Goal: Task Accomplishment & Management: Complete application form

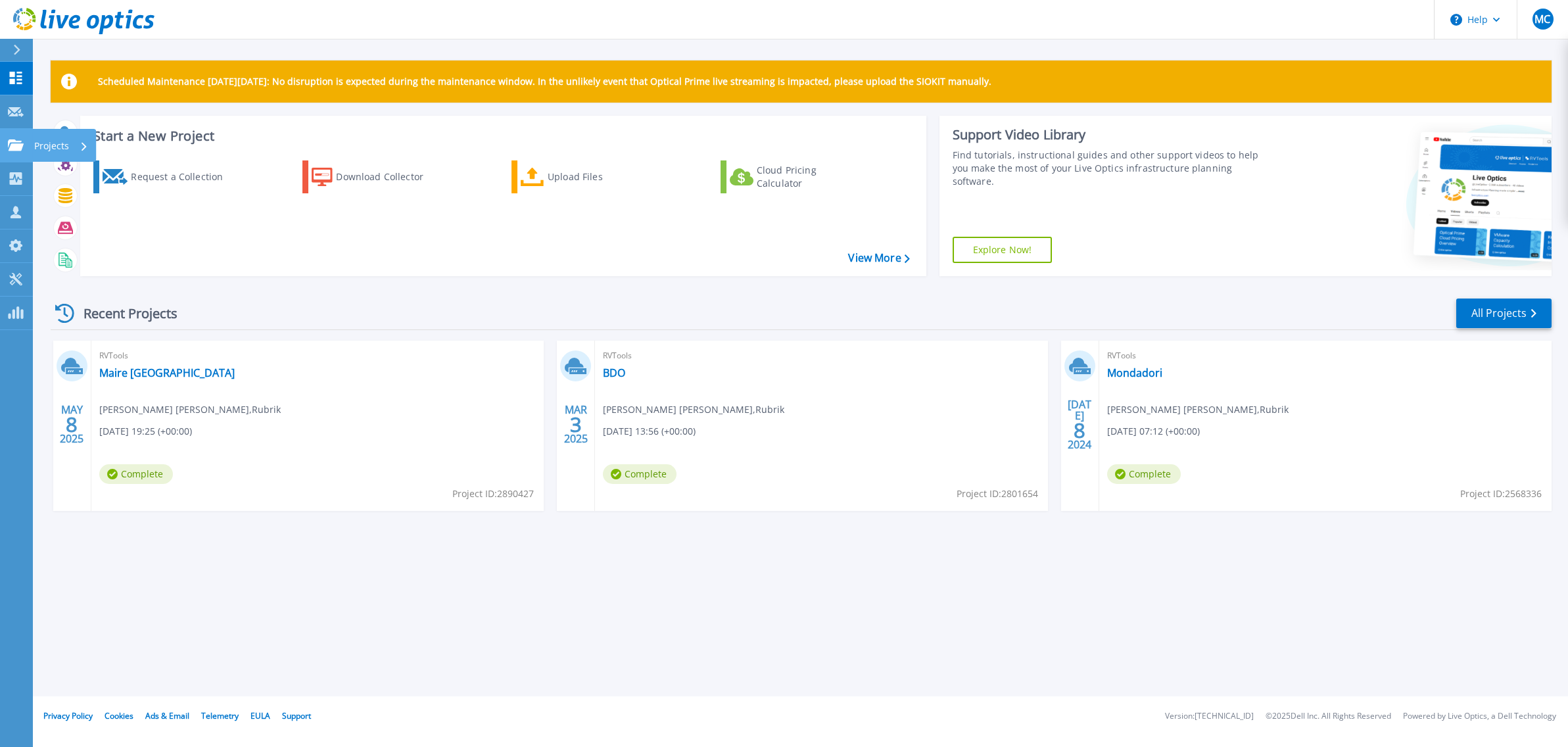
click at [10, 142] on icon at bounding box center [16, 145] width 16 height 11
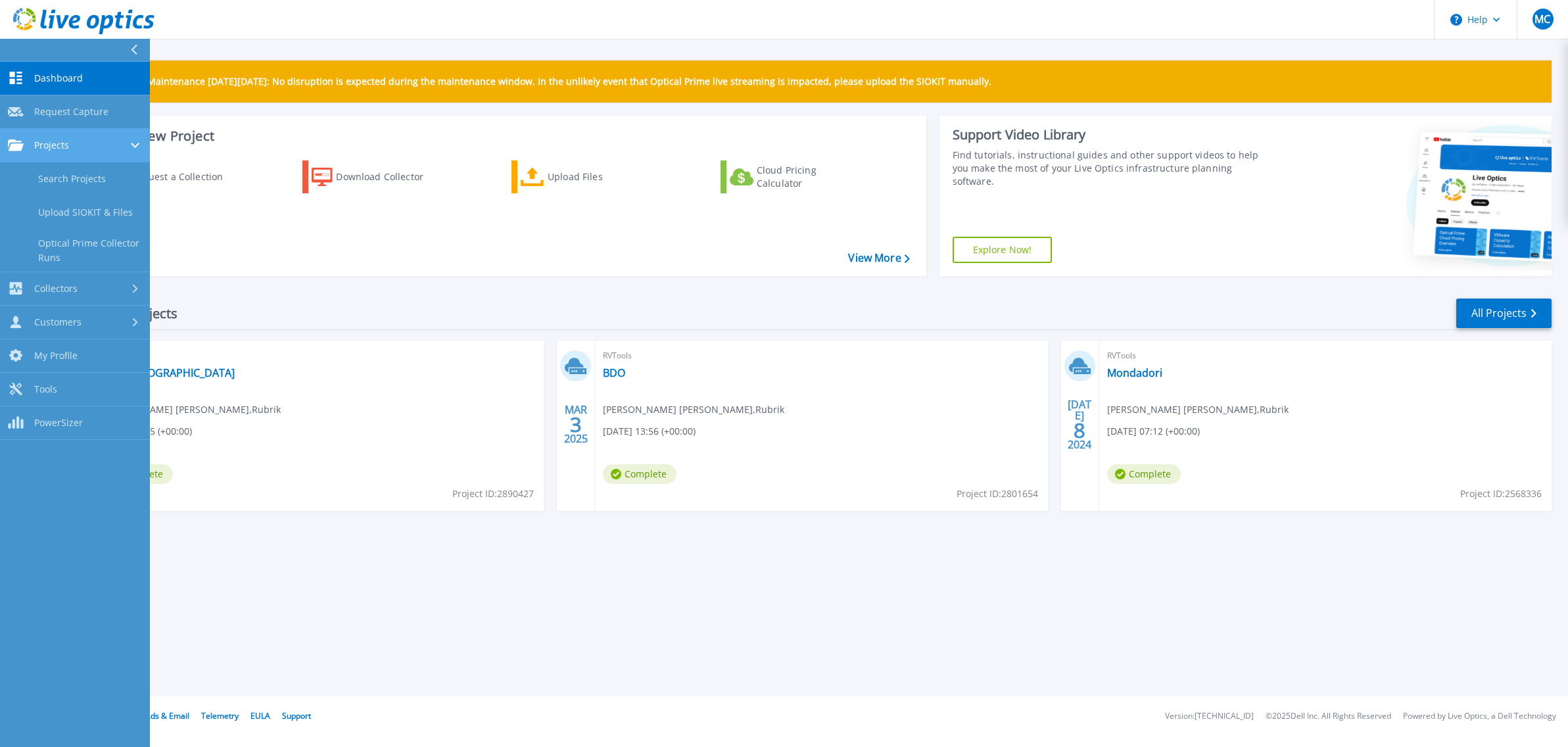
click at [52, 143] on span "Projects" at bounding box center [52, 145] width 35 height 12
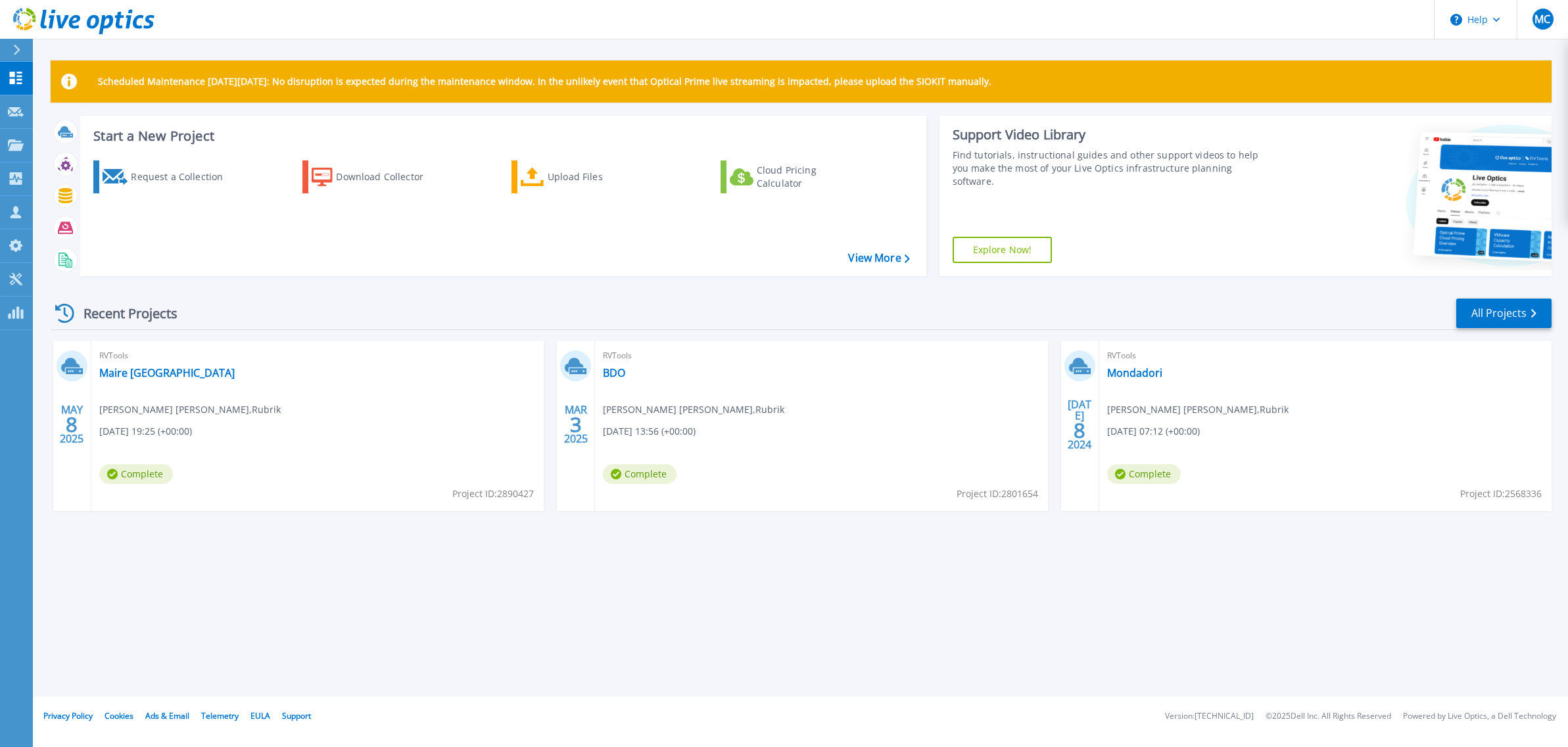
click at [444, 244] on div "Request a Collection Download Collector Upload Files Cloud Pricing Calculator" at bounding box center [501, 210] width 837 height 120
click at [567, 186] on div "Upload Files" at bounding box center [600, 176] width 105 height 26
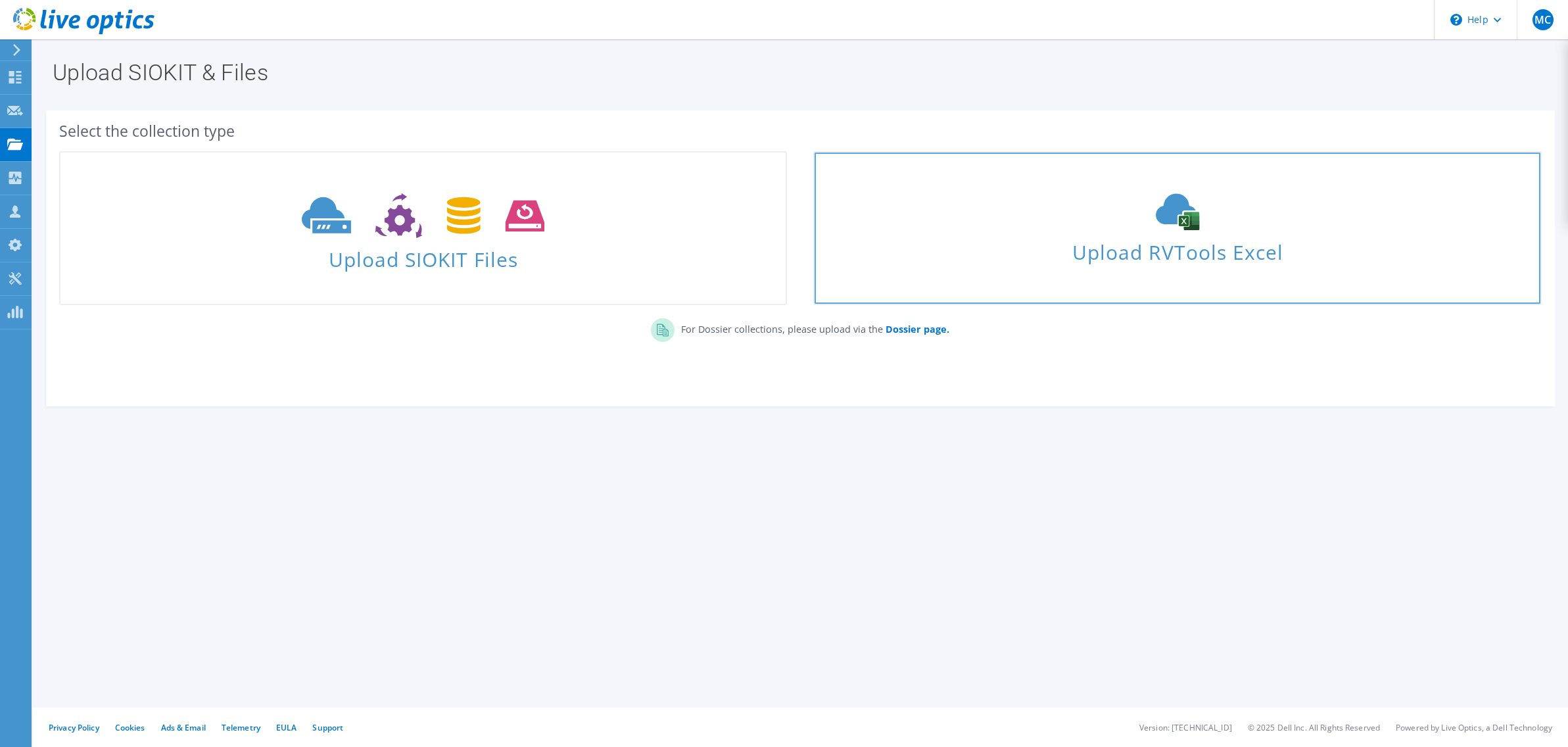
click at [1261, 240] on span "Upload RVTools Excel" at bounding box center [1176, 248] width 725 height 29
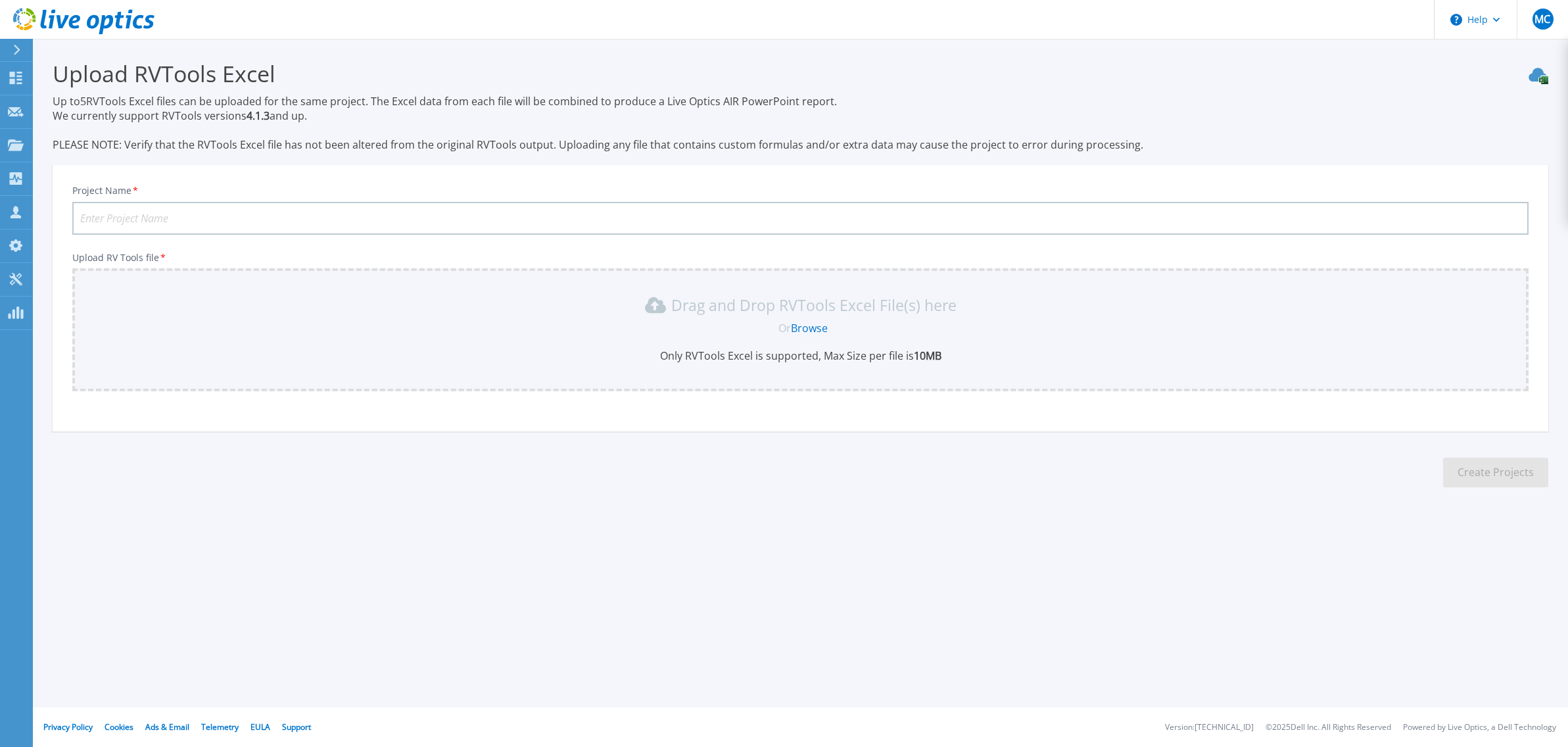
click at [150, 213] on input "Project Name *" at bounding box center [800, 219] width 1456 height 33
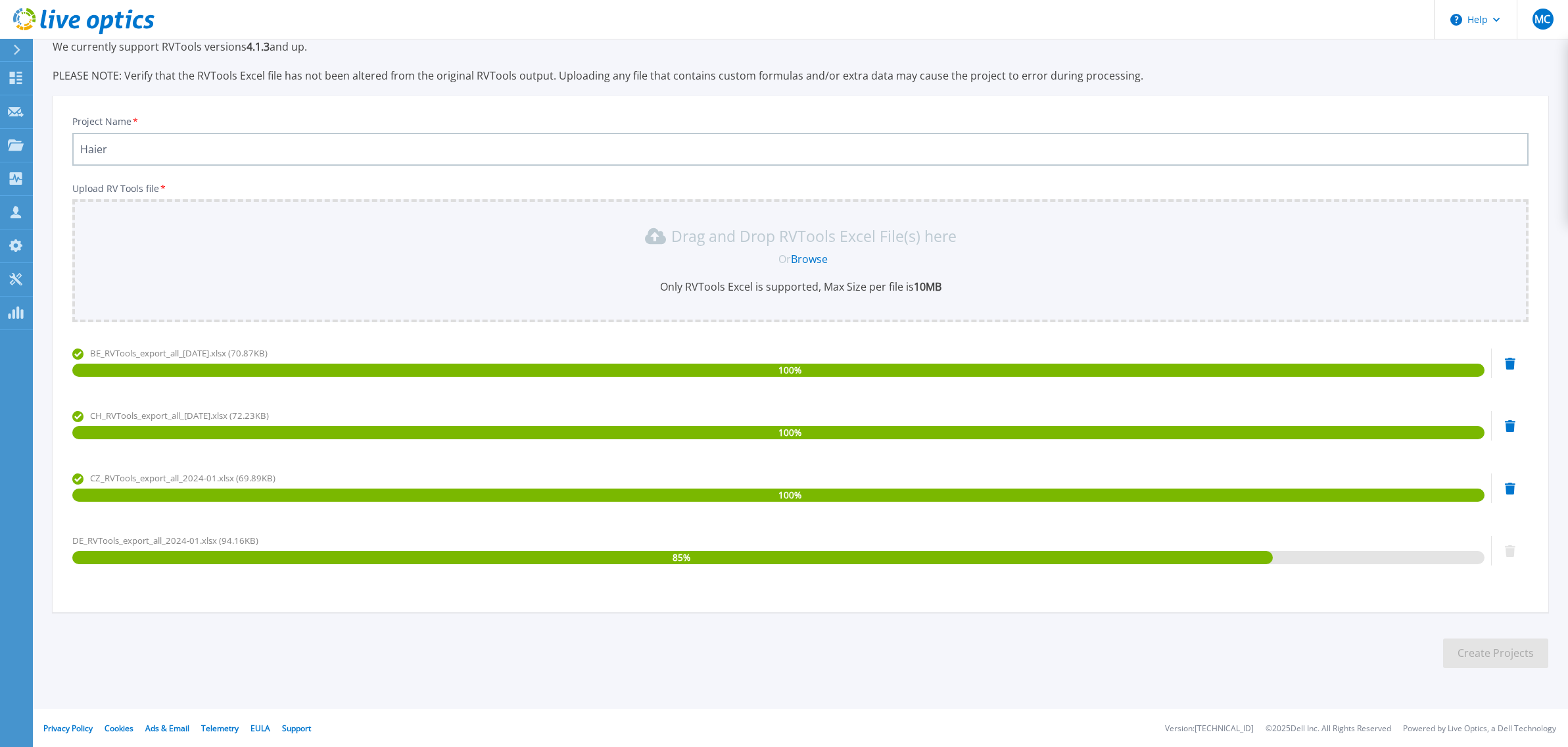
scroll to position [69, 0]
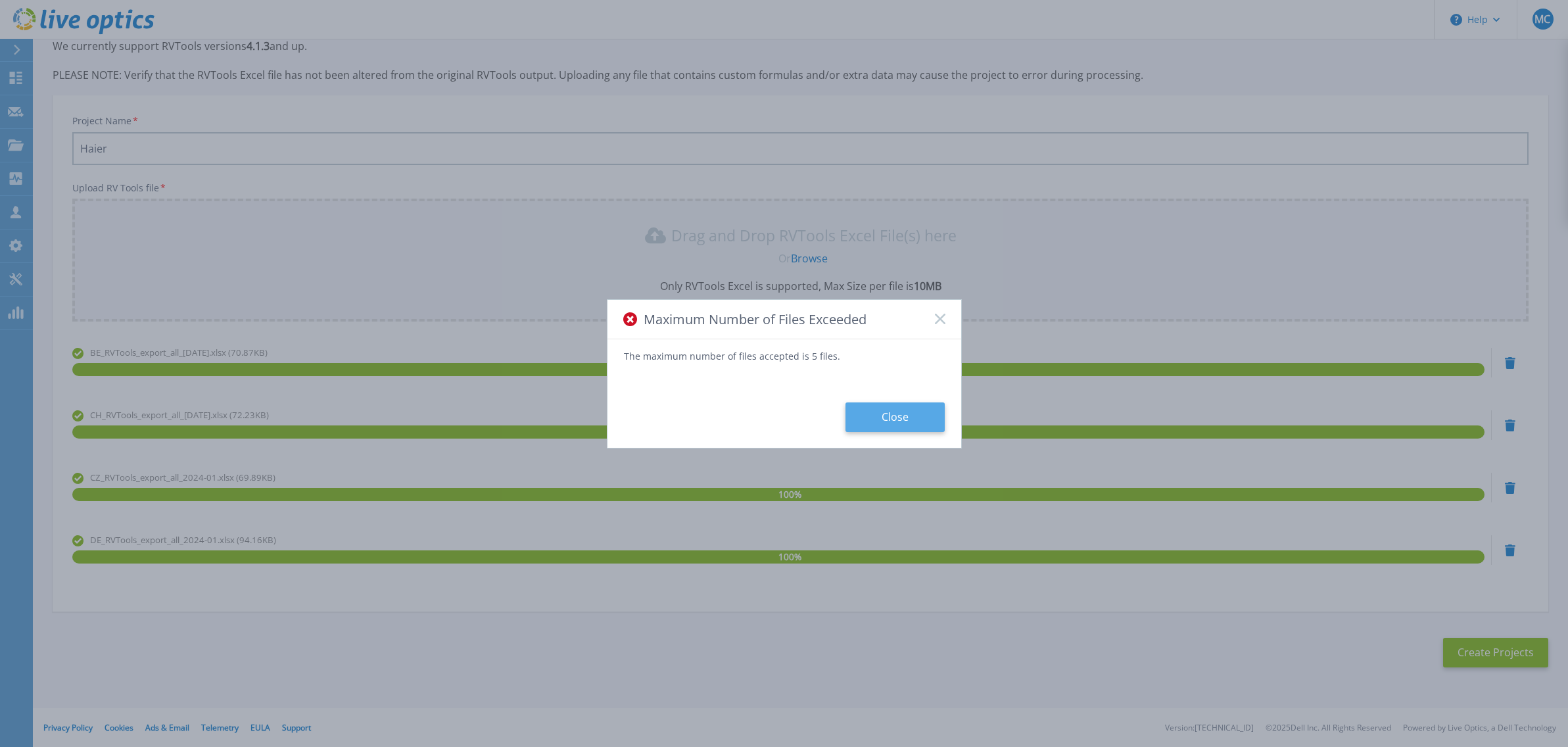
click at [895, 419] on button "Close" at bounding box center [896, 417] width 100 height 30
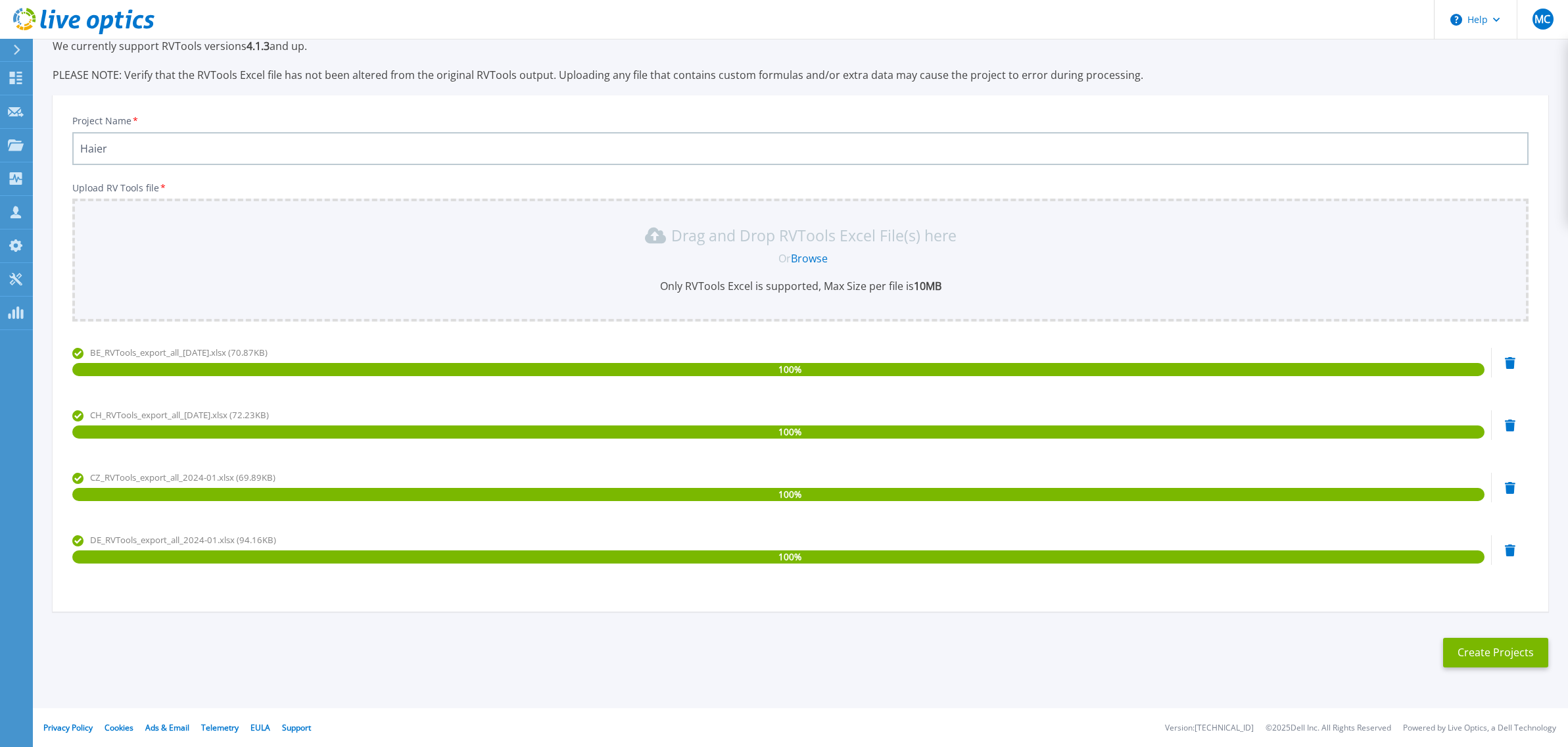
click at [1511, 548] on icon at bounding box center [1510, 550] width 10 height 12
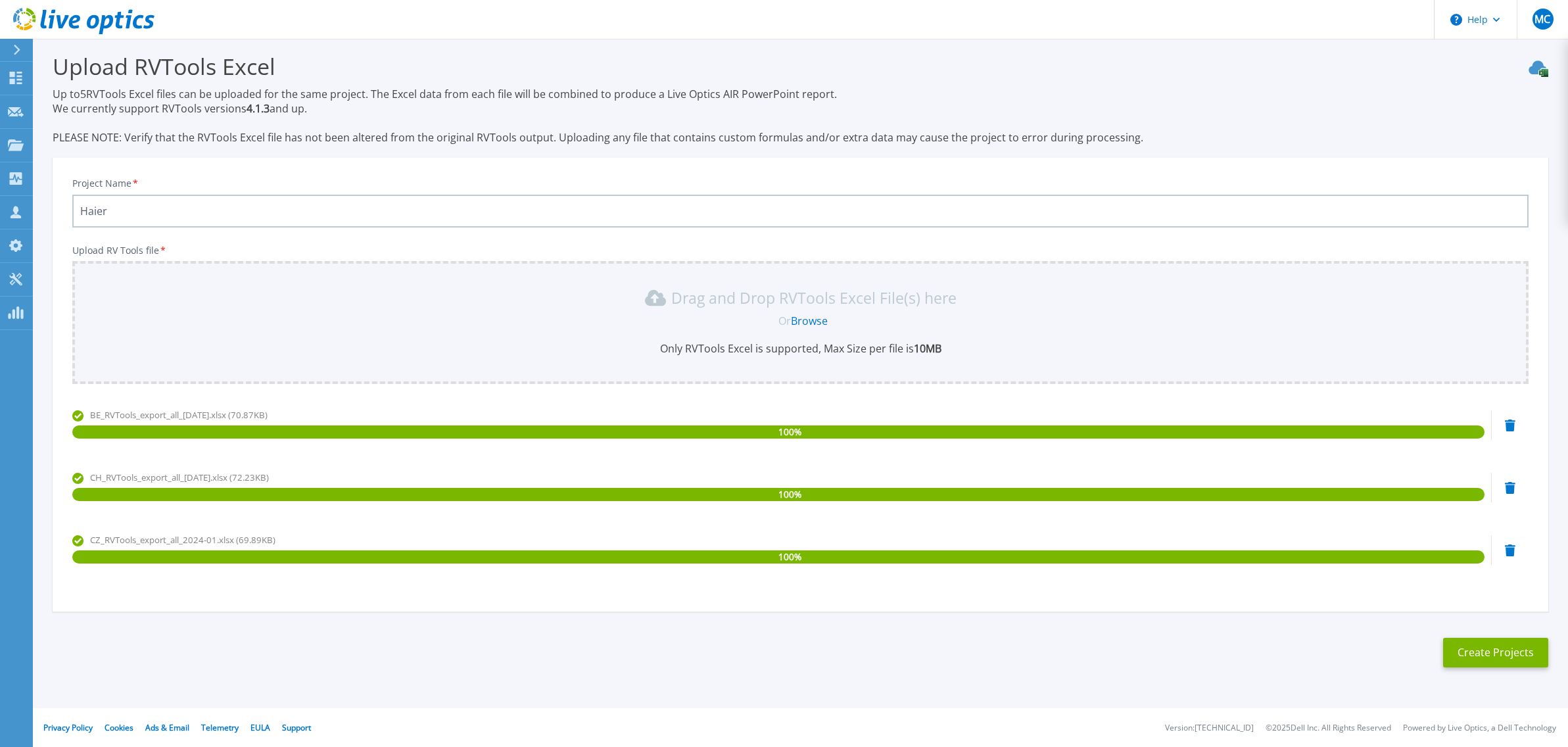
click at [1510, 541] on div "CZ_RVTools_export_all_2024-01.xlsx (69.89KB) 100 %" at bounding box center [800, 560] width 1456 height 56
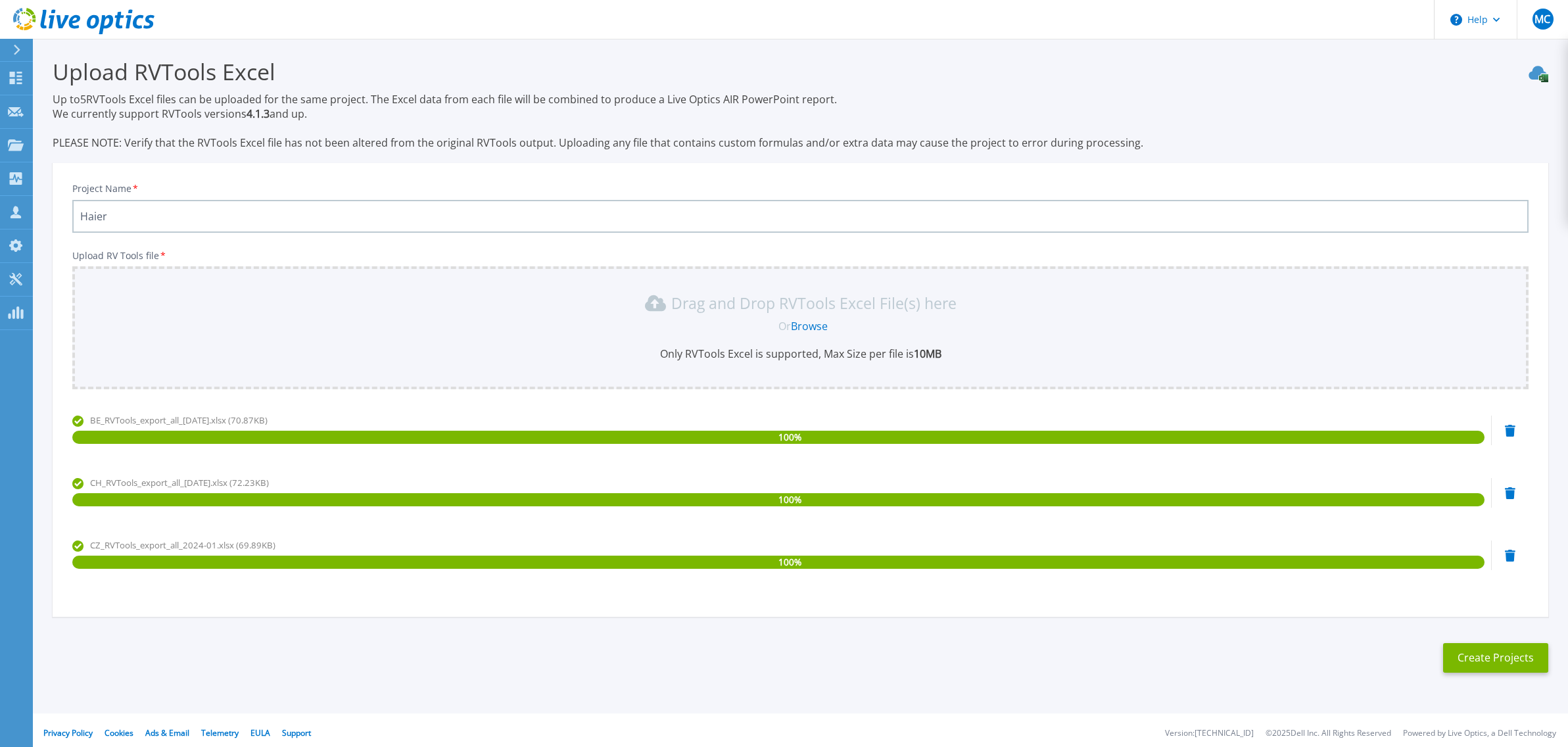
click at [1511, 548] on div at bounding box center [1510, 555] width 10 height 13
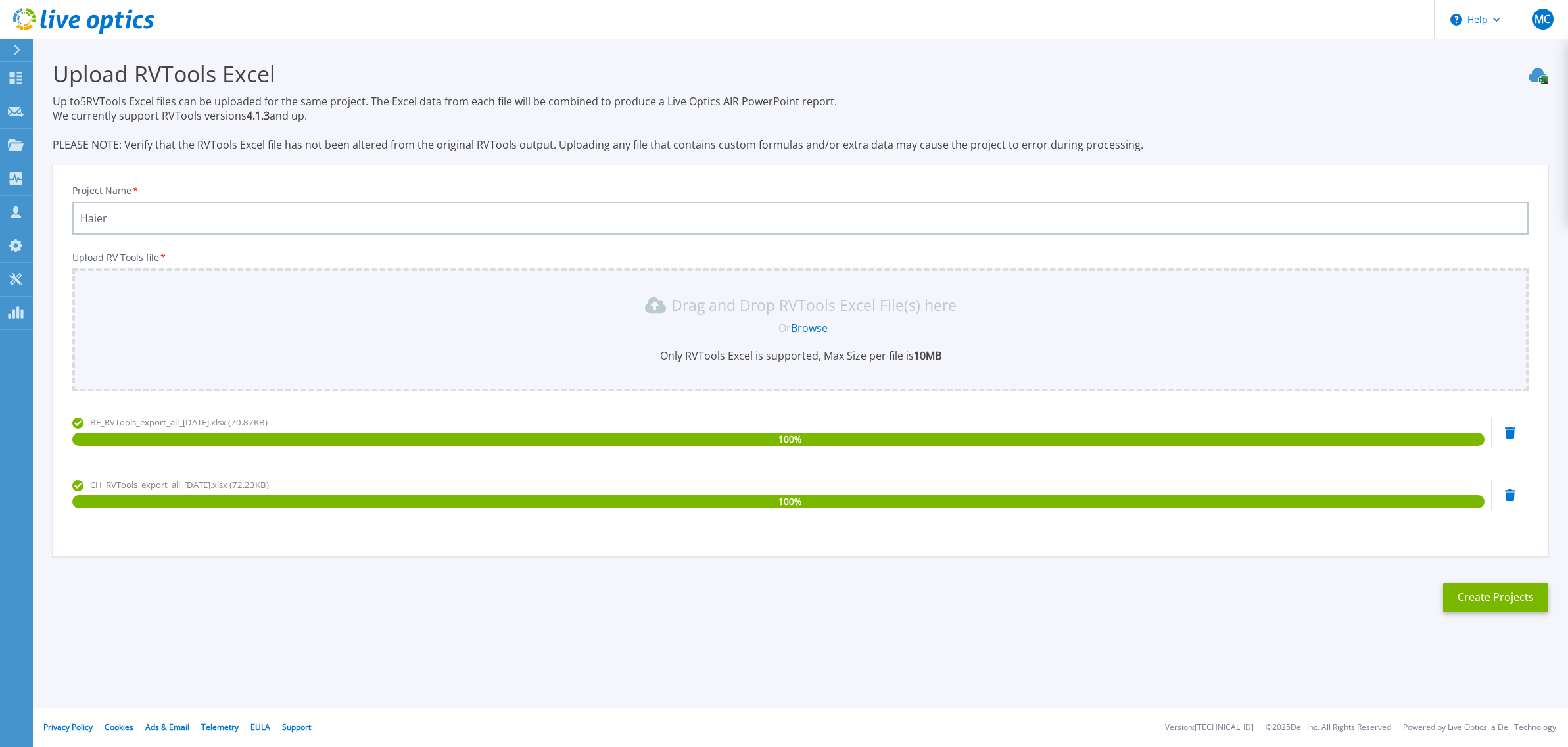
click at [1514, 500] on div "CH_RVTools_export_all_2024-01-24.xlsx (72.23KB) 100 %" at bounding box center [800, 506] width 1456 height 56
click at [1513, 497] on icon at bounding box center [1510, 495] width 10 height 12
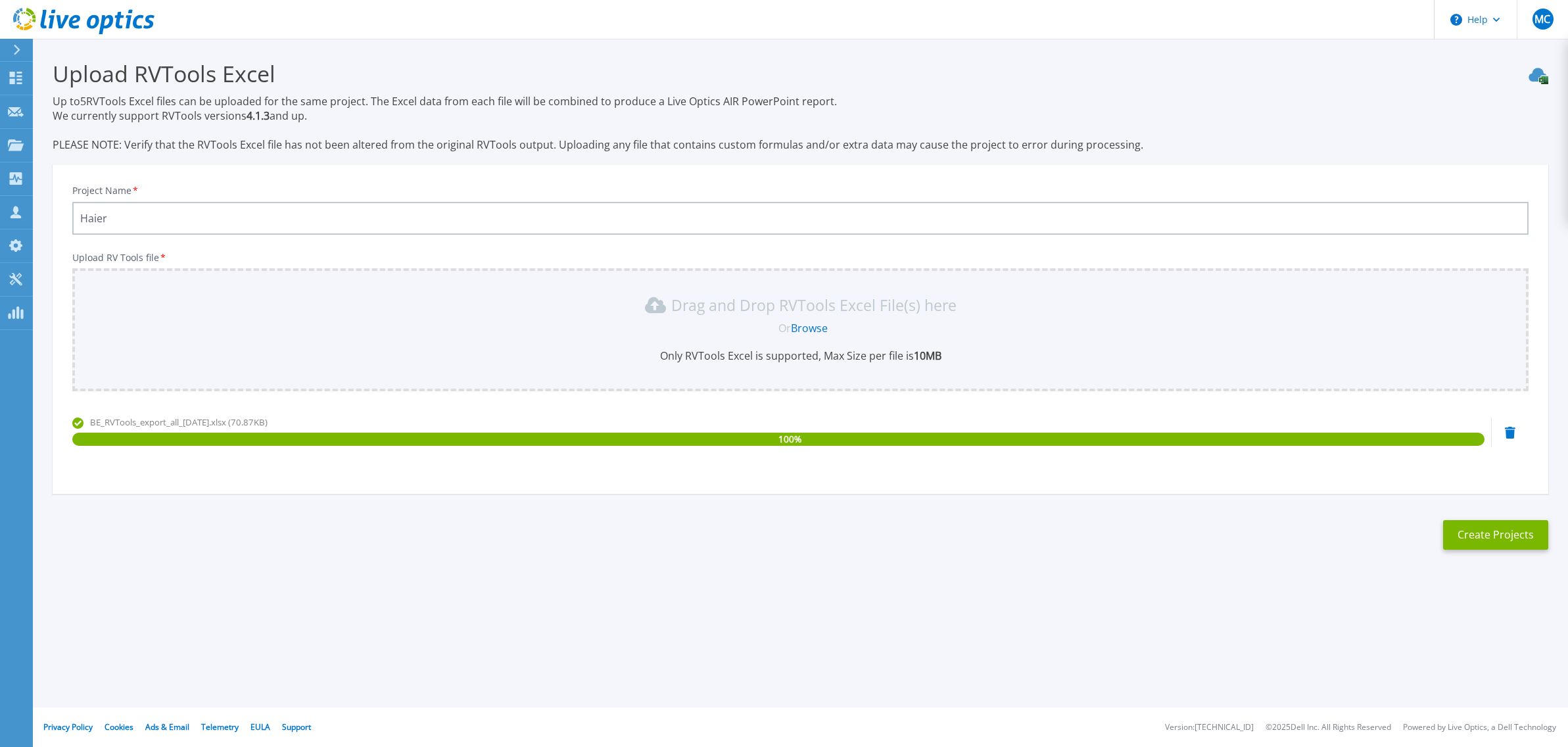
click at [179, 219] on input "Haier" at bounding box center [800, 219] width 1456 height 33
type input "Haier BE"
click at [1461, 531] on button "Create Projects" at bounding box center [1496, 535] width 105 height 30
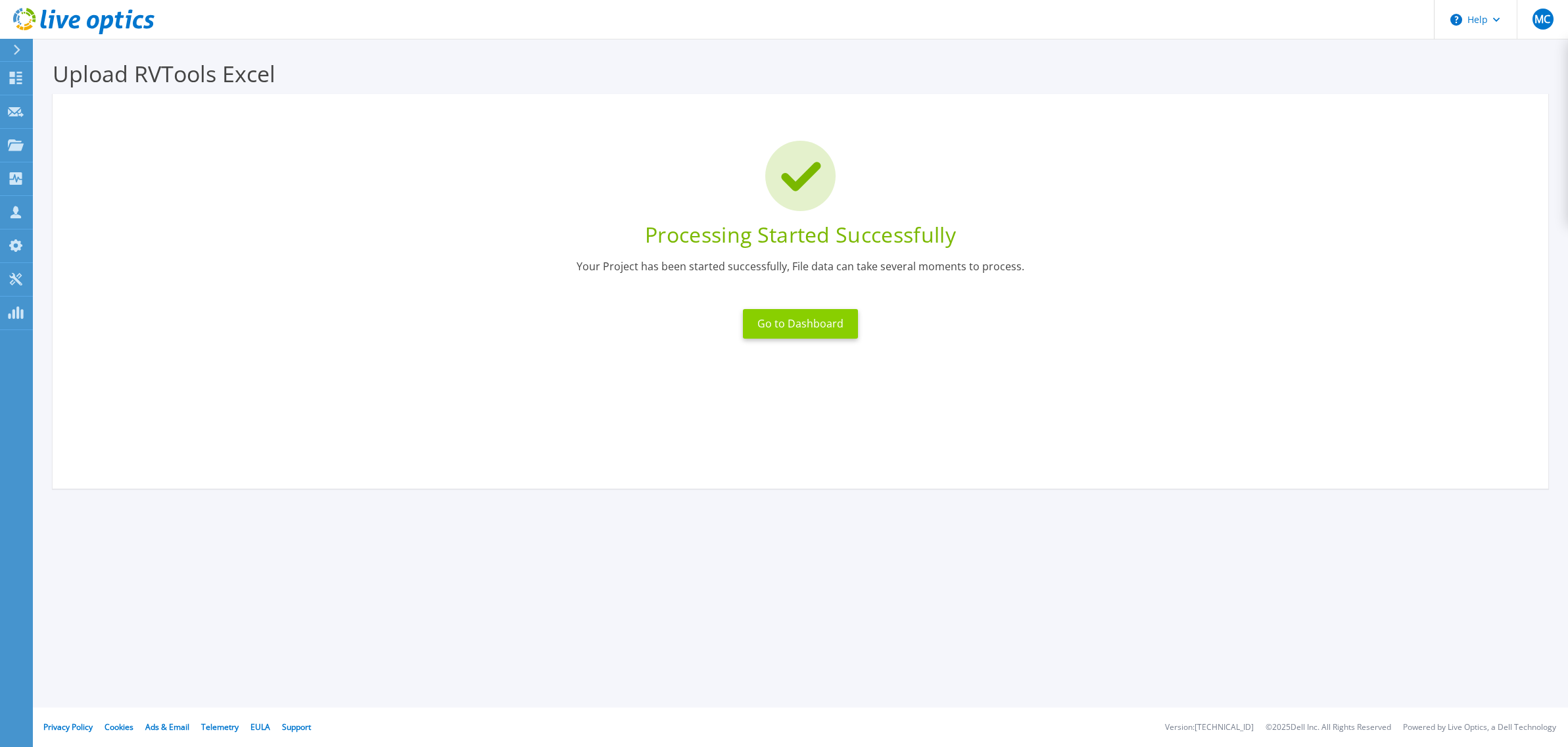
click at [814, 331] on button "Go to Dashboard" at bounding box center [801, 324] width 115 height 30
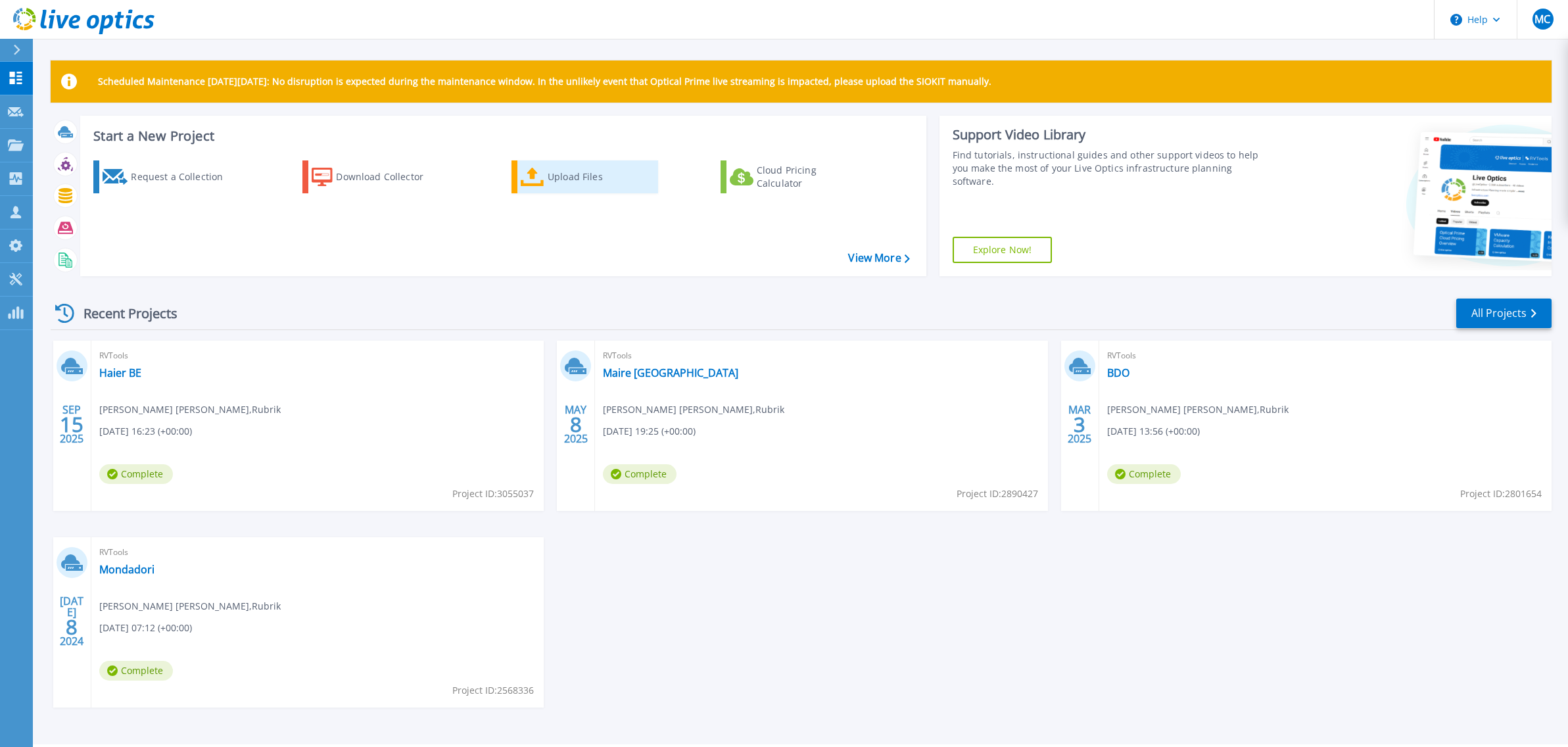
click at [573, 179] on div "Upload Files" at bounding box center [600, 176] width 105 height 26
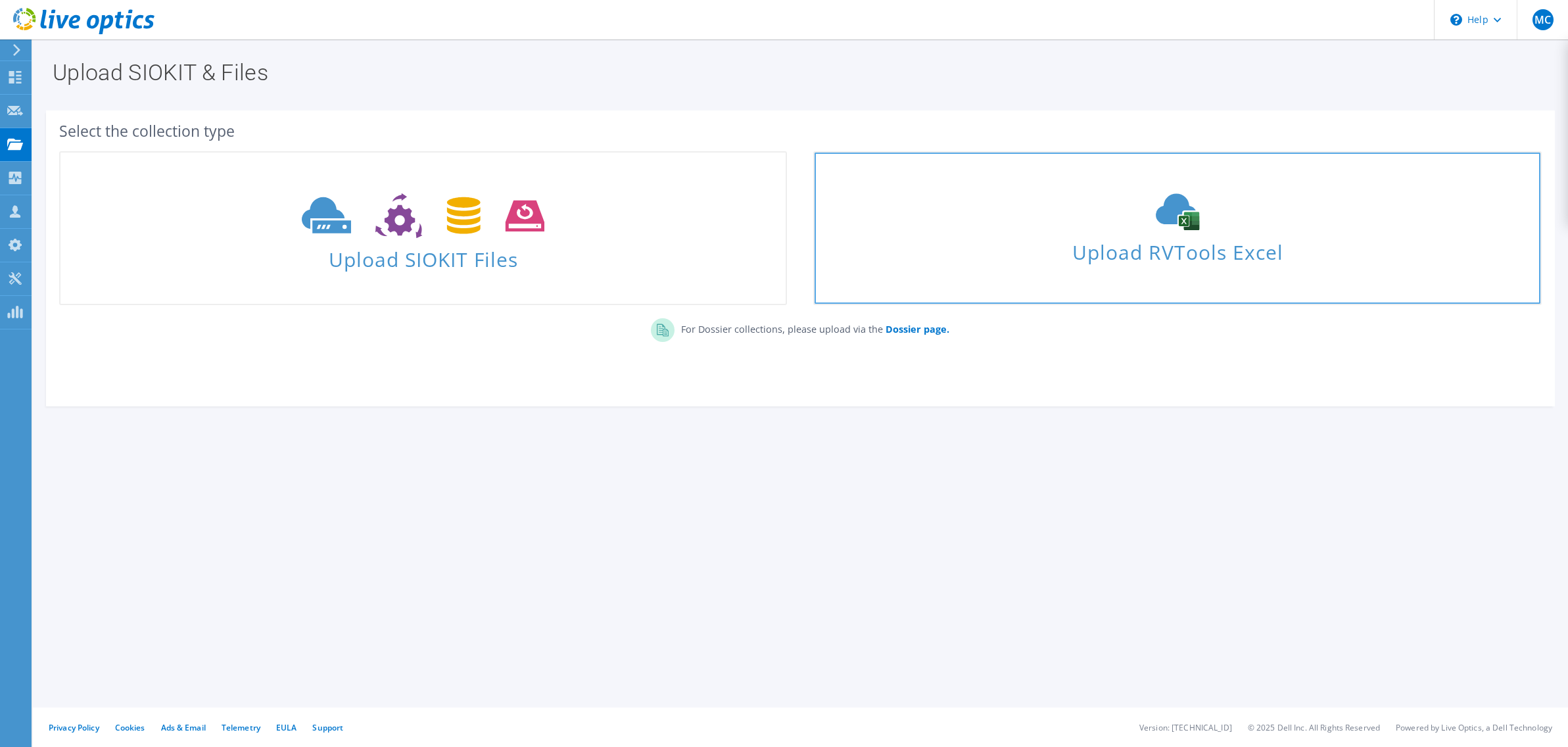
click at [1146, 226] on icon at bounding box center [1177, 211] width 198 height 37
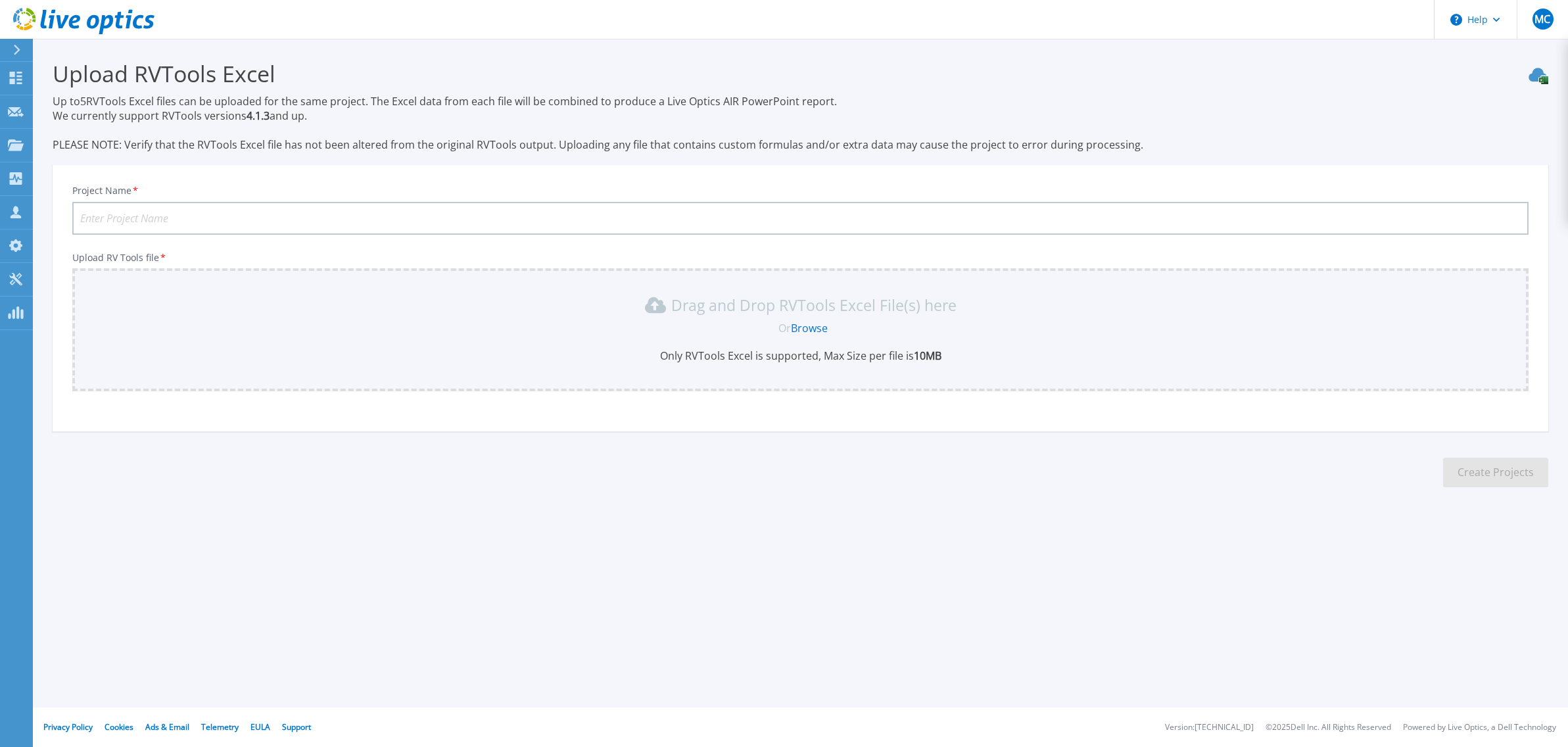
click at [177, 224] on input "Project Name *" at bounding box center [800, 219] width 1456 height 33
type input "Haier CH"
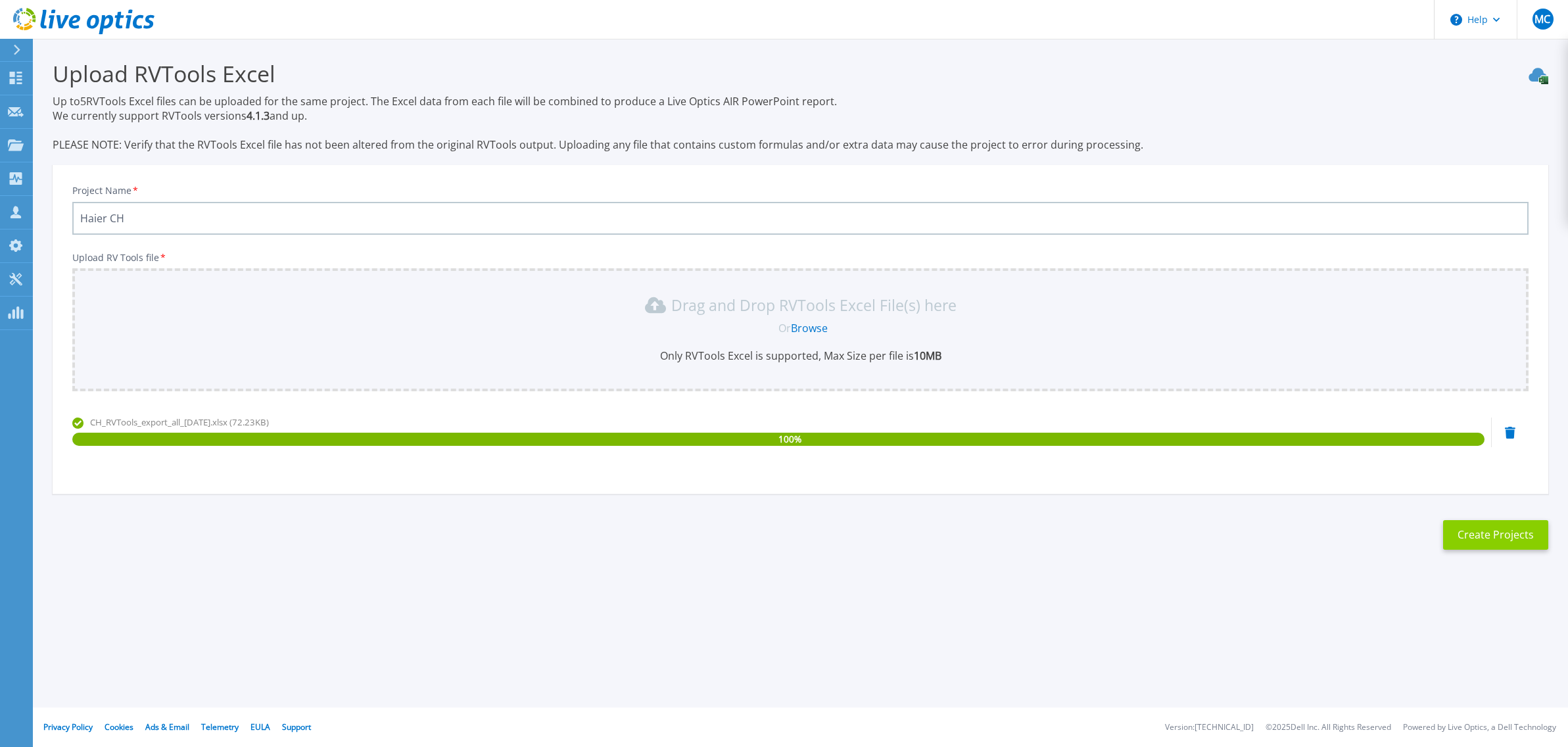
click at [1526, 542] on button "Create Projects" at bounding box center [1496, 535] width 105 height 30
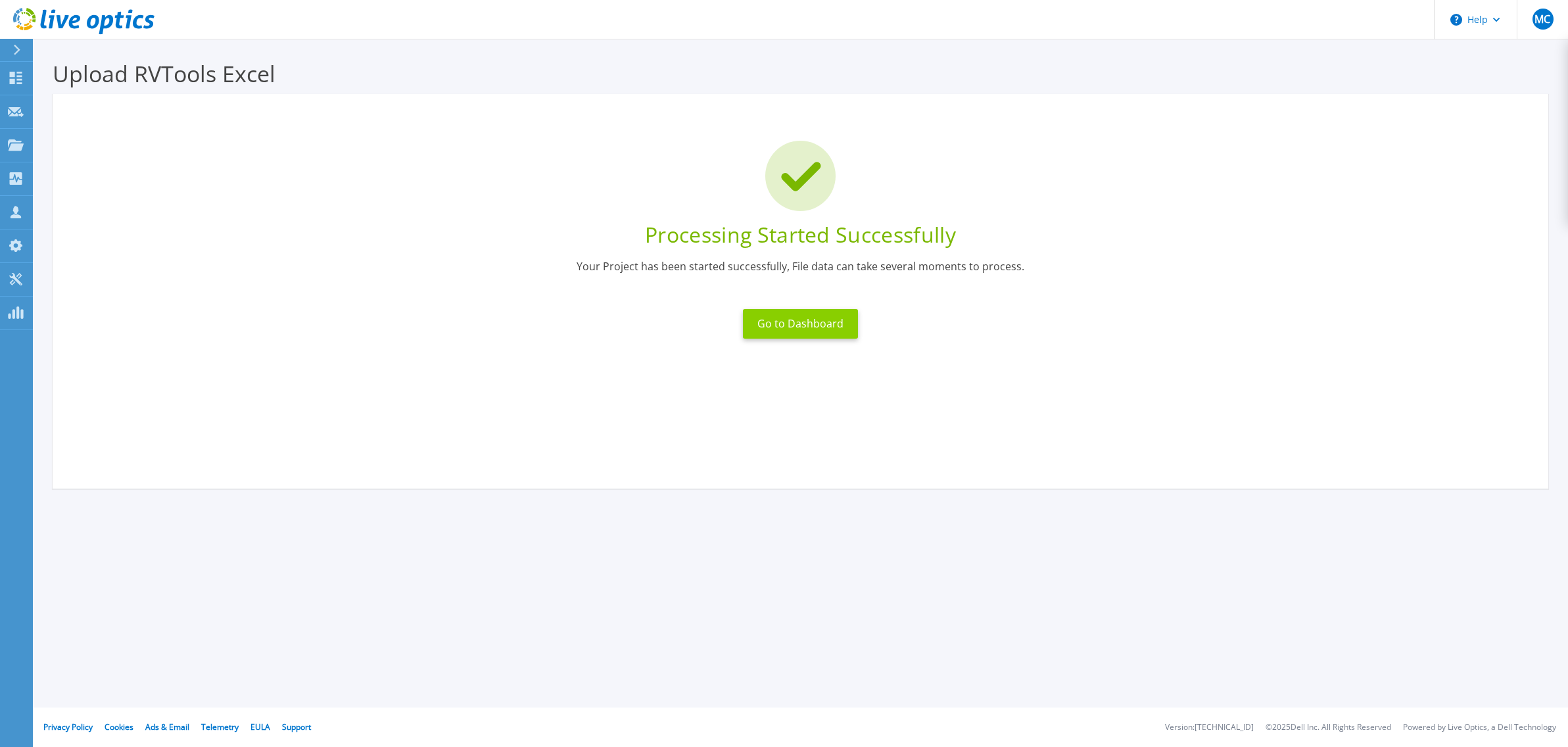
click at [833, 332] on button "Go to Dashboard" at bounding box center [801, 324] width 115 height 30
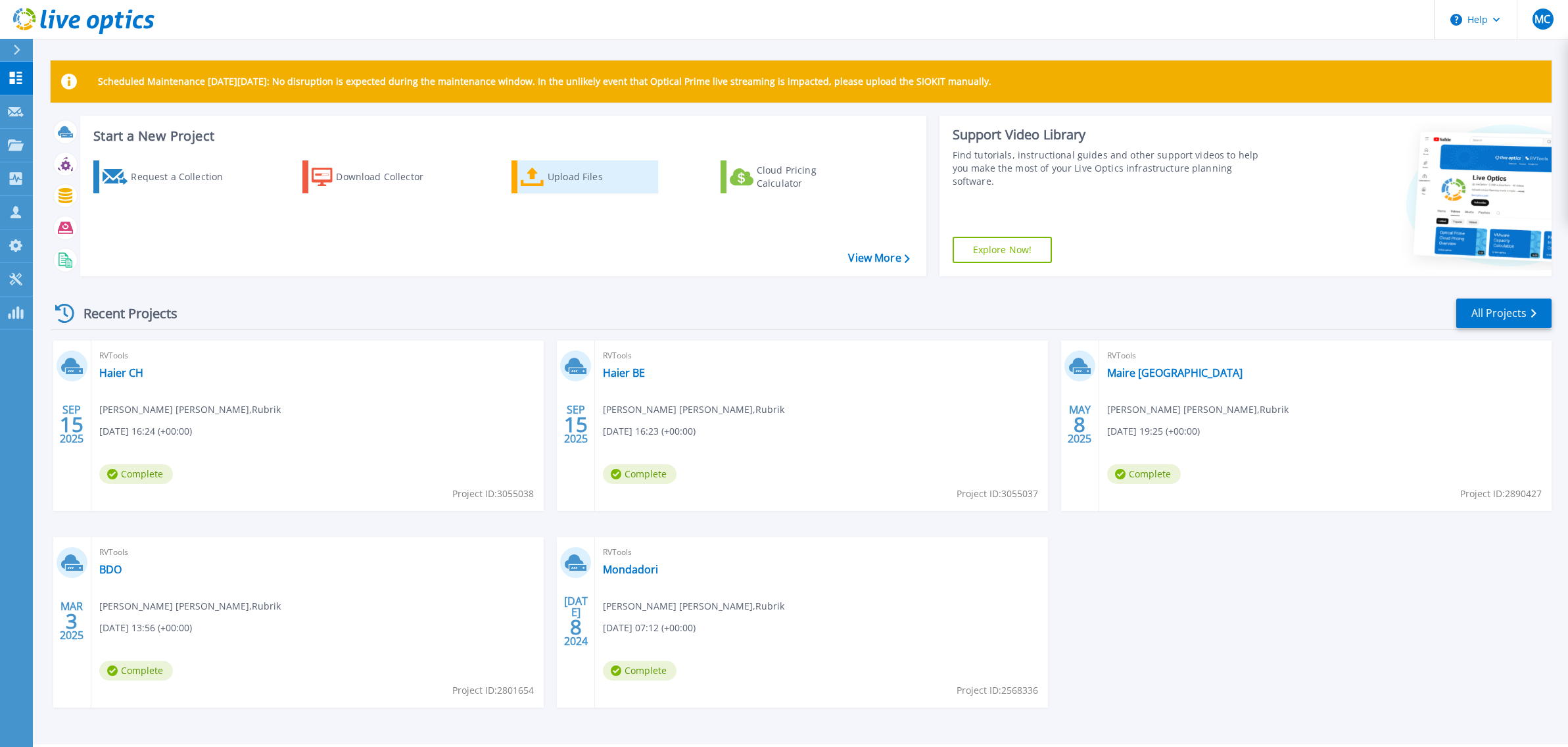
click at [562, 173] on div "Upload Files" at bounding box center [600, 176] width 105 height 26
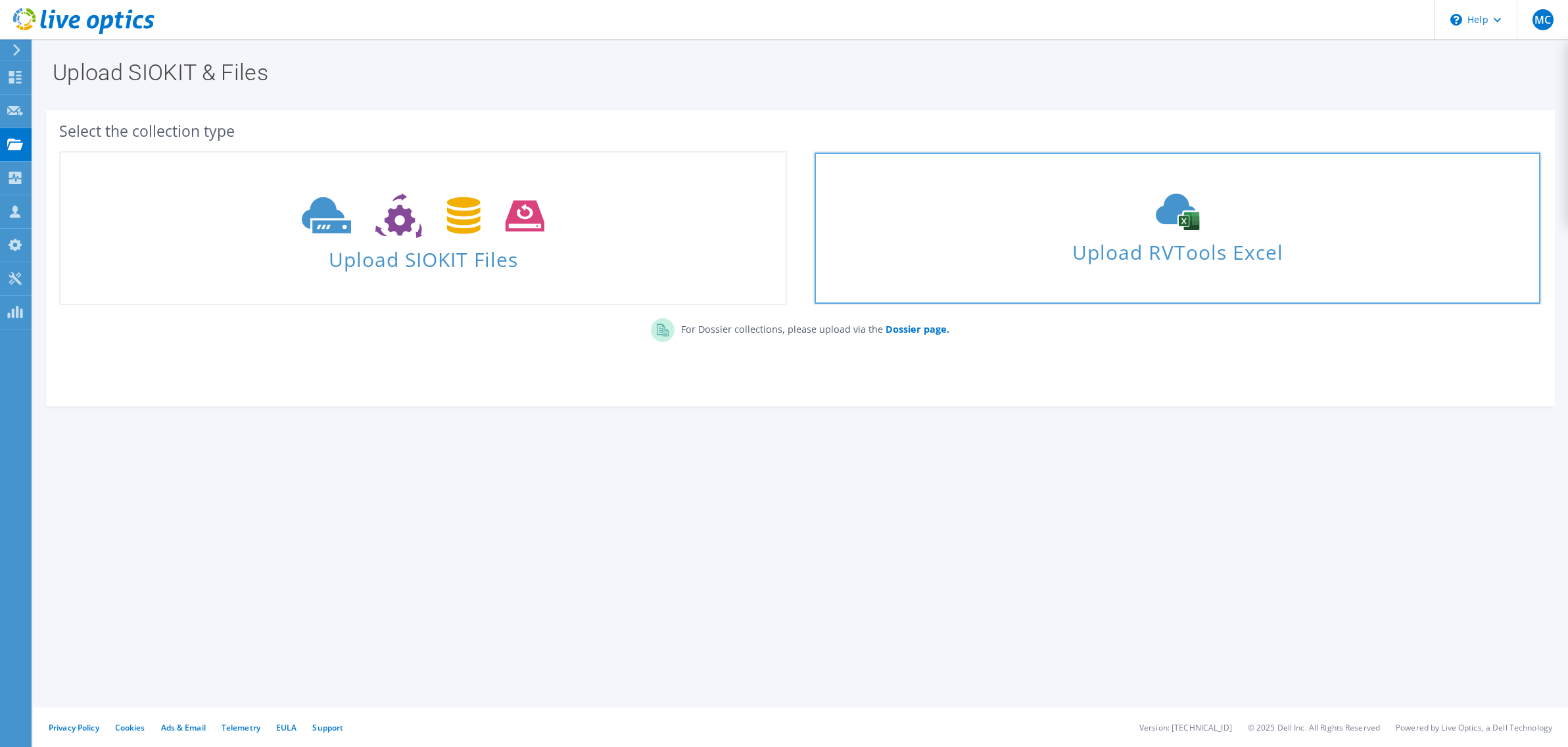
click at [1146, 257] on span "Upload RVTools Excel" at bounding box center [1176, 248] width 725 height 29
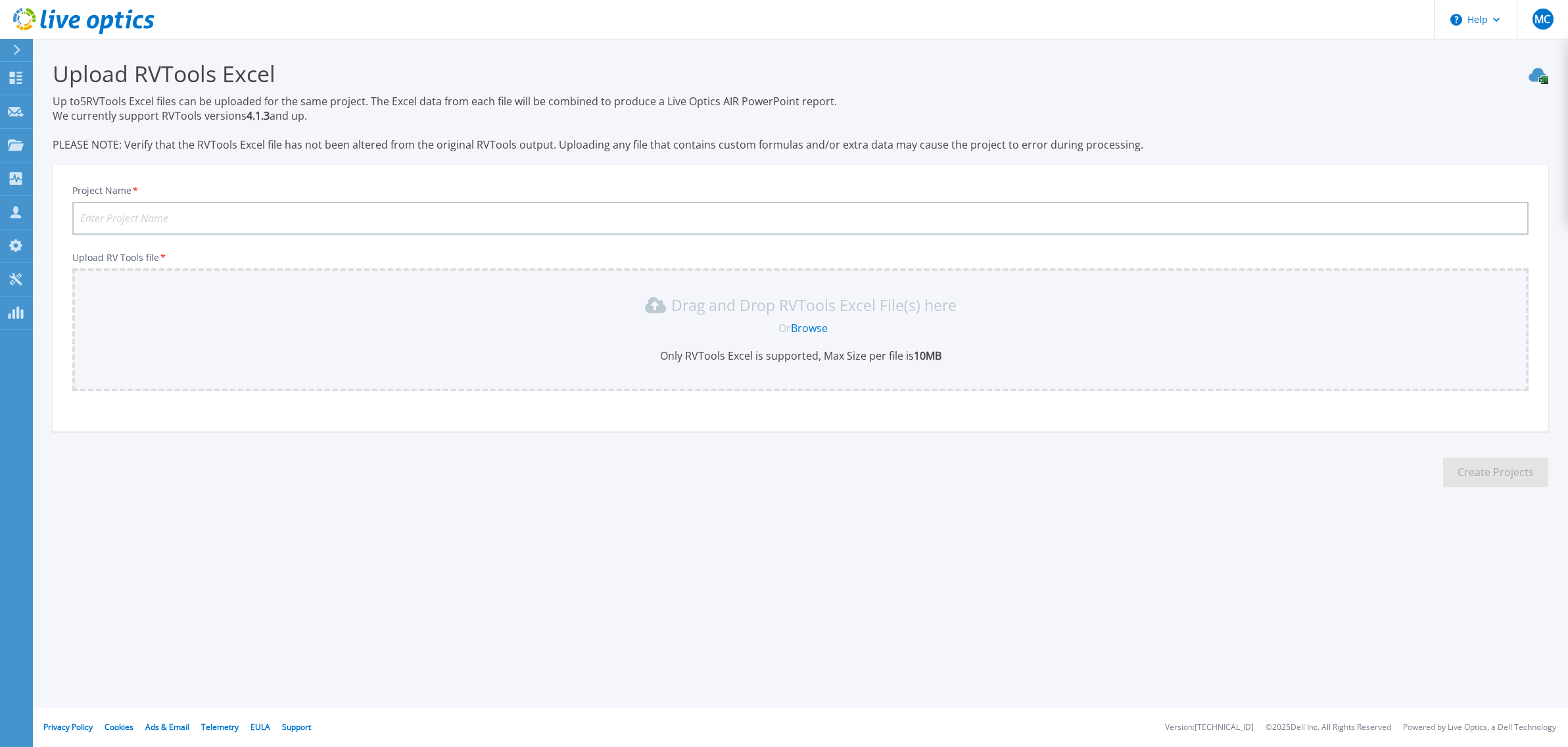
click at [216, 224] on input "Project Name *" at bounding box center [800, 219] width 1456 height 33
type input "Haier CZ"
click at [248, 452] on section "Upload RVTools Excel Up to 5 RVTools Excel files can be uploaded for the same p…" at bounding box center [801, 278] width 1535 height 478
click at [778, 412] on div "Project Name * Haier CZ Upload RV Tools file * Drag and Drop RVTools Excel File…" at bounding box center [801, 302] width 1496 height 258
click at [1140, 333] on div "Or Browse" at bounding box center [803, 328] width 1435 height 15
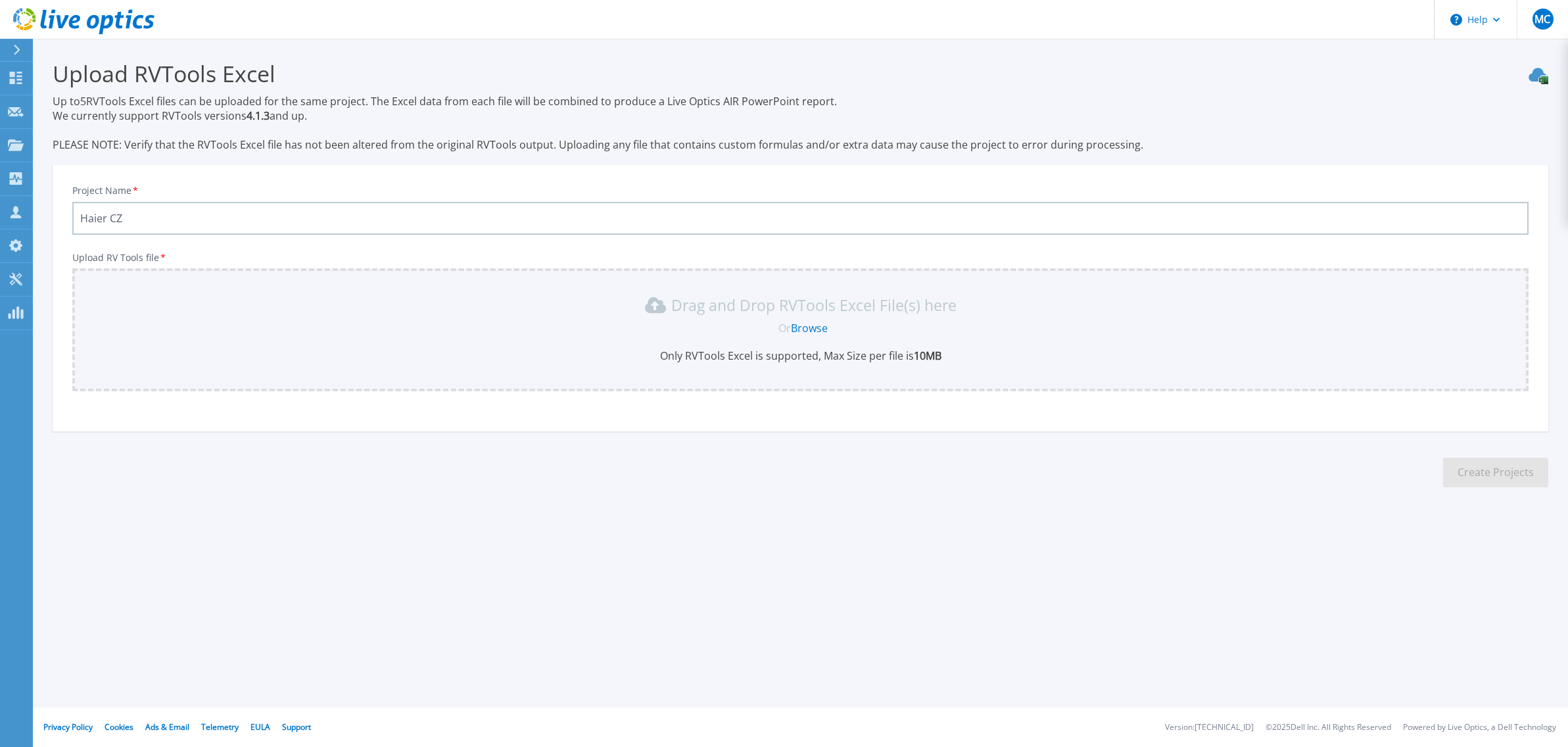
click at [816, 328] on link "Browse" at bounding box center [809, 328] width 37 height 15
click at [809, 328] on link "Browse" at bounding box center [809, 328] width 37 height 15
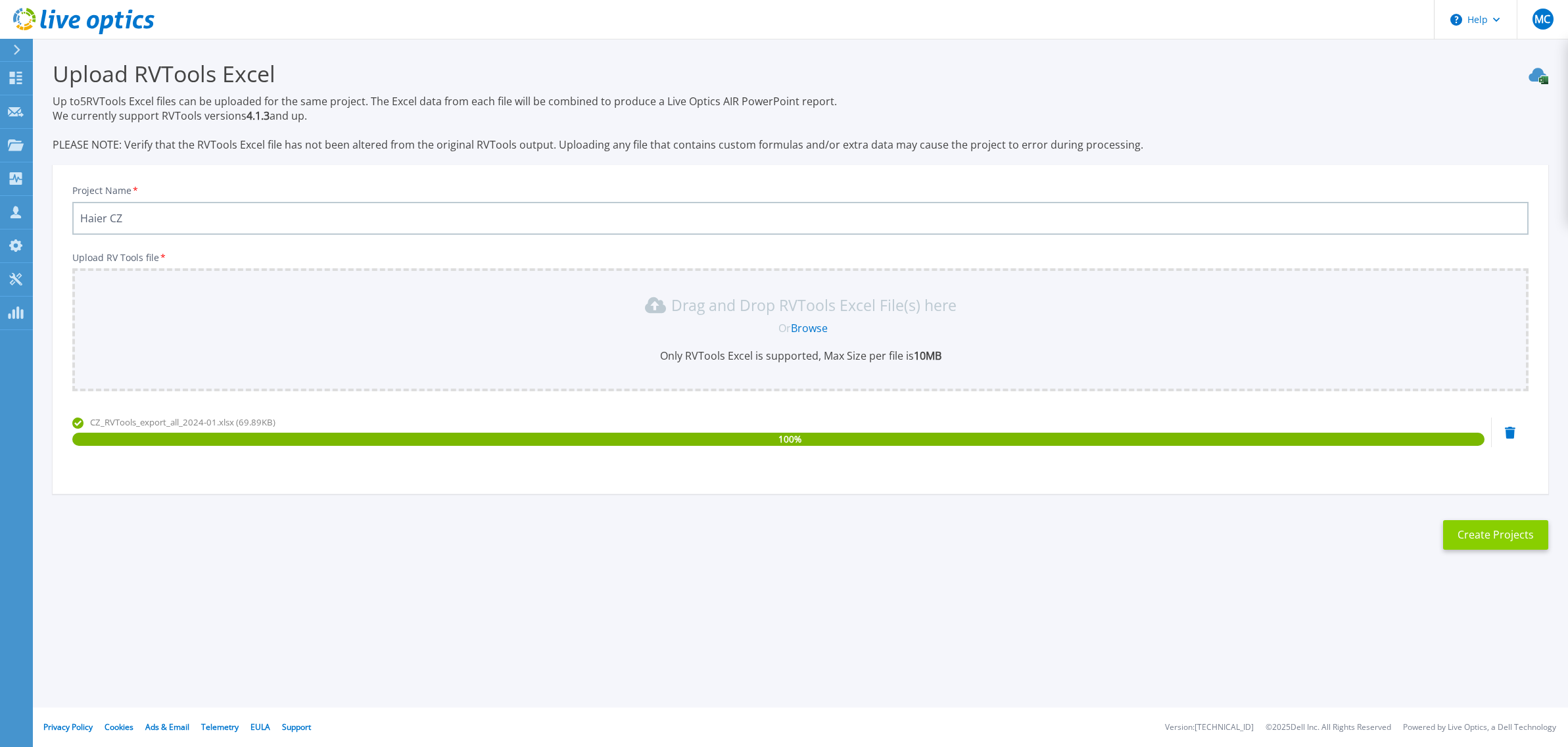
click at [1483, 542] on button "Create Projects" at bounding box center [1496, 535] width 105 height 30
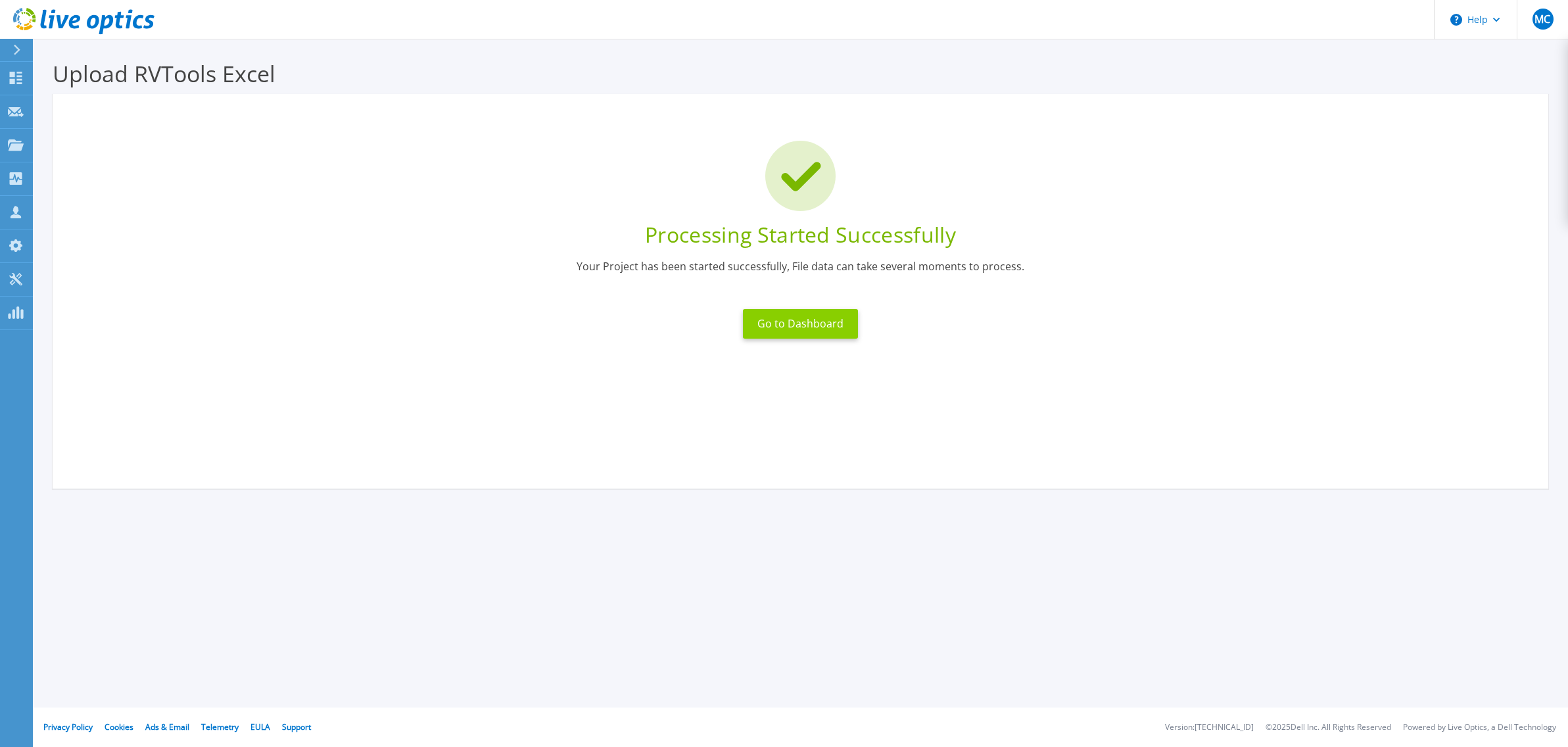
click at [811, 324] on button "Go to Dashboard" at bounding box center [801, 324] width 115 height 30
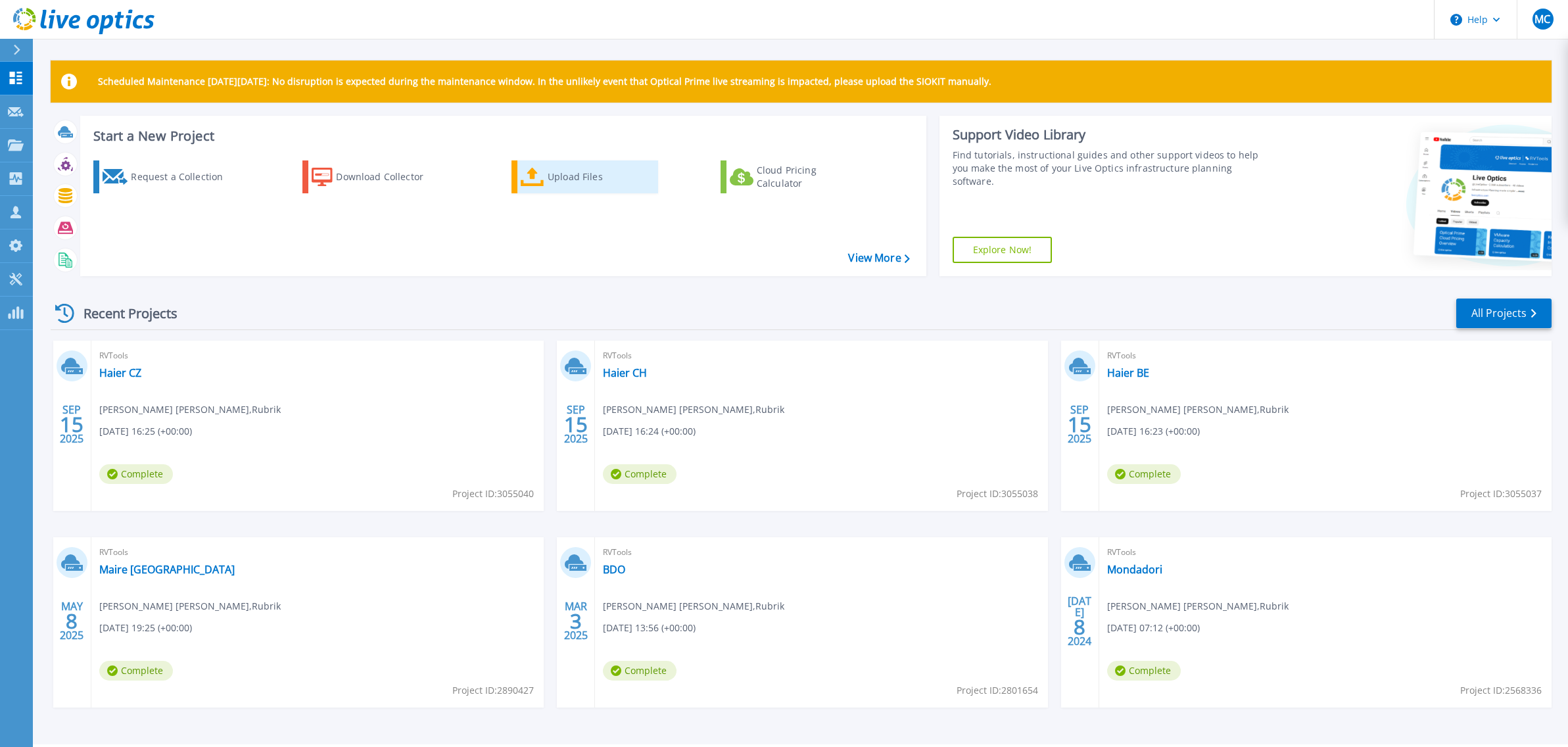
click at [583, 175] on div "Upload Files" at bounding box center [600, 176] width 105 height 26
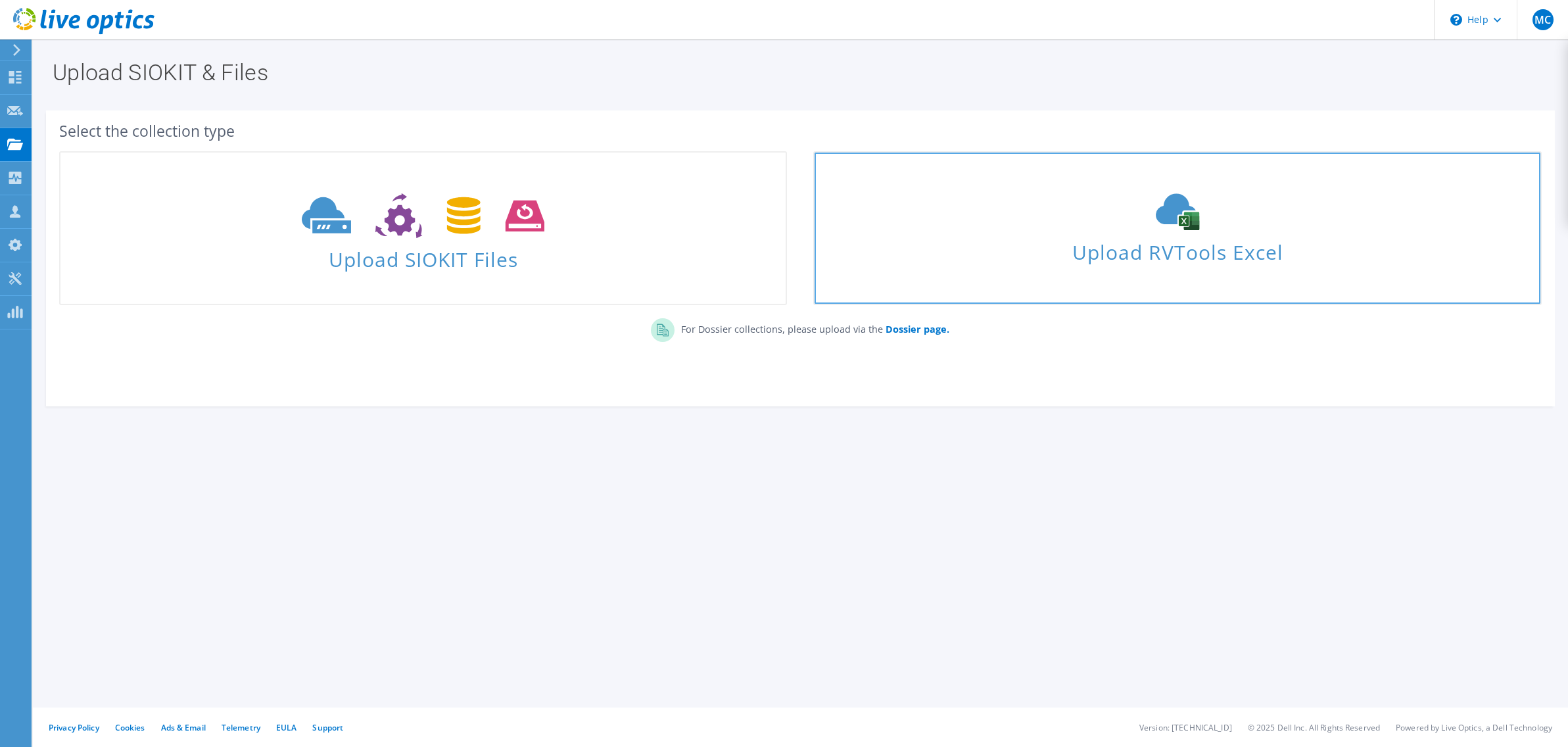
click at [1173, 235] on span "Upload RVTools Excel" at bounding box center [1176, 248] width 725 height 29
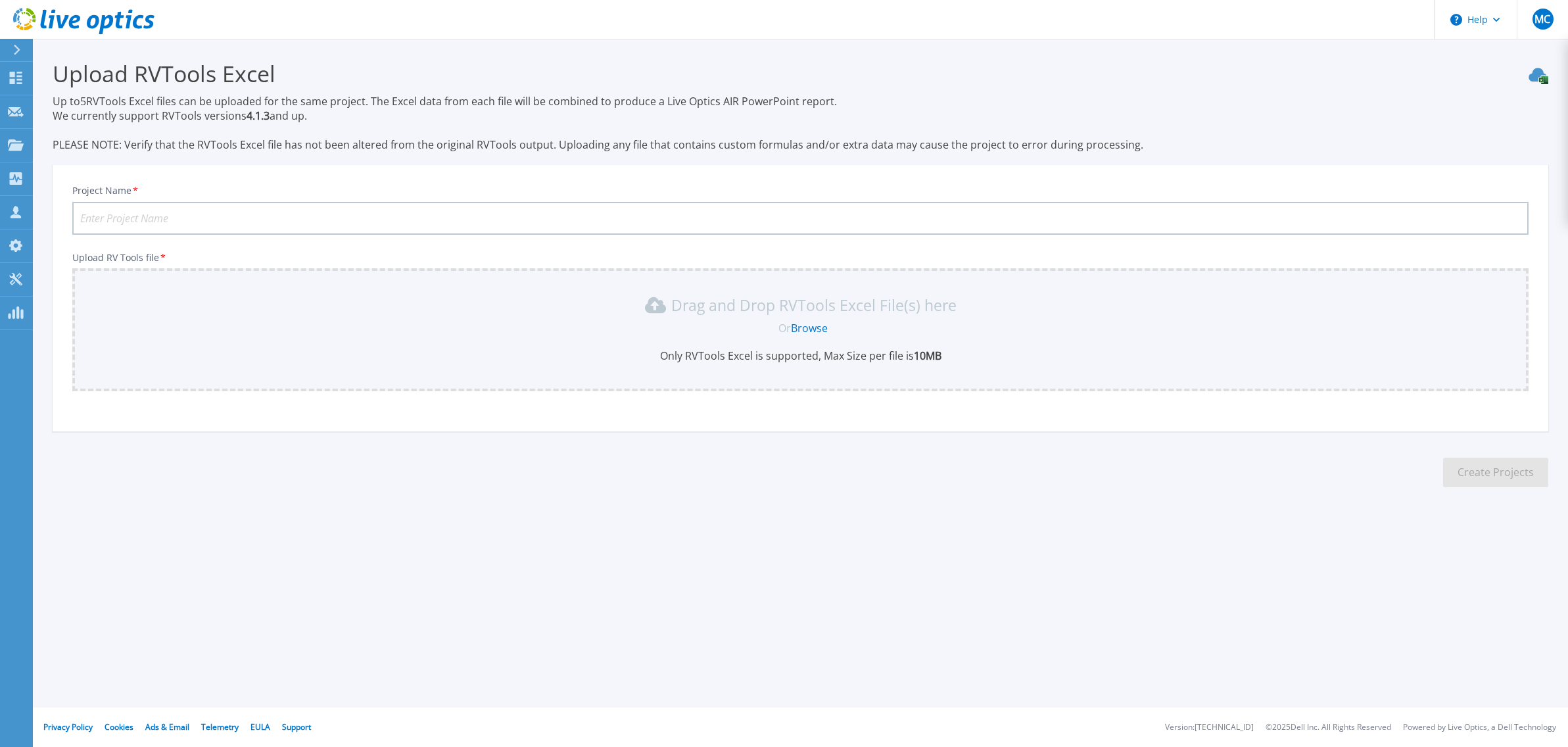
click at [221, 221] on input "Project Name *" at bounding box center [800, 219] width 1456 height 33
type input "Haier DE"
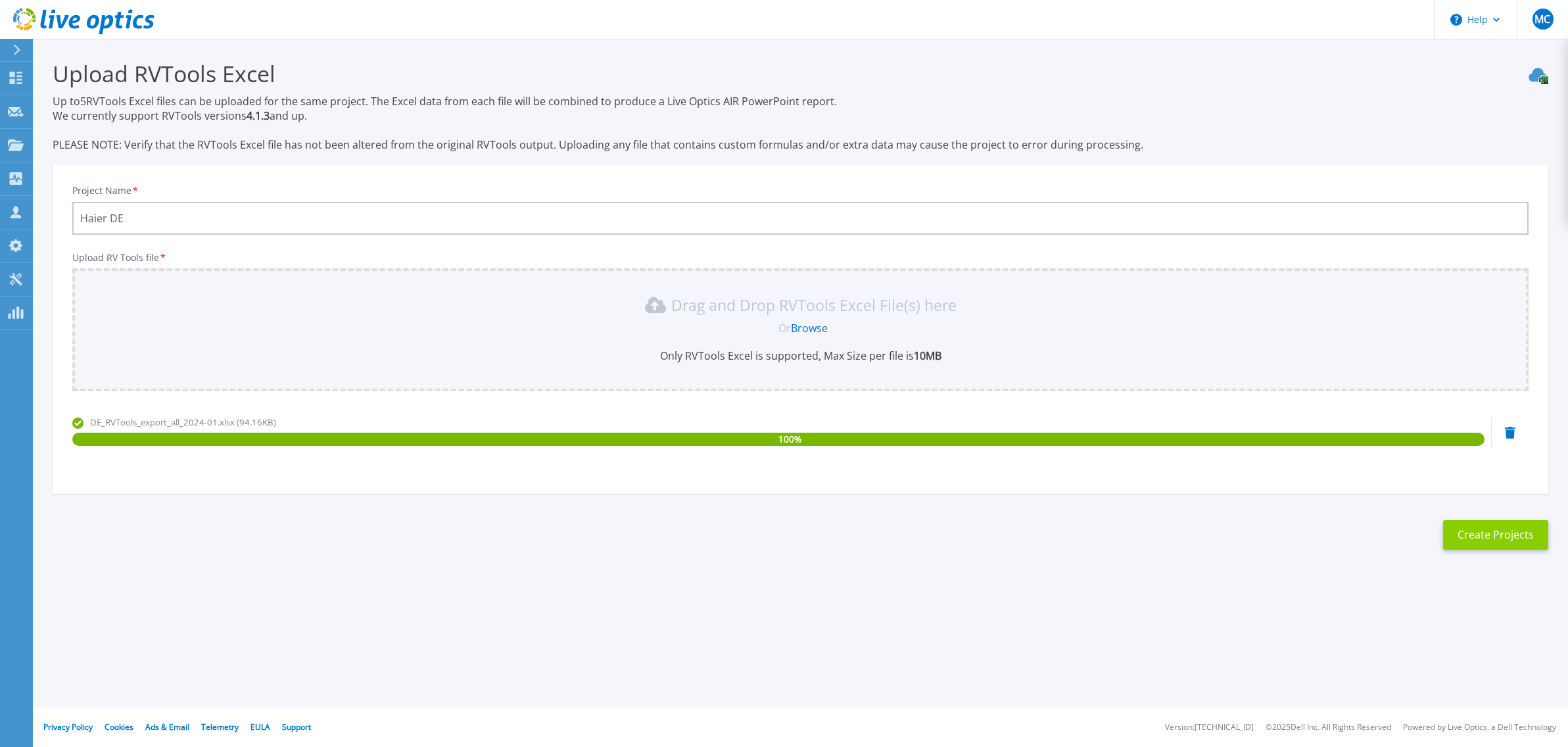
click at [1487, 524] on button "Create Projects" at bounding box center [1496, 535] width 105 height 30
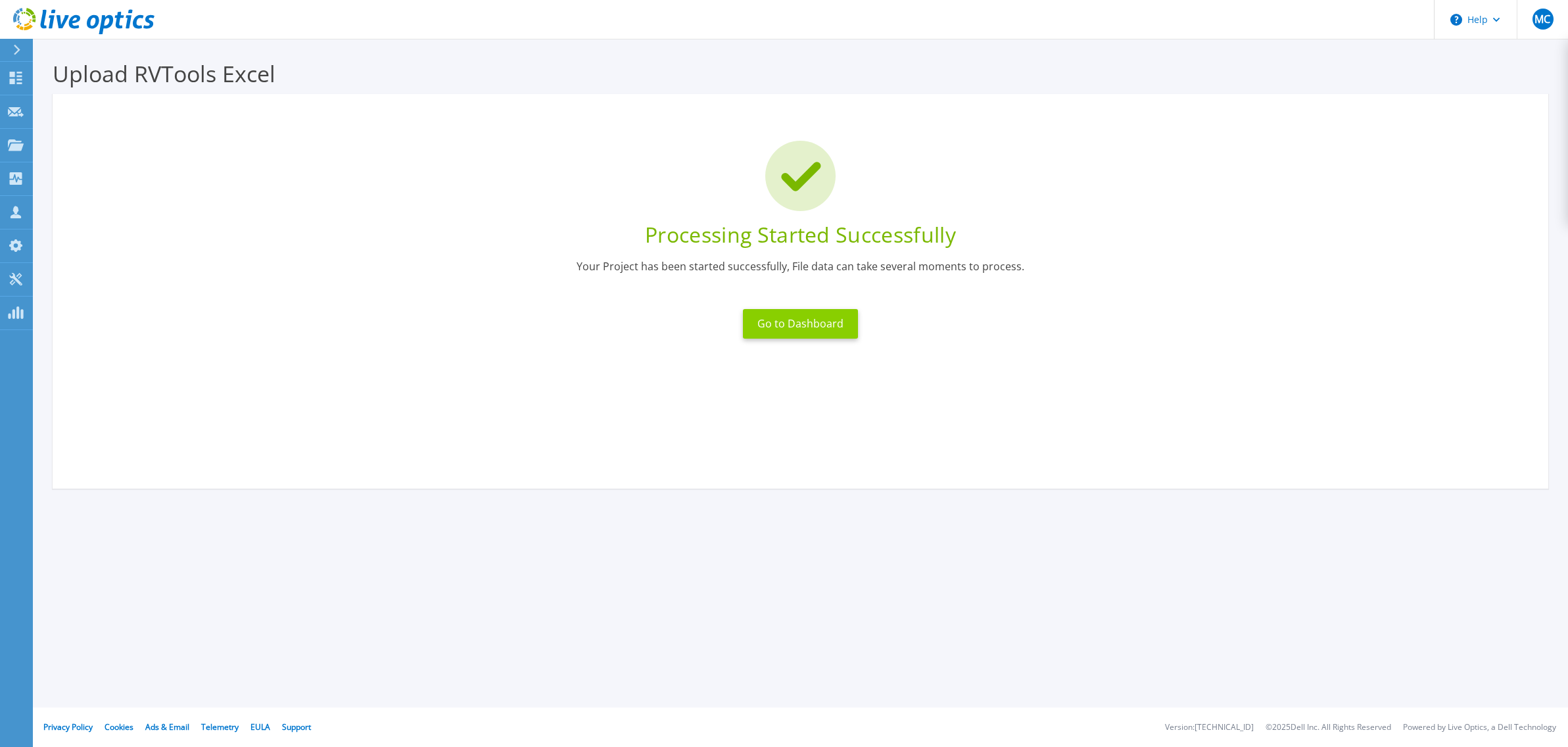
click at [798, 321] on button "Go to Dashboard" at bounding box center [801, 324] width 115 height 30
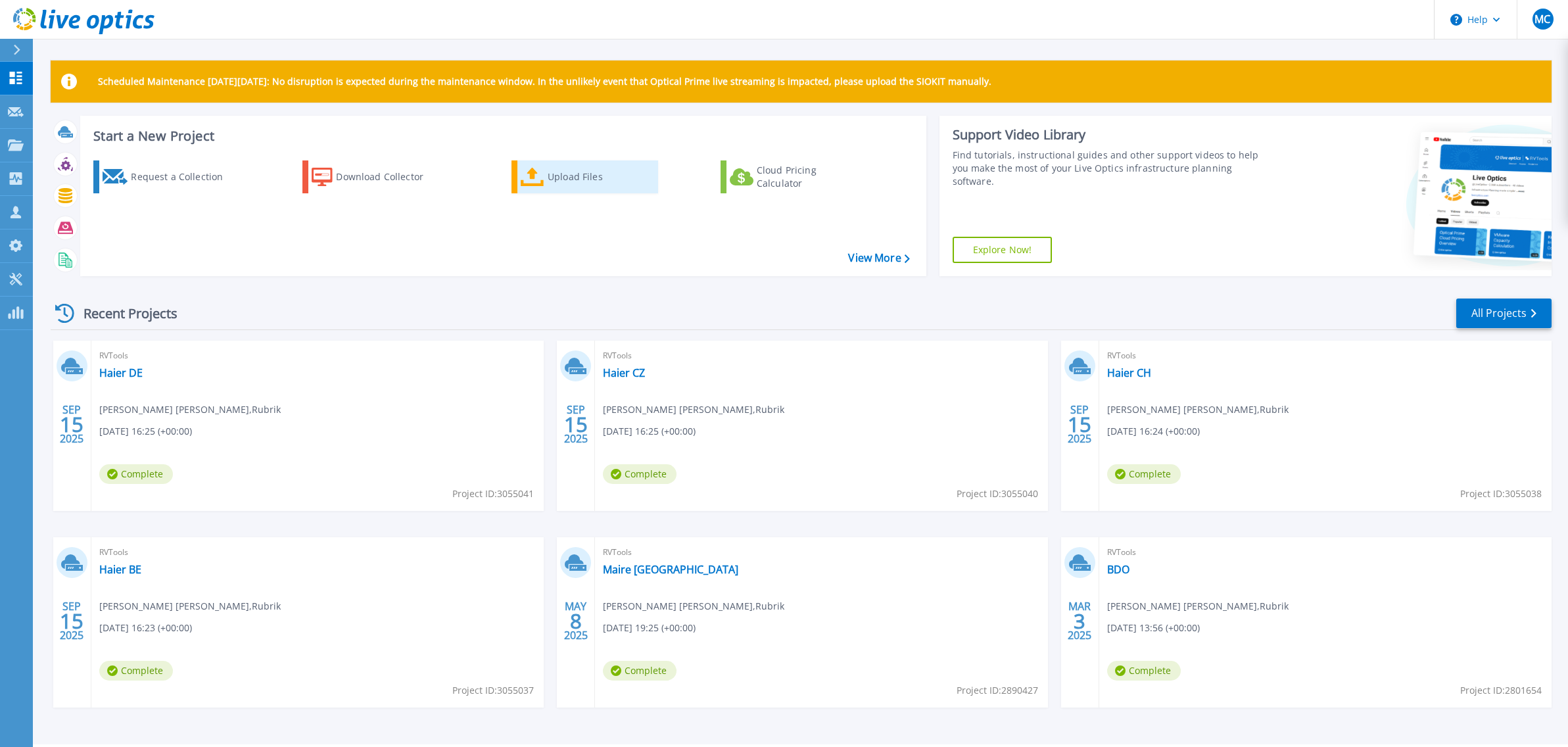
click at [555, 180] on div "Upload Files" at bounding box center [600, 176] width 105 height 26
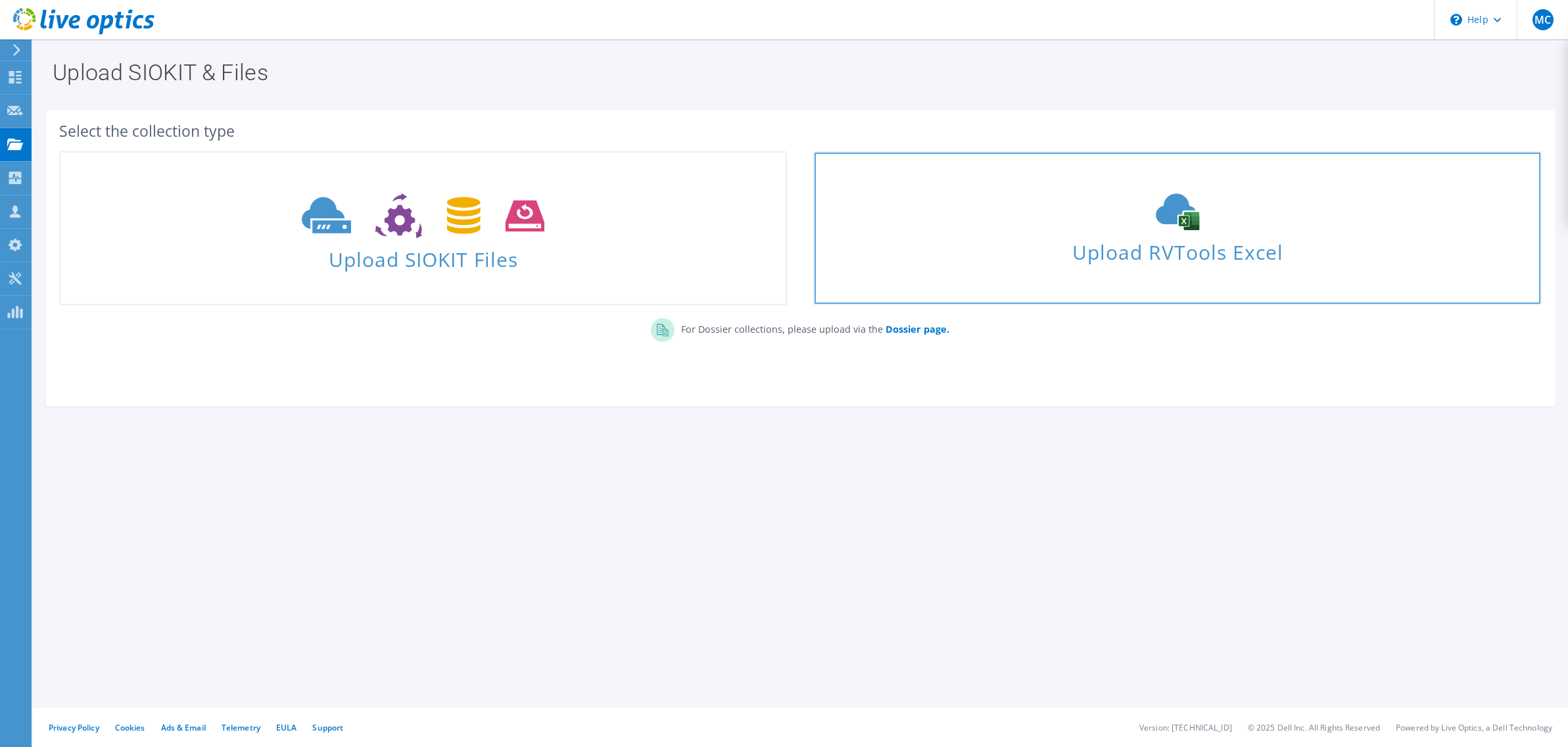
click at [1176, 230] on div "Upload RVTools Excel" at bounding box center [1176, 227] width 725 height 69
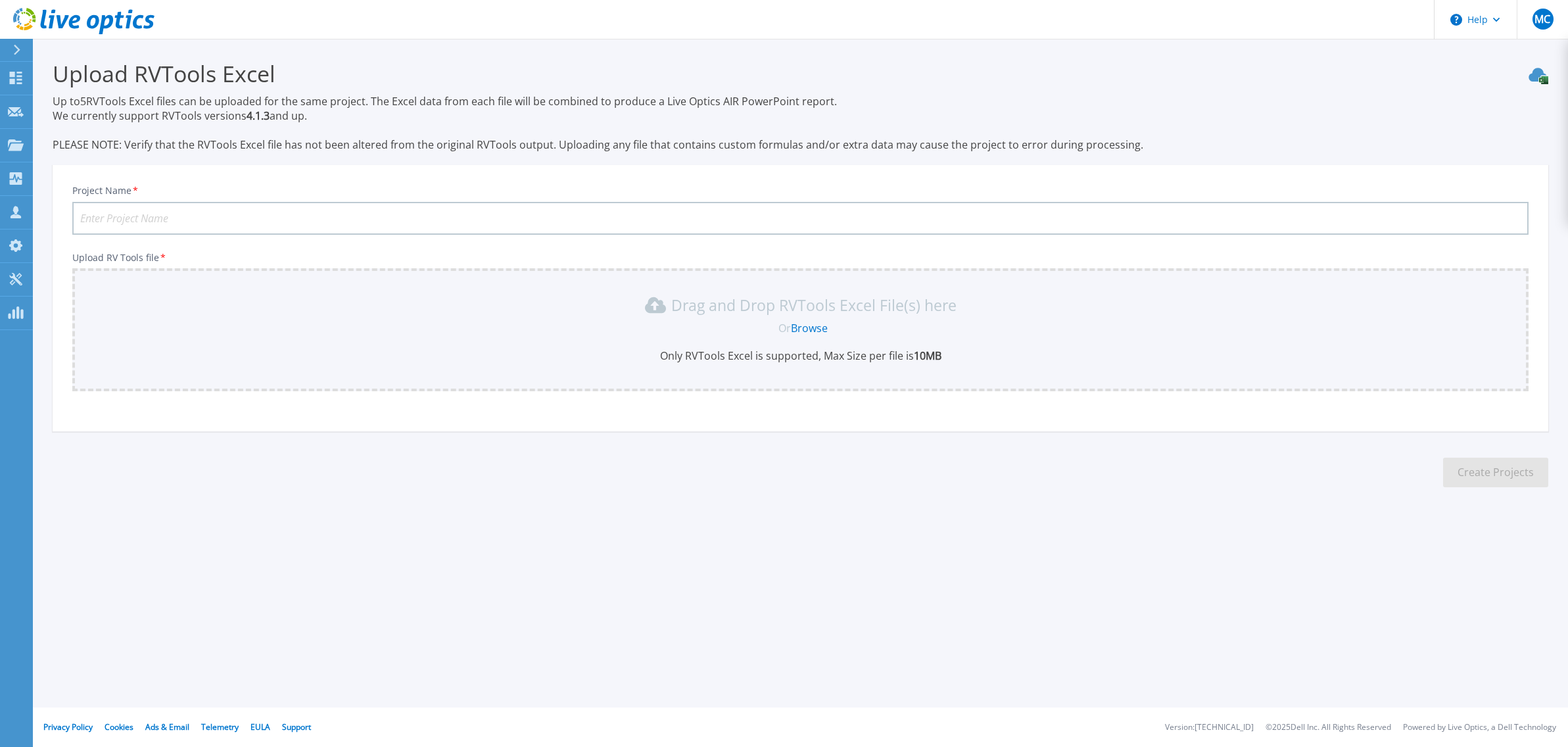
scroll to position [7, 0]
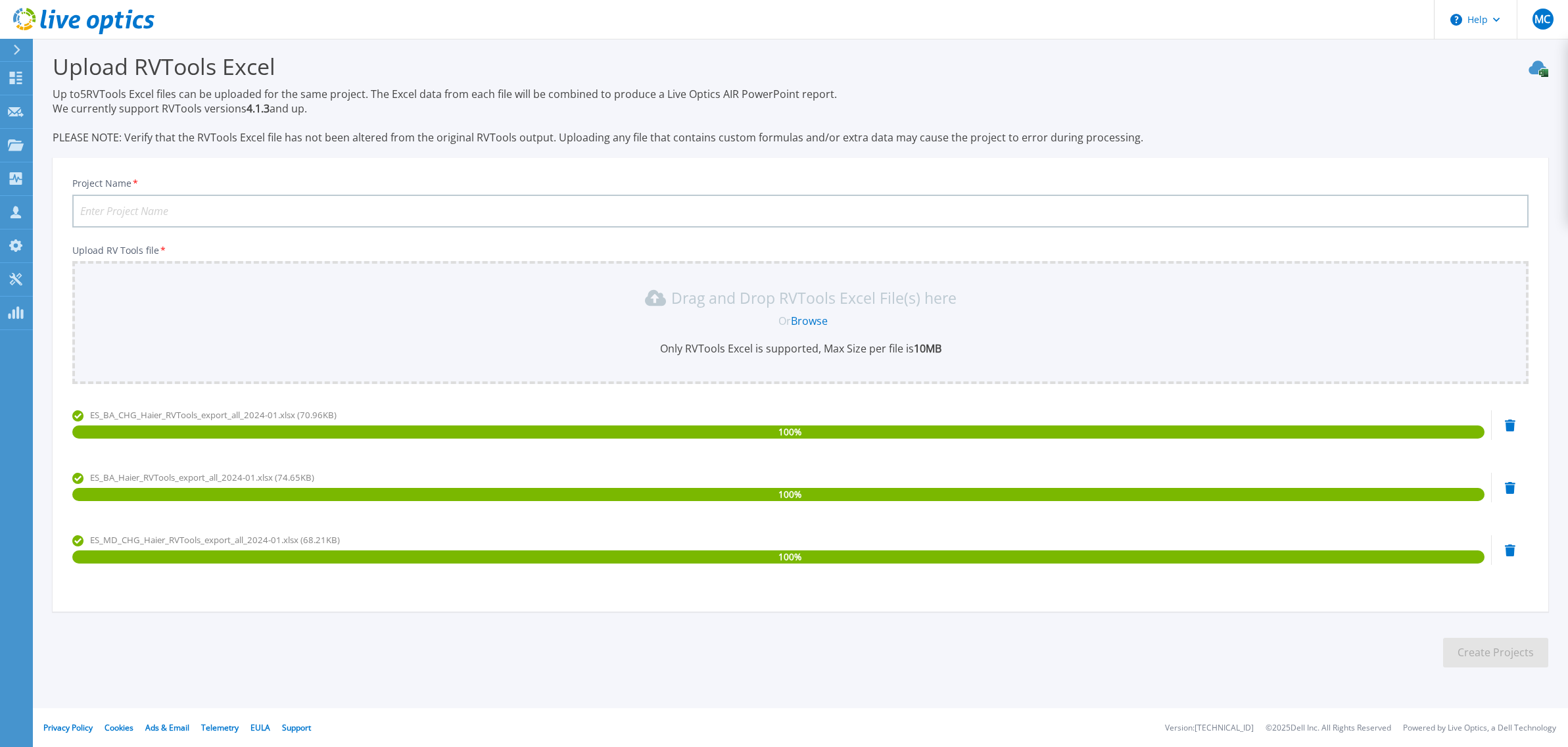
click at [188, 214] on input "Project Name *" at bounding box center [800, 211] width 1456 height 33
type input "Haier ES"
click at [1513, 661] on button "Create Projects" at bounding box center [1496, 653] width 105 height 30
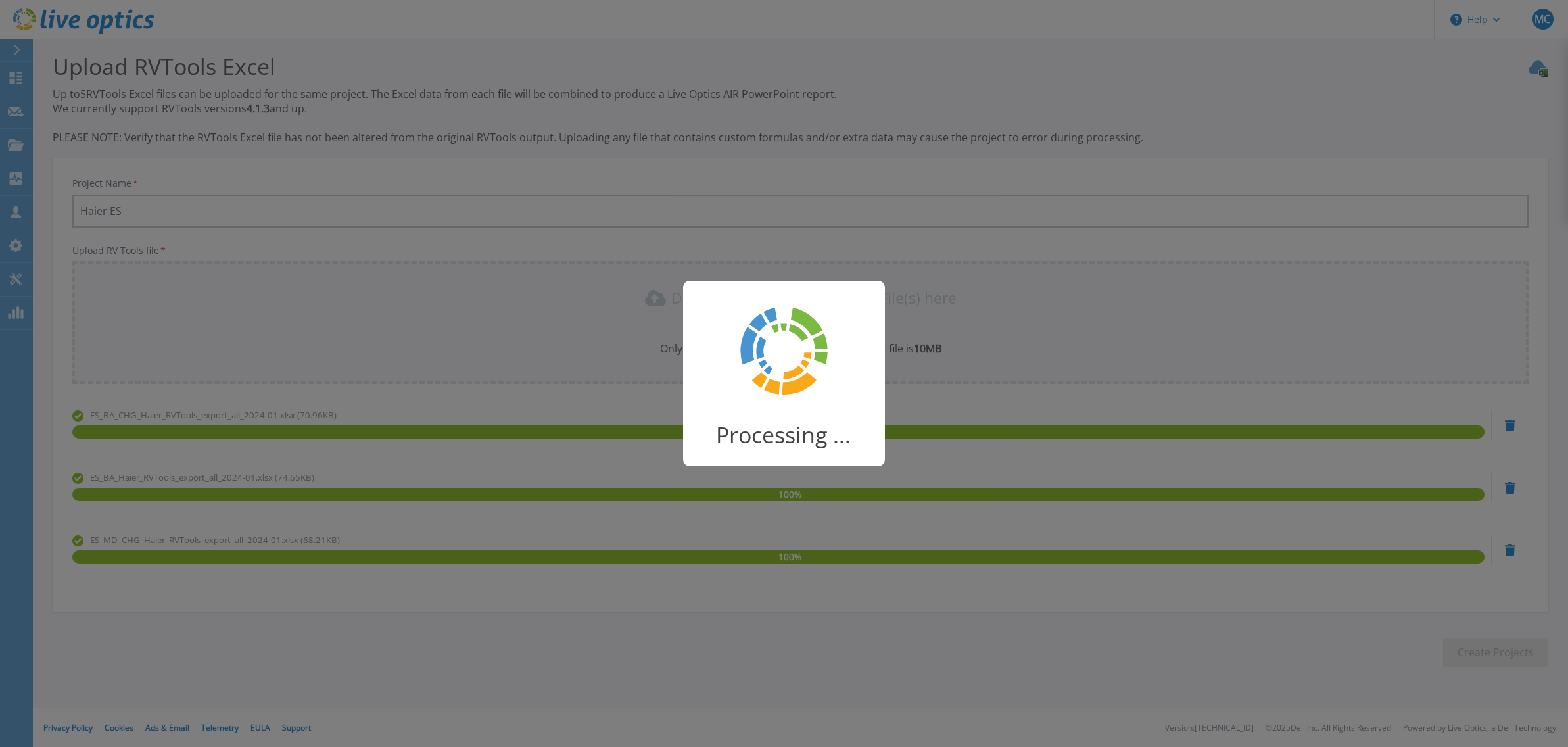
scroll to position [0, 0]
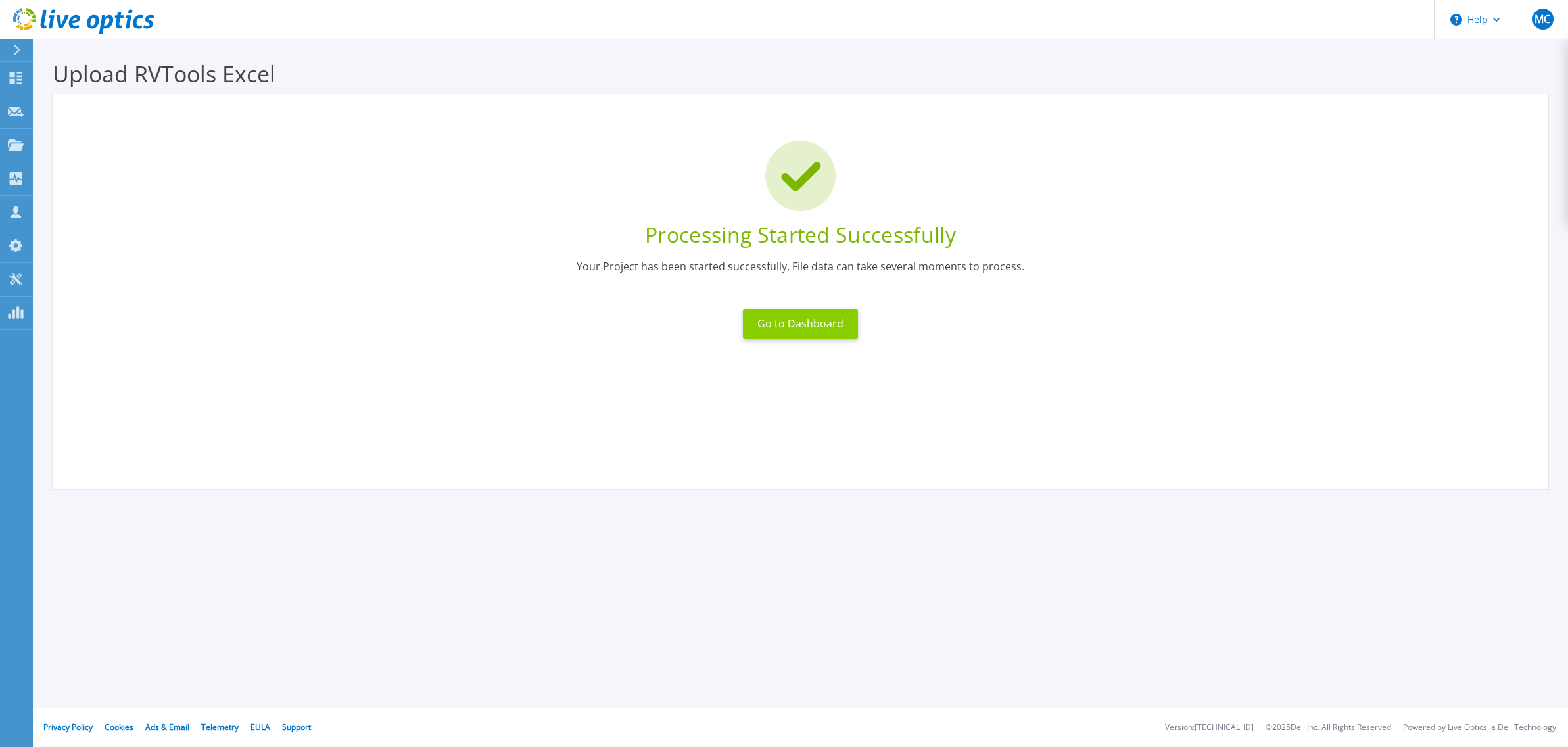
click at [832, 328] on button "Go to Dashboard" at bounding box center [801, 324] width 115 height 30
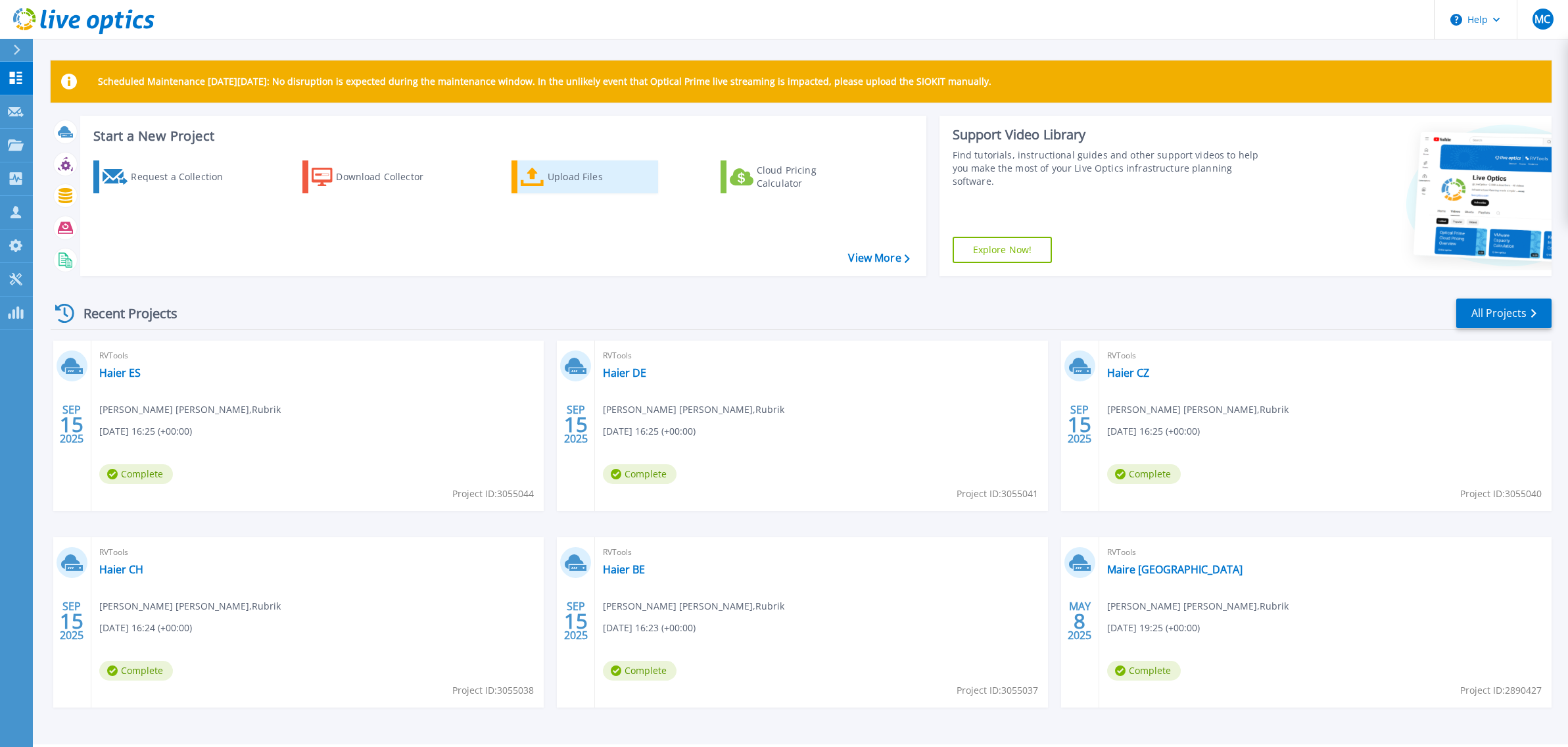
click at [603, 174] on div "Upload Files" at bounding box center [600, 176] width 105 height 26
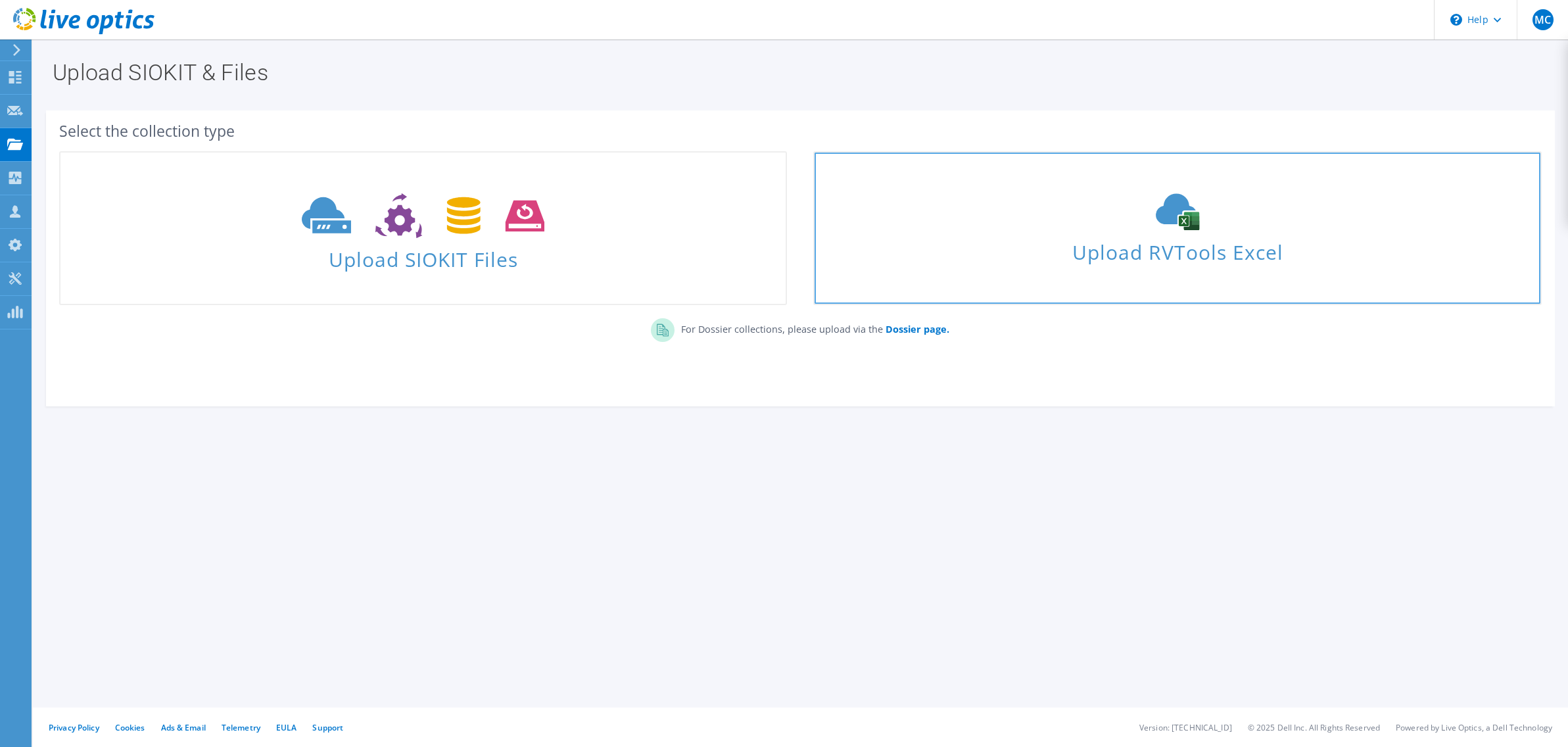
click at [1215, 247] on span "Upload RVTools Excel" at bounding box center [1176, 248] width 725 height 29
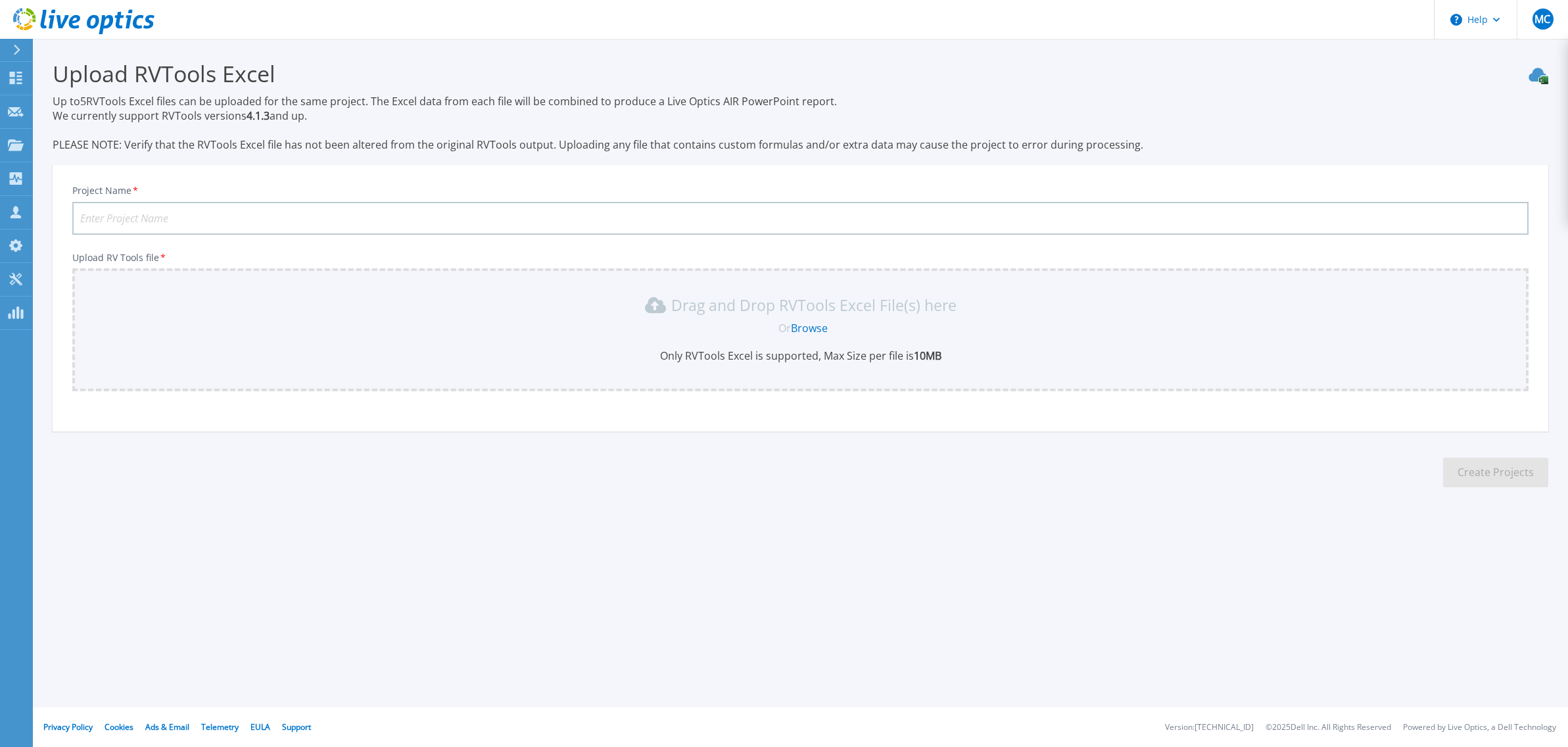
click at [183, 209] on input "Project Name *" at bounding box center [800, 219] width 1456 height 33
type input "Haier FR"
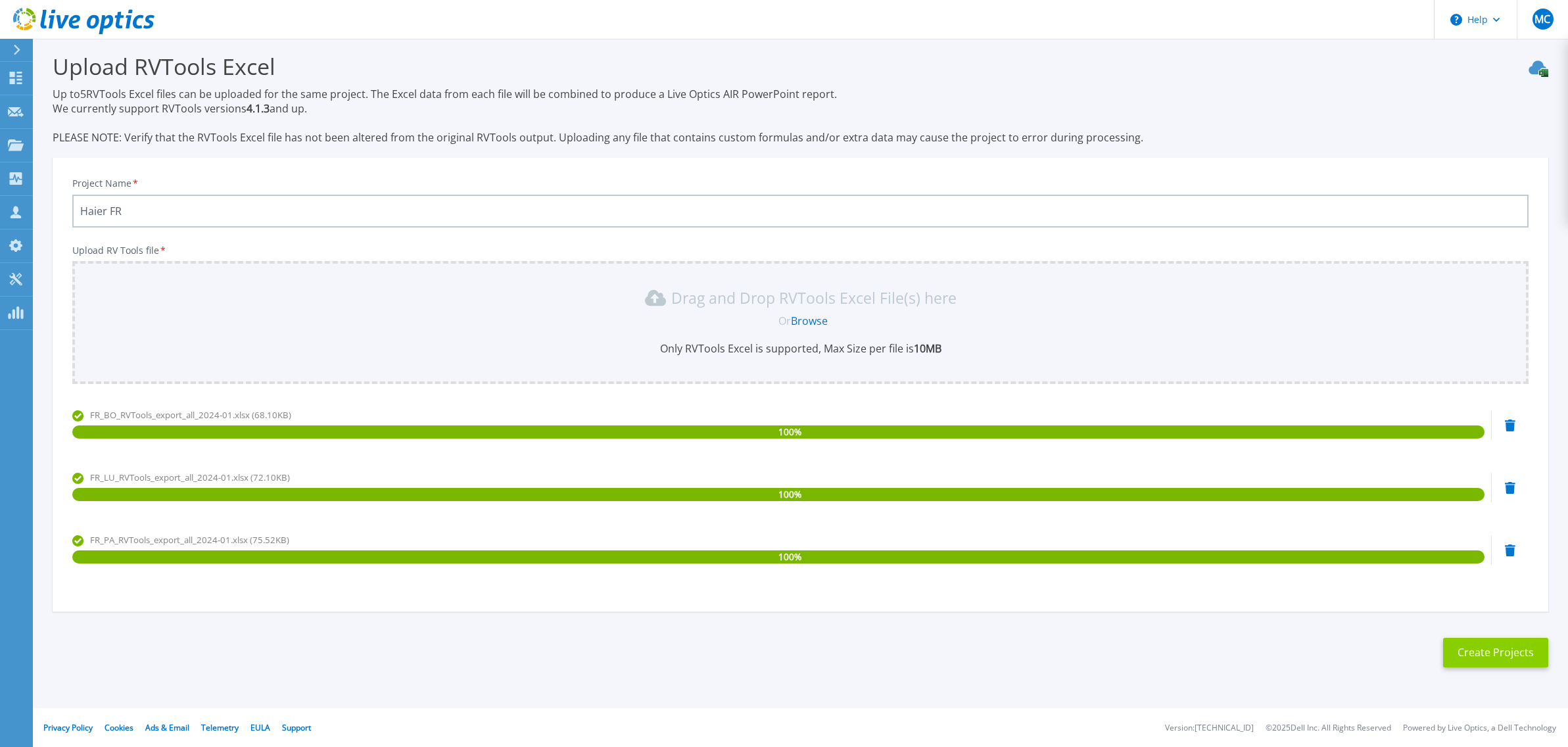
click at [1514, 657] on button "Create Projects" at bounding box center [1496, 653] width 105 height 30
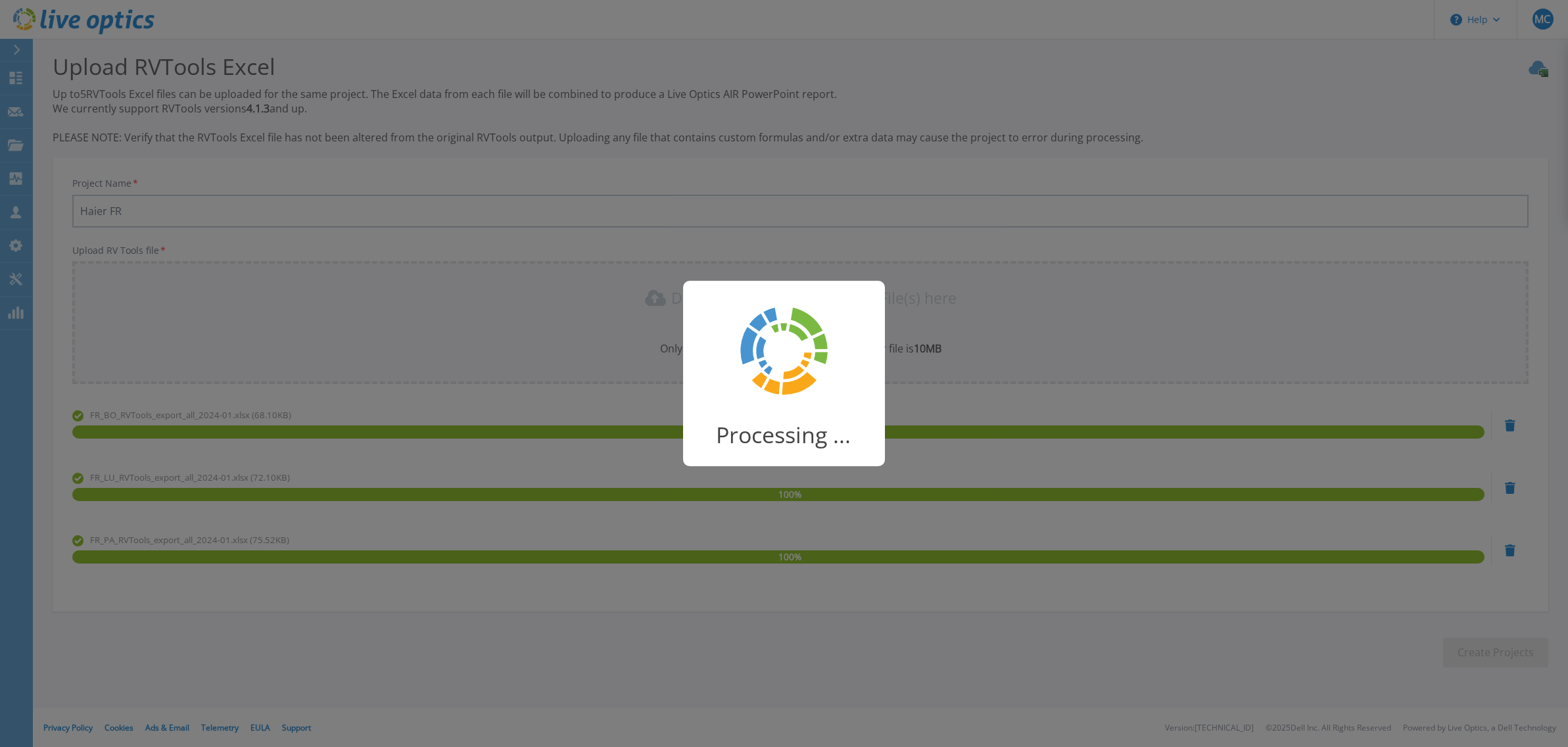
scroll to position [0, 0]
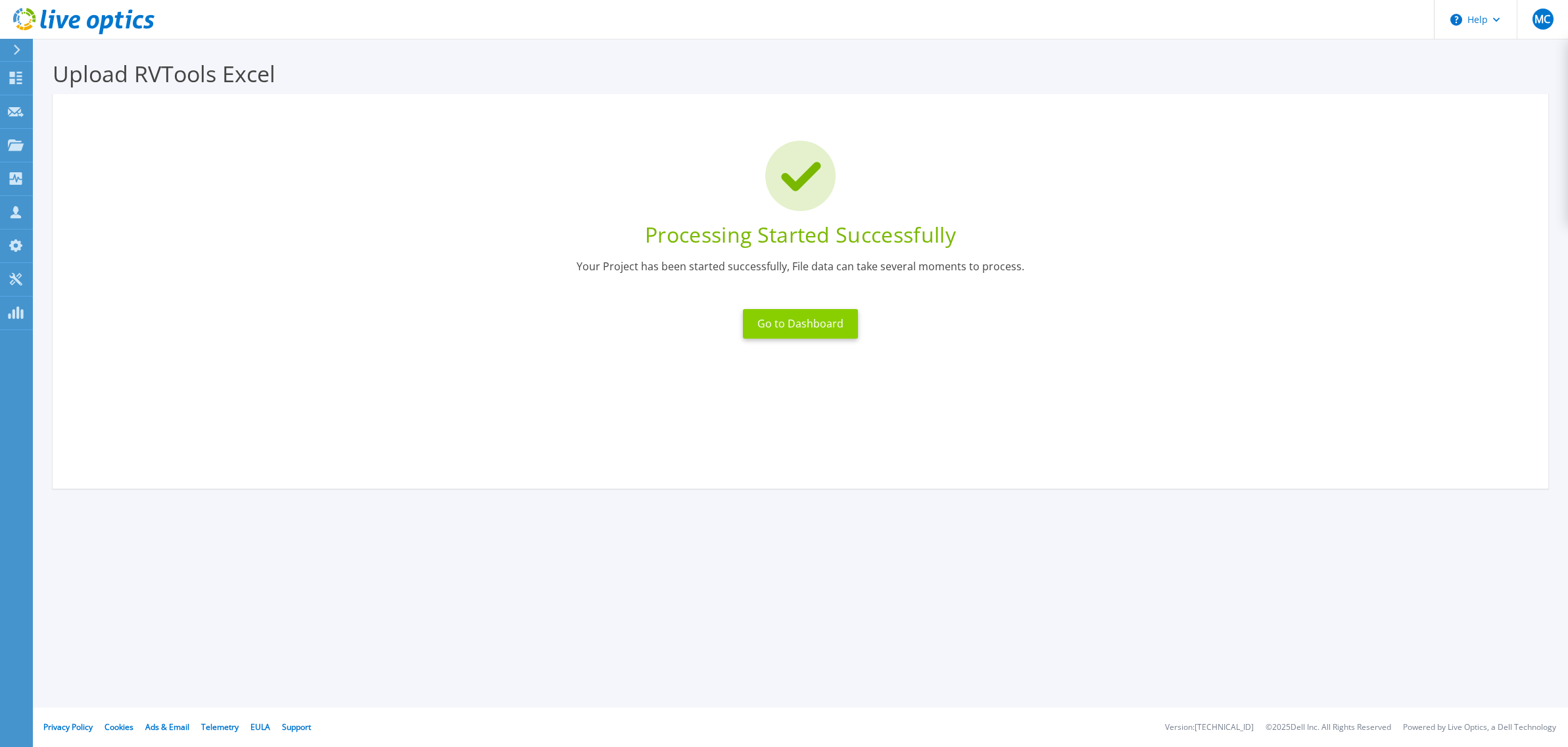
click at [786, 328] on button "Go to Dashboard" at bounding box center [801, 324] width 115 height 30
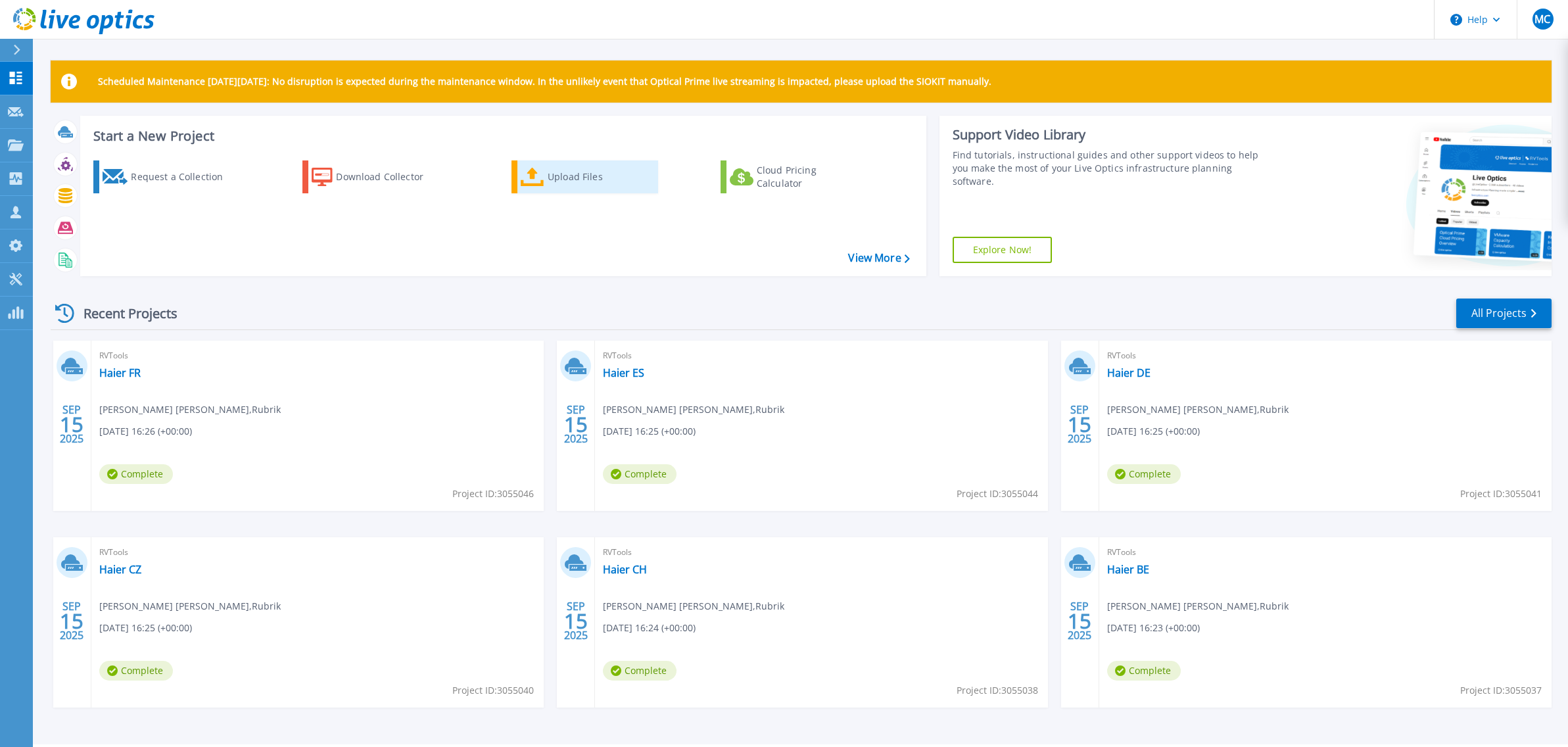
click at [584, 175] on div "Upload Files" at bounding box center [600, 176] width 105 height 26
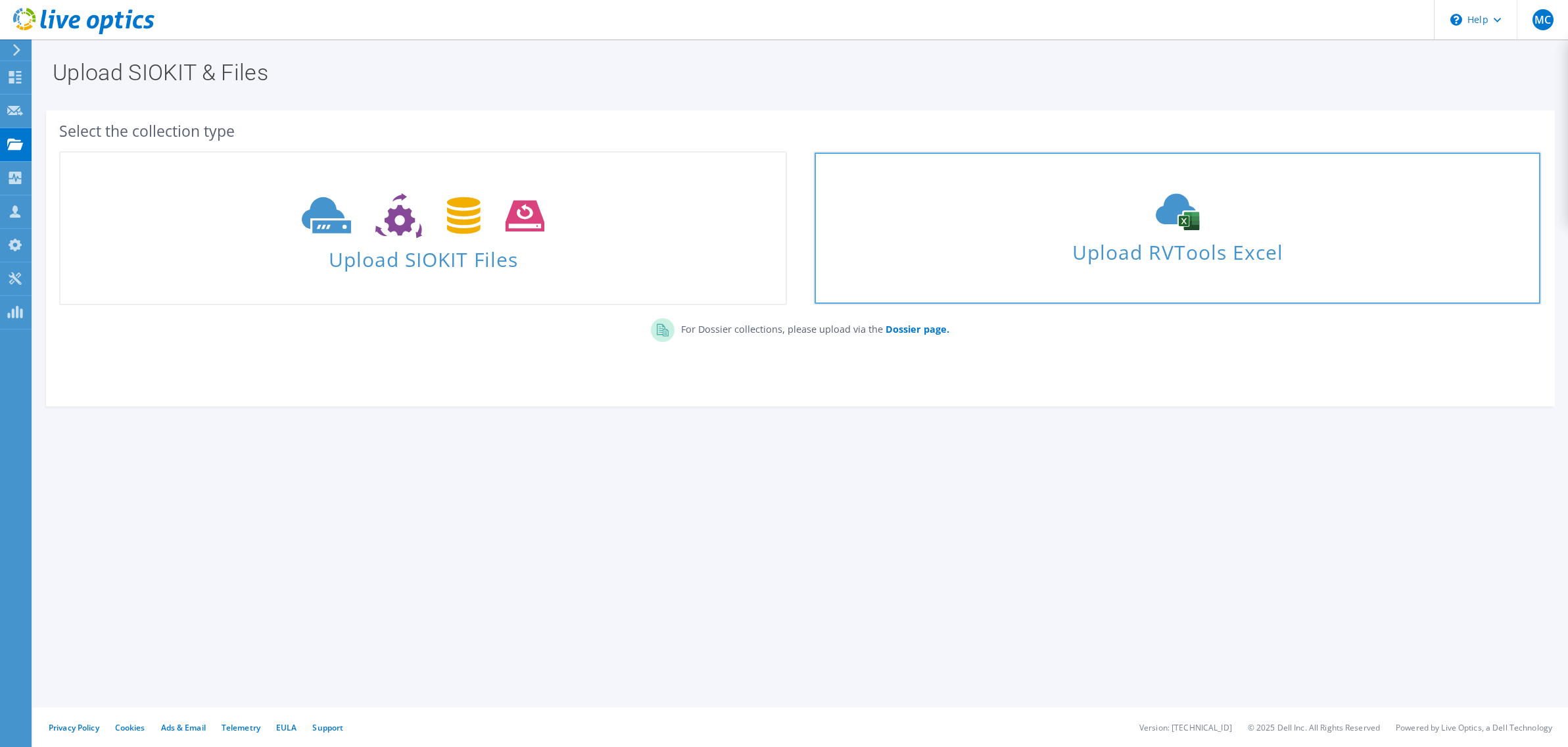
click at [1183, 262] on span "Upload RVTools Excel" at bounding box center [1176, 248] width 725 height 29
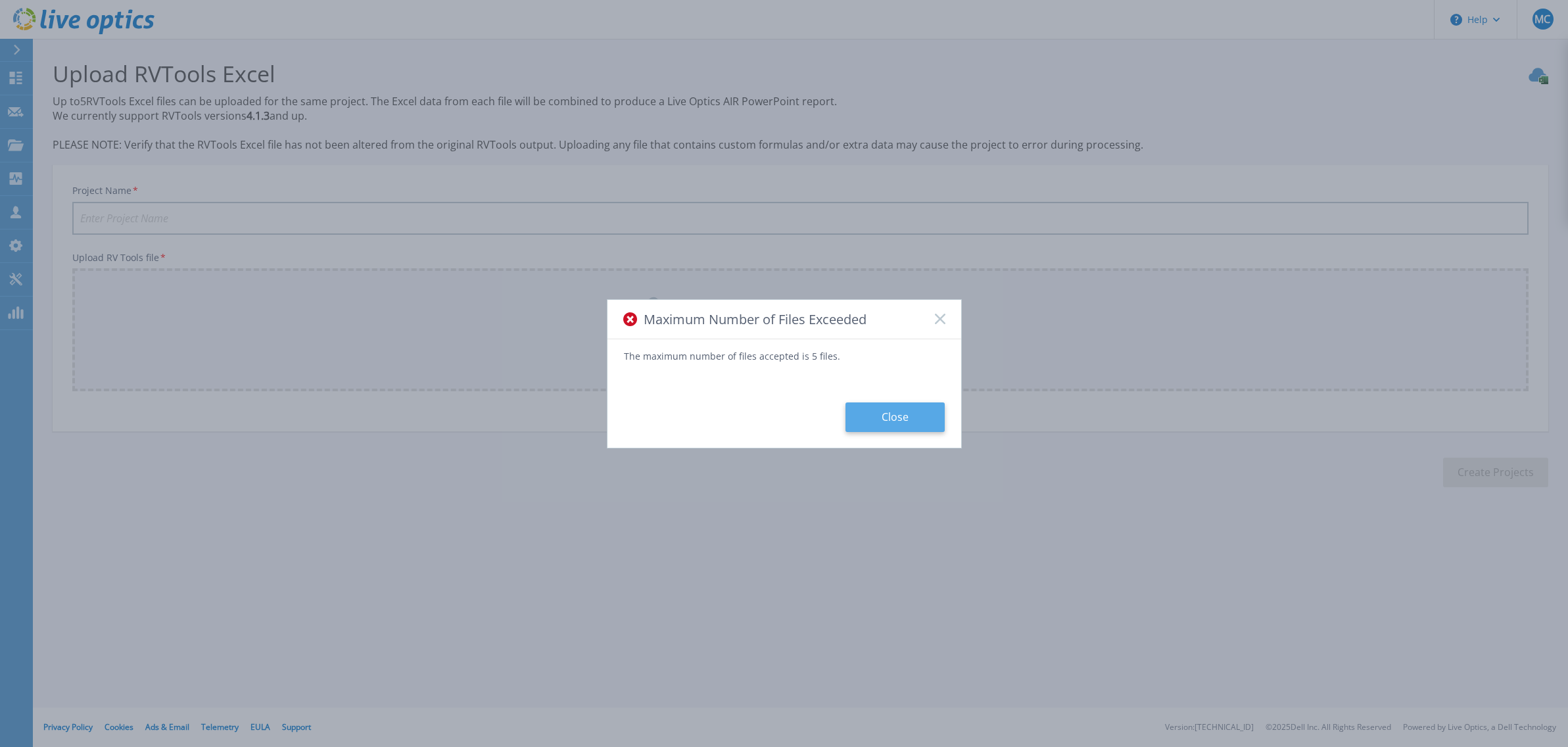
click at [905, 421] on button "Close" at bounding box center [896, 417] width 100 height 30
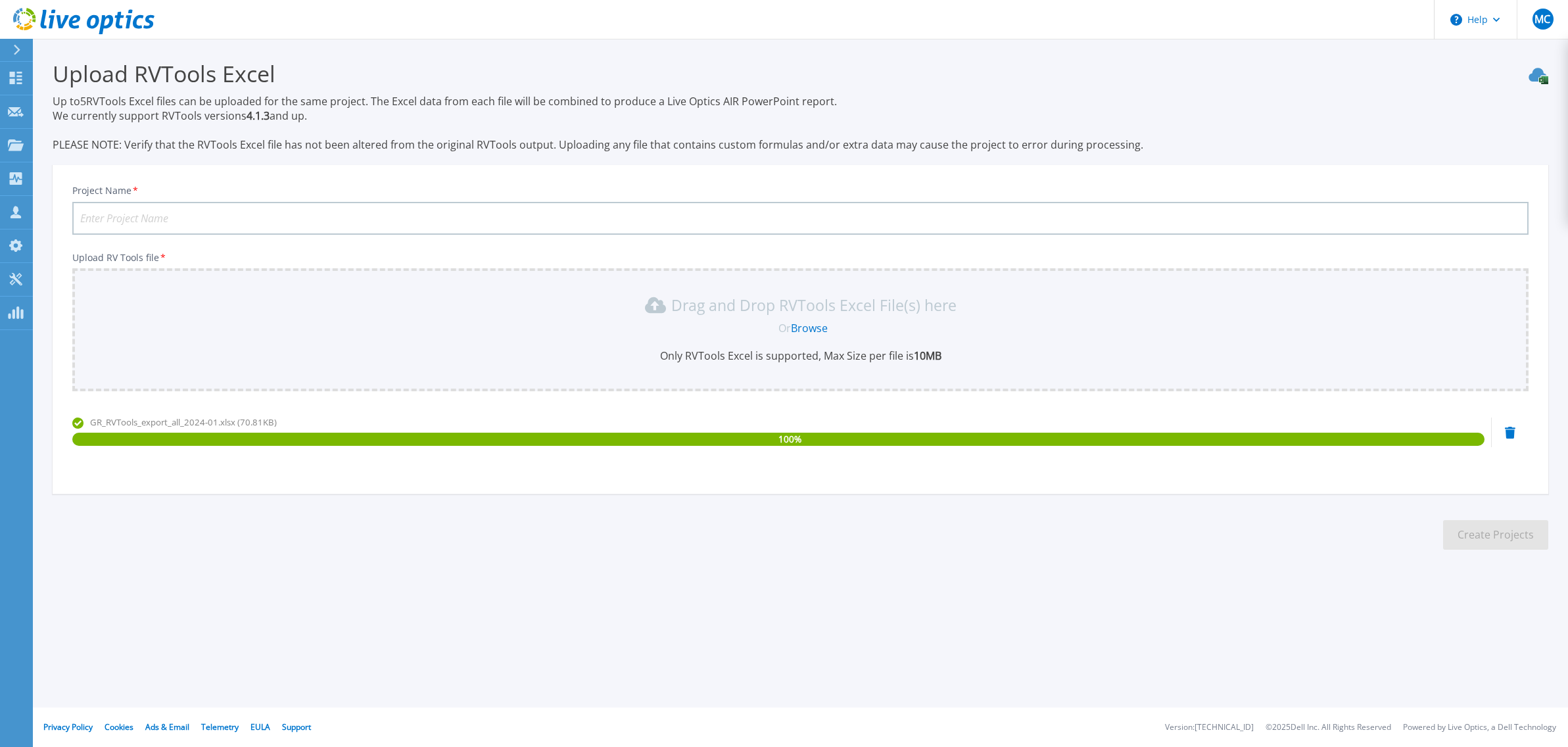
click at [293, 226] on input "Project Name *" at bounding box center [800, 219] width 1456 height 33
click at [299, 217] on input "Project Name *" at bounding box center [800, 219] width 1456 height 33
click at [163, 221] on input "Haier BE" at bounding box center [800, 219] width 1456 height 33
type input "Haier GR"
click at [1497, 524] on button "Create Projects" at bounding box center [1496, 535] width 105 height 30
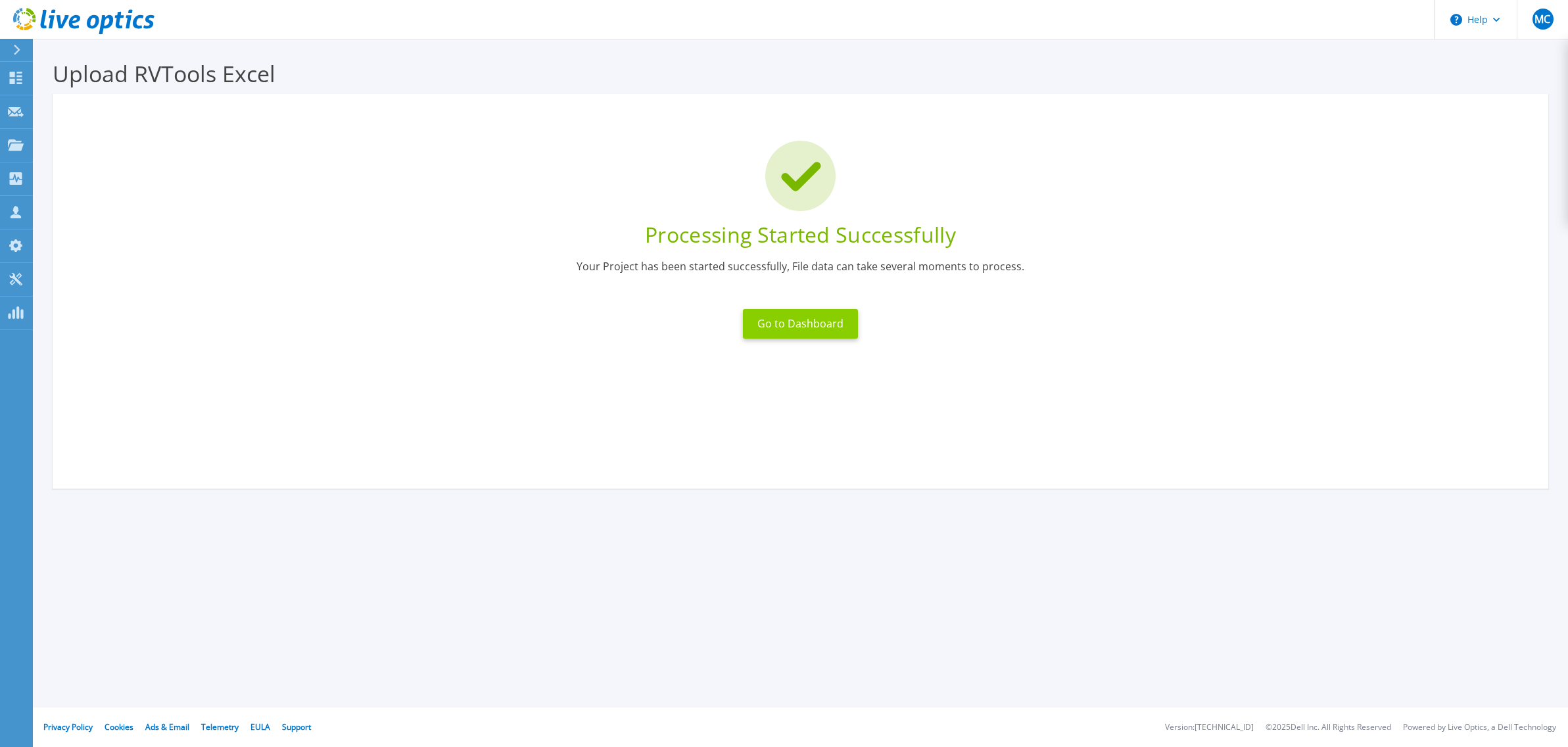
click at [795, 326] on button "Go to Dashboard" at bounding box center [801, 324] width 115 height 30
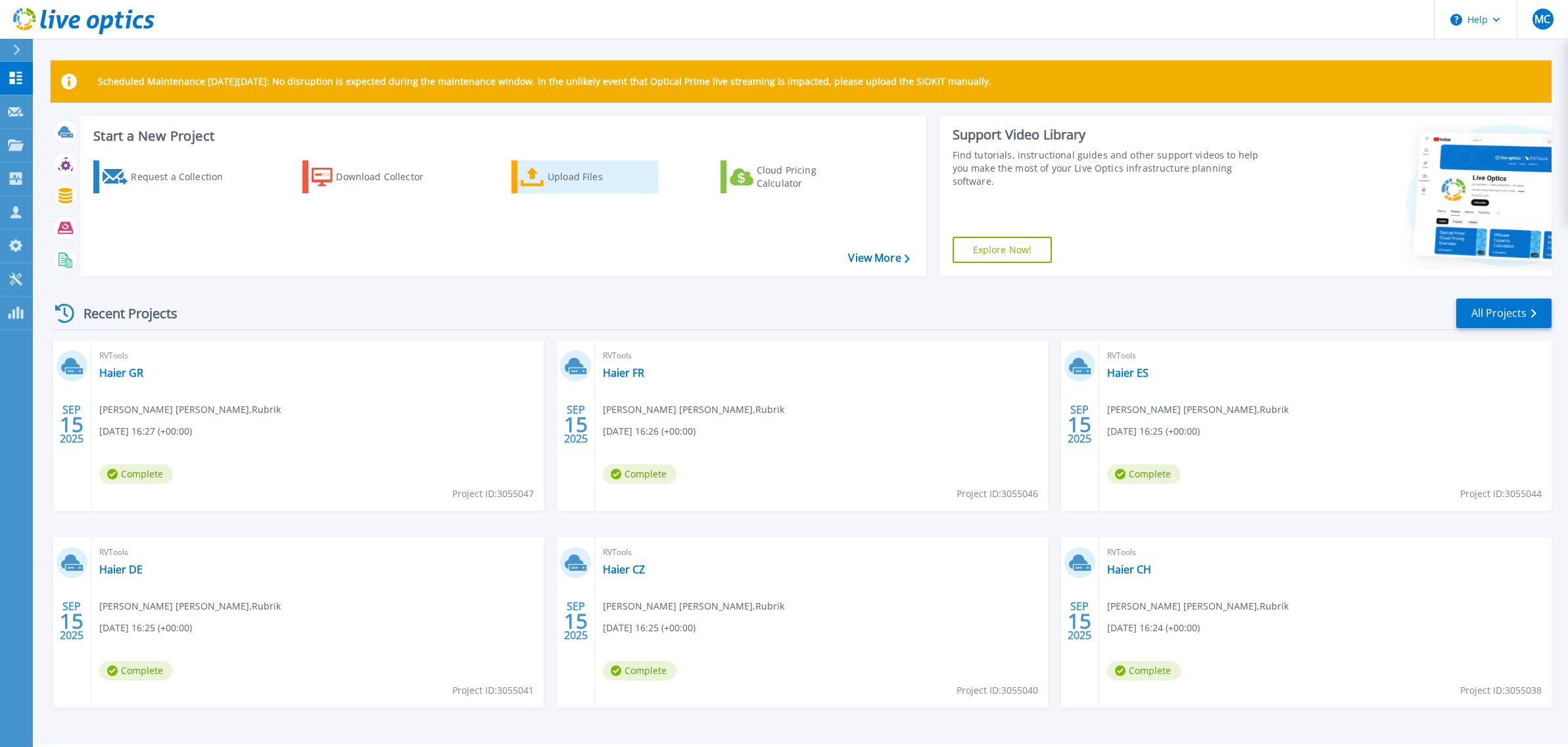
click at [592, 184] on div "Upload Files" at bounding box center [600, 176] width 105 height 26
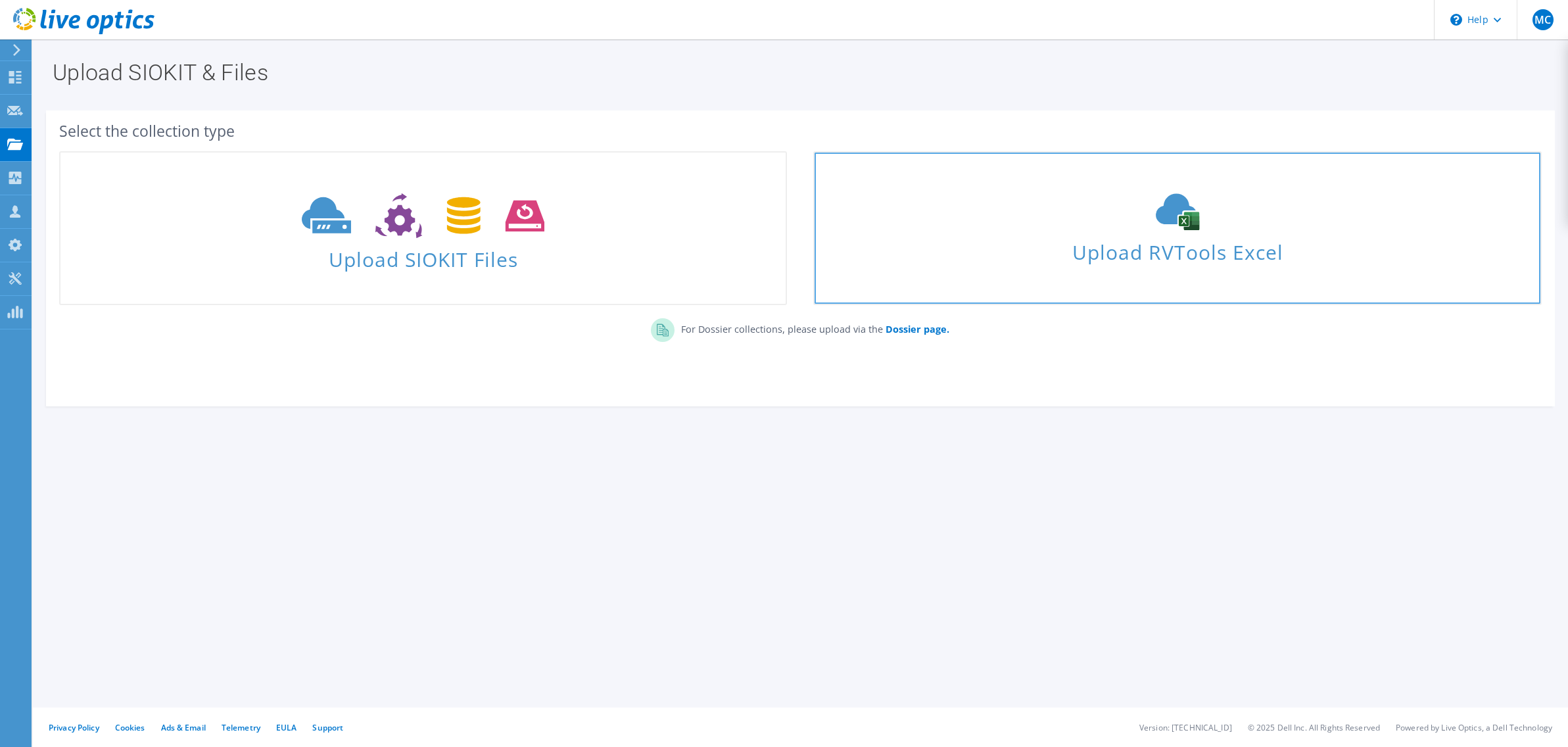
click at [1192, 250] on span "Upload RVTools Excel" at bounding box center [1176, 248] width 725 height 29
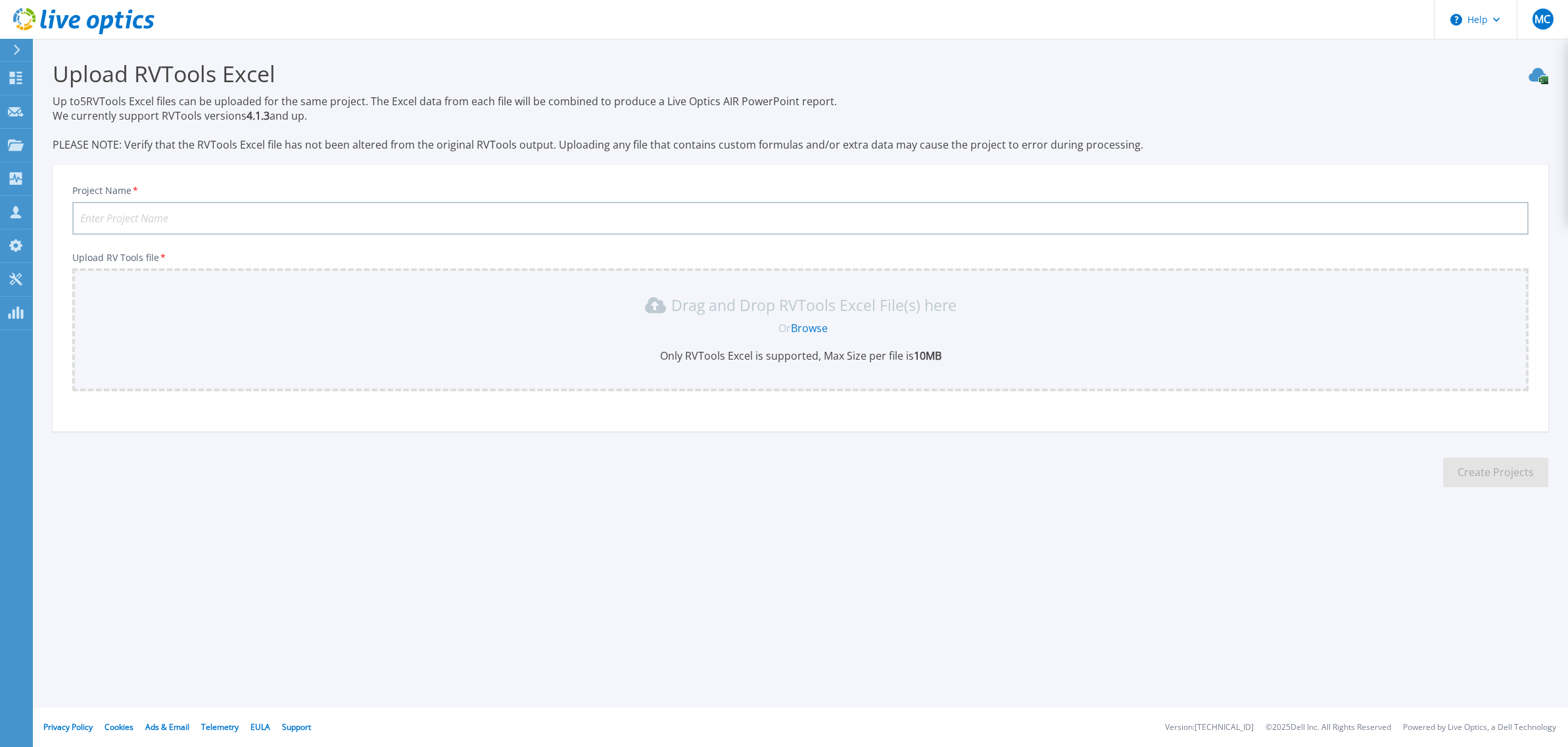
click at [209, 214] on input "Project Name *" at bounding box center [800, 219] width 1456 height 33
click at [117, 219] on input "Haier BE" at bounding box center [800, 219] width 1456 height 33
click at [116, 219] on input "Haier BE" at bounding box center [800, 219] width 1456 height 33
type input "Haier PL"
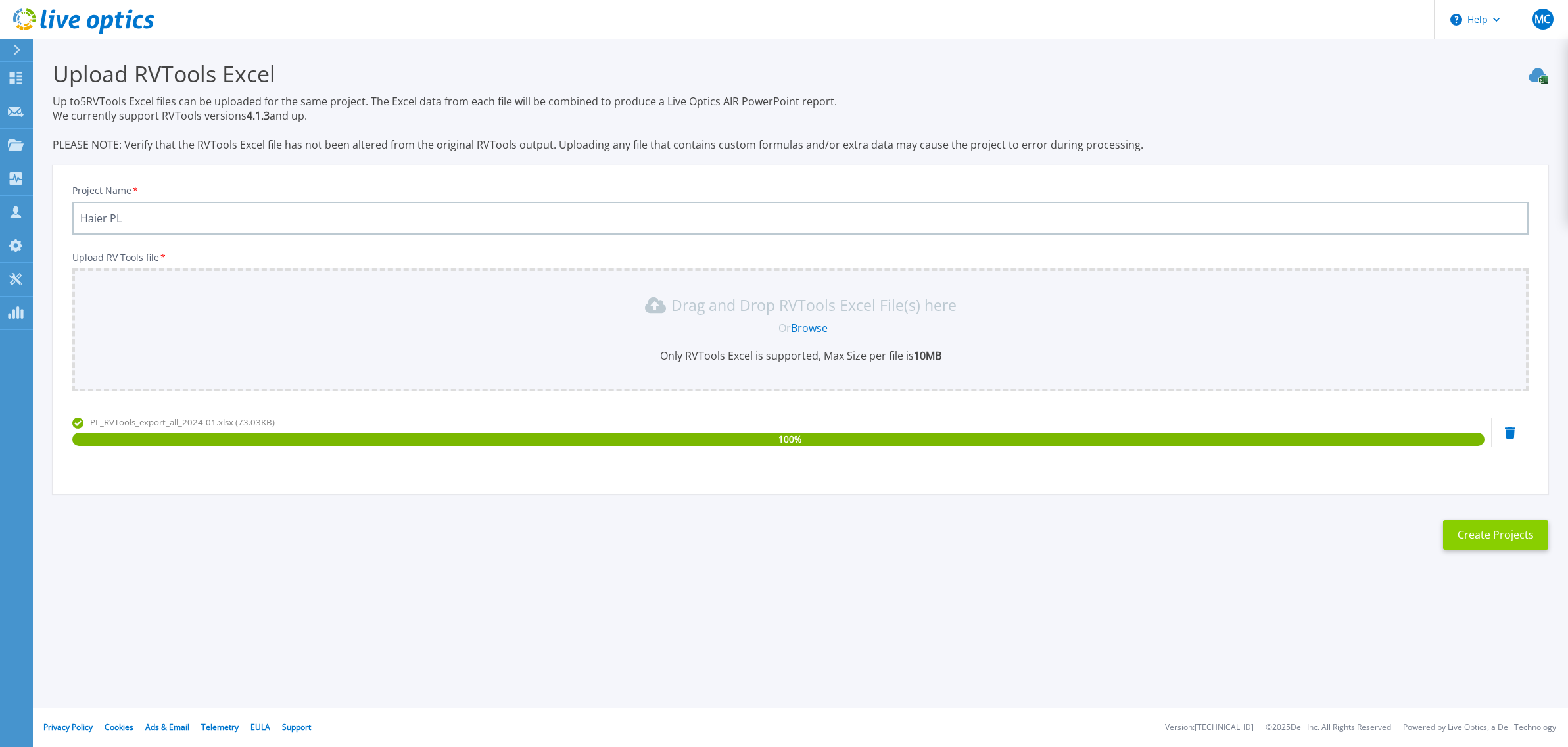
click at [1526, 540] on button "Create Projects" at bounding box center [1496, 535] width 105 height 30
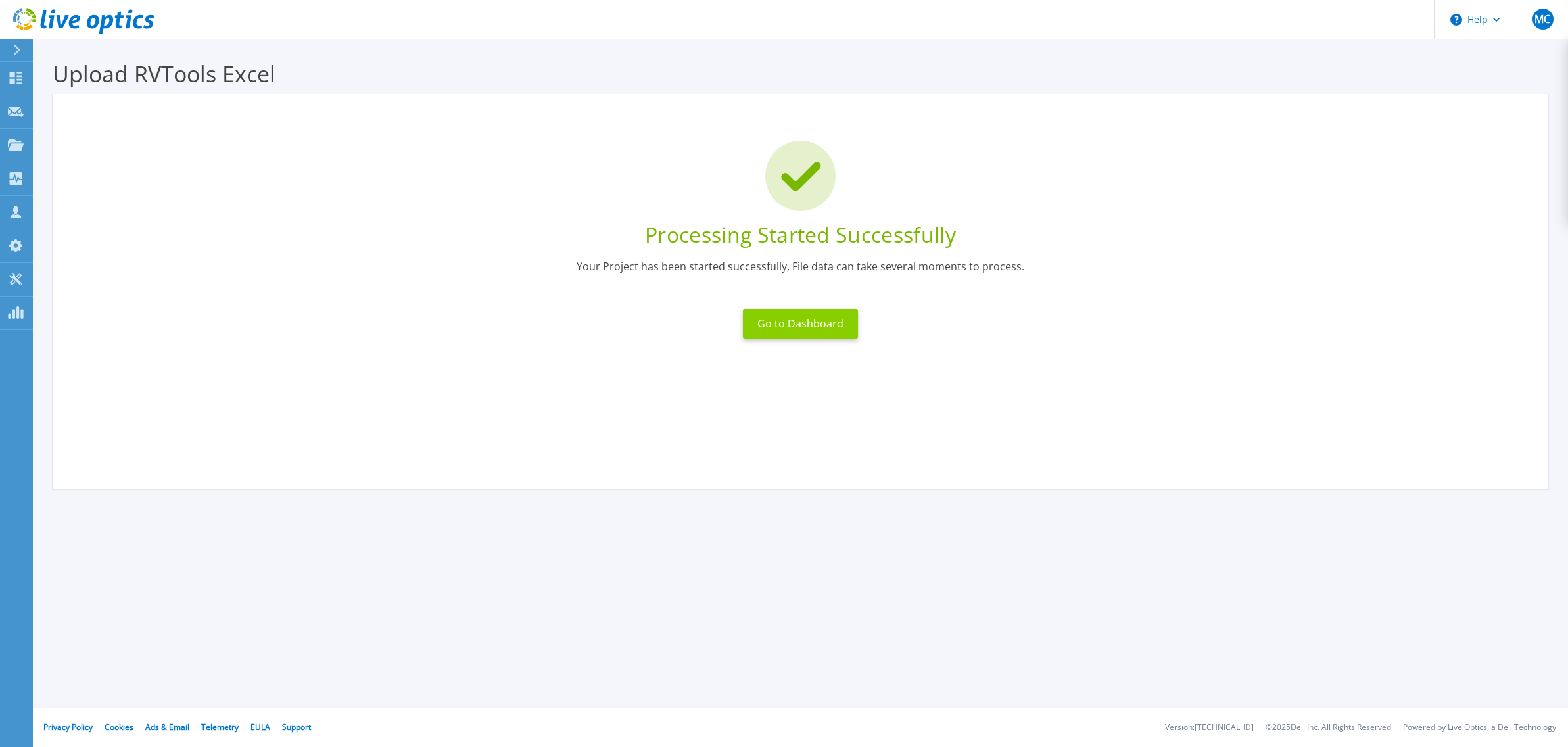
click at [812, 327] on button "Go to Dashboard" at bounding box center [801, 324] width 115 height 30
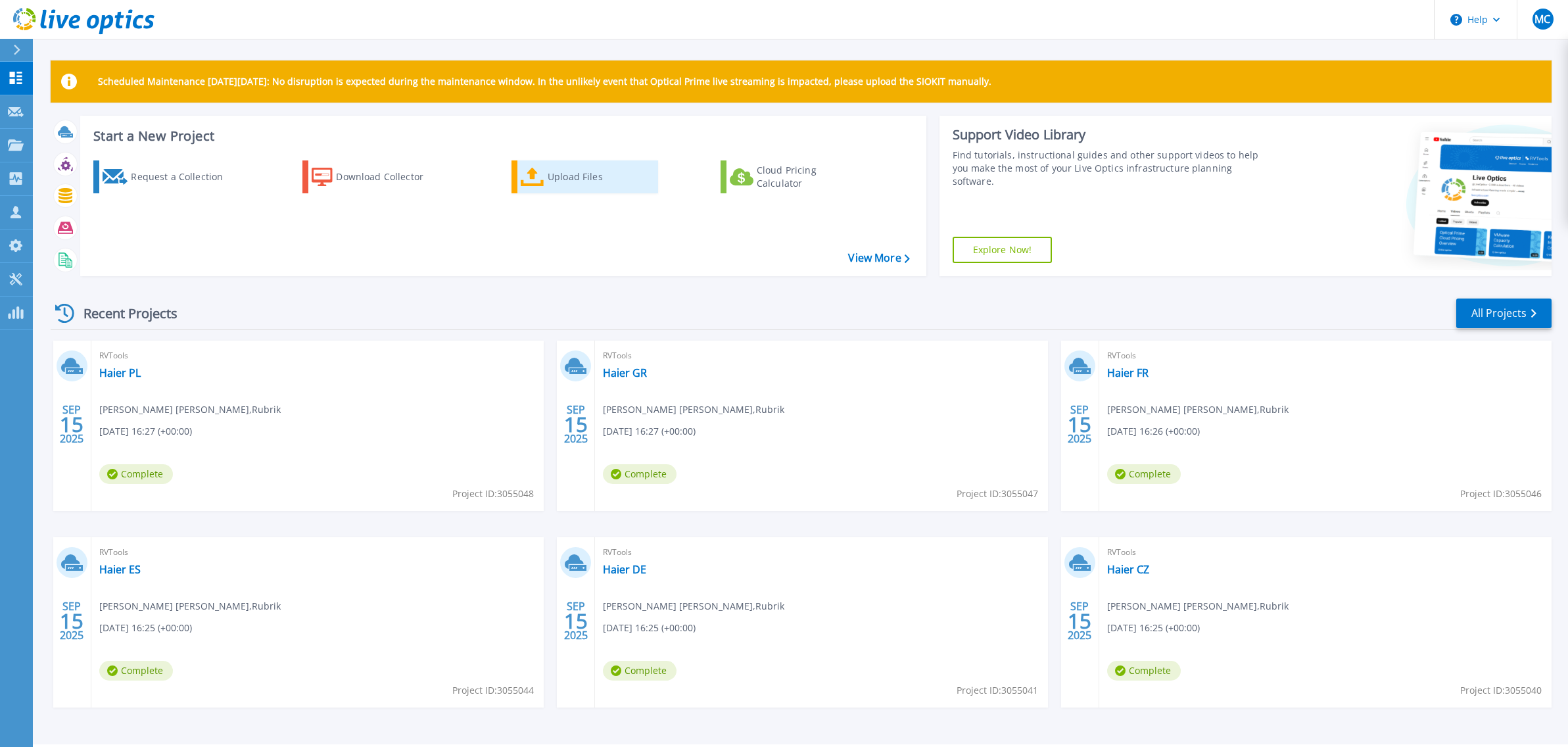
click at [583, 176] on div "Upload Files" at bounding box center [600, 176] width 105 height 26
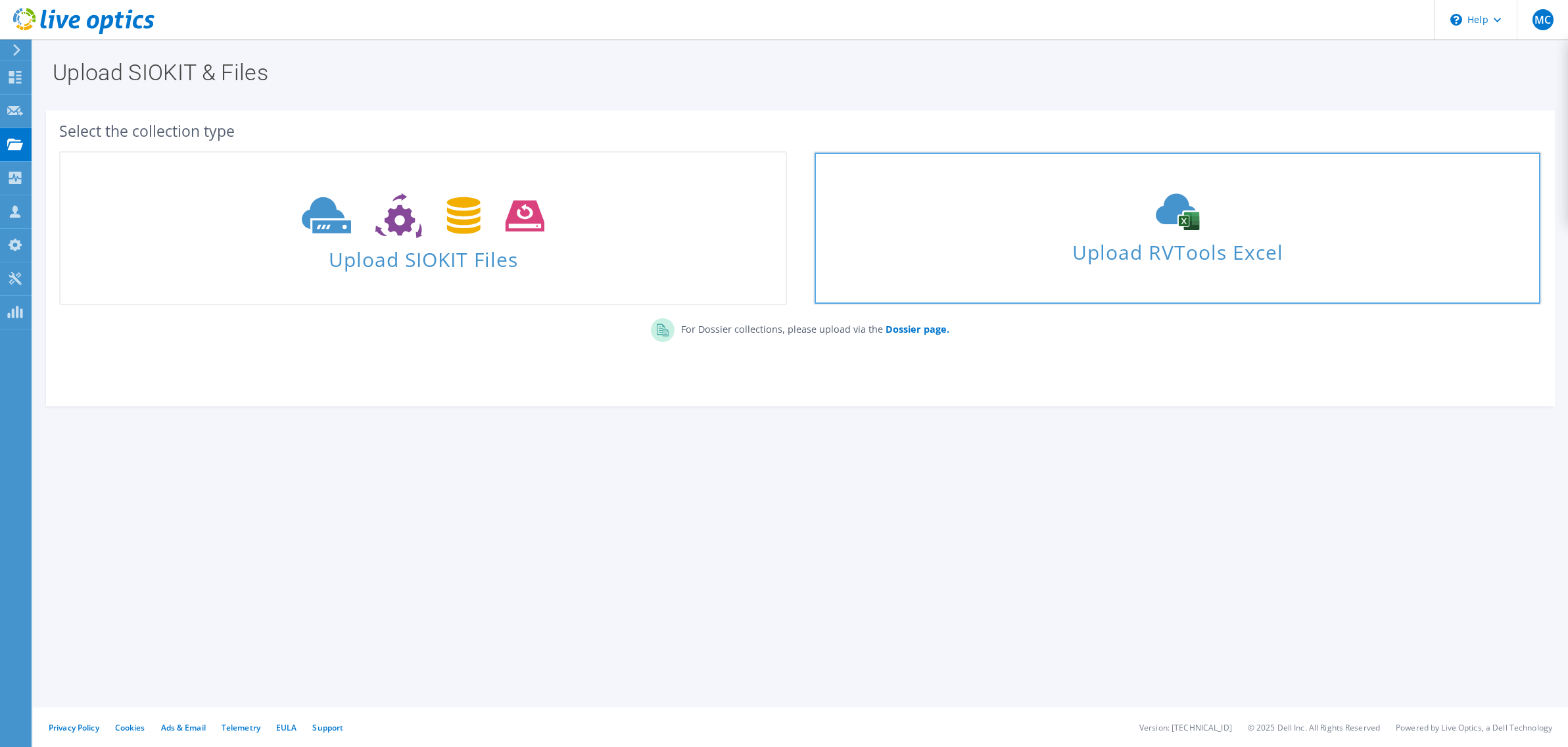
click at [1167, 217] on use at bounding box center [1177, 212] width 43 height 37
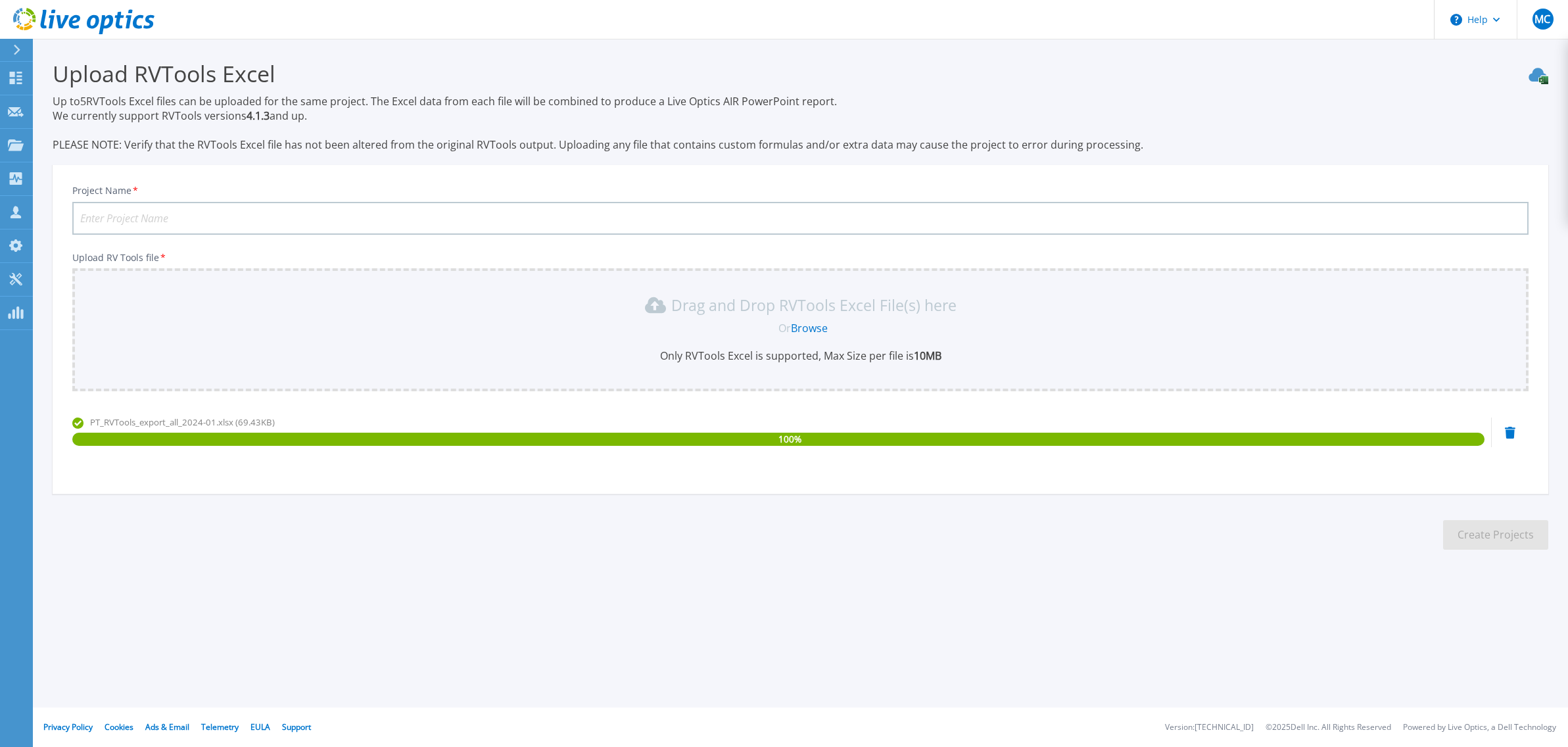
click at [227, 216] on input "Project Name *" at bounding box center [800, 219] width 1456 height 33
click at [240, 221] on input "Haier BE" at bounding box center [800, 219] width 1456 height 33
type input "Haier PT"
click at [1503, 532] on button "Create Projects" at bounding box center [1496, 535] width 105 height 30
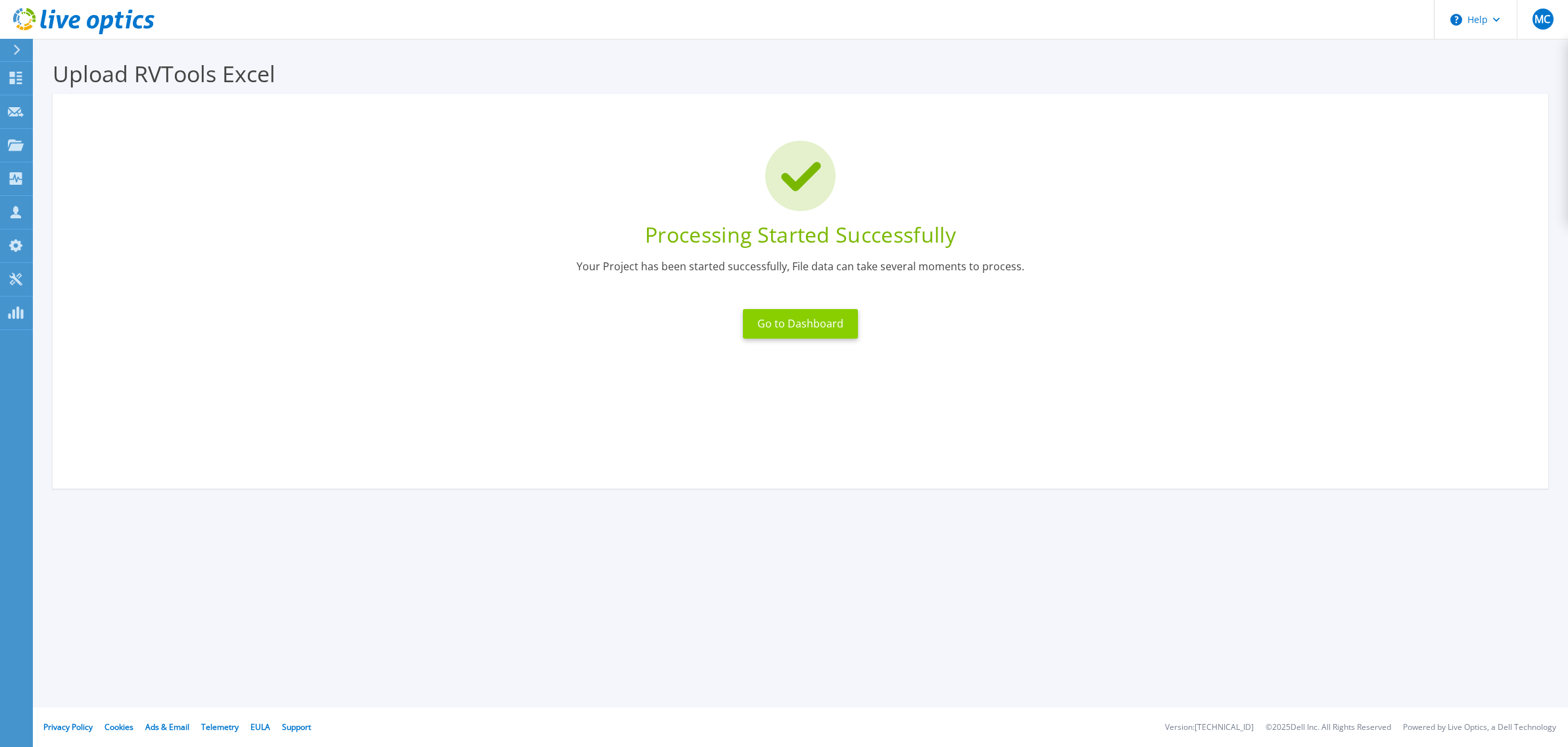
click at [807, 327] on button "Go to Dashboard" at bounding box center [801, 324] width 115 height 30
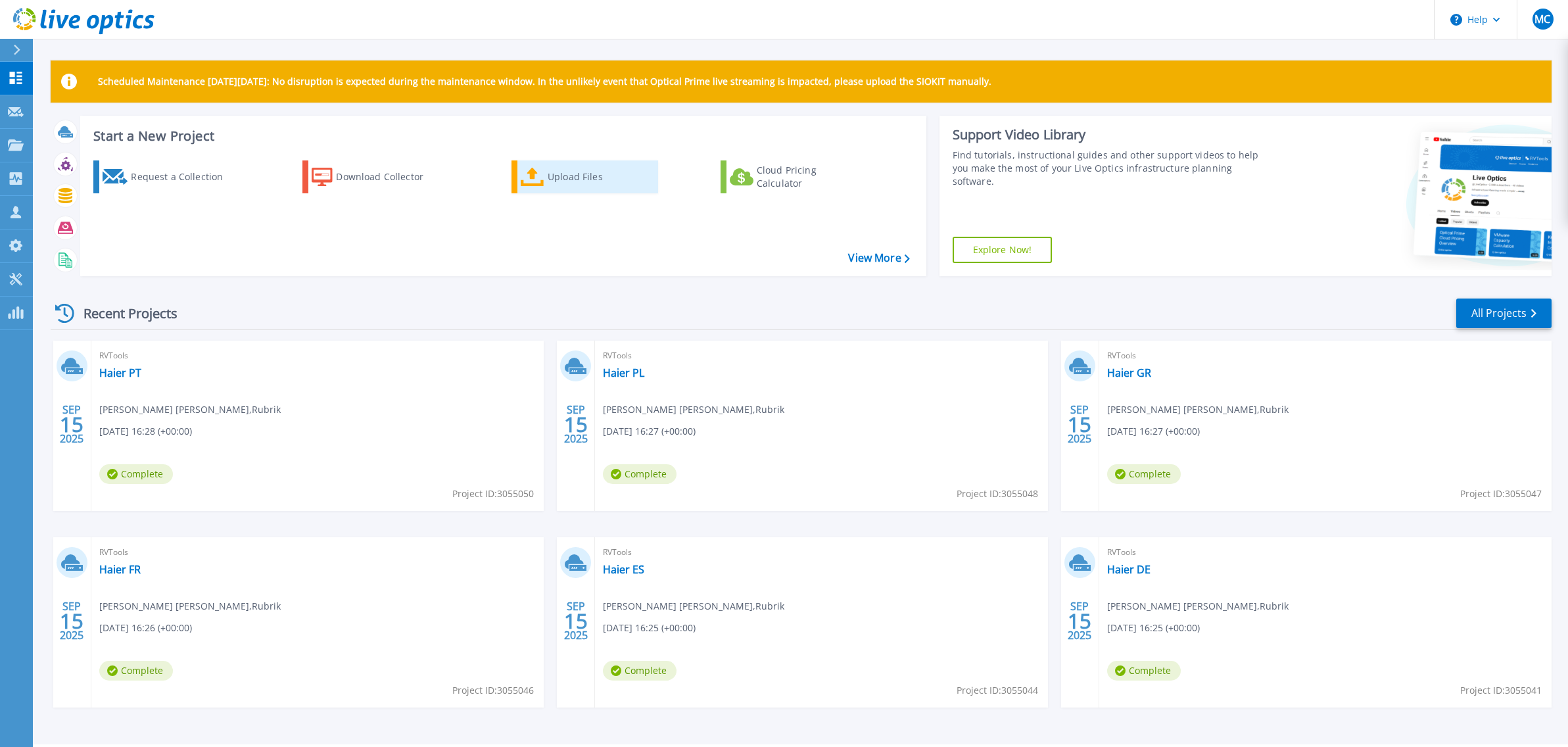
click at [567, 175] on div "Upload Files" at bounding box center [600, 176] width 105 height 26
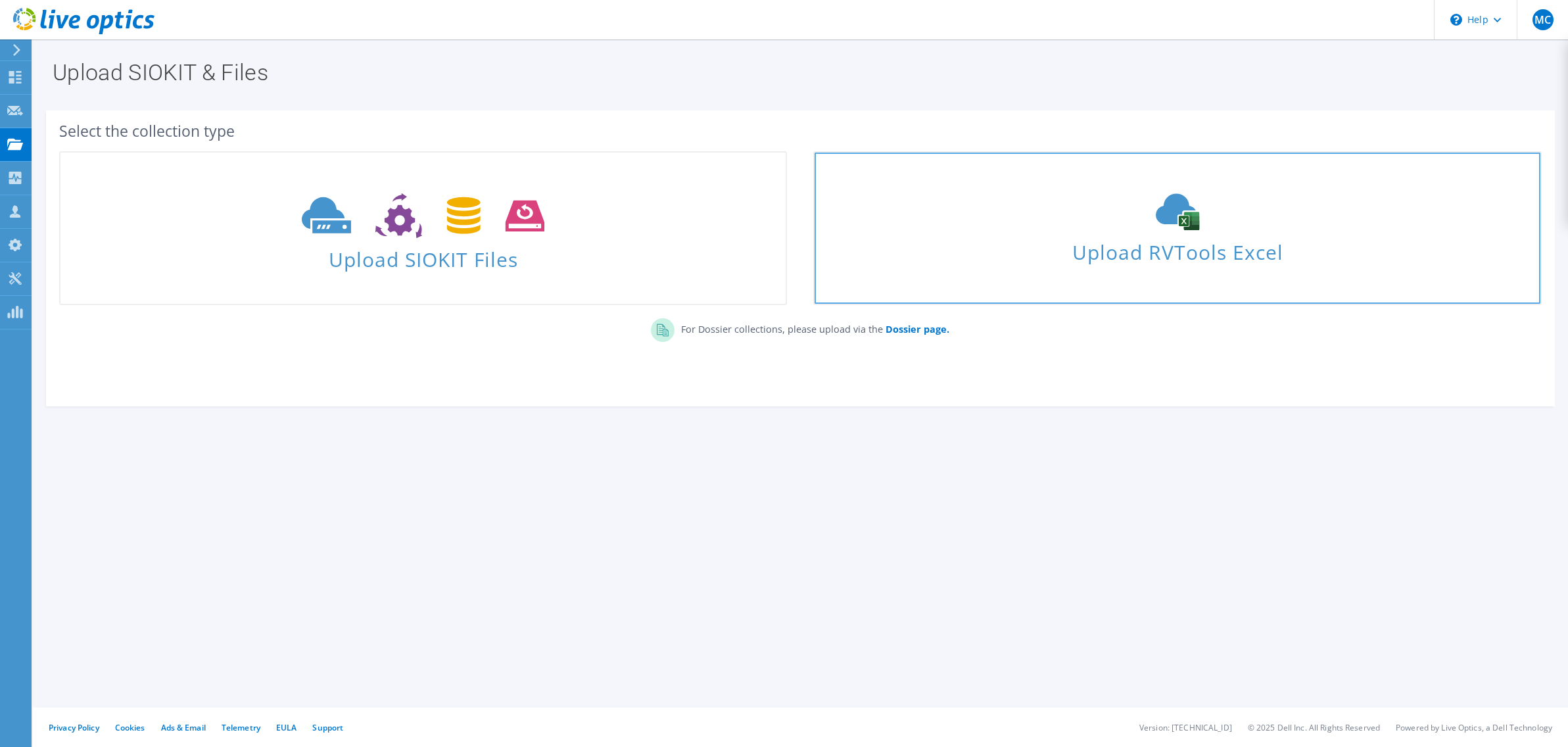
click at [1090, 239] on span "Upload RVTools Excel" at bounding box center [1176, 248] width 725 height 29
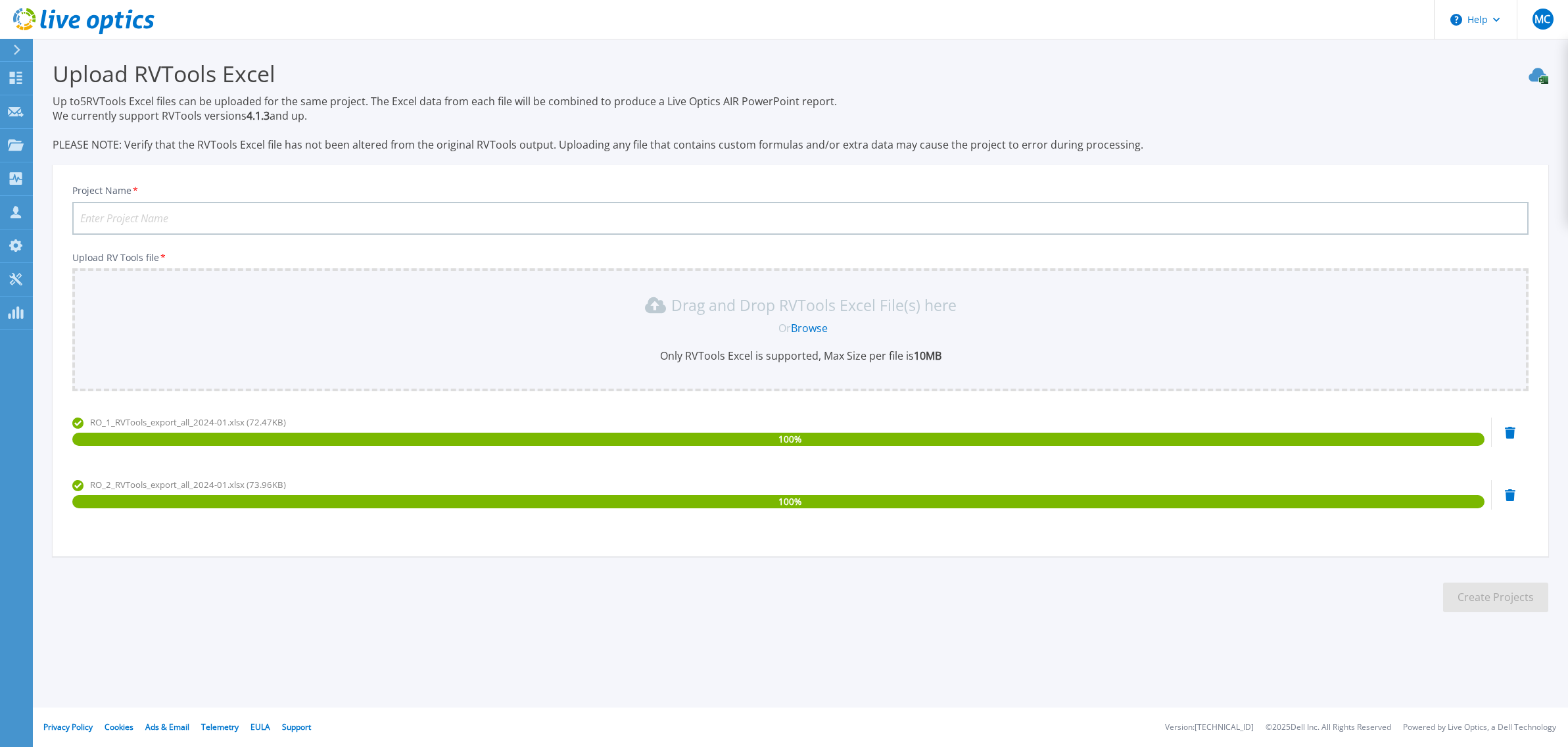
click at [387, 218] on input "Project Name *" at bounding box center [800, 219] width 1456 height 33
type input "Haier RO"
click at [1513, 597] on button "Create Projects" at bounding box center [1496, 597] width 105 height 30
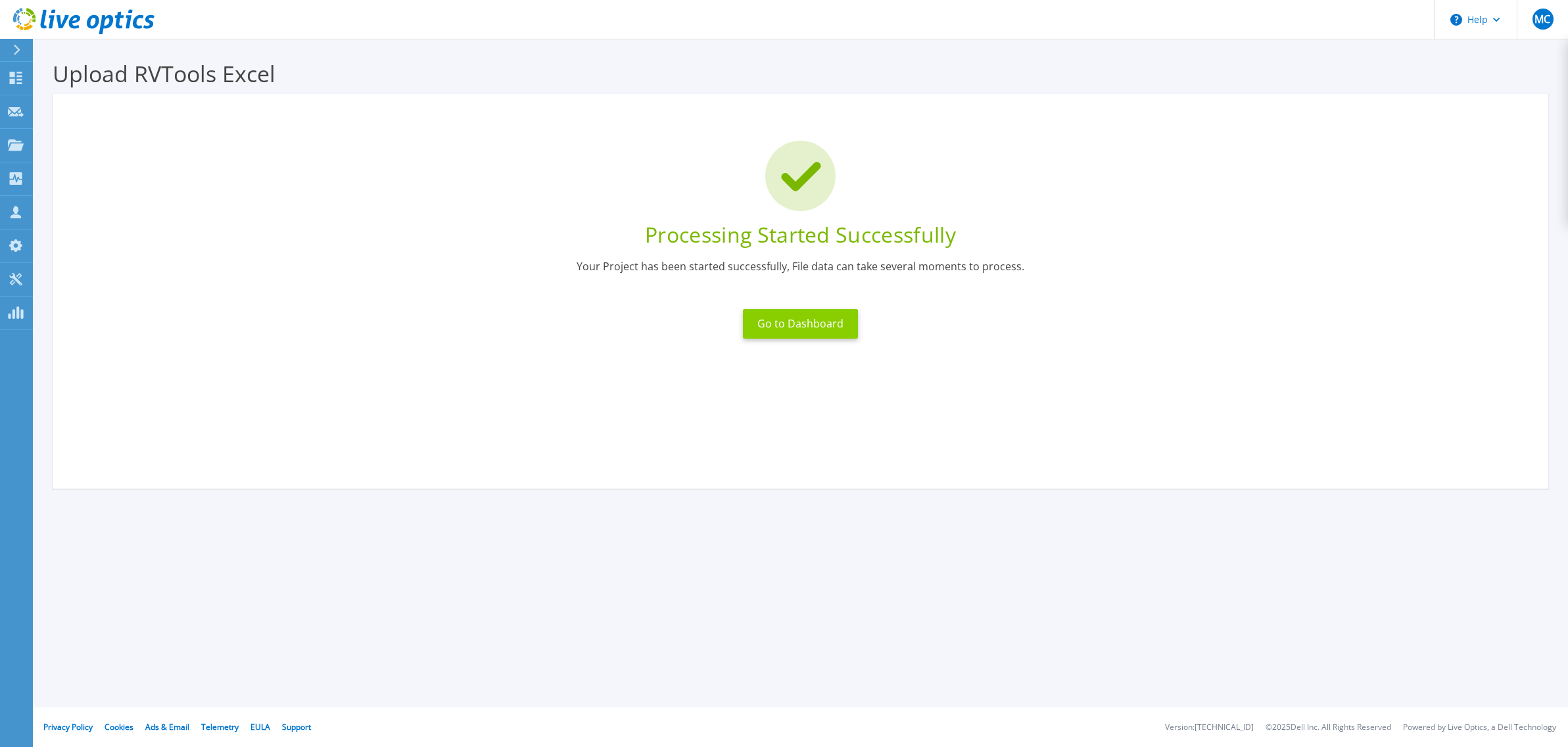
click at [820, 329] on button "Go to Dashboard" at bounding box center [801, 324] width 115 height 30
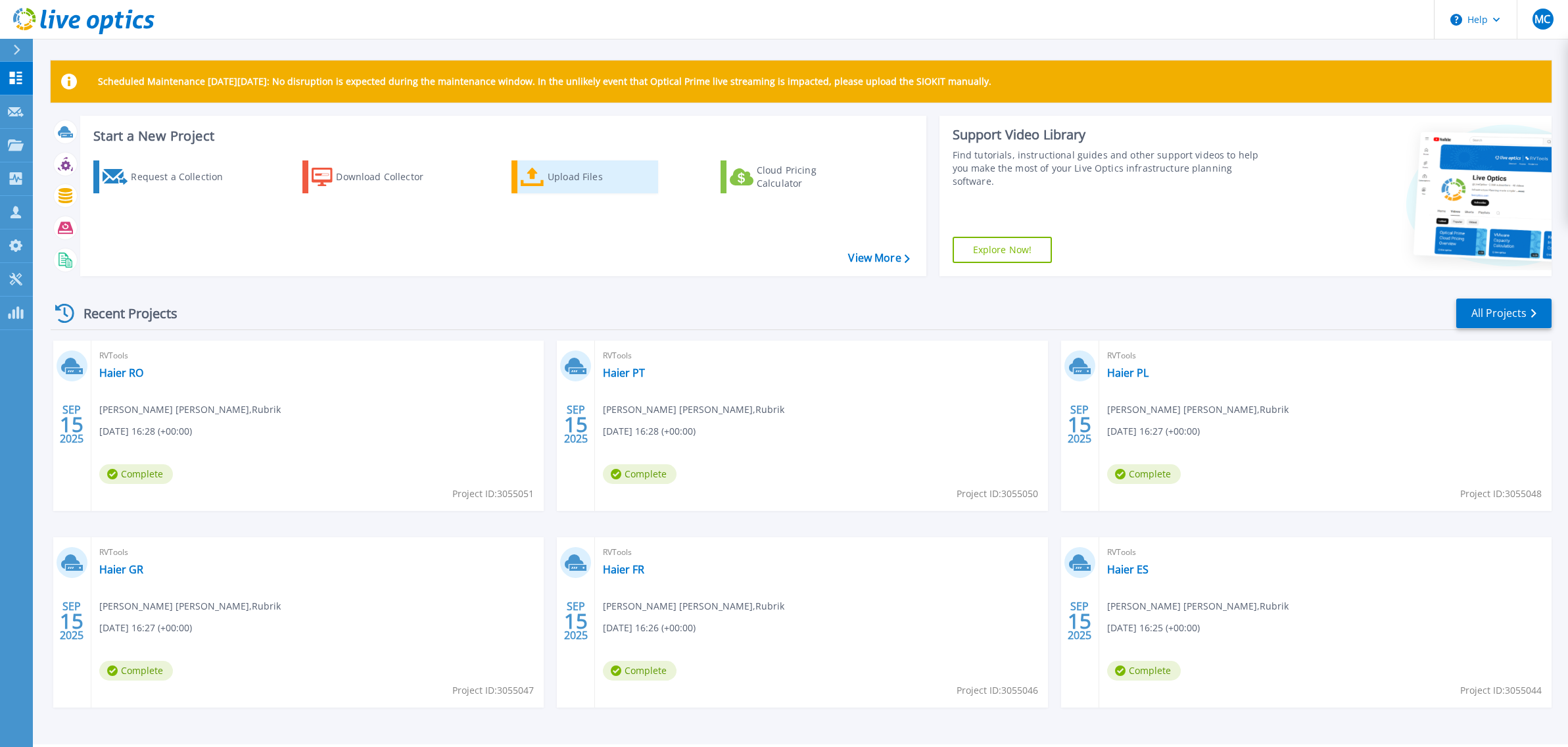
click at [561, 184] on div "Upload Files" at bounding box center [600, 176] width 105 height 26
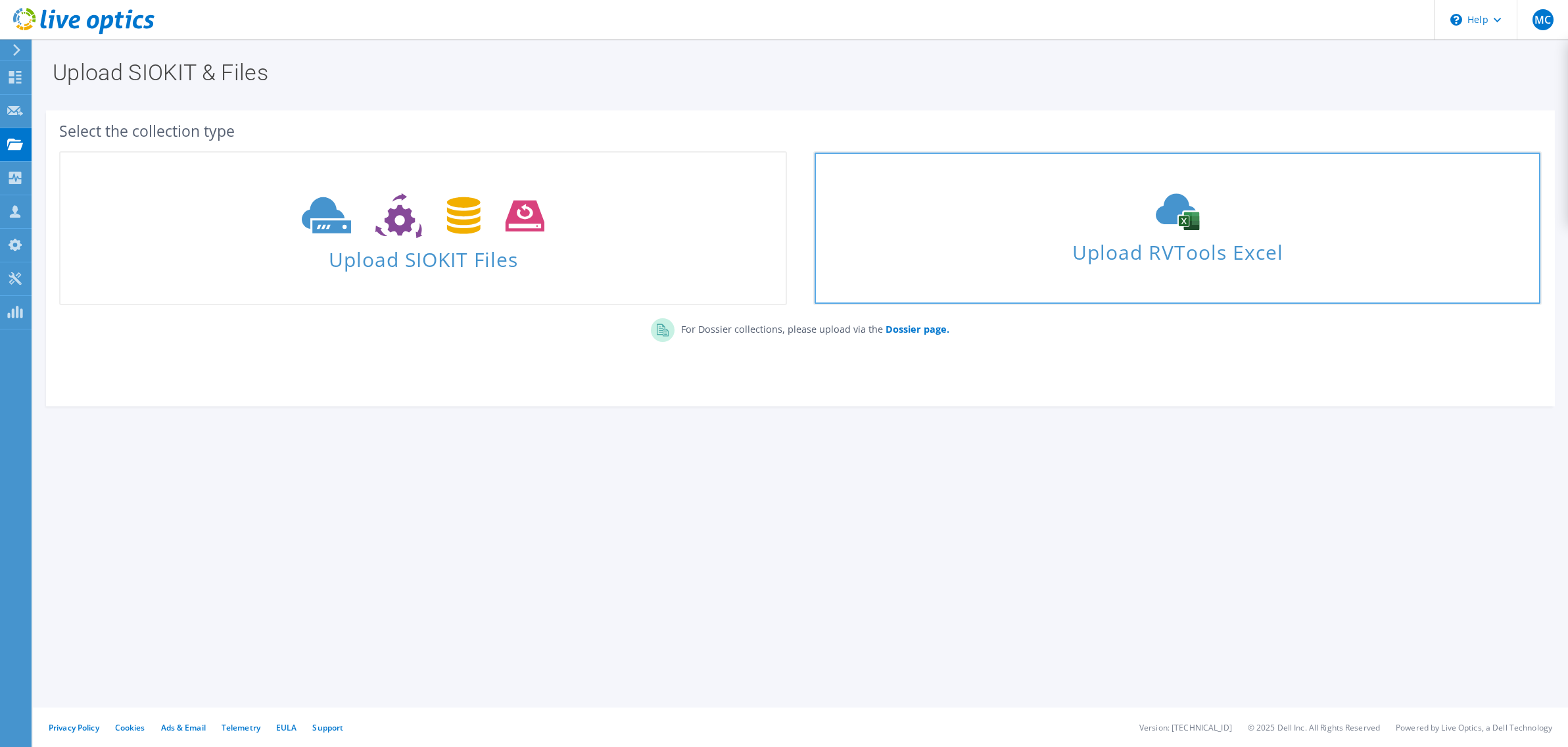
click at [1302, 247] on span "Upload RVTools Excel" at bounding box center [1176, 248] width 725 height 29
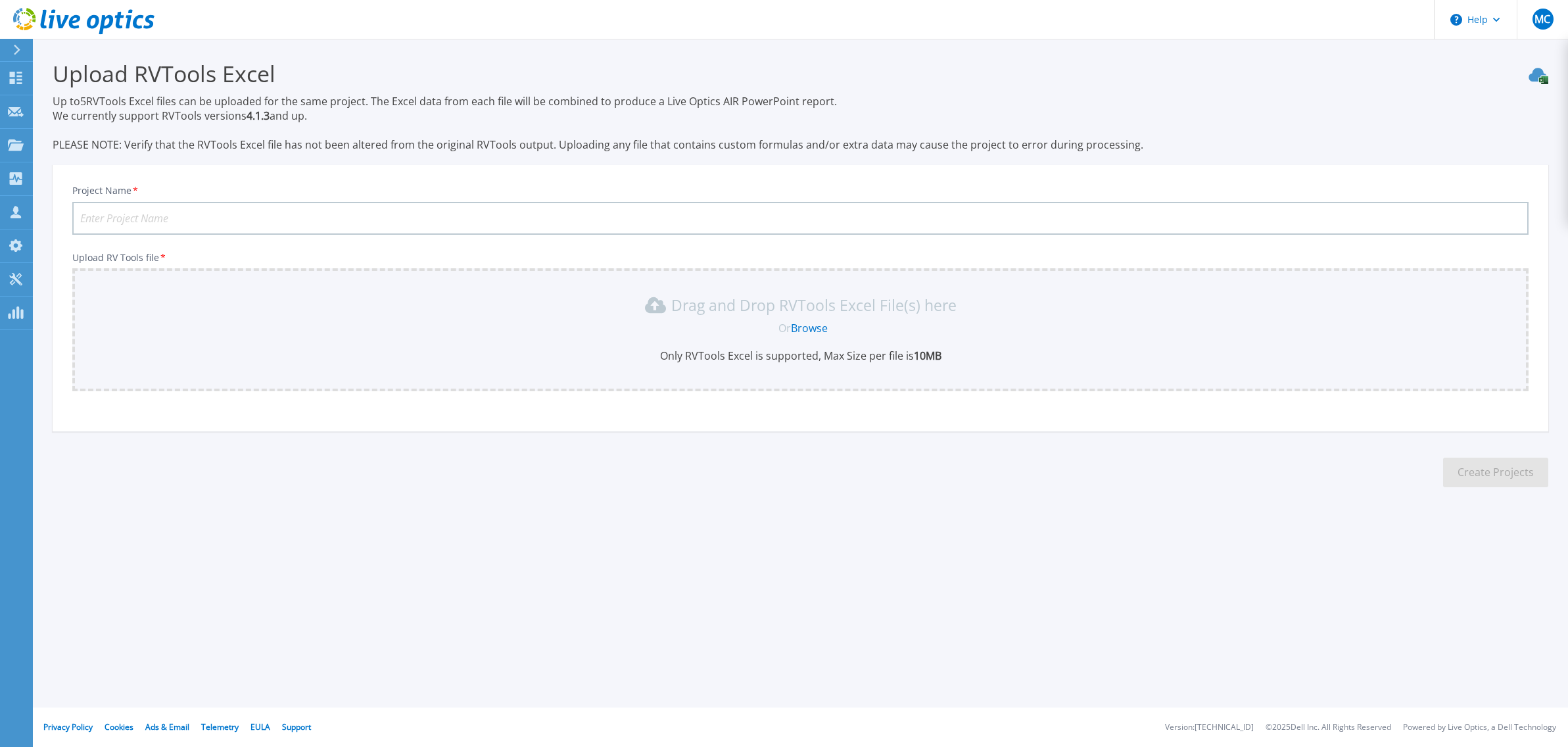
click at [211, 221] on input "Project Name *" at bounding box center [800, 219] width 1456 height 33
type input "Haier RU"
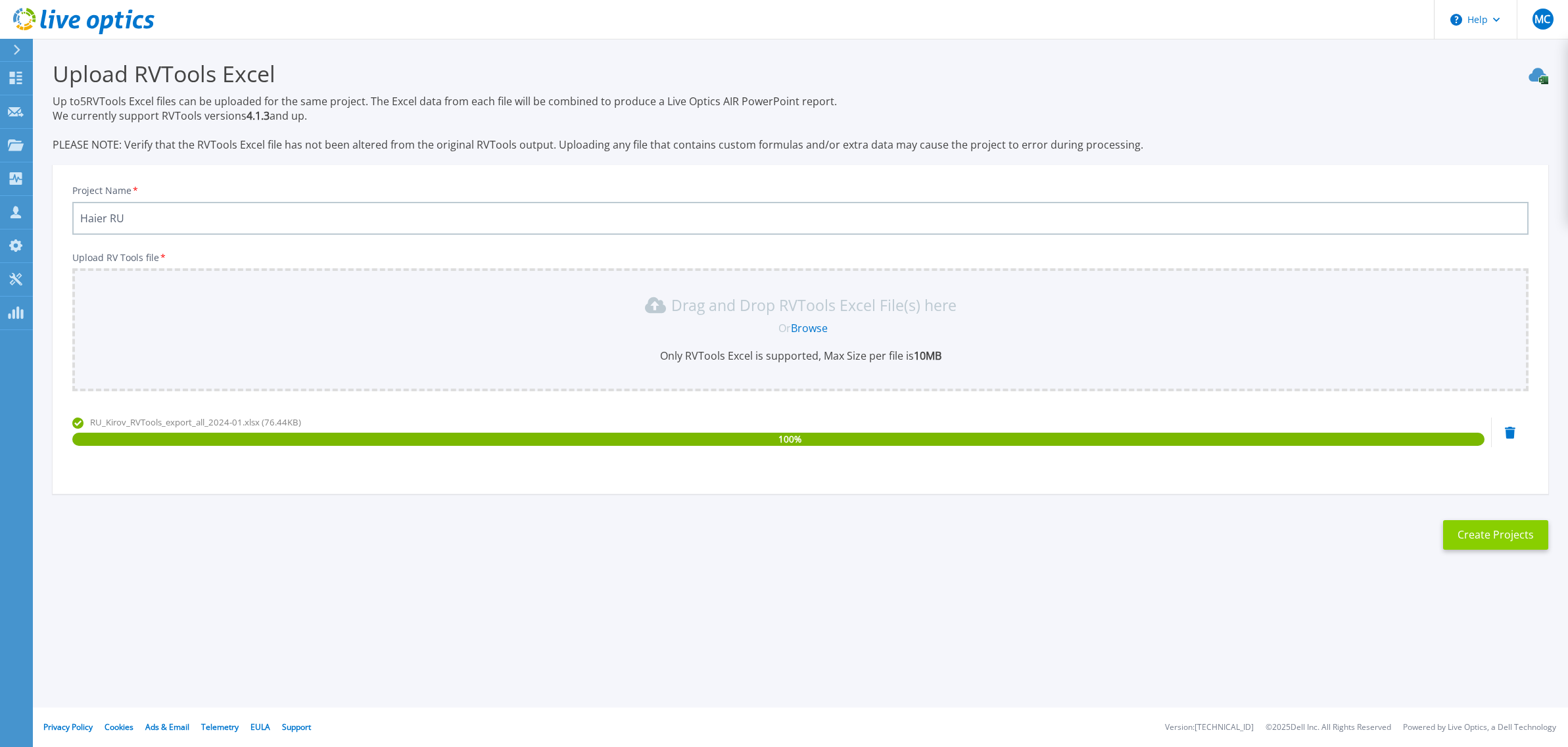
click at [1508, 540] on button "Create Projects" at bounding box center [1496, 535] width 105 height 30
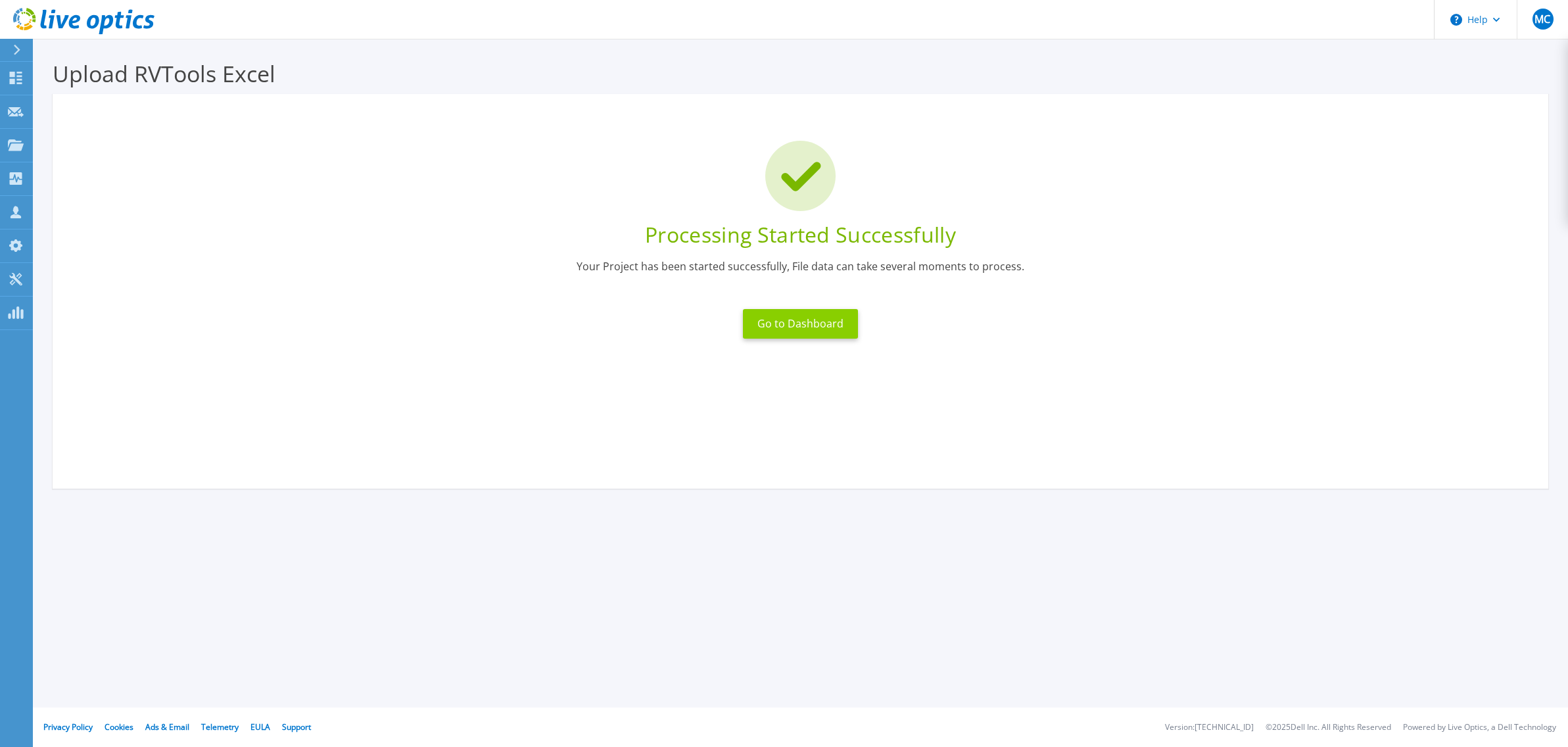
click at [823, 327] on button "Go to Dashboard" at bounding box center [801, 324] width 115 height 30
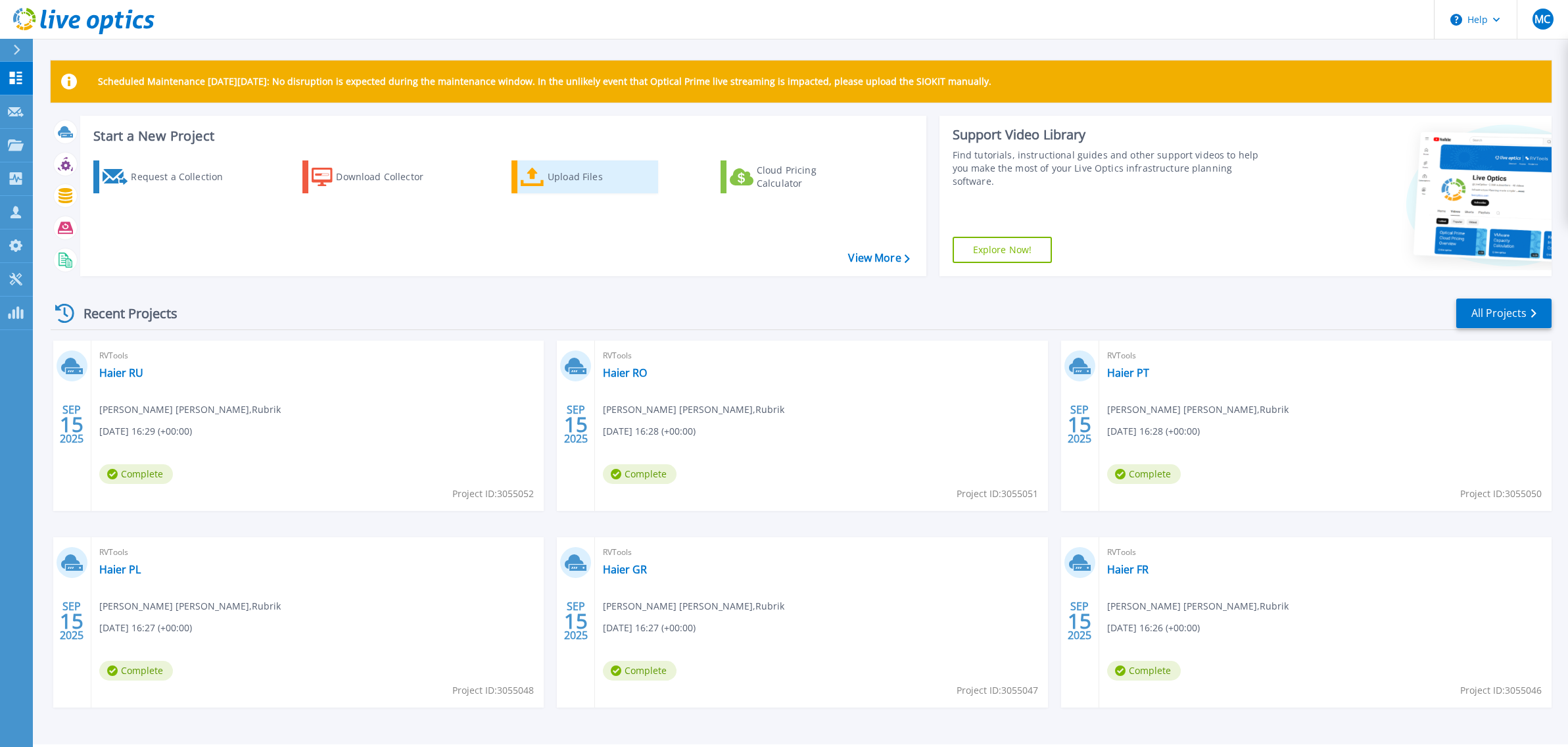
click at [574, 186] on div "Upload Files" at bounding box center [600, 176] width 105 height 26
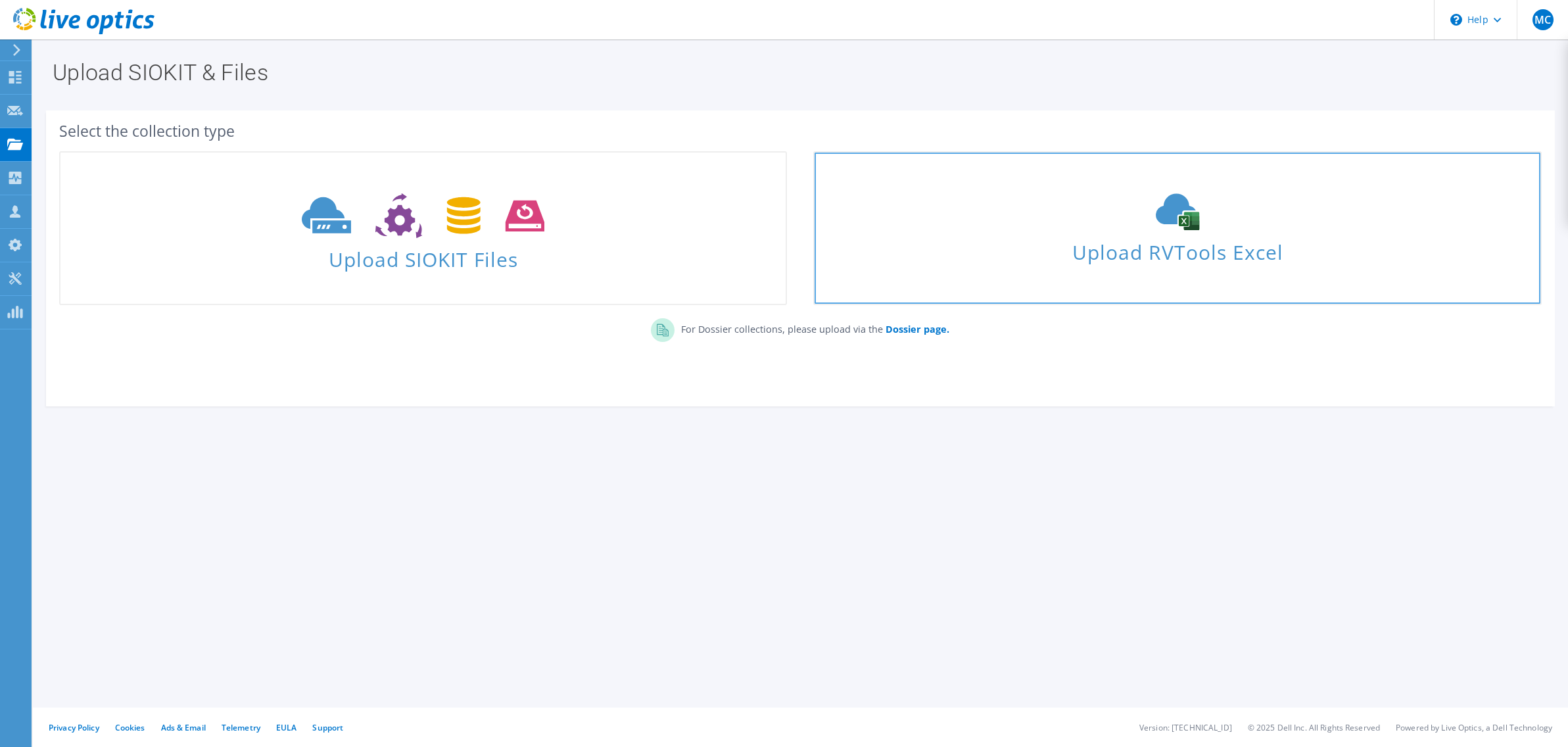
click at [1109, 247] on span "Upload RVTools Excel" at bounding box center [1176, 248] width 725 height 29
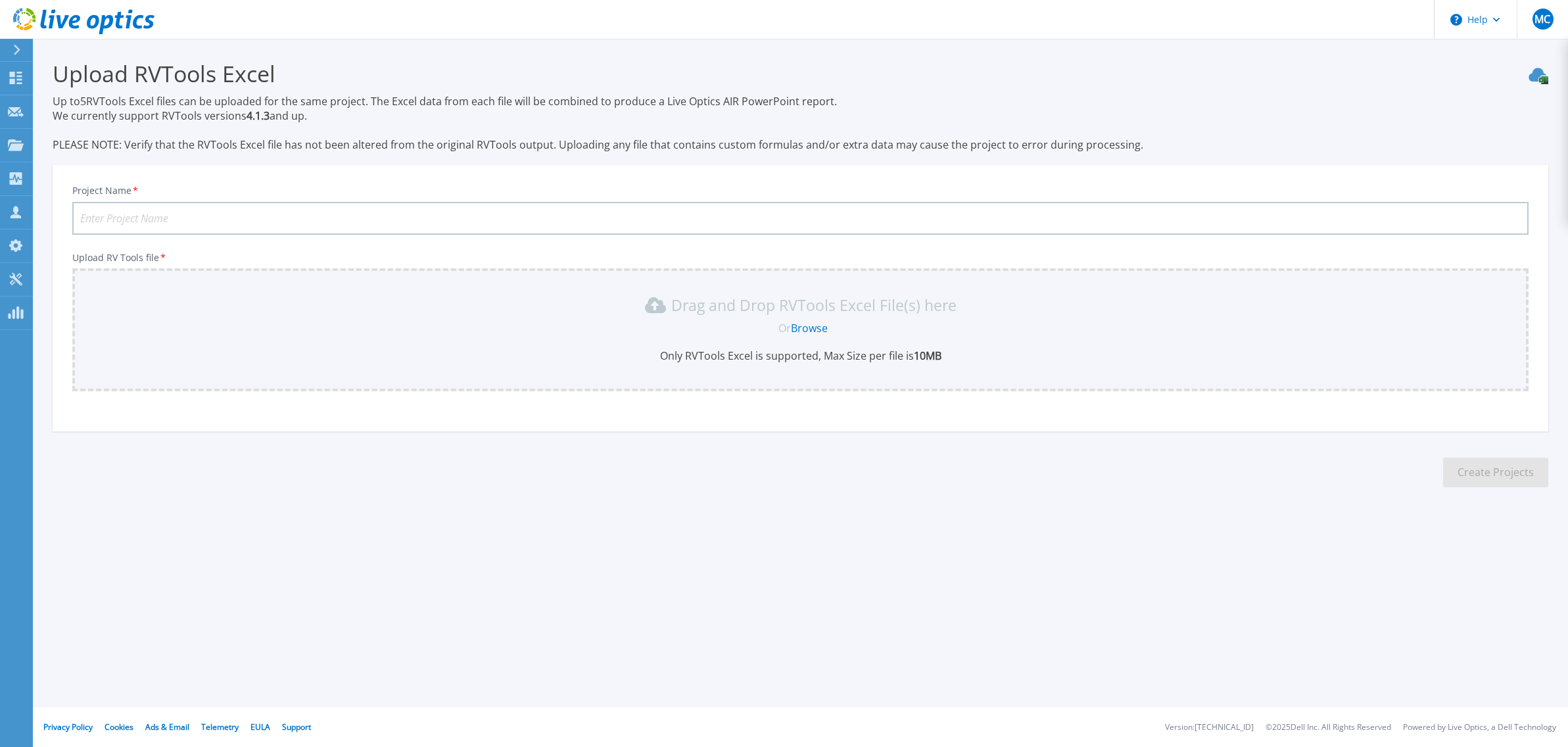
click at [192, 210] on input "Project Name *" at bounding box center [800, 219] width 1456 height 33
type input "Haier TR"
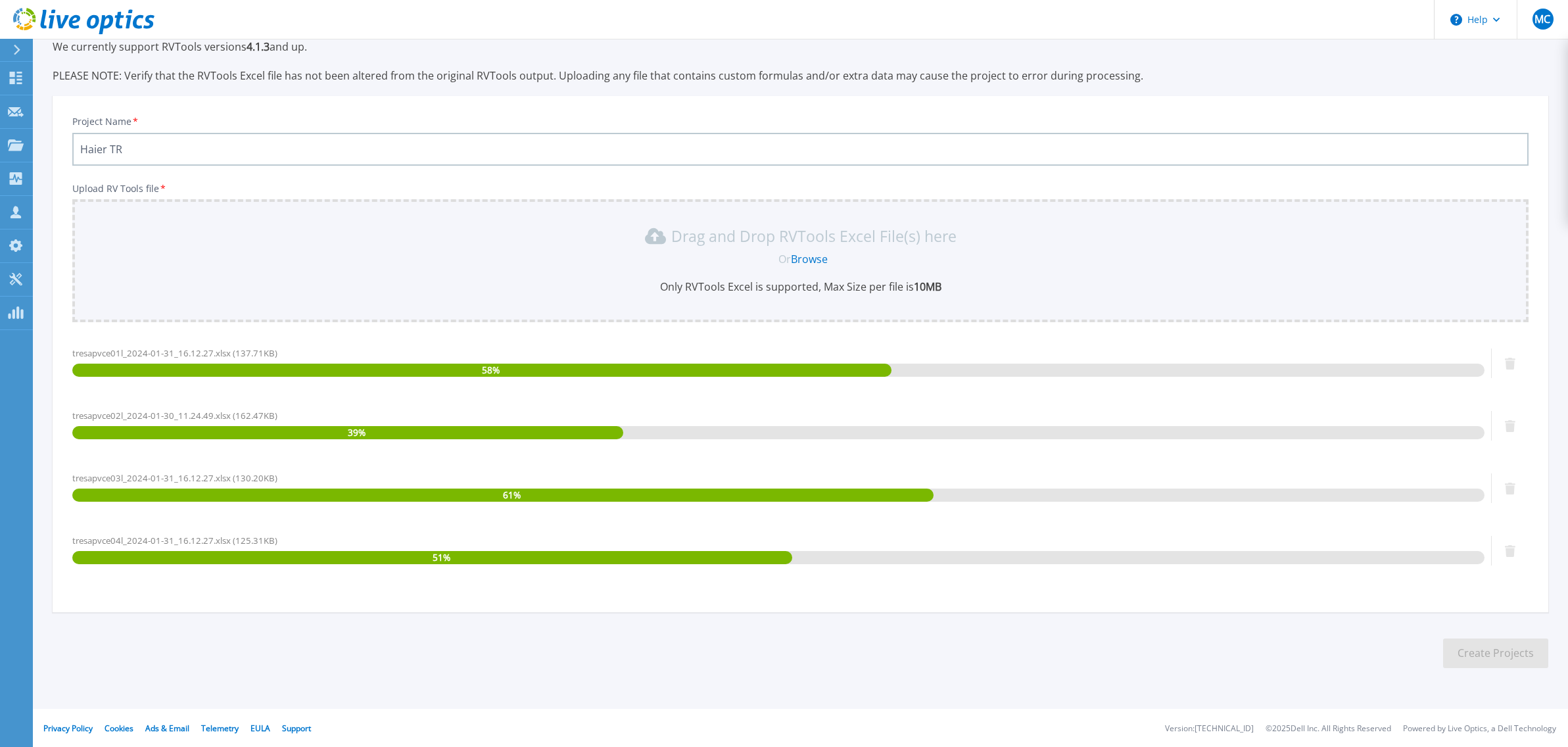
scroll to position [69, 0]
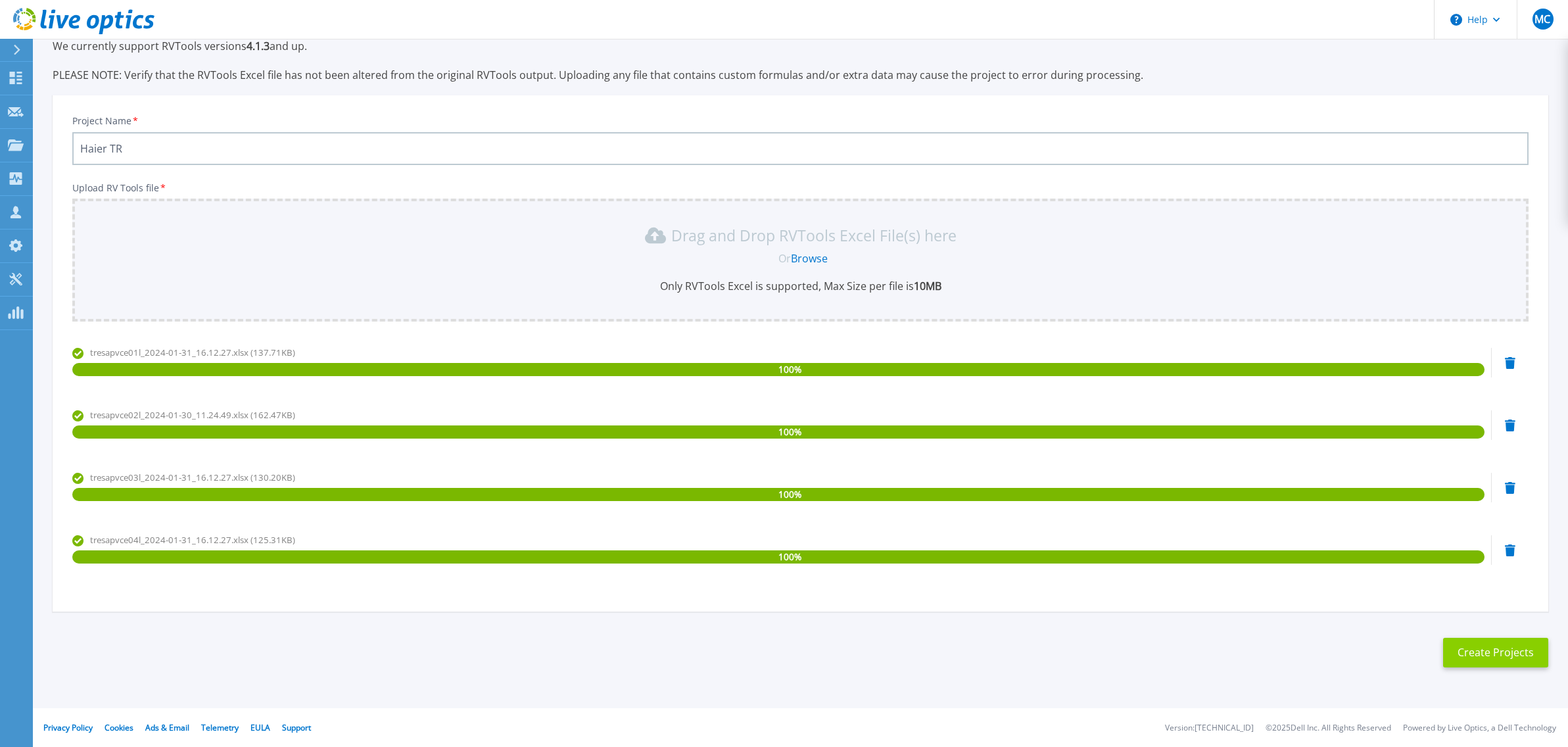
click at [1514, 661] on button "Create Projects" at bounding box center [1496, 653] width 105 height 30
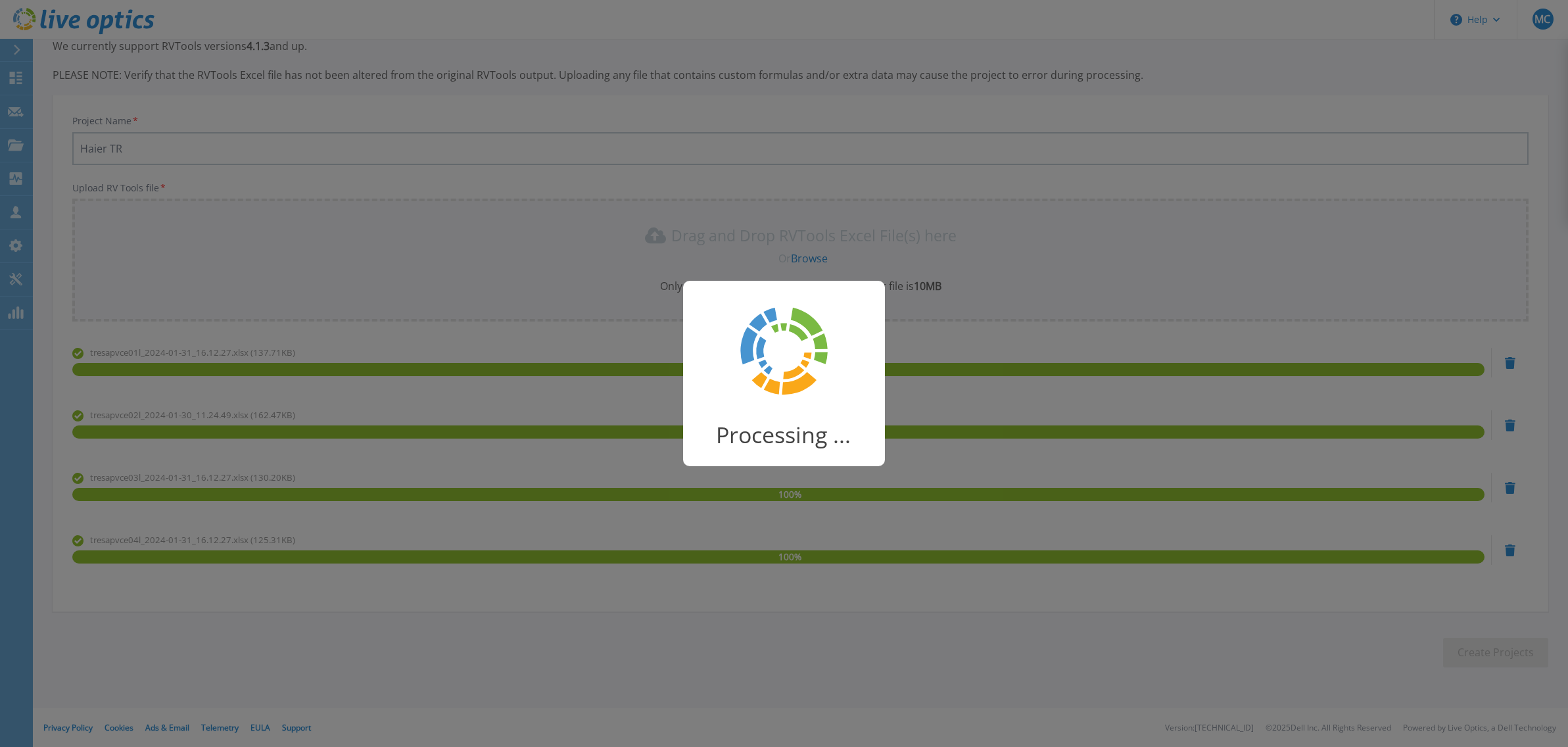
scroll to position [0, 0]
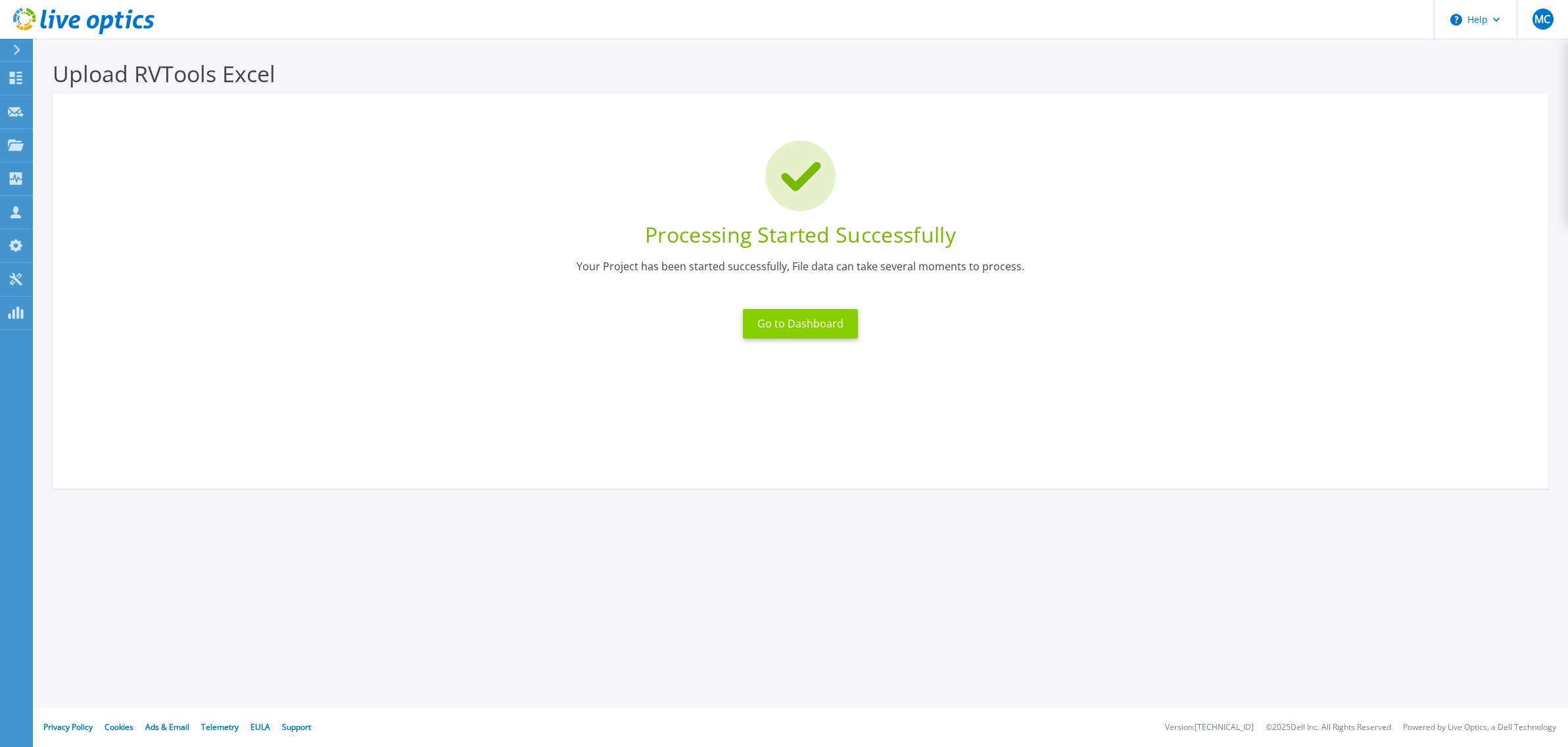
click at [795, 322] on button "Go to Dashboard" at bounding box center [801, 324] width 115 height 30
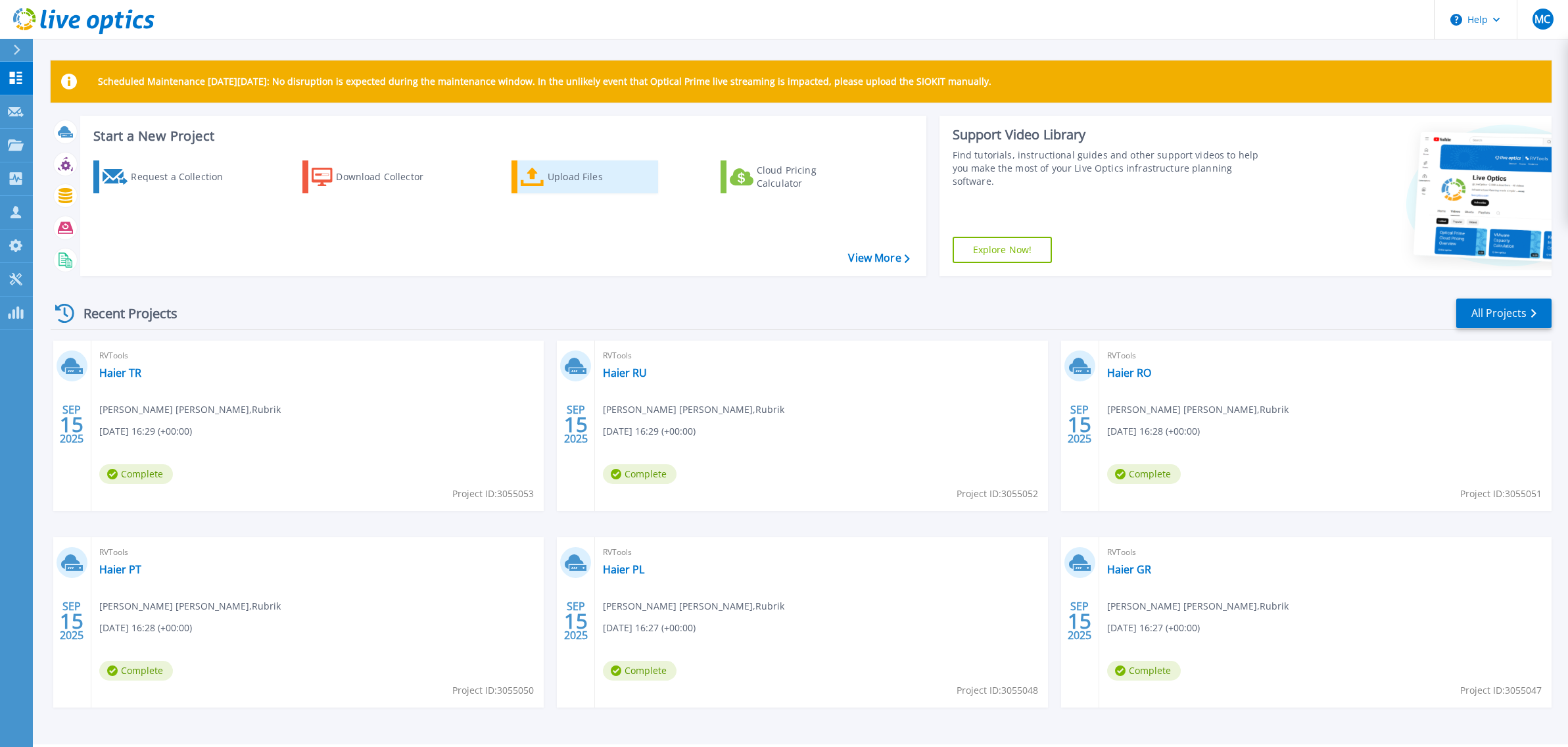
click at [599, 184] on div "Upload Files" at bounding box center [600, 176] width 105 height 26
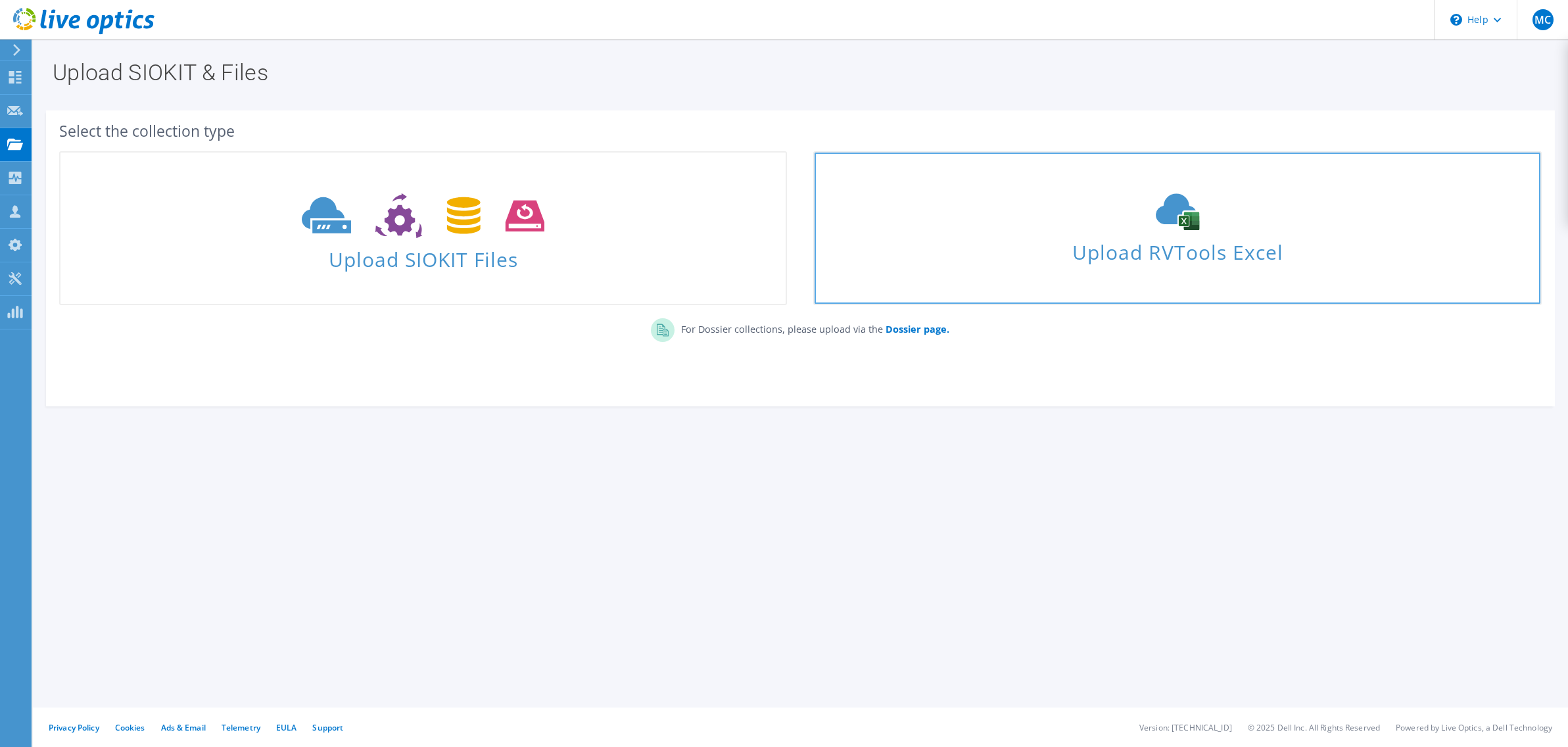
click at [1332, 229] on div "Upload RVTools Excel" at bounding box center [1176, 227] width 725 height 69
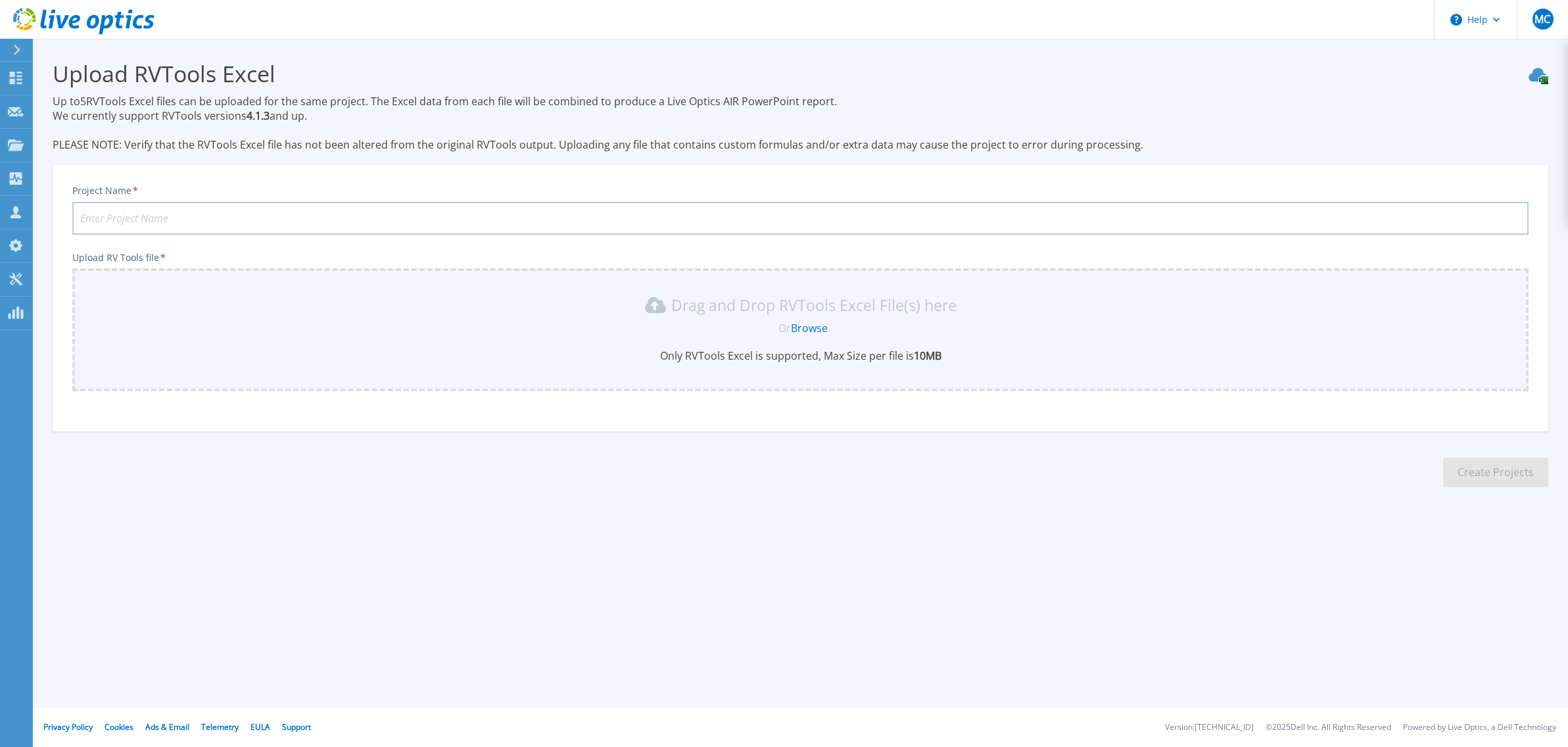
click at [199, 209] on input "Project Name *" at bounding box center [800, 219] width 1456 height 33
type input "Haier IT"
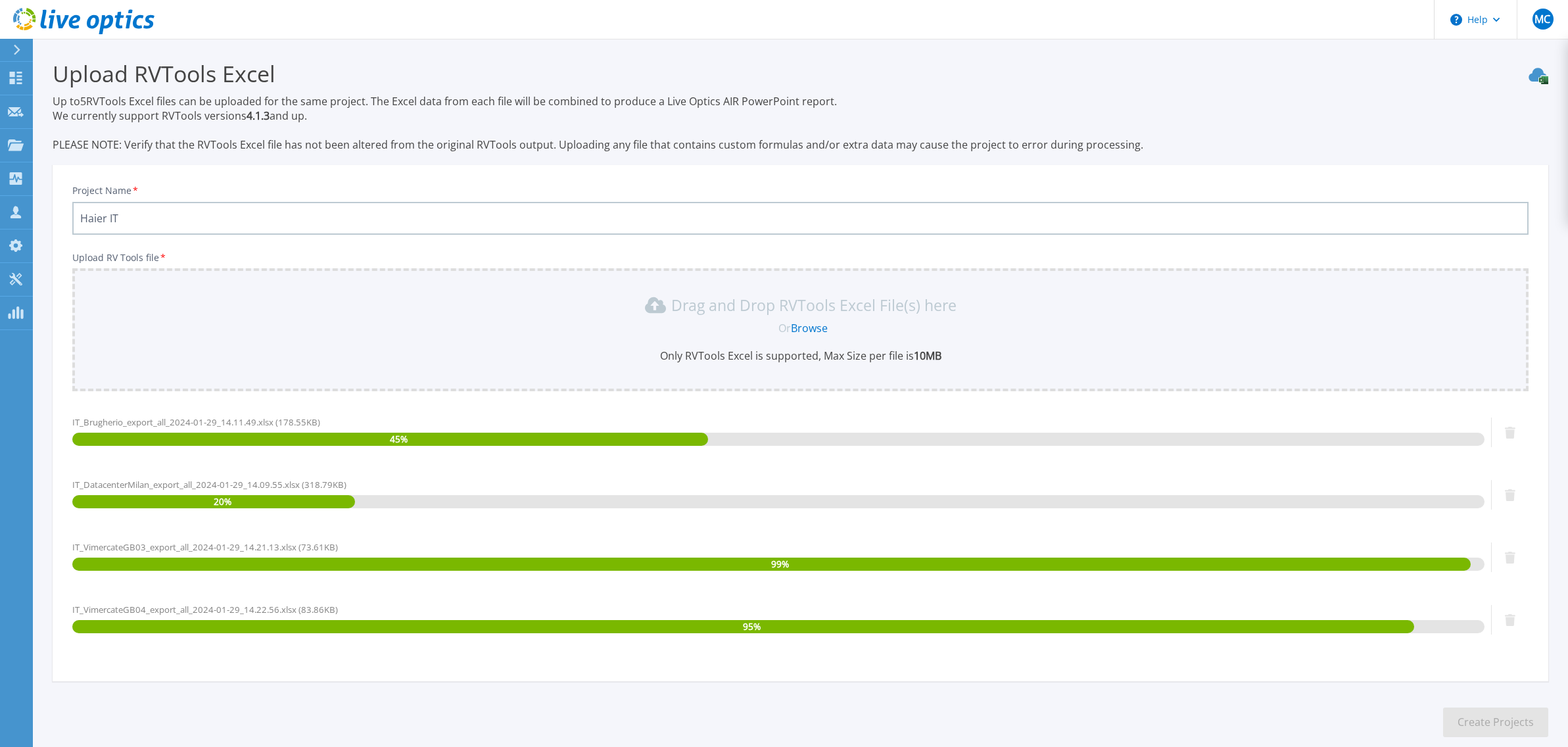
scroll to position [69, 0]
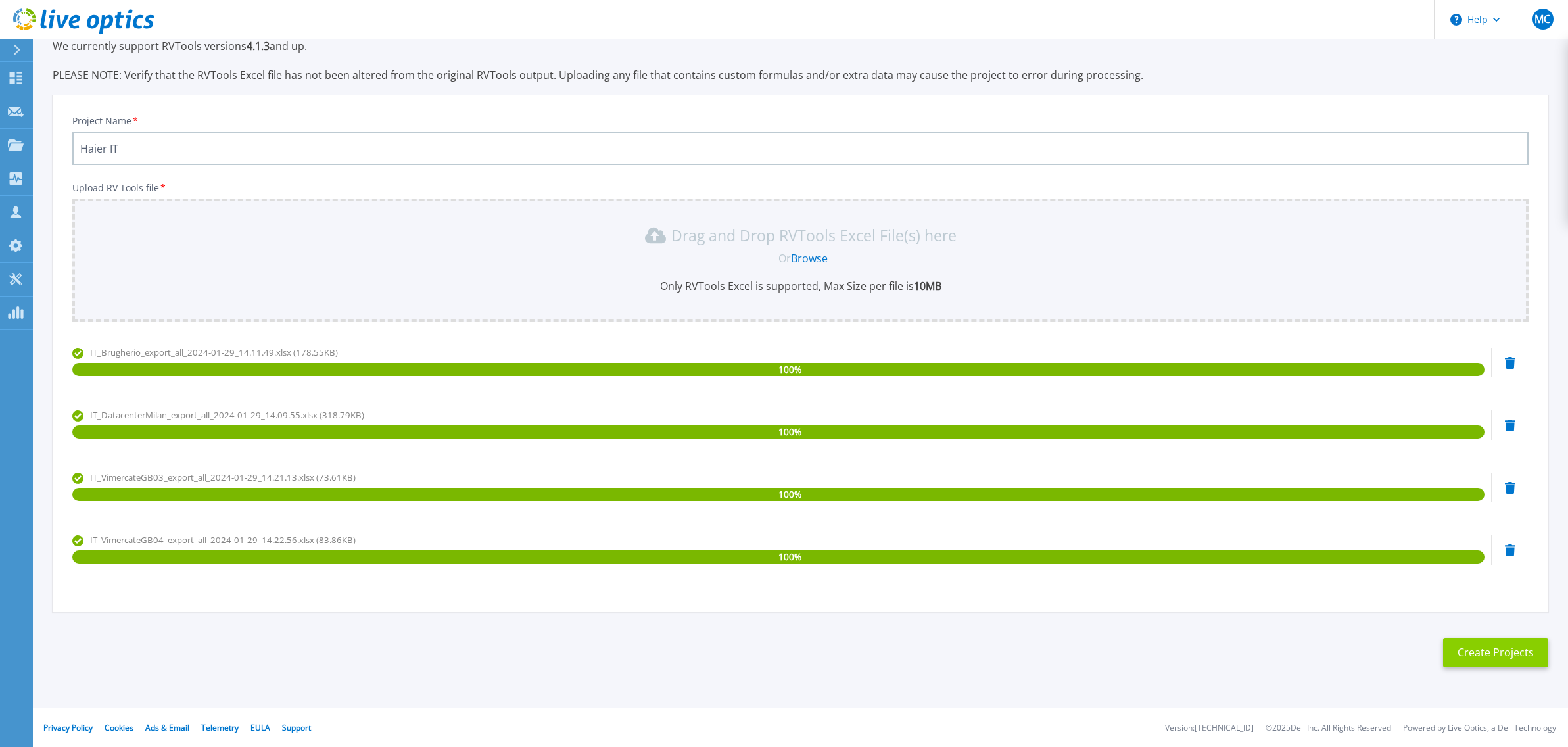
click at [1521, 661] on button "Create Projects" at bounding box center [1496, 653] width 105 height 30
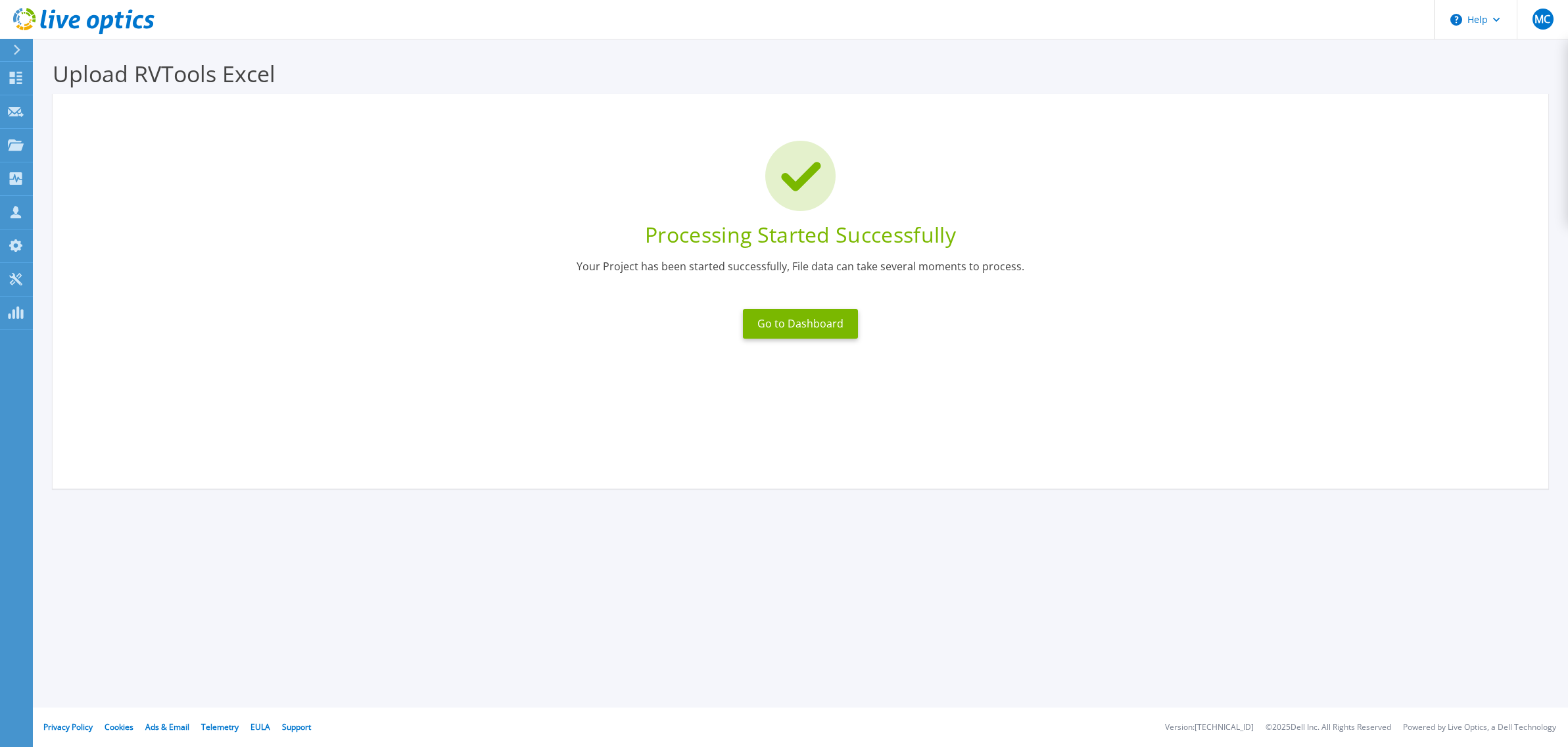
scroll to position [0, 0]
click at [773, 330] on button "Go to Dashboard" at bounding box center [801, 324] width 115 height 30
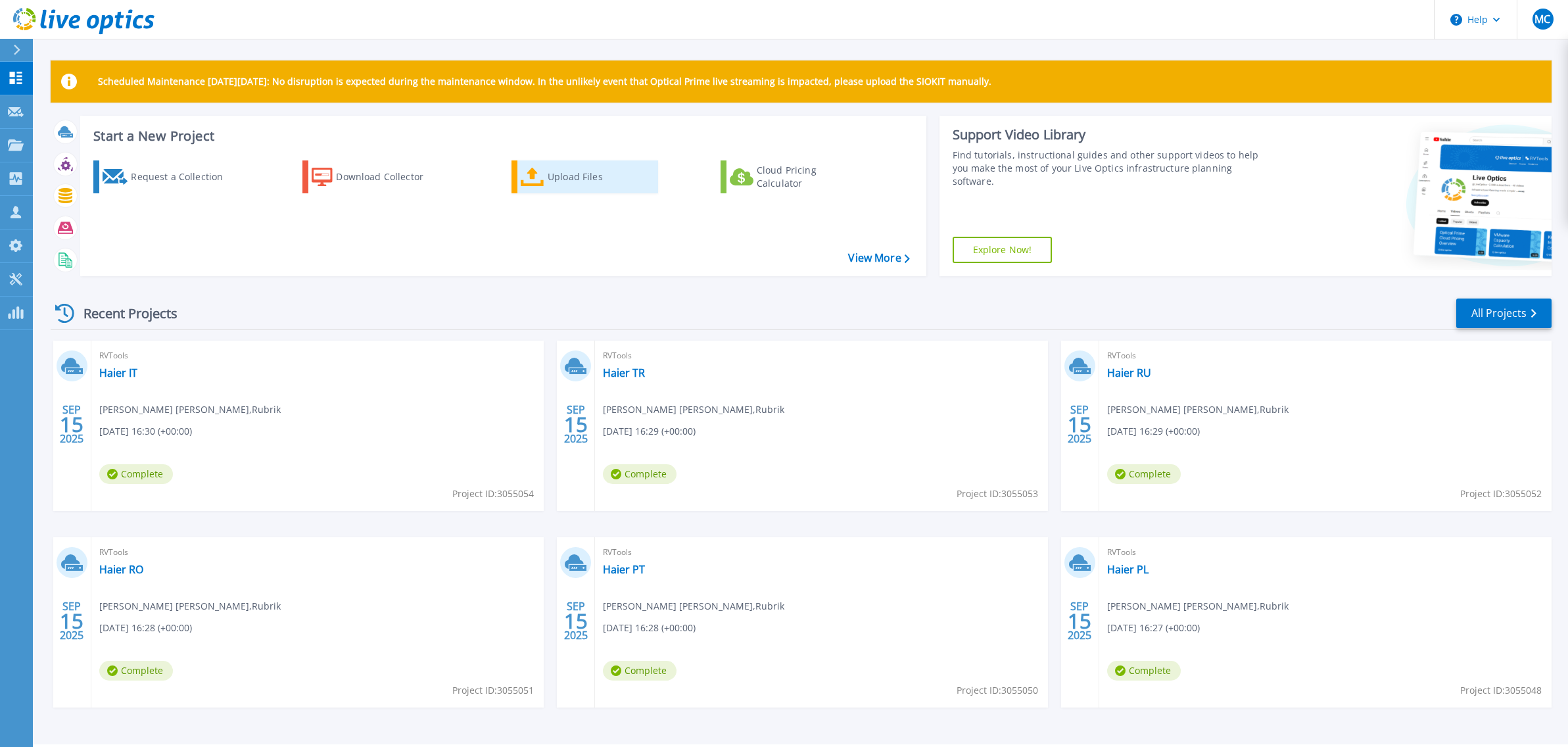
click at [594, 181] on div "Upload Files" at bounding box center [600, 176] width 105 height 26
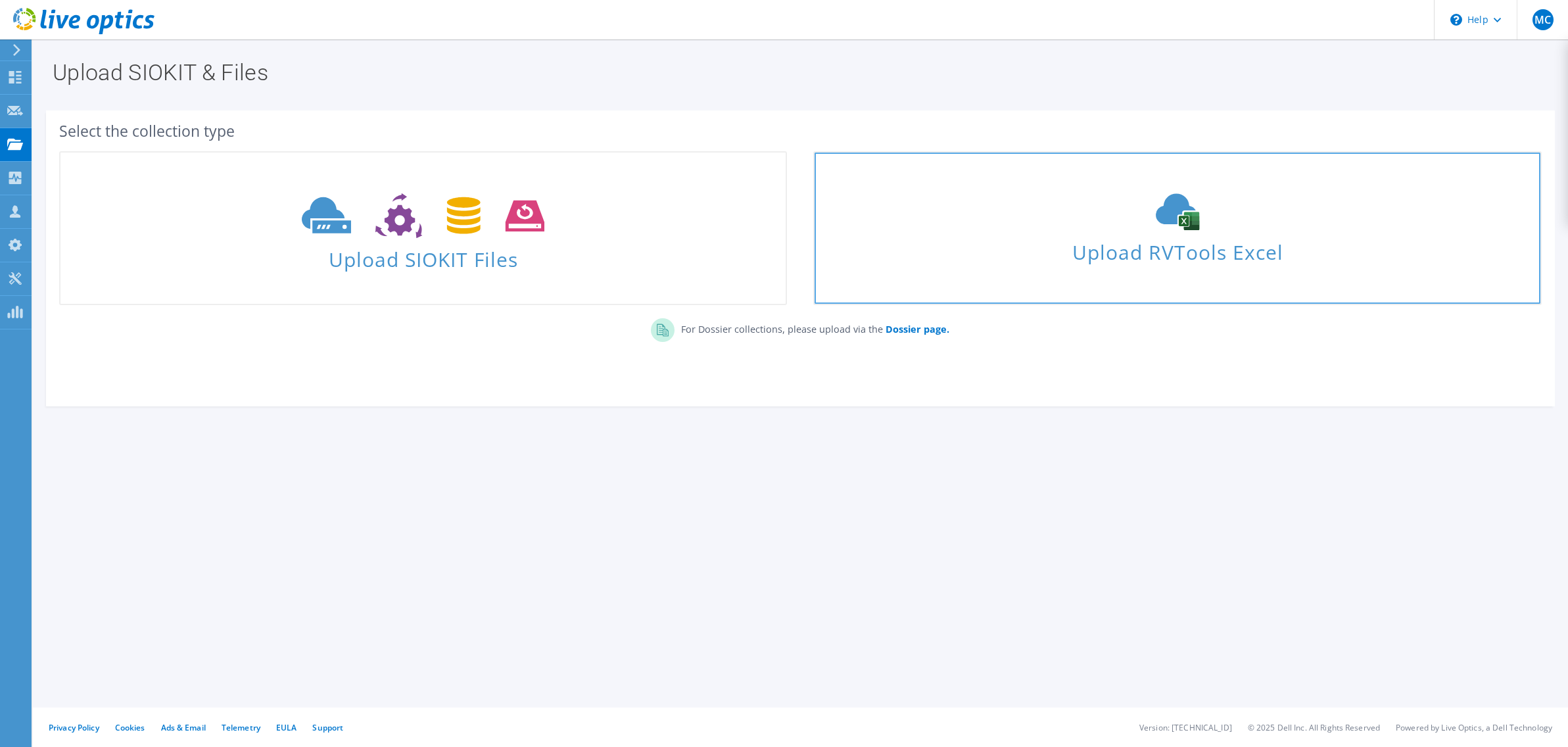
click at [1211, 236] on span "Upload RVTools Excel" at bounding box center [1176, 248] width 725 height 29
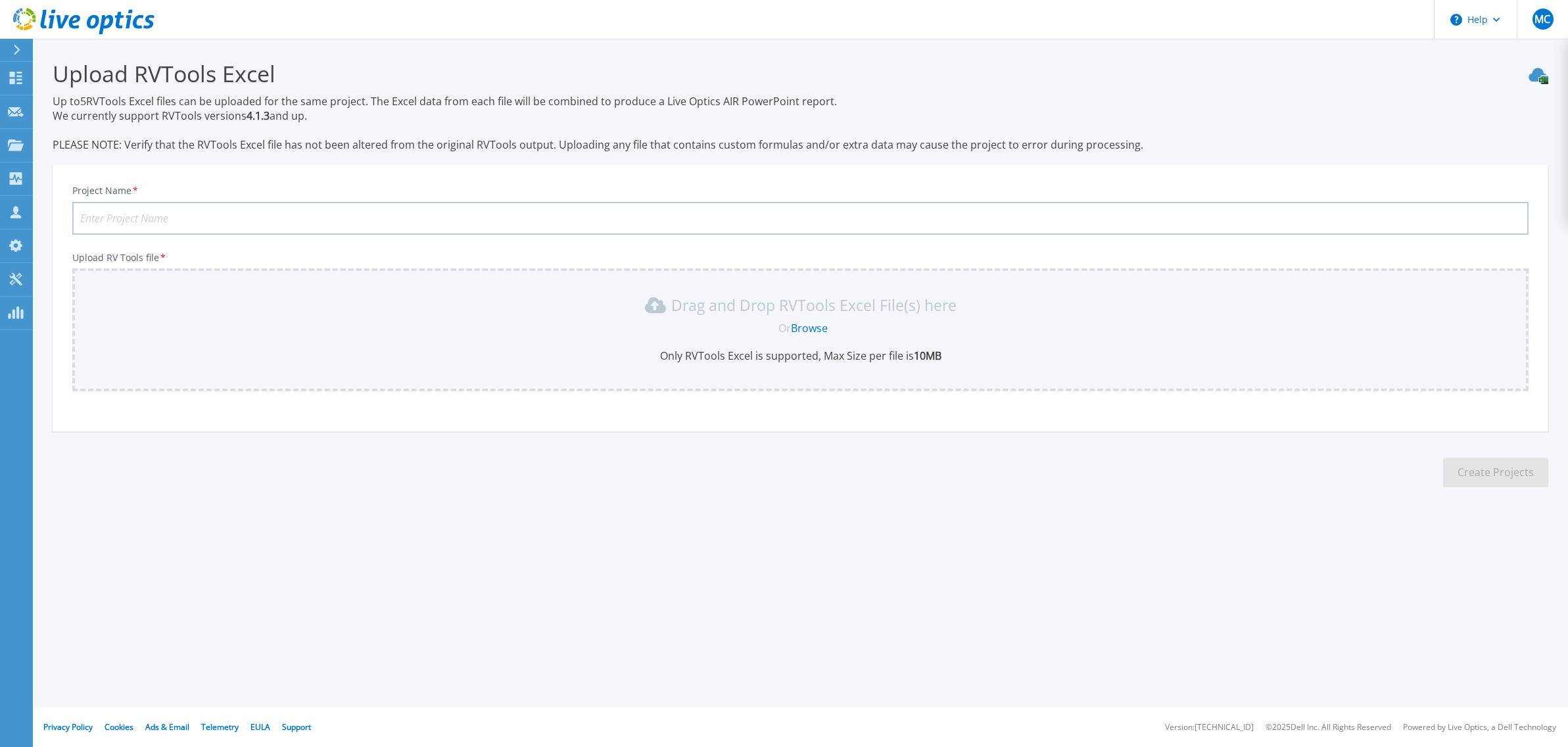
click at [168, 221] on input "Project Name *" at bounding box center [800, 219] width 1456 height 33
type input "Haier GB1"
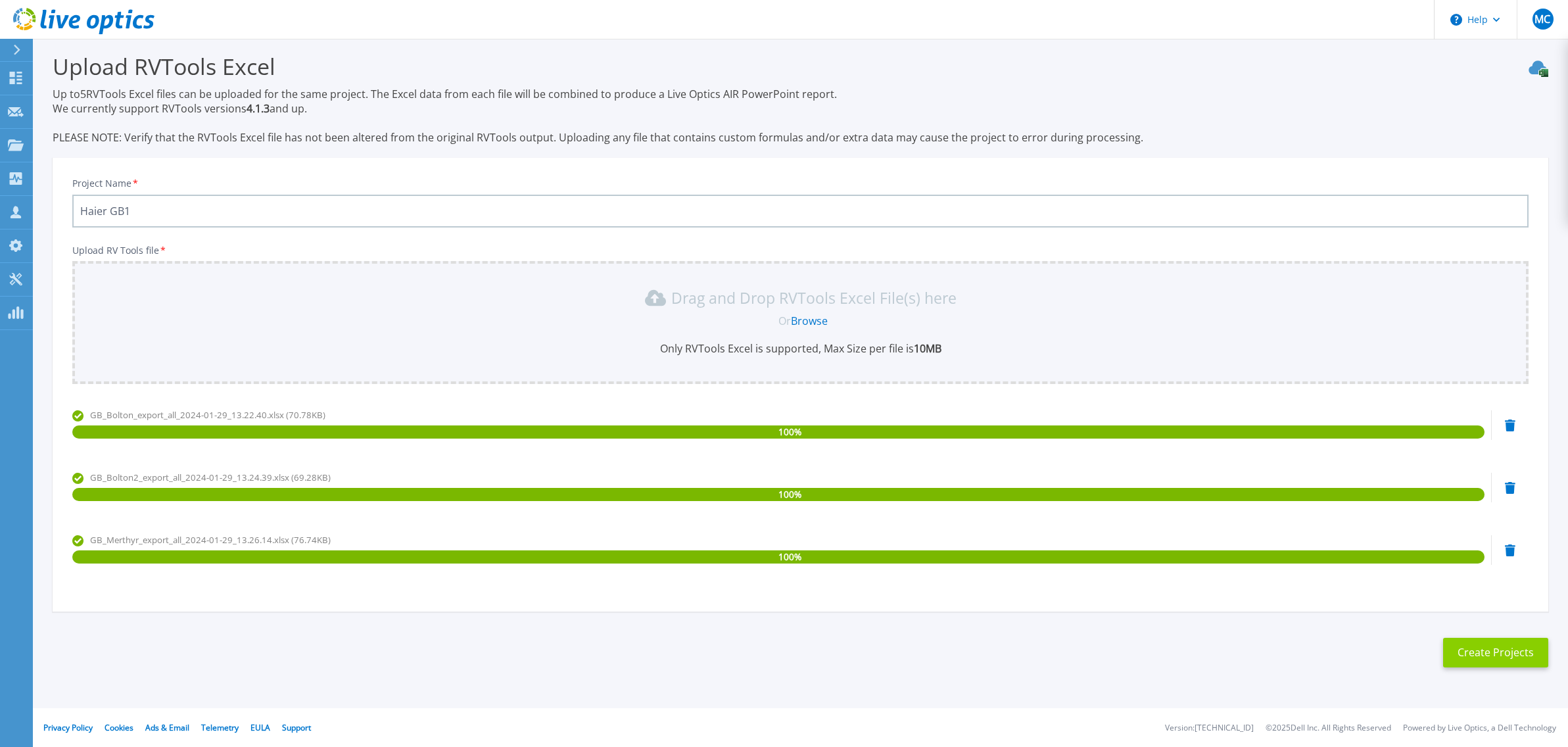
click at [1514, 657] on button "Create Projects" at bounding box center [1496, 653] width 105 height 30
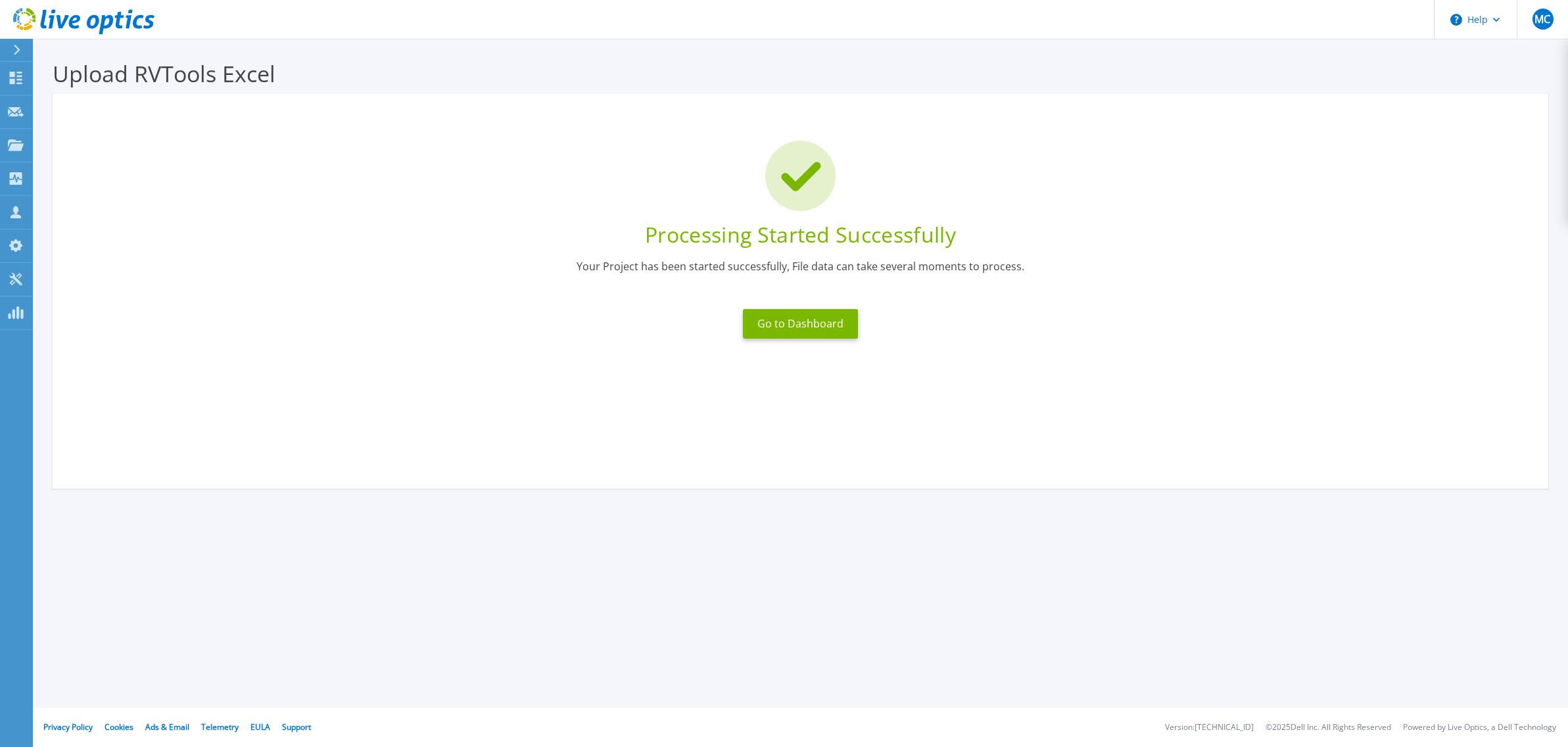
scroll to position [0, 0]
click at [845, 322] on button "Go to Dashboard" at bounding box center [801, 324] width 115 height 30
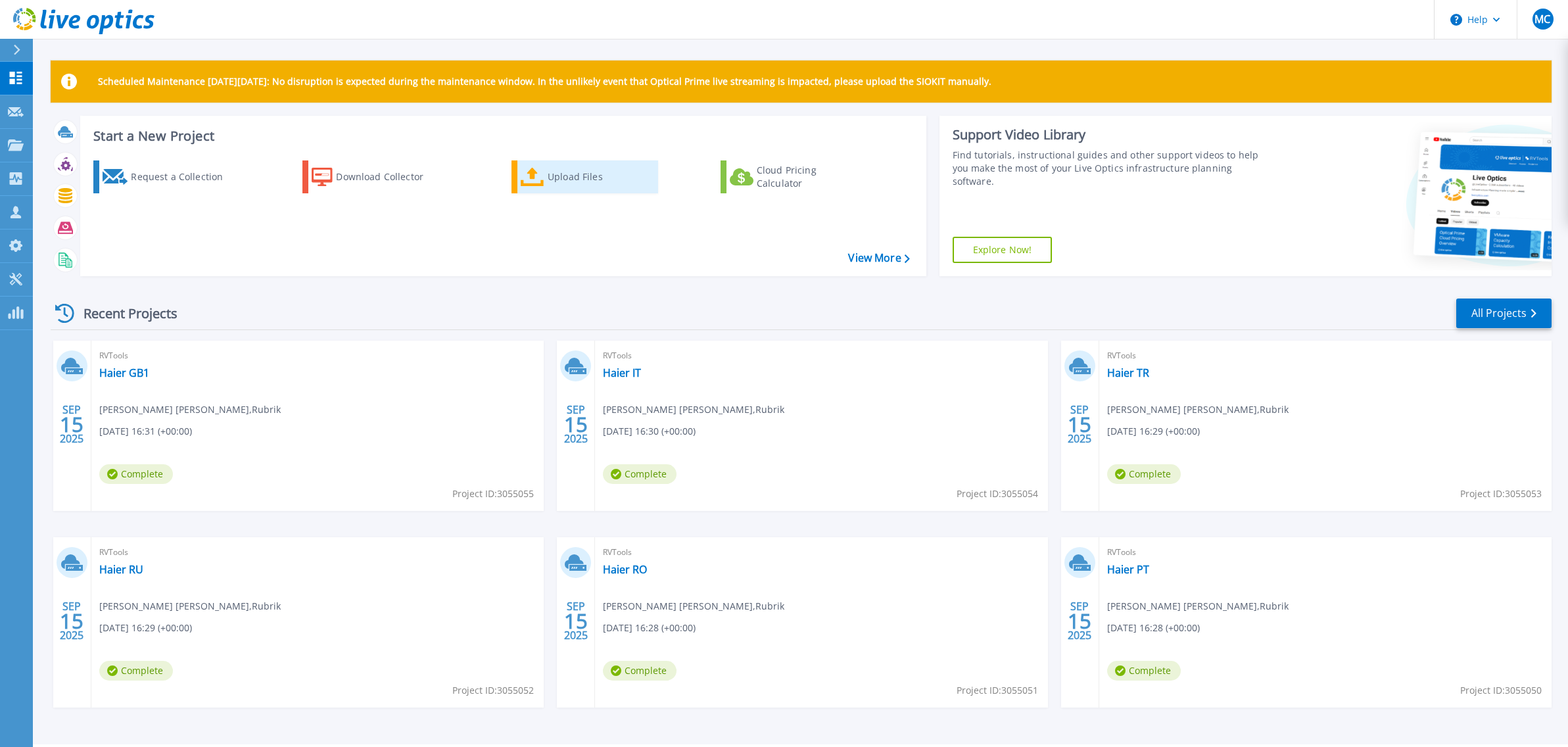
click at [580, 175] on div "Upload Files" at bounding box center [600, 176] width 105 height 26
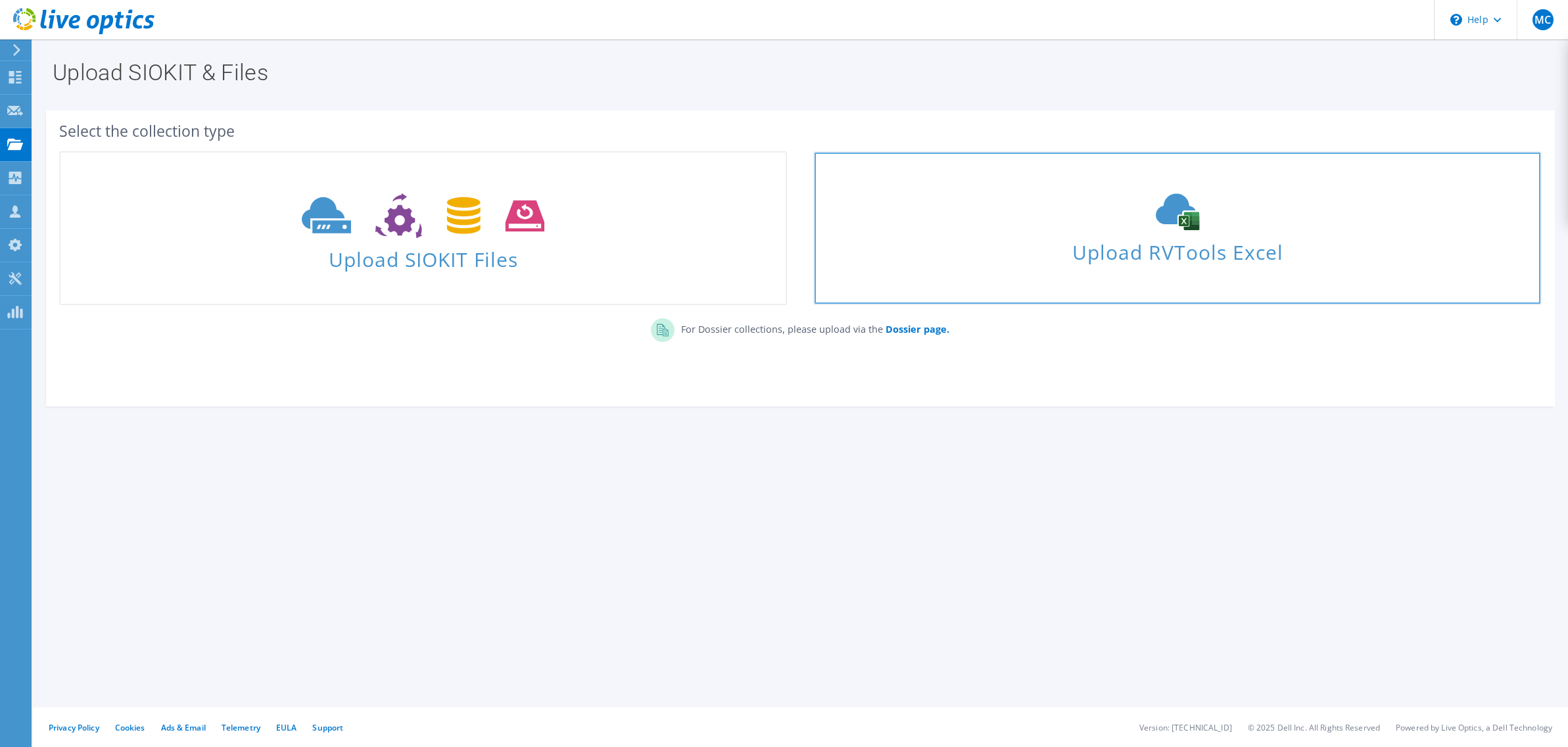
click at [1233, 221] on icon at bounding box center [1177, 211] width 198 height 37
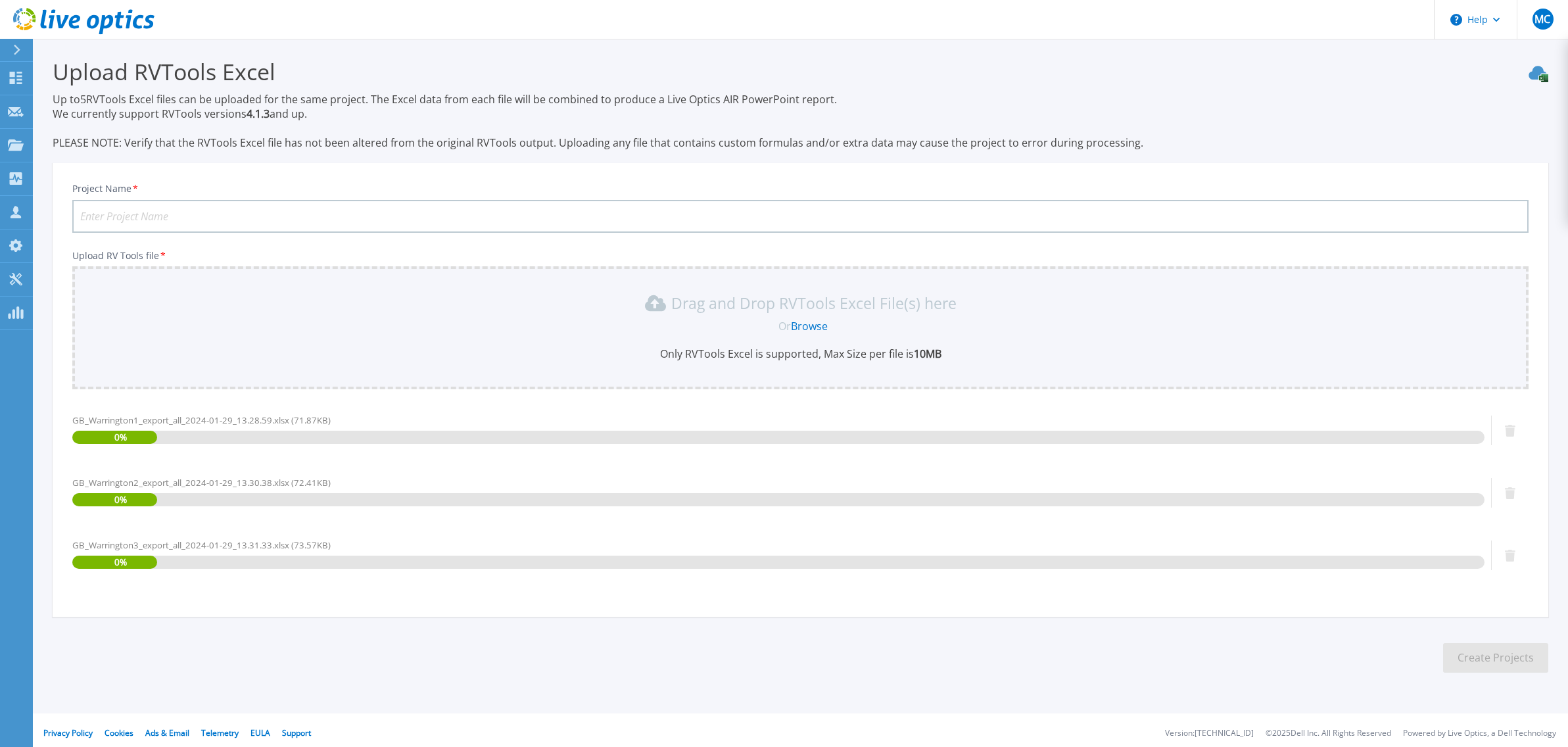
scroll to position [7, 0]
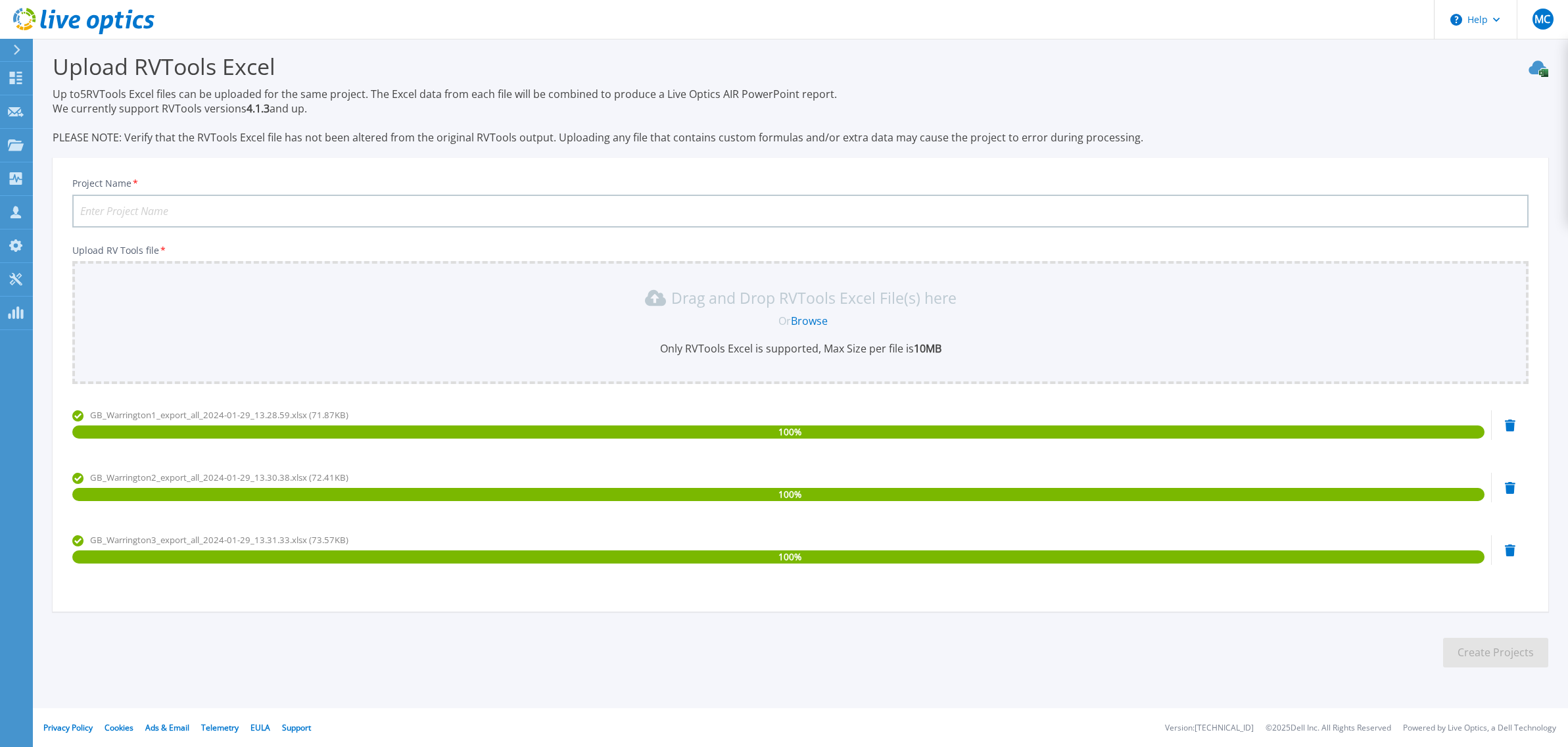
click at [305, 216] on input "Project Name *" at bounding box center [800, 211] width 1456 height 33
type input "Haier GB2"
click at [1523, 661] on button "Create Projects" at bounding box center [1496, 653] width 105 height 30
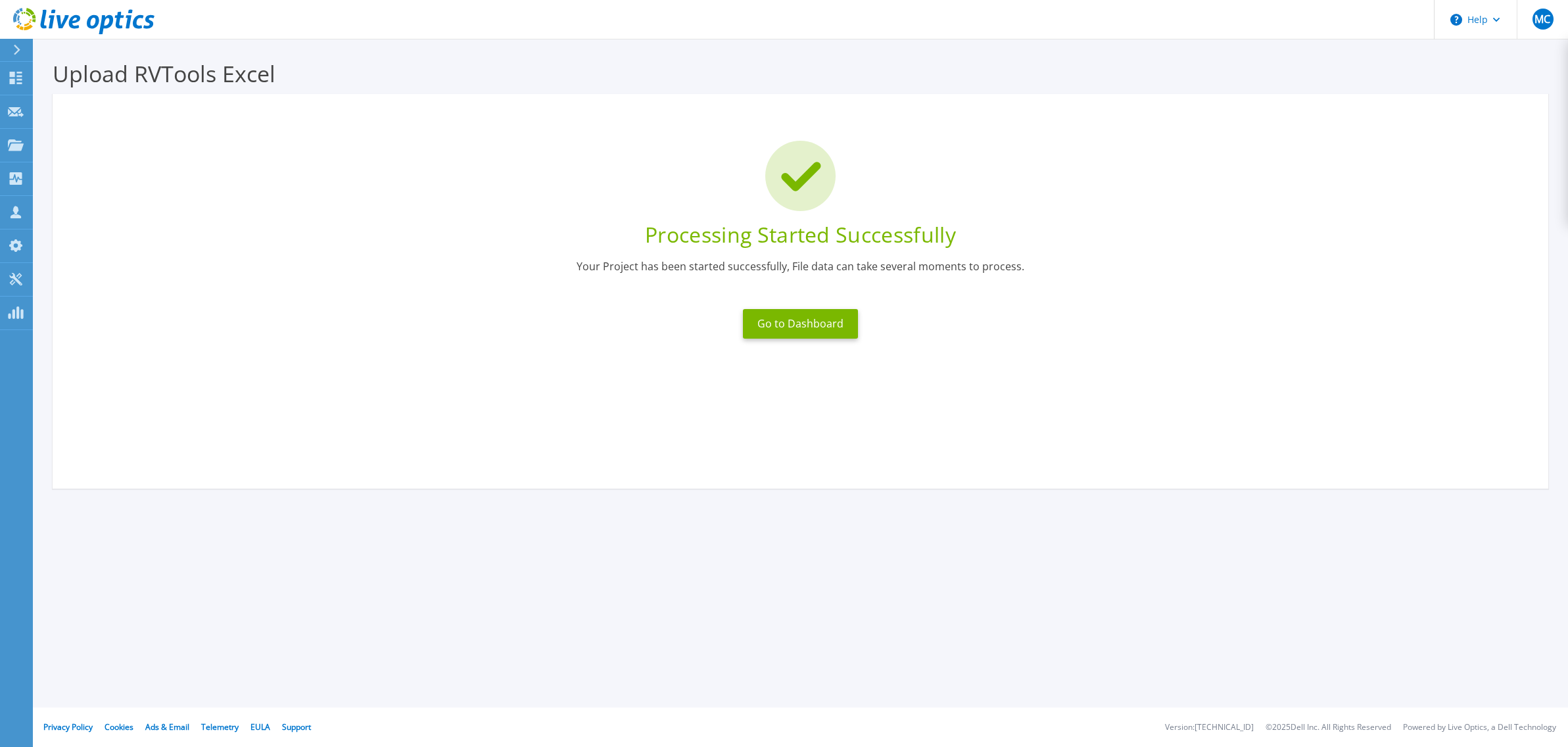
scroll to position [0, 0]
click at [804, 318] on button "Go to Dashboard" at bounding box center [801, 324] width 115 height 30
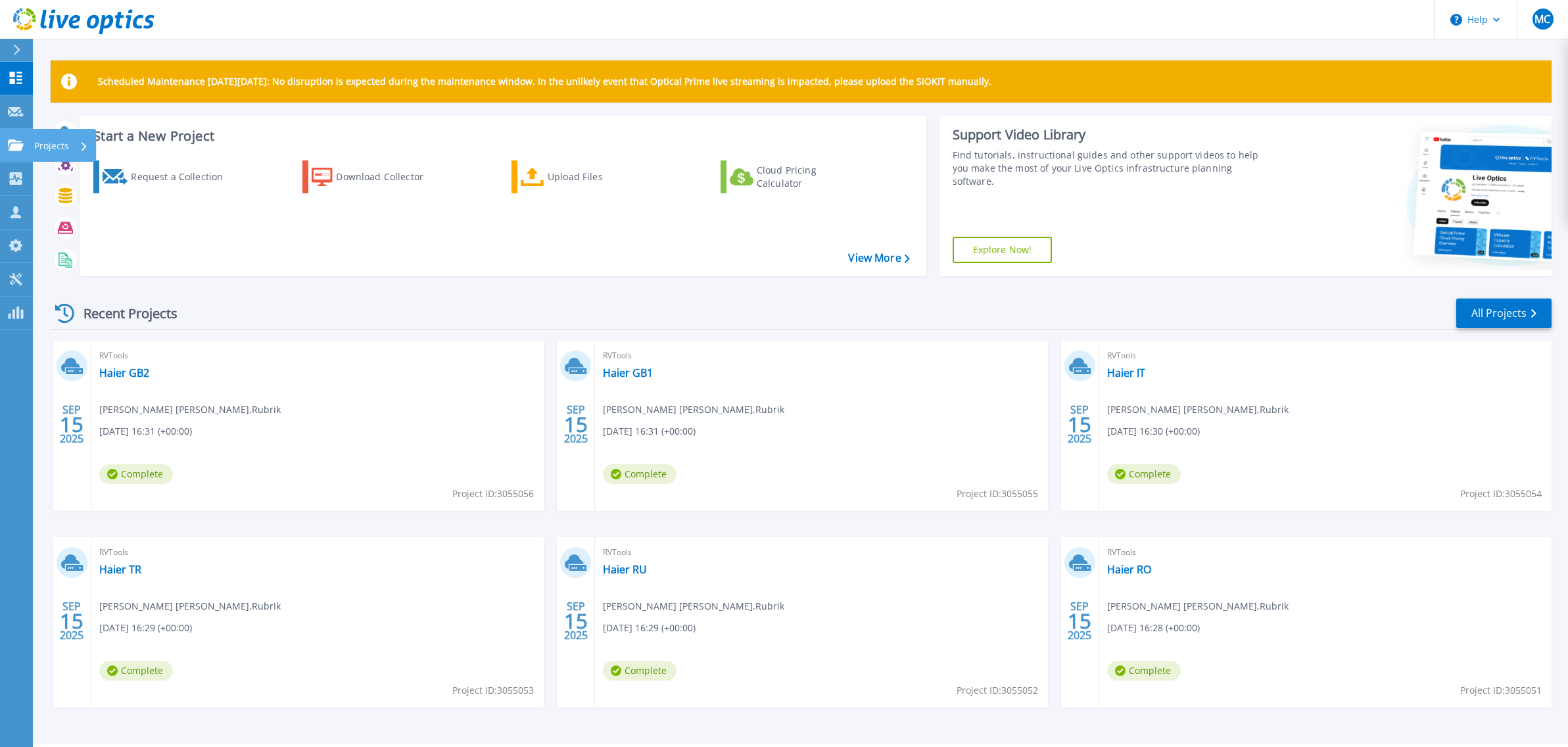
click at [14, 145] on icon at bounding box center [16, 145] width 16 height 11
click at [378, 314] on div "Recent Projects All Projects" at bounding box center [801, 314] width 1501 height 33
click at [1505, 315] on link "All Projects" at bounding box center [1503, 313] width 95 height 30
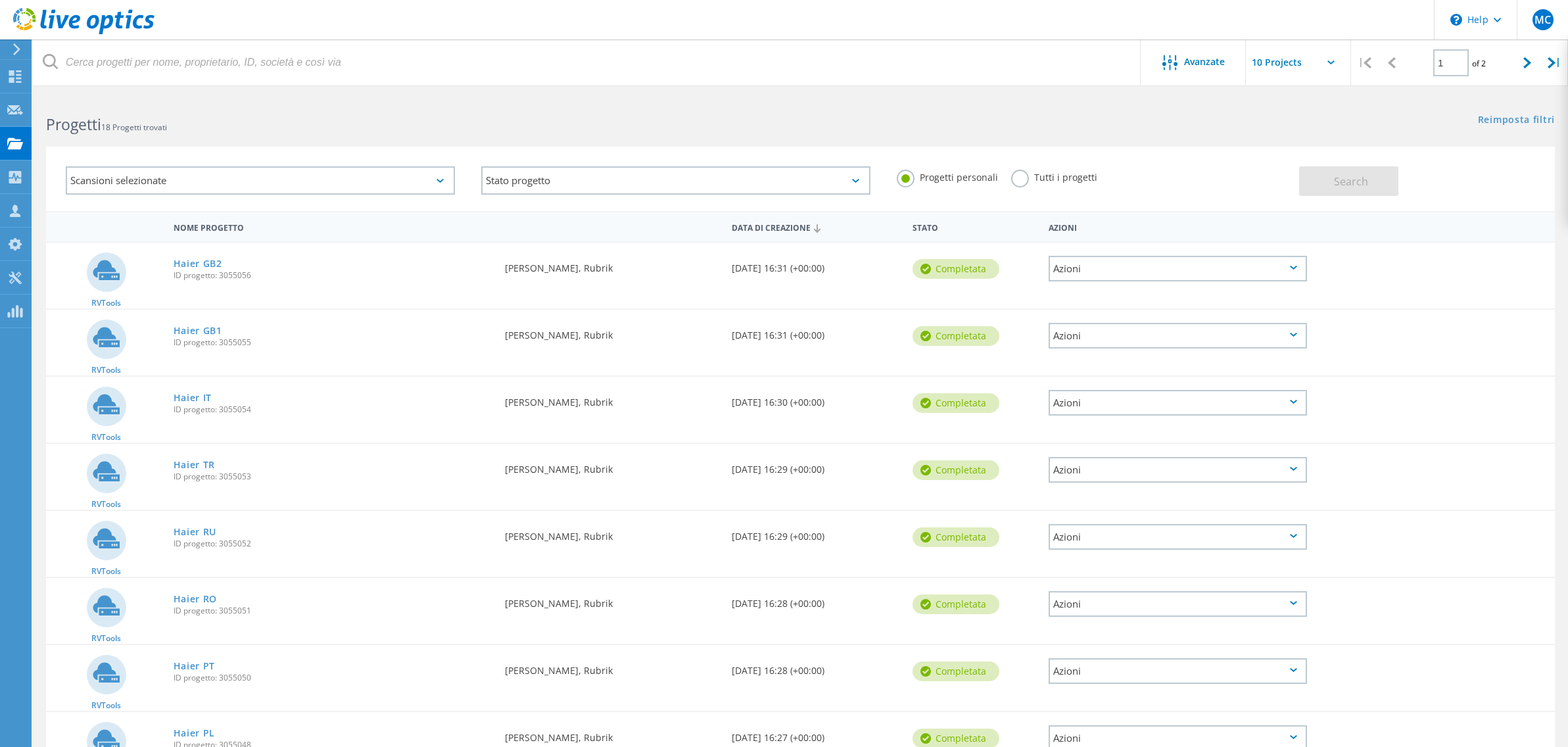
click at [1274, 271] on div "Azioni" at bounding box center [1178, 269] width 259 height 26
click at [1460, 270] on div "RVTools Haier GB2 ID progetto: 3055056 Richiesta da [PERSON_NAME], Rubrik Data …" at bounding box center [801, 275] width 1509 height 66
click at [1534, 62] on div at bounding box center [1527, 63] width 27 height 47
type input "2"
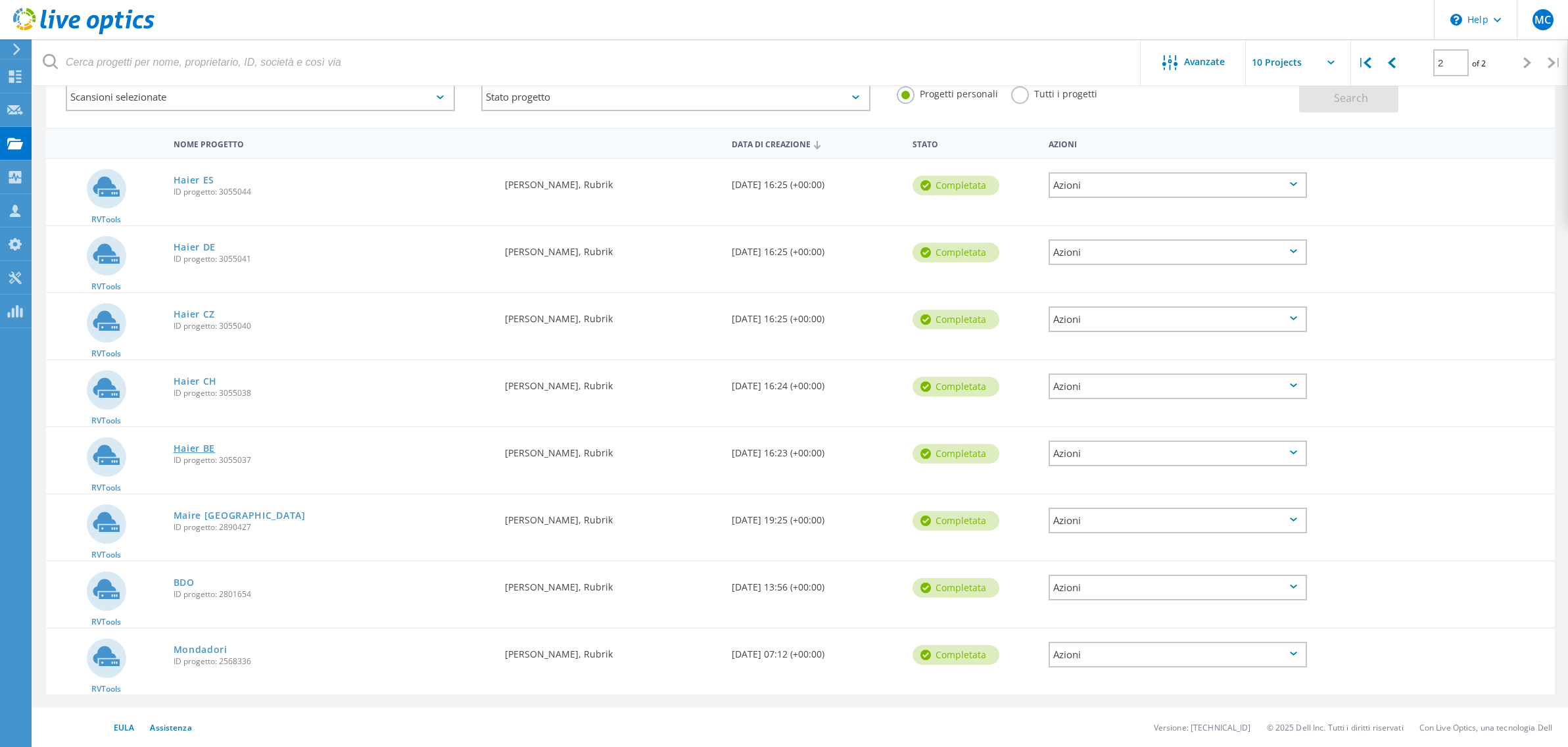
click at [191, 449] on link "Haier BE" at bounding box center [195, 449] width 42 height 9
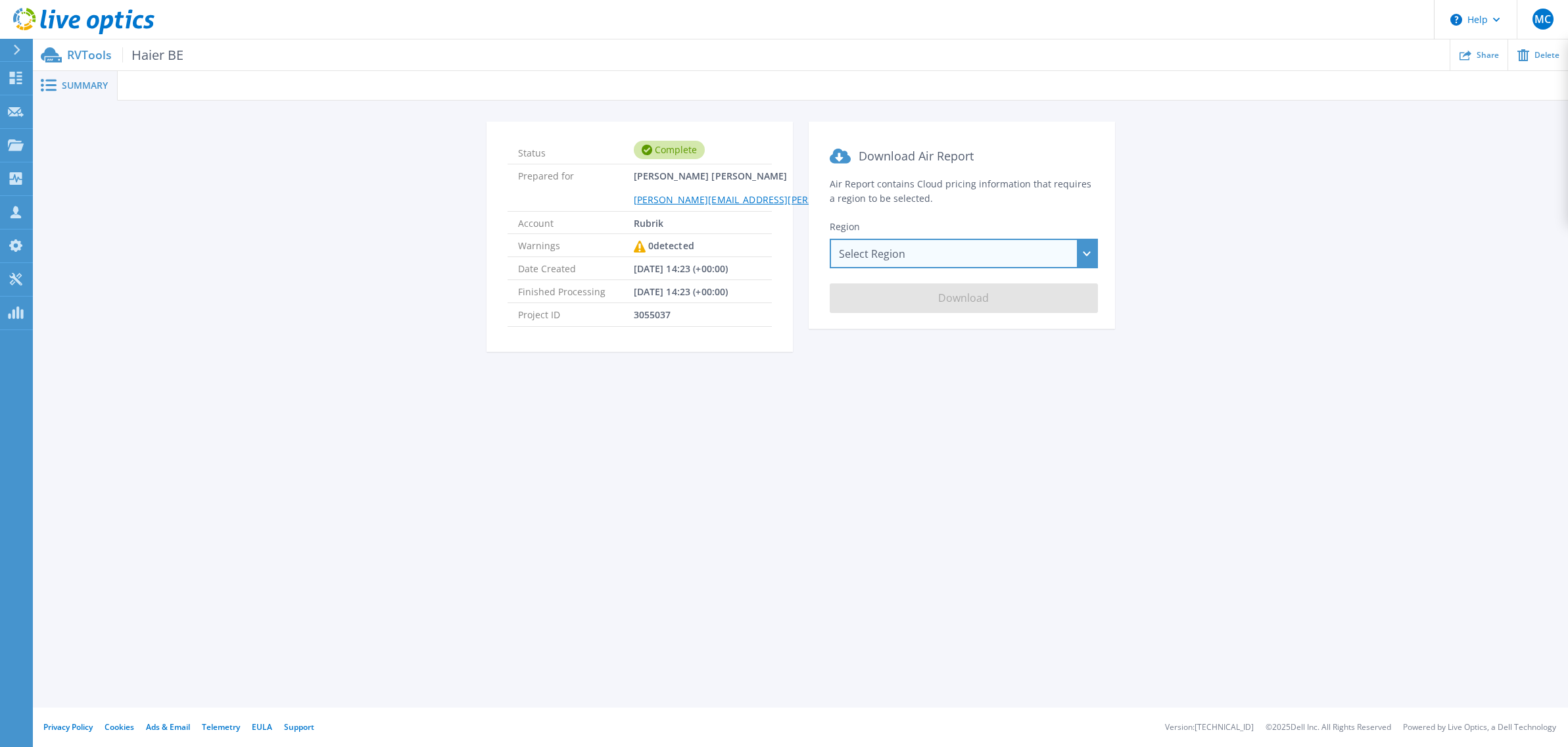
click at [976, 247] on div "Select Region [GEOGRAPHIC_DATA] ([GEOGRAPHIC_DATA]) [GEOGRAPHIC_DATA] ([GEOGRAP…" at bounding box center [964, 253] width 268 height 30
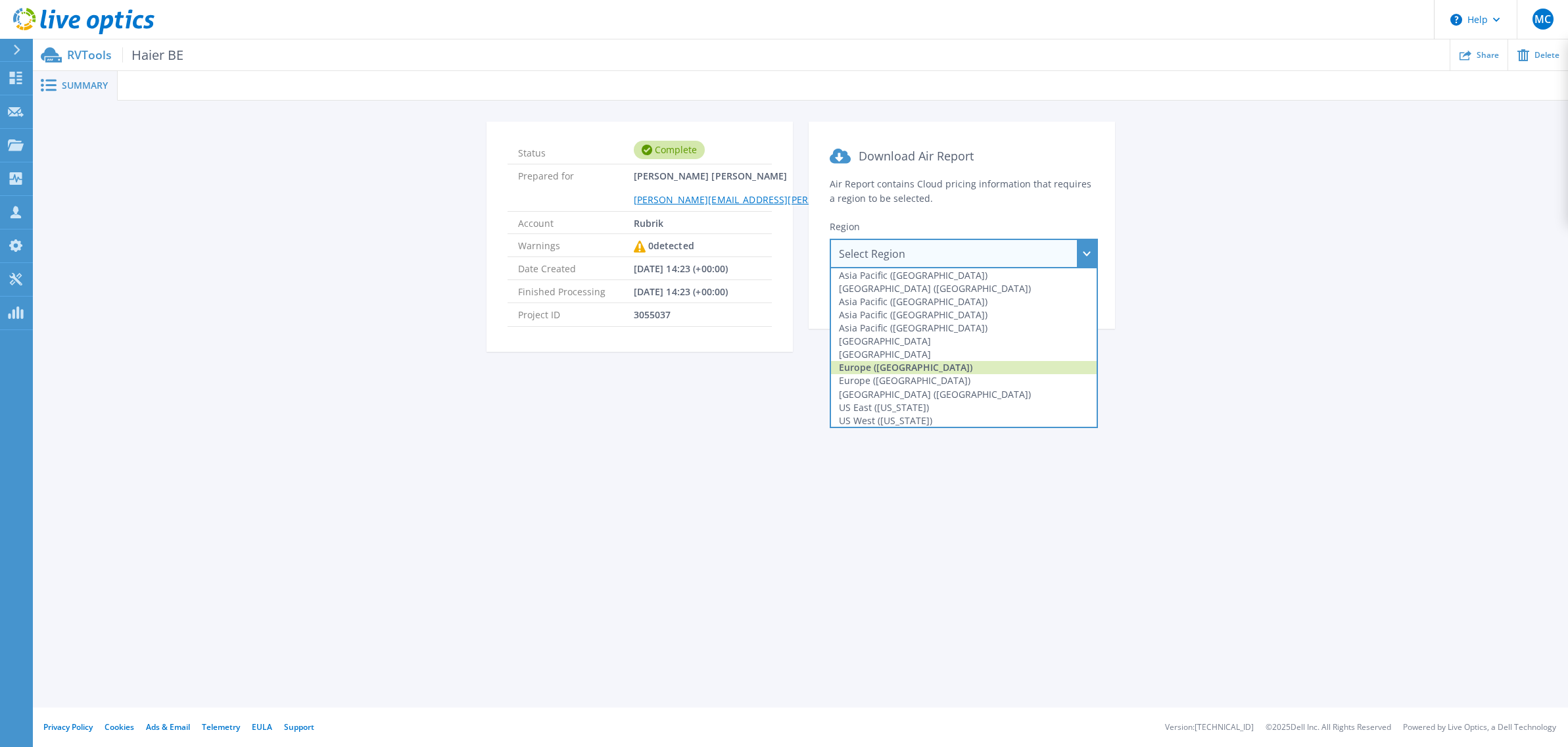
click at [899, 370] on div "Europe ([GEOGRAPHIC_DATA])" at bounding box center [964, 367] width 266 height 13
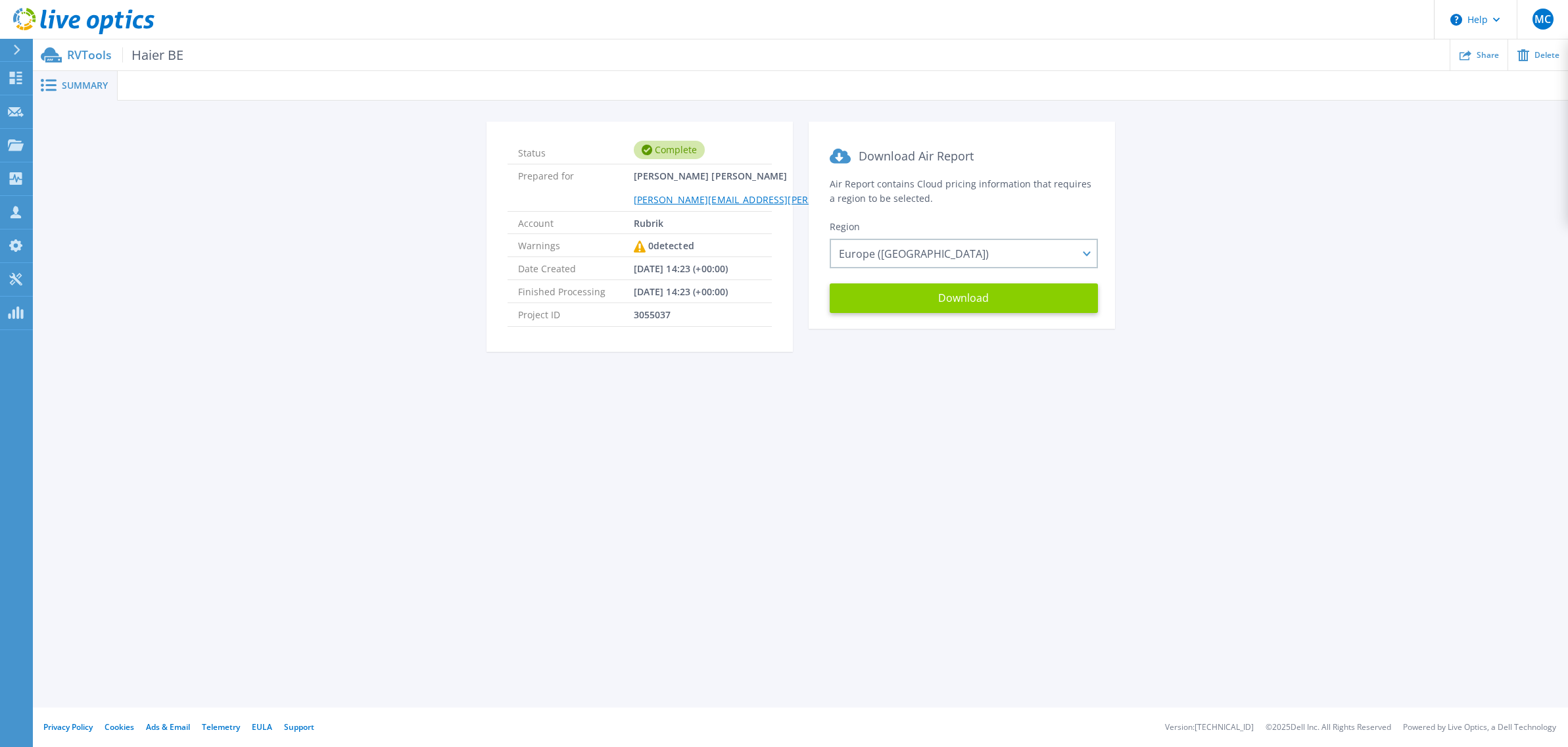
click at [977, 311] on button "Download" at bounding box center [964, 298] width 268 height 30
click at [65, 139] on p "Projects" at bounding box center [52, 146] width 35 height 34
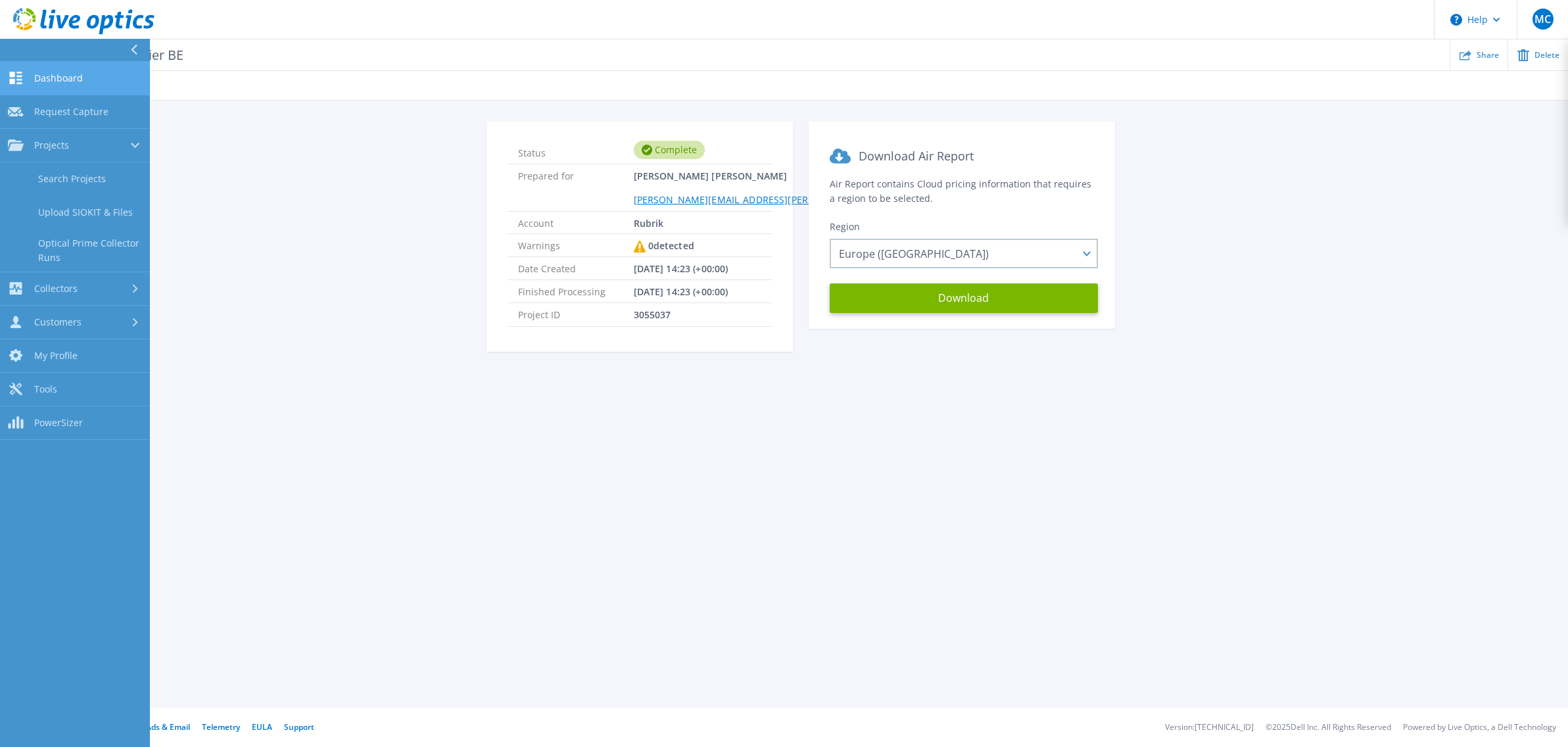
click at [82, 75] on link "Dashboard Dashboard" at bounding box center [75, 78] width 150 height 33
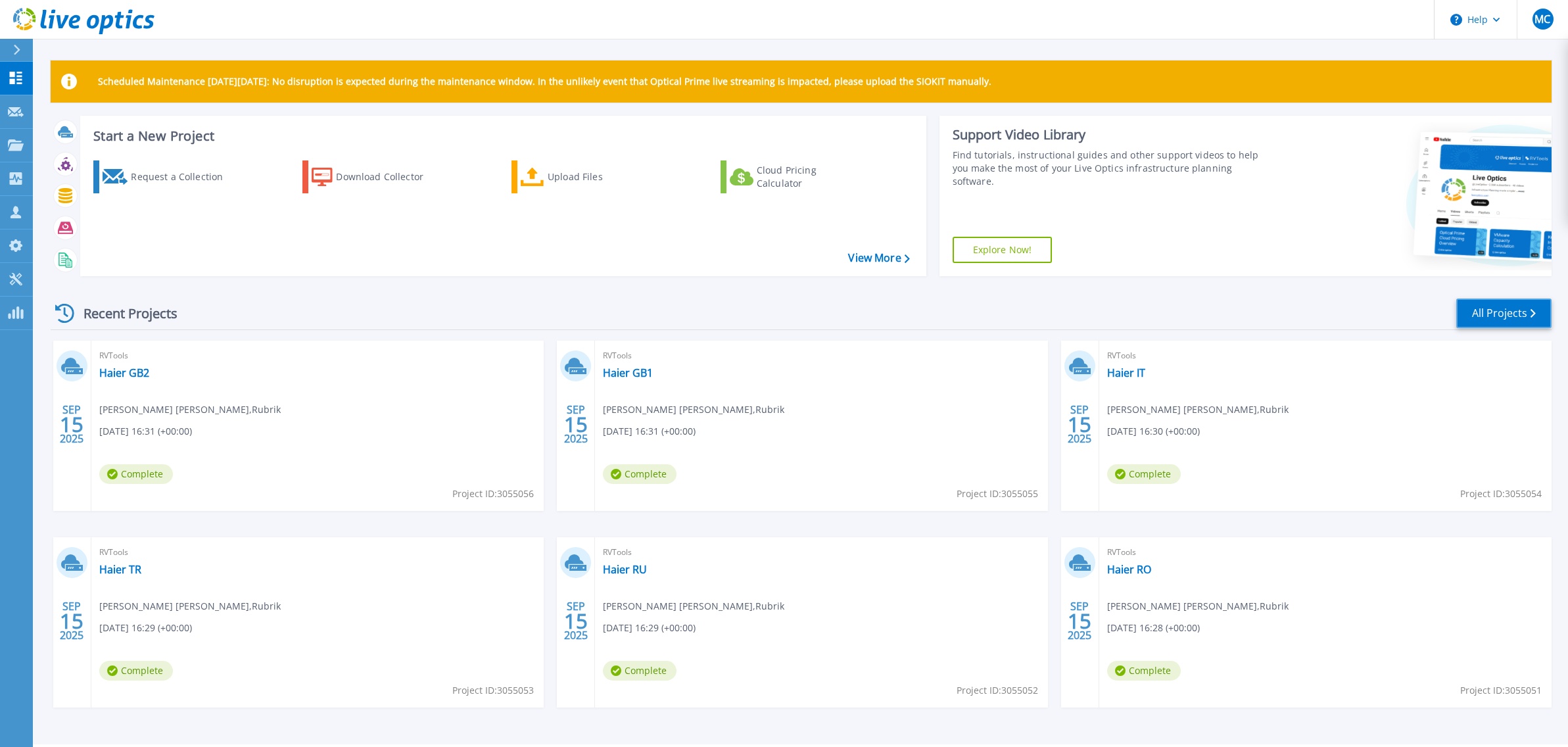
click at [1494, 319] on link "All Projects" at bounding box center [1503, 313] width 95 height 30
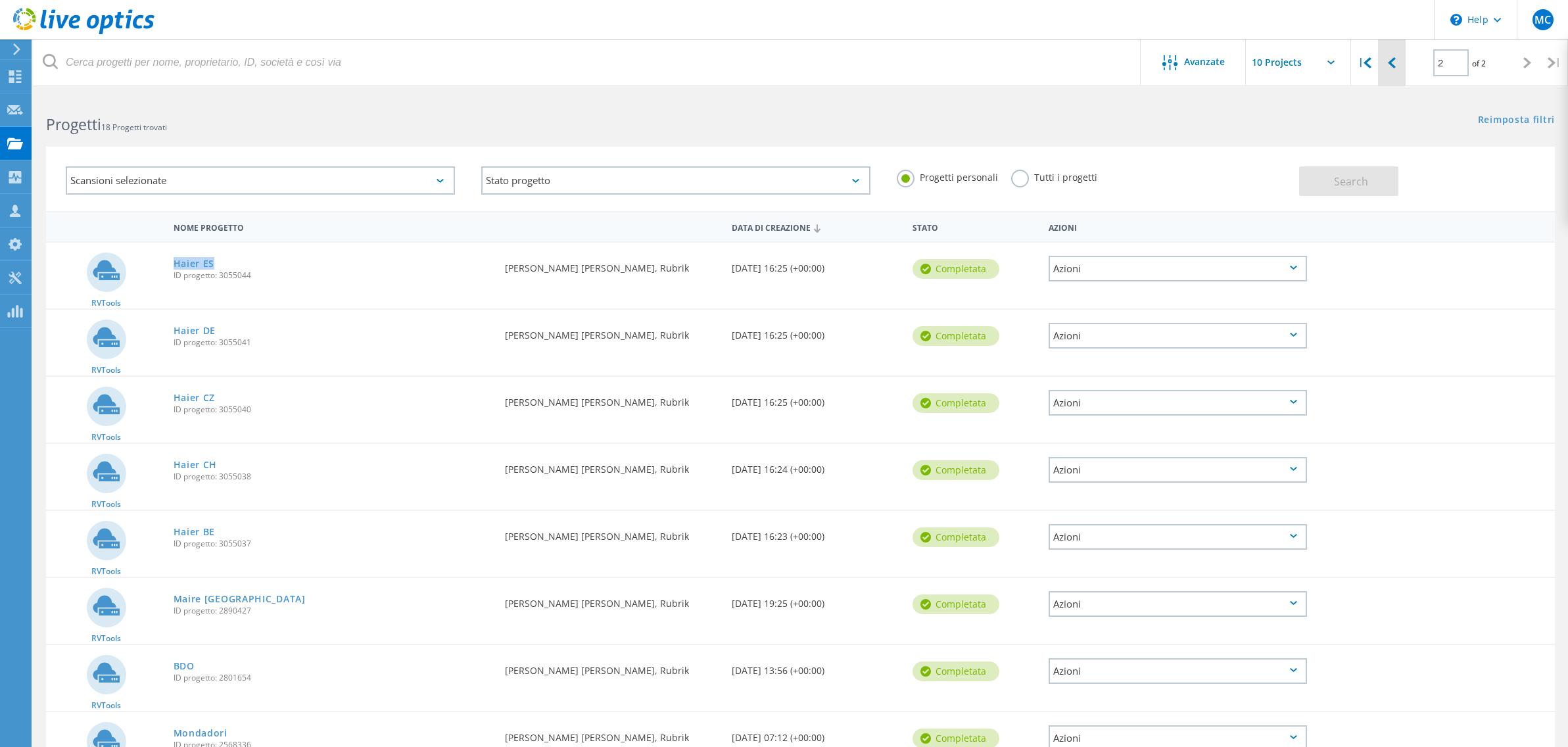
click at [1394, 61] on icon at bounding box center [1392, 63] width 8 height 11
type input "1"
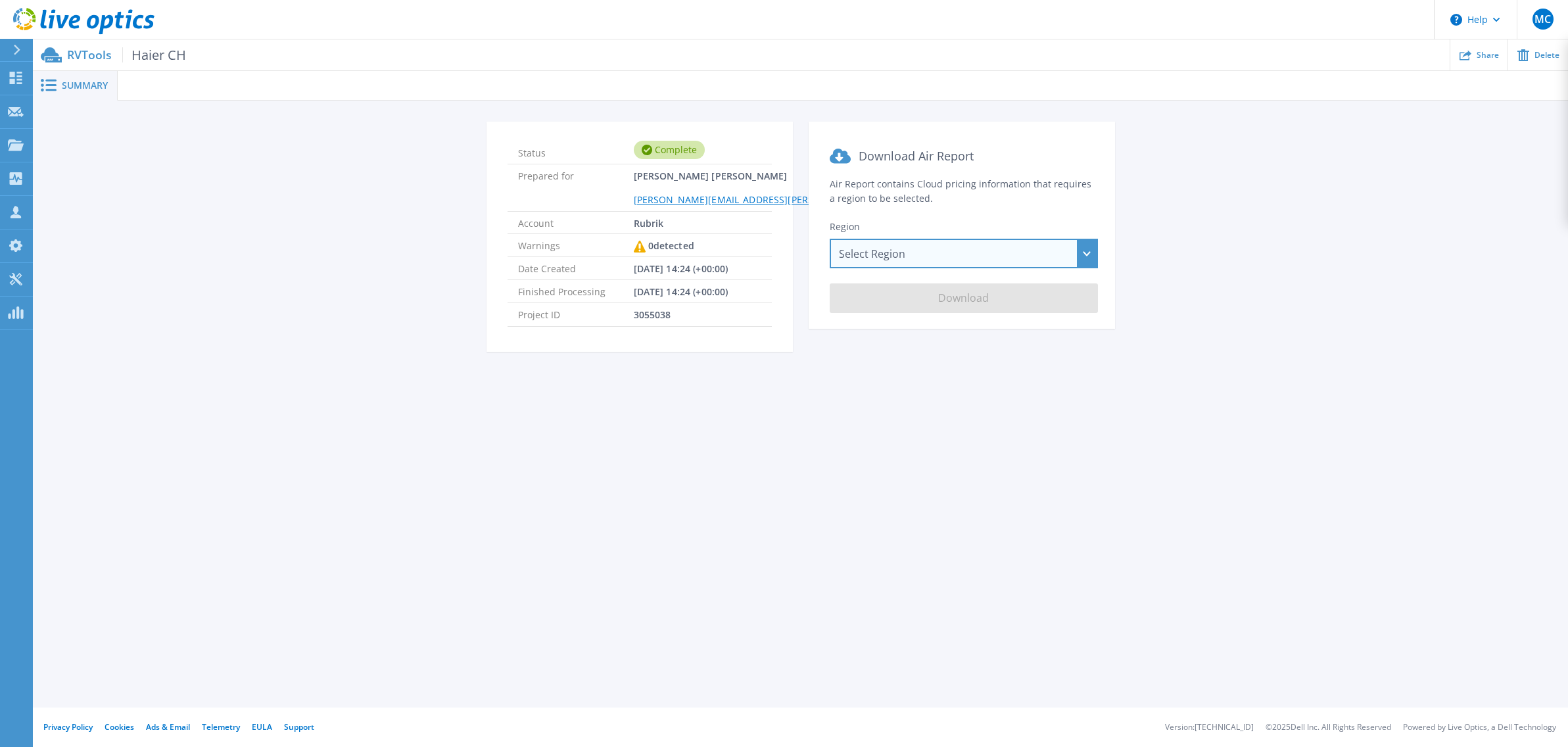
click at [959, 258] on div "Select Region [GEOGRAPHIC_DATA] ([GEOGRAPHIC_DATA]) [GEOGRAPHIC_DATA] ([GEOGRAP…" at bounding box center [964, 253] width 268 height 30
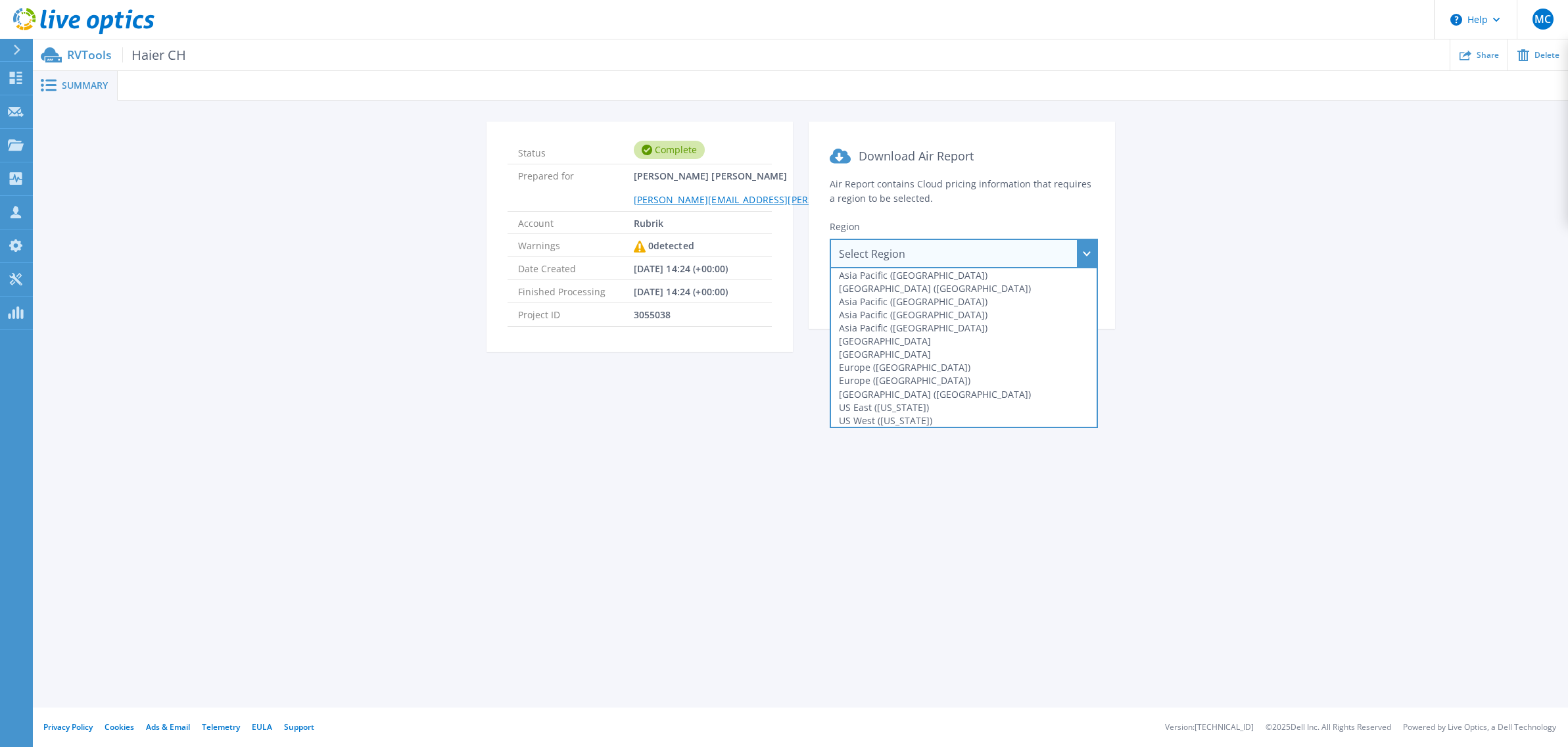
click at [906, 367] on div "Europe ([GEOGRAPHIC_DATA])" at bounding box center [964, 367] width 266 height 13
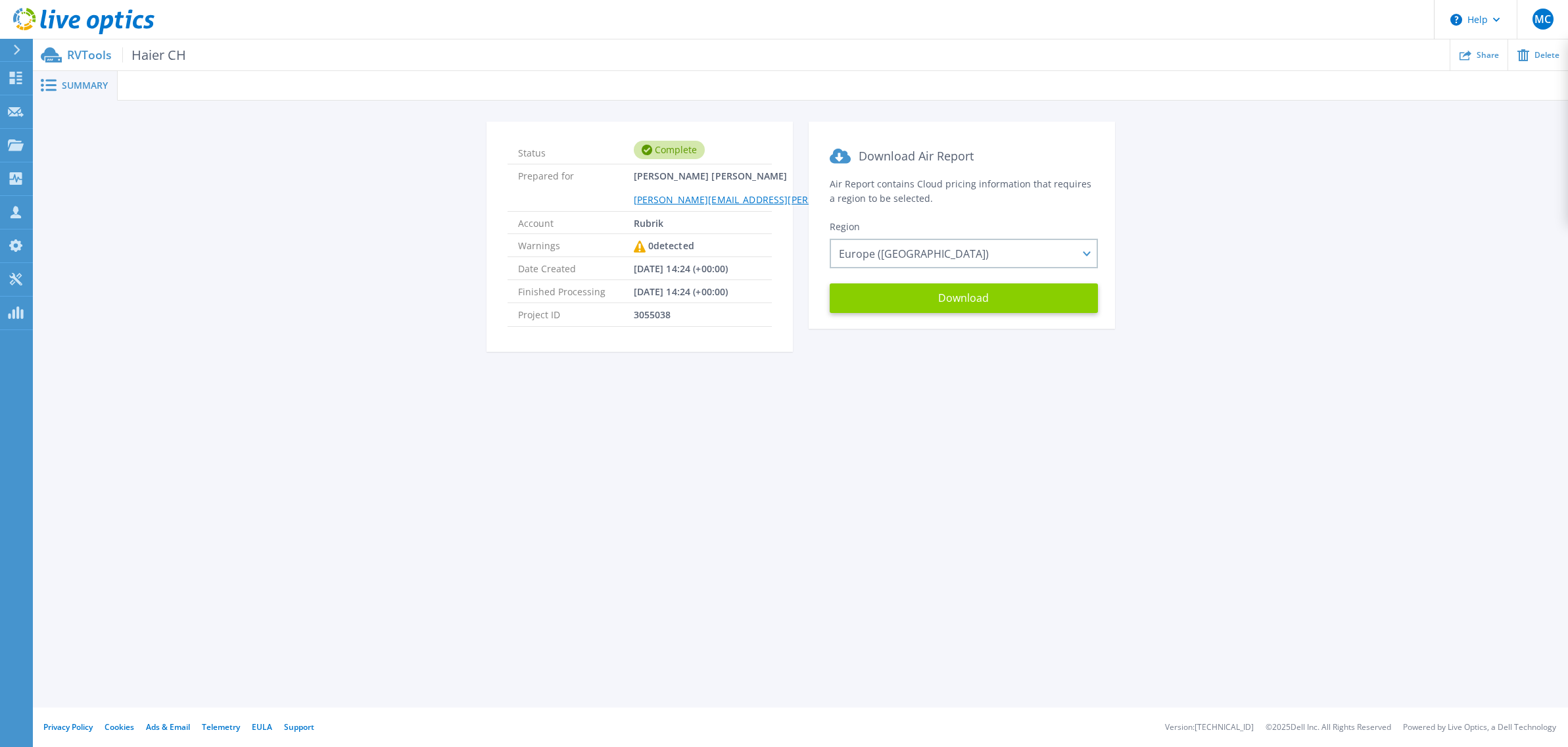
click at [958, 301] on button "Download" at bounding box center [964, 298] width 268 height 30
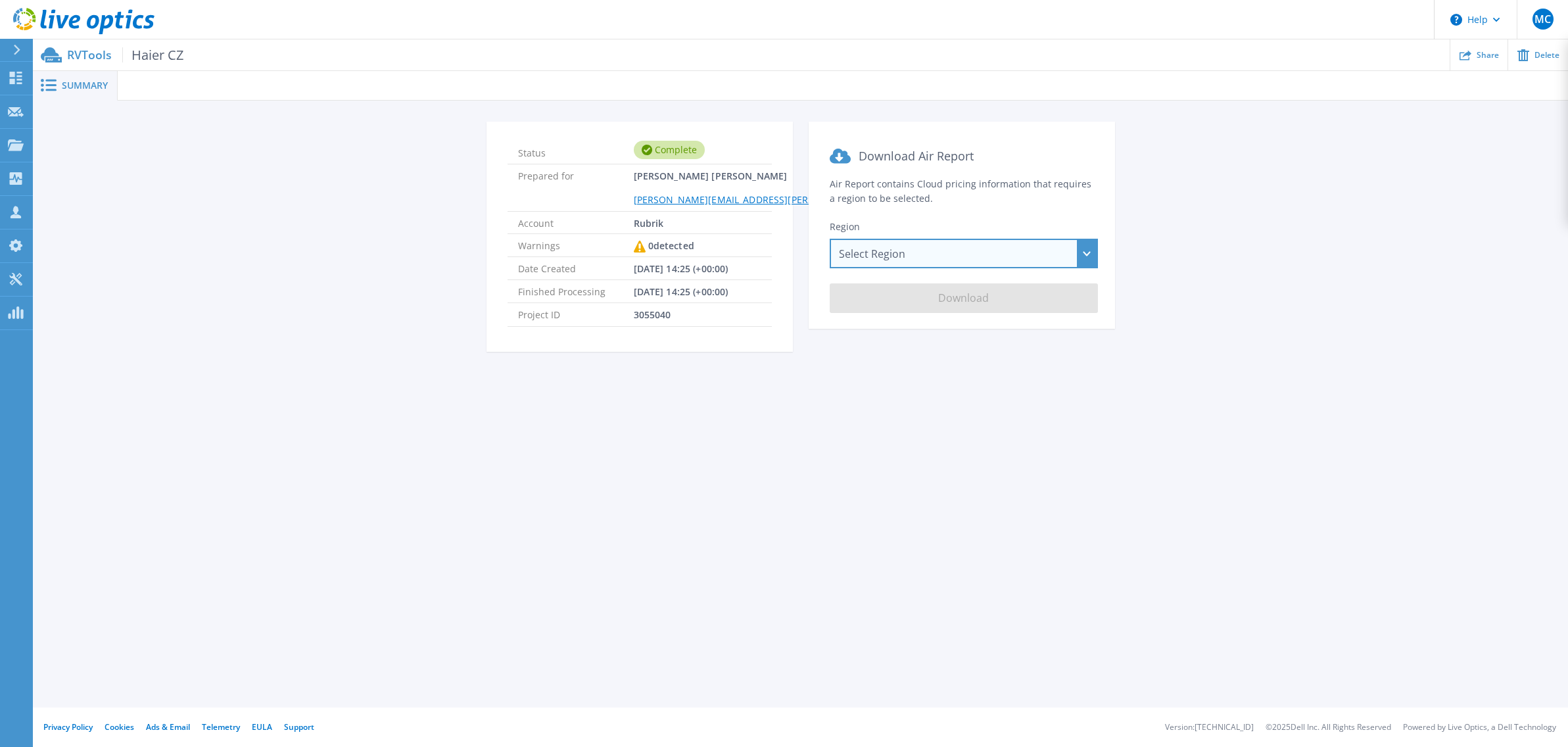
click at [936, 258] on div "Select Region [GEOGRAPHIC_DATA] ([GEOGRAPHIC_DATA]) [GEOGRAPHIC_DATA] ([GEOGRAP…" at bounding box center [964, 253] width 268 height 30
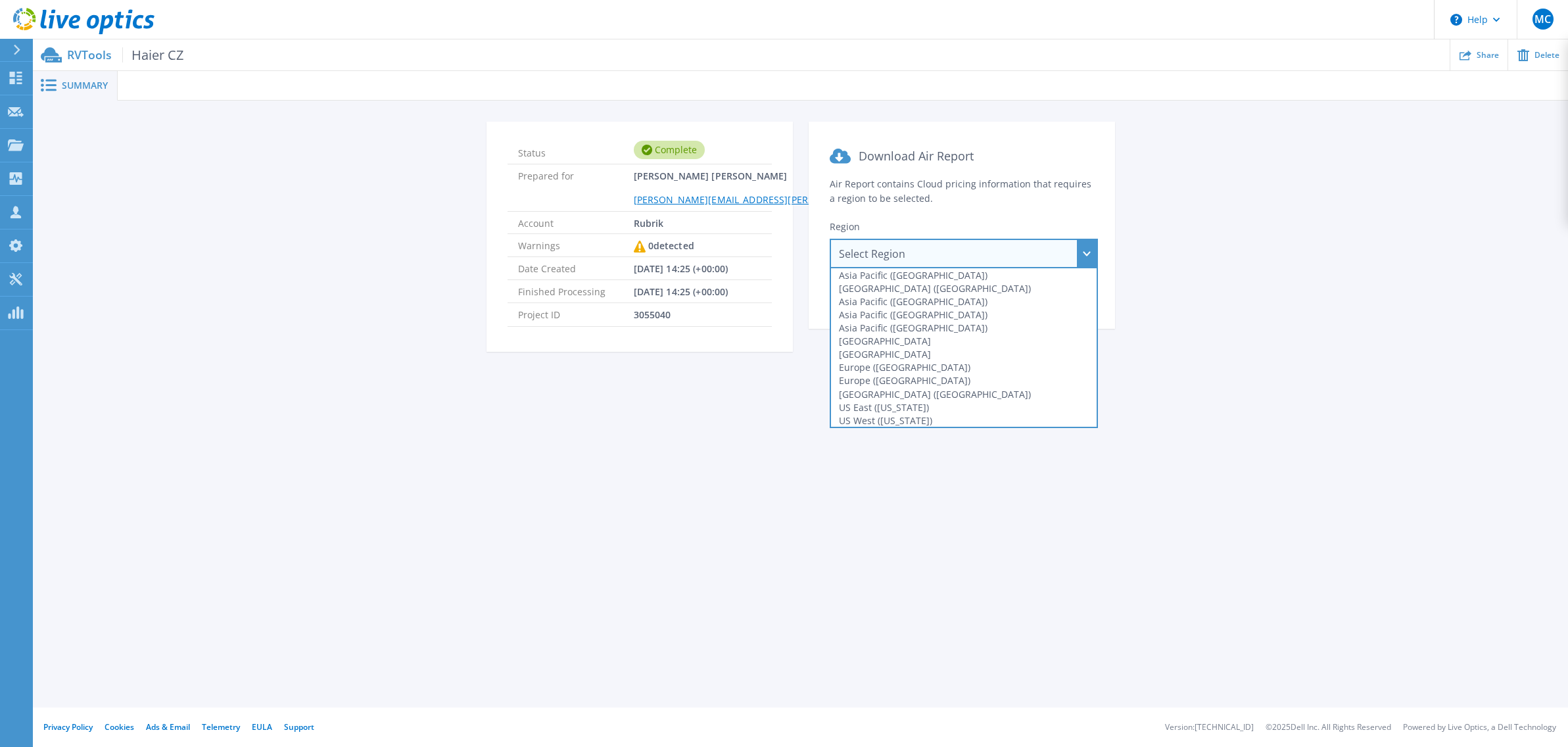
click at [935, 364] on div "Europe ([GEOGRAPHIC_DATA])" at bounding box center [964, 367] width 266 height 13
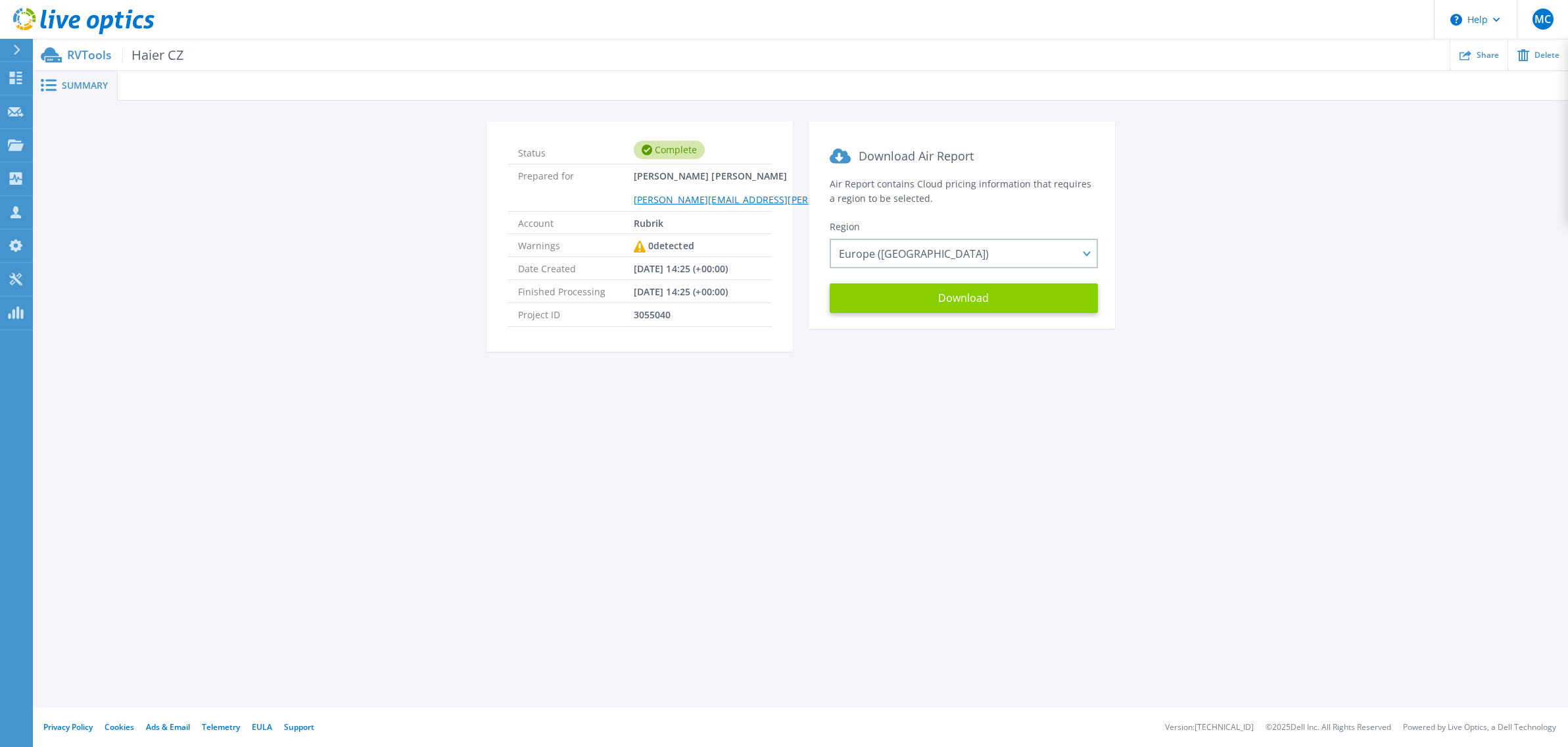
click at [960, 303] on button "Download" at bounding box center [964, 298] width 268 height 30
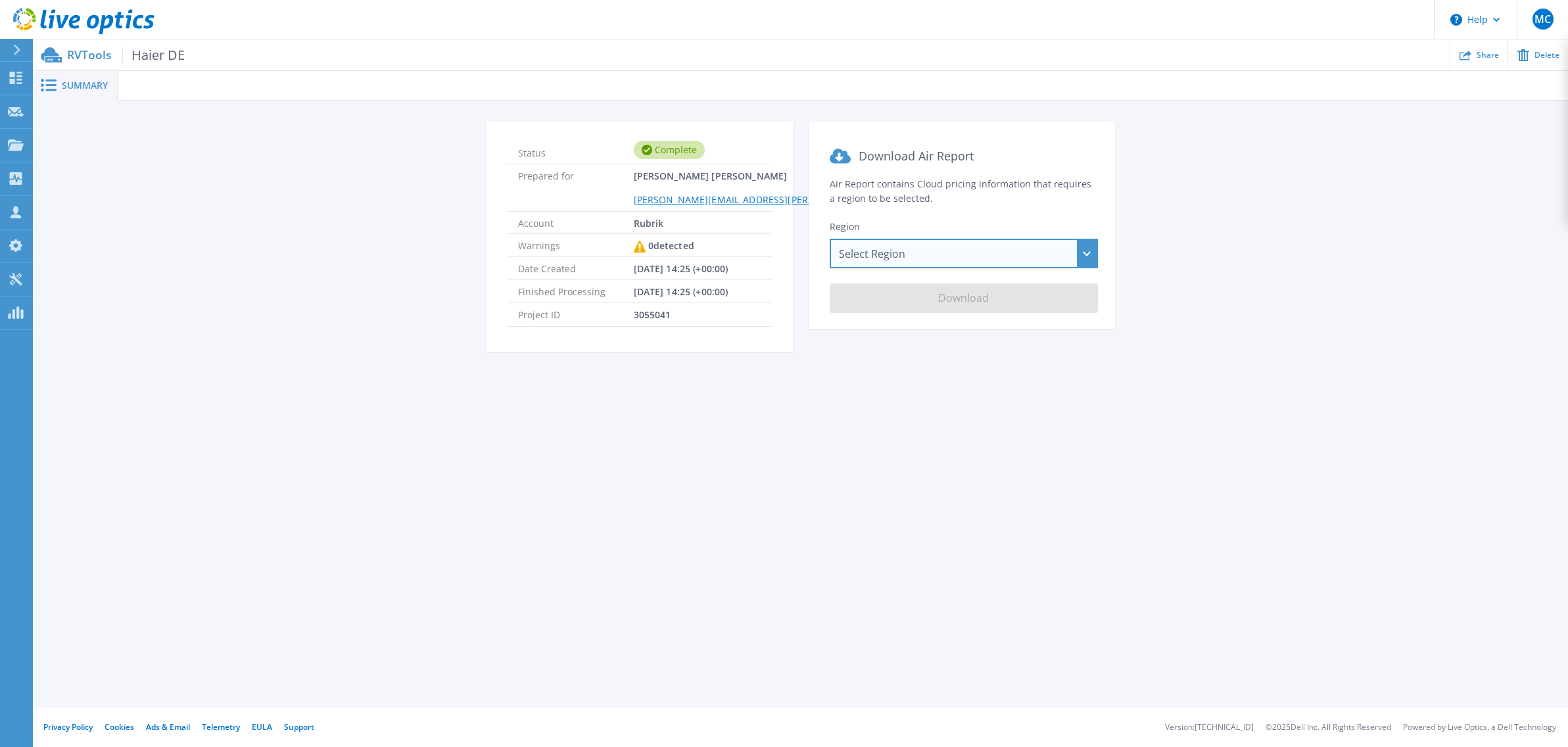
click at [919, 252] on div "Select Region [GEOGRAPHIC_DATA] ([GEOGRAPHIC_DATA]) [GEOGRAPHIC_DATA] ([GEOGRAP…" at bounding box center [964, 253] width 268 height 30
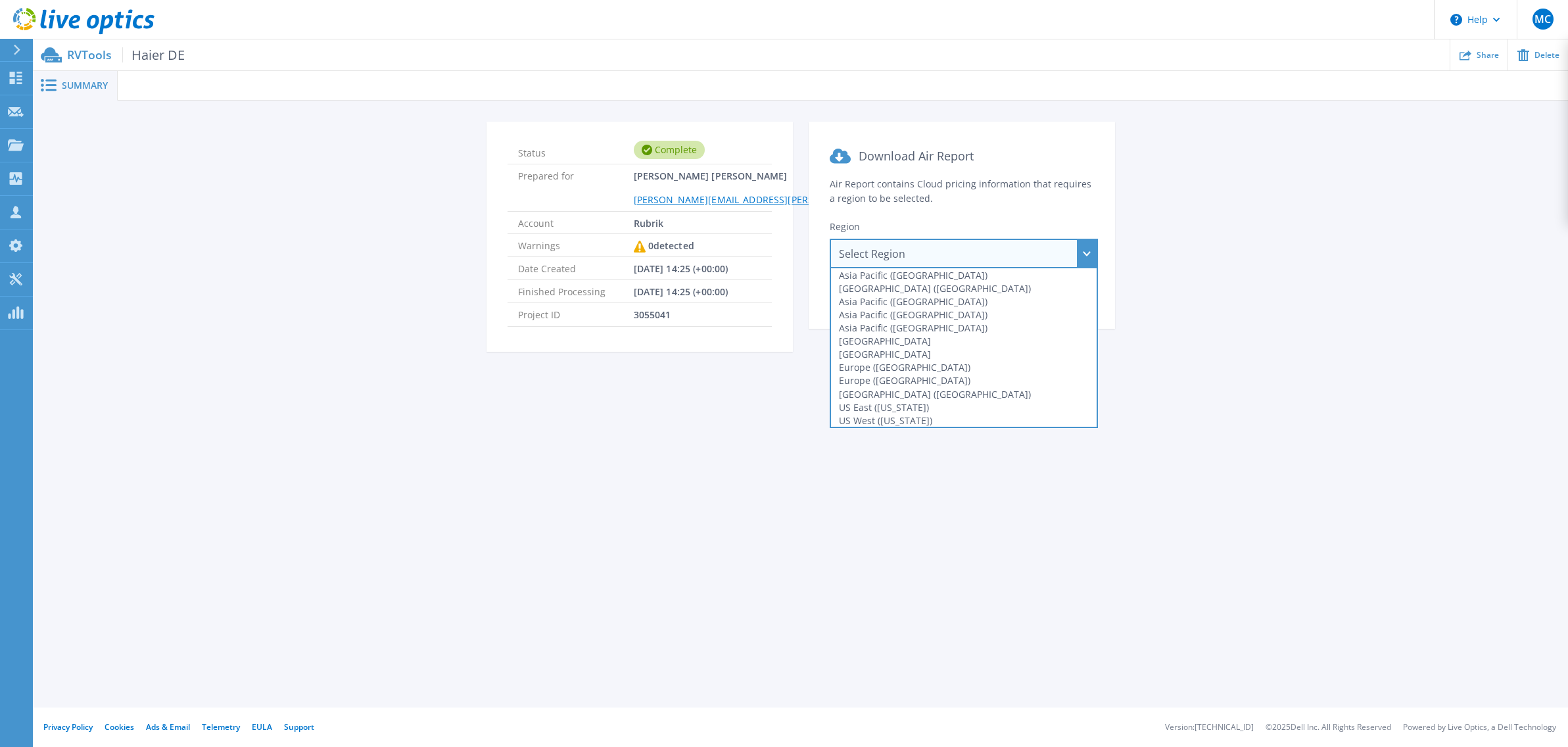
click at [937, 368] on div "Europe ([GEOGRAPHIC_DATA])" at bounding box center [964, 367] width 266 height 13
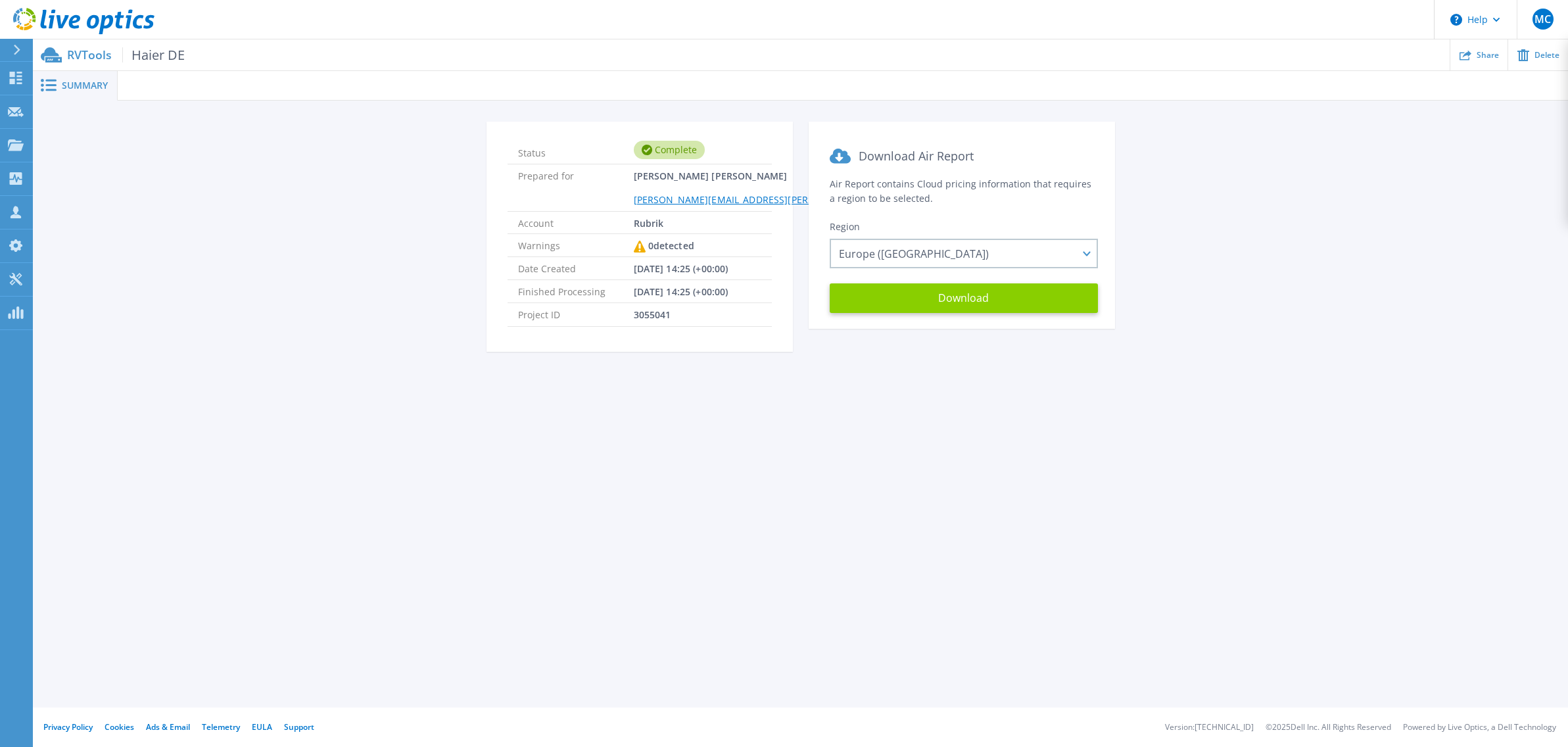
click at [950, 311] on button "Download" at bounding box center [964, 298] width 268 height 30
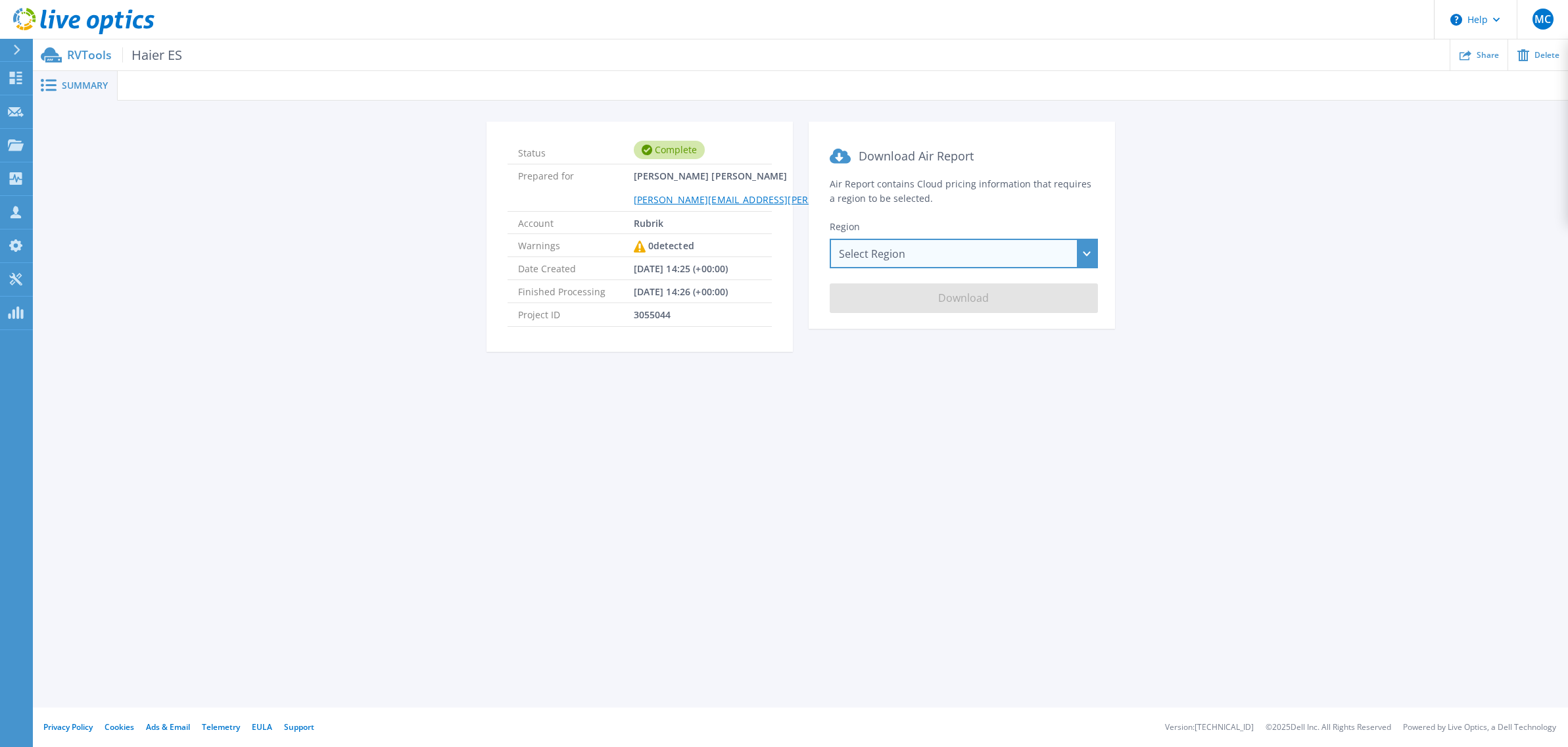
click at [922, 246] on div "Select Region [GEOGRAPHIC_DATA] ([GEOGRAPHIC_DATA]) [GEOGRAPHIC_DATA] ([GEOGRAP…" at bounding box center [964, 253] width 268 height 30
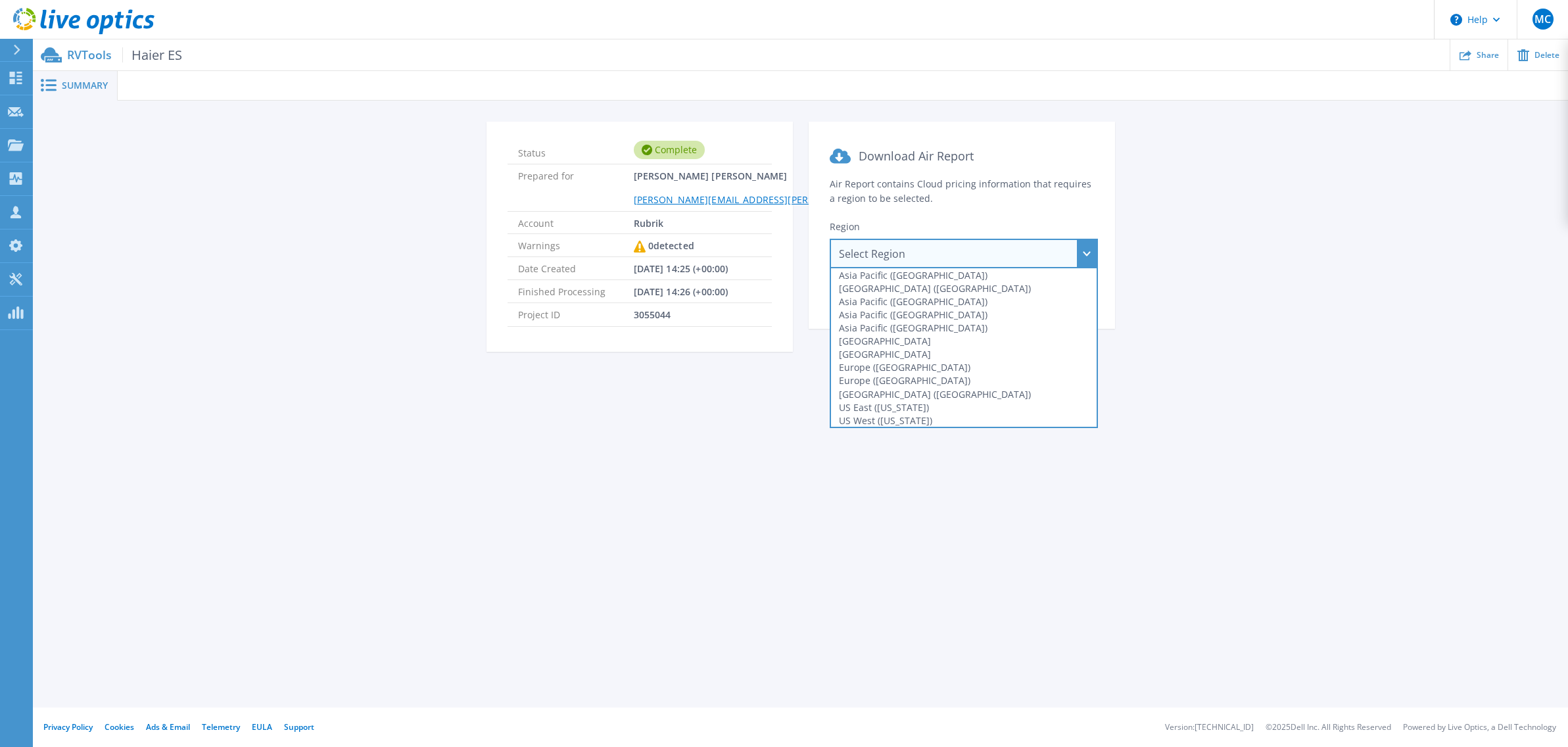
click at [933, 368] on div "Europe ([GEOGRAPHIC_DATA])" at bounding box center [964, 367] width 266 height 13
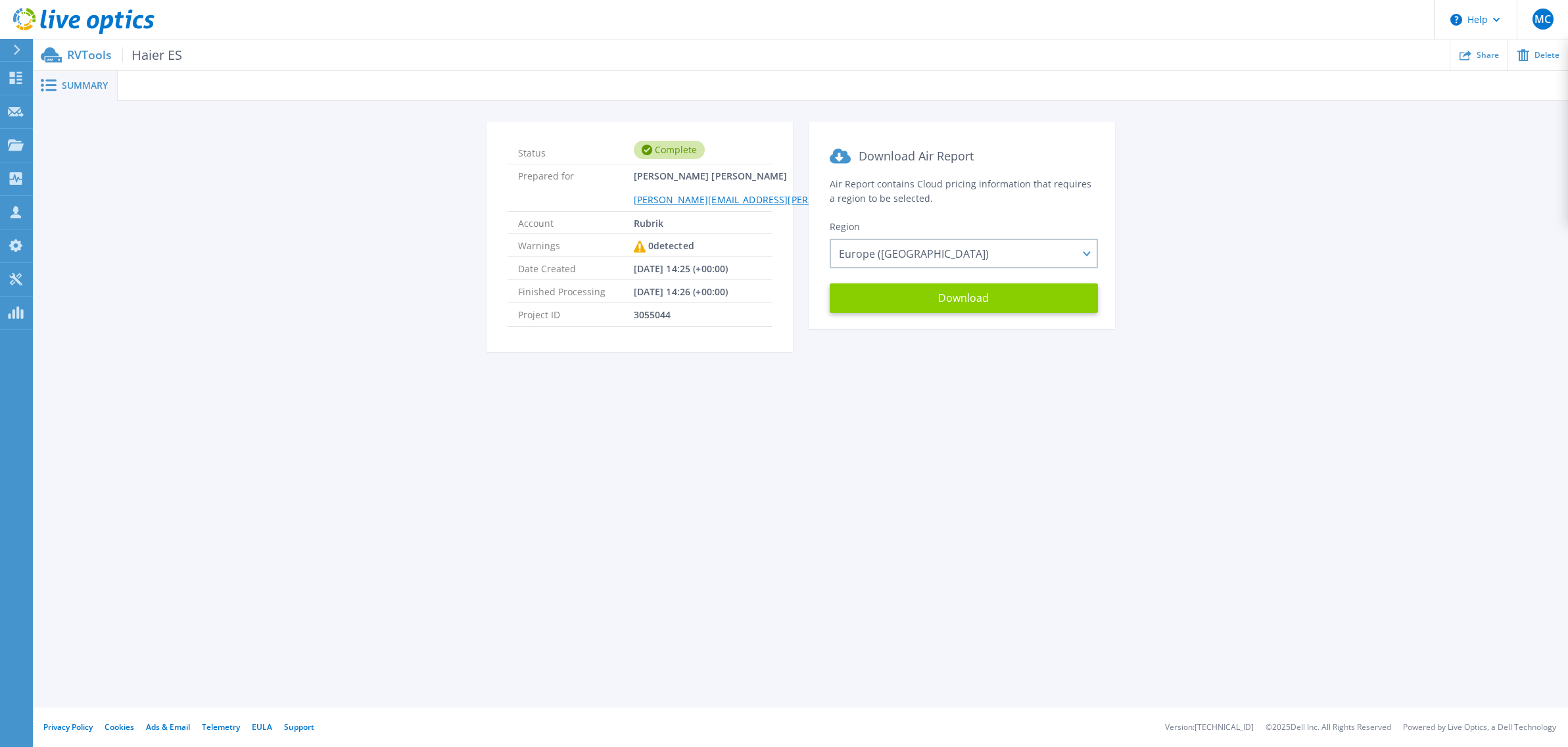
click at [951, 309] on button "Download" at bounding box center [964, 298] width 268 height 30
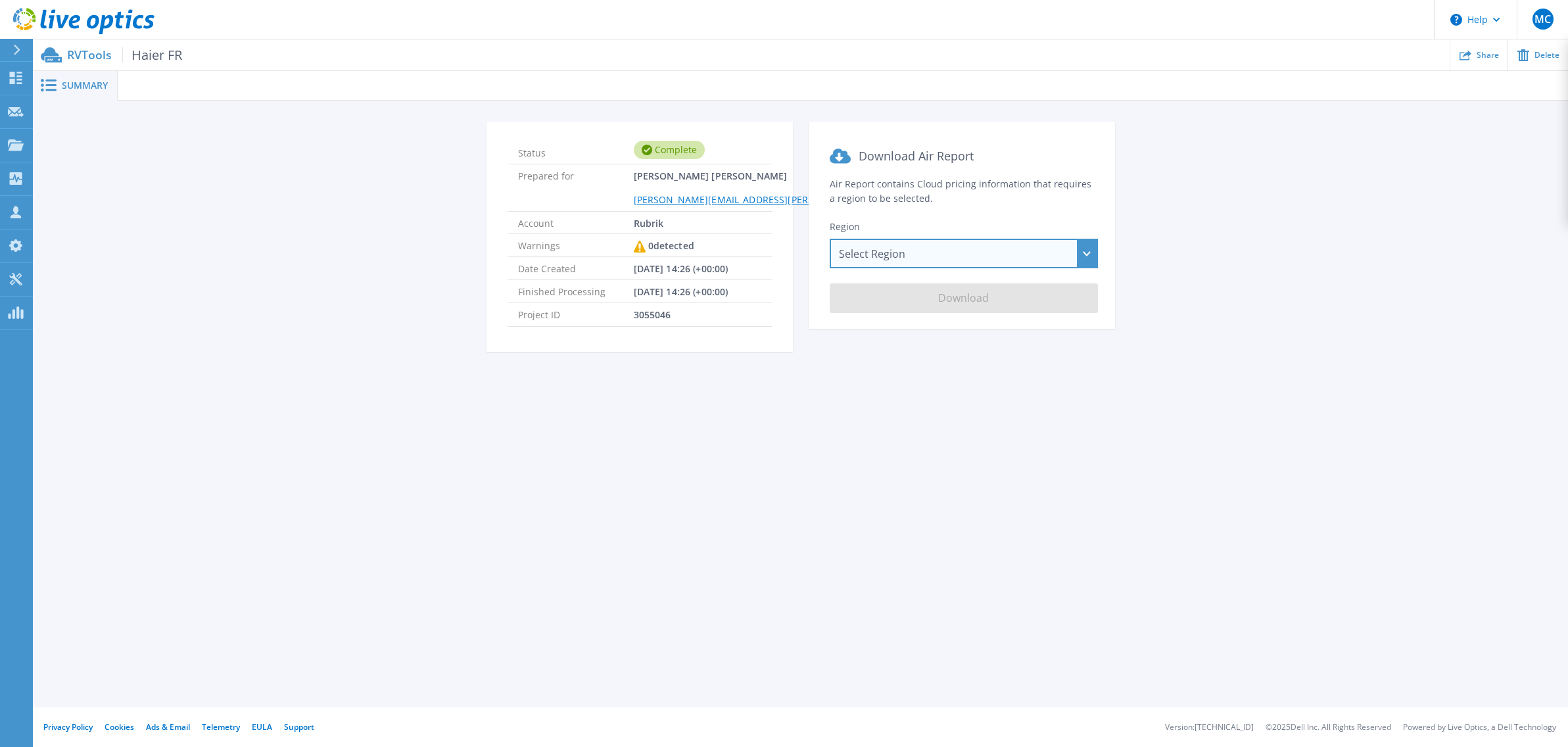
click at [963, 253] on div "Select Region [GEOGRAPHIC_DATA] ([GEOGRAPHIC_DATA]) [GEOGRAPHIC_DATA] ([GEOGRAP…" at bounding box center [964, 253] width 268 height 30
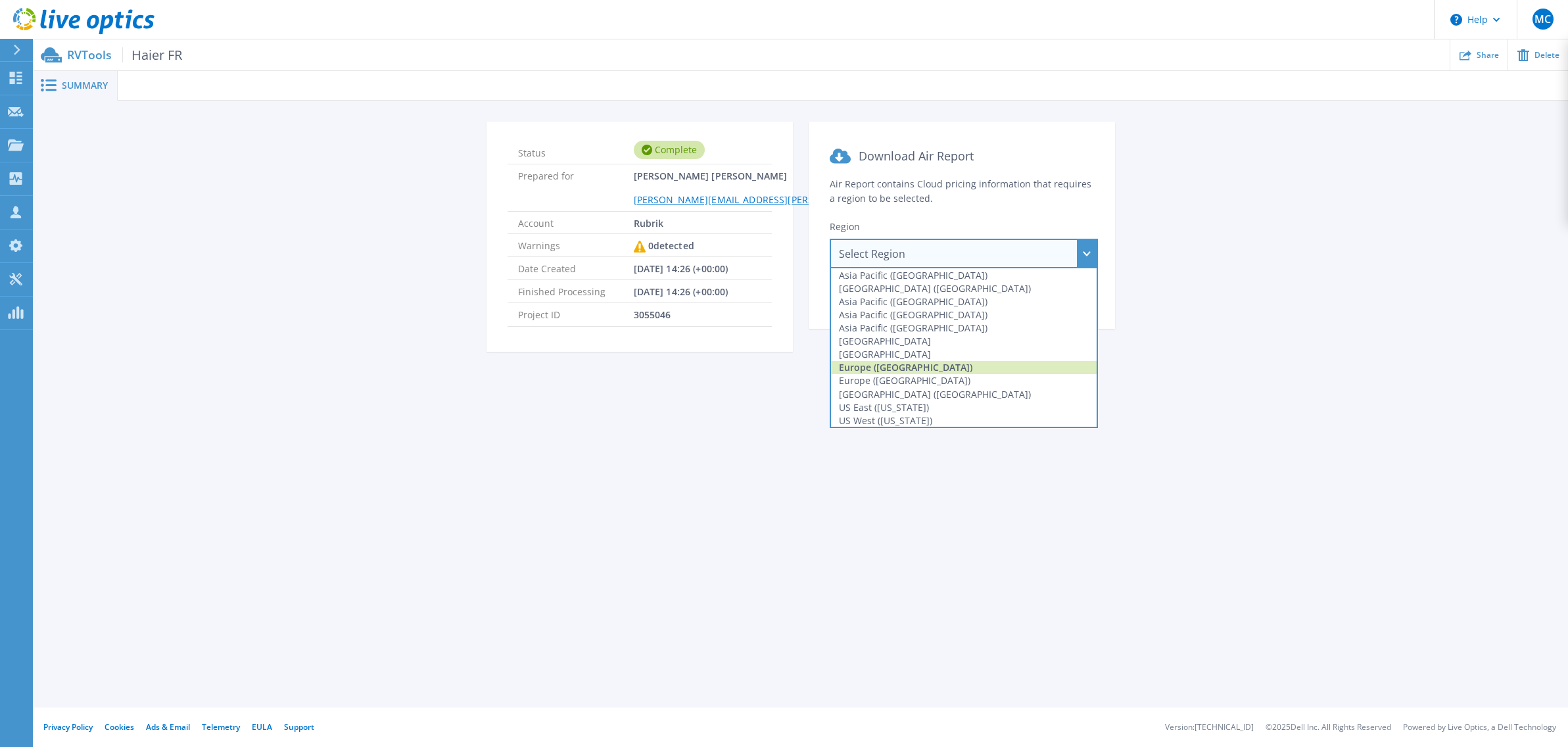
click at [909, 362] on div "Europe ([GEOGRAPHIC_DATA])" at bounding box center [964, 367] width 266 height 13
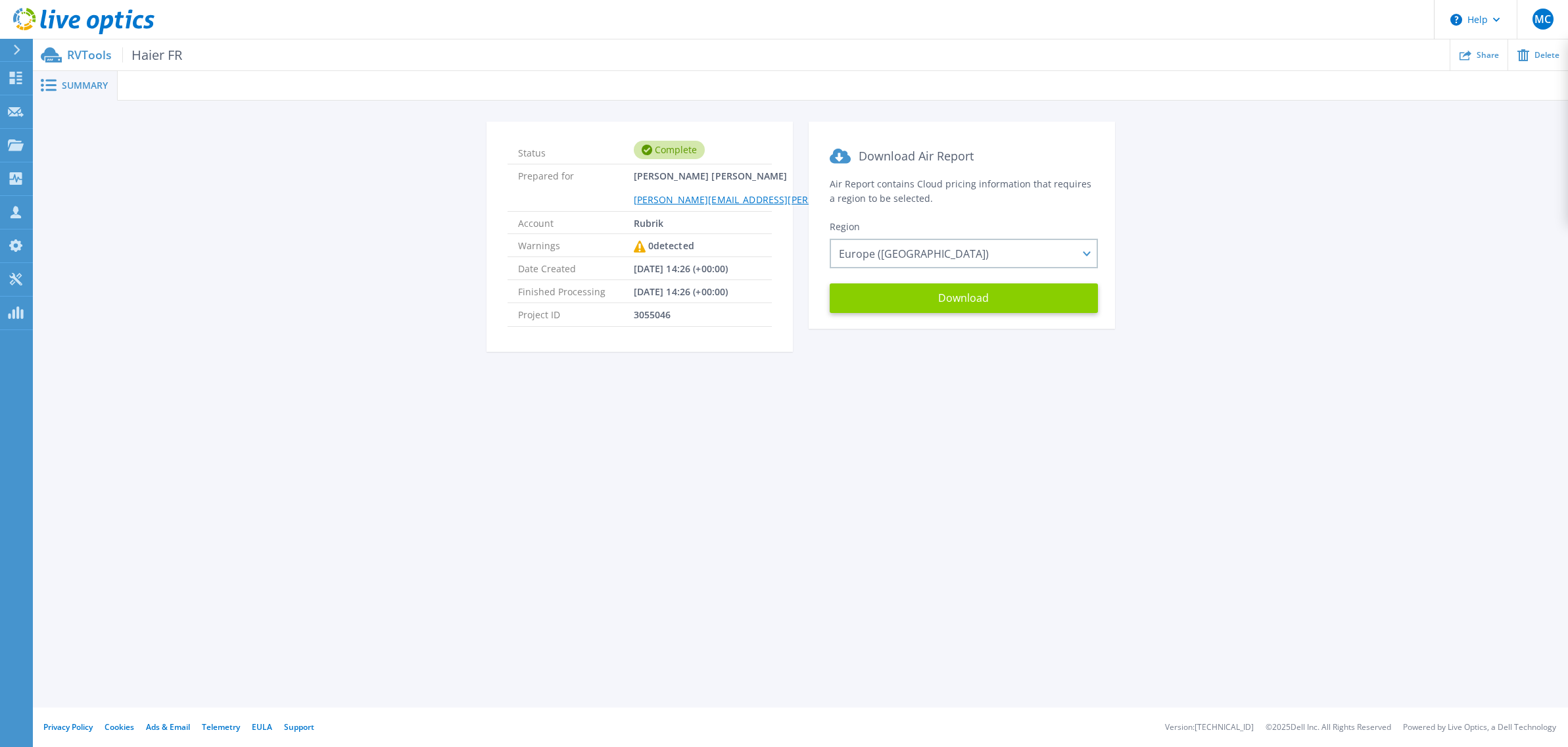
click at [951, 305] on button "Download" at bounding box center [964, 298] width 268 height 30
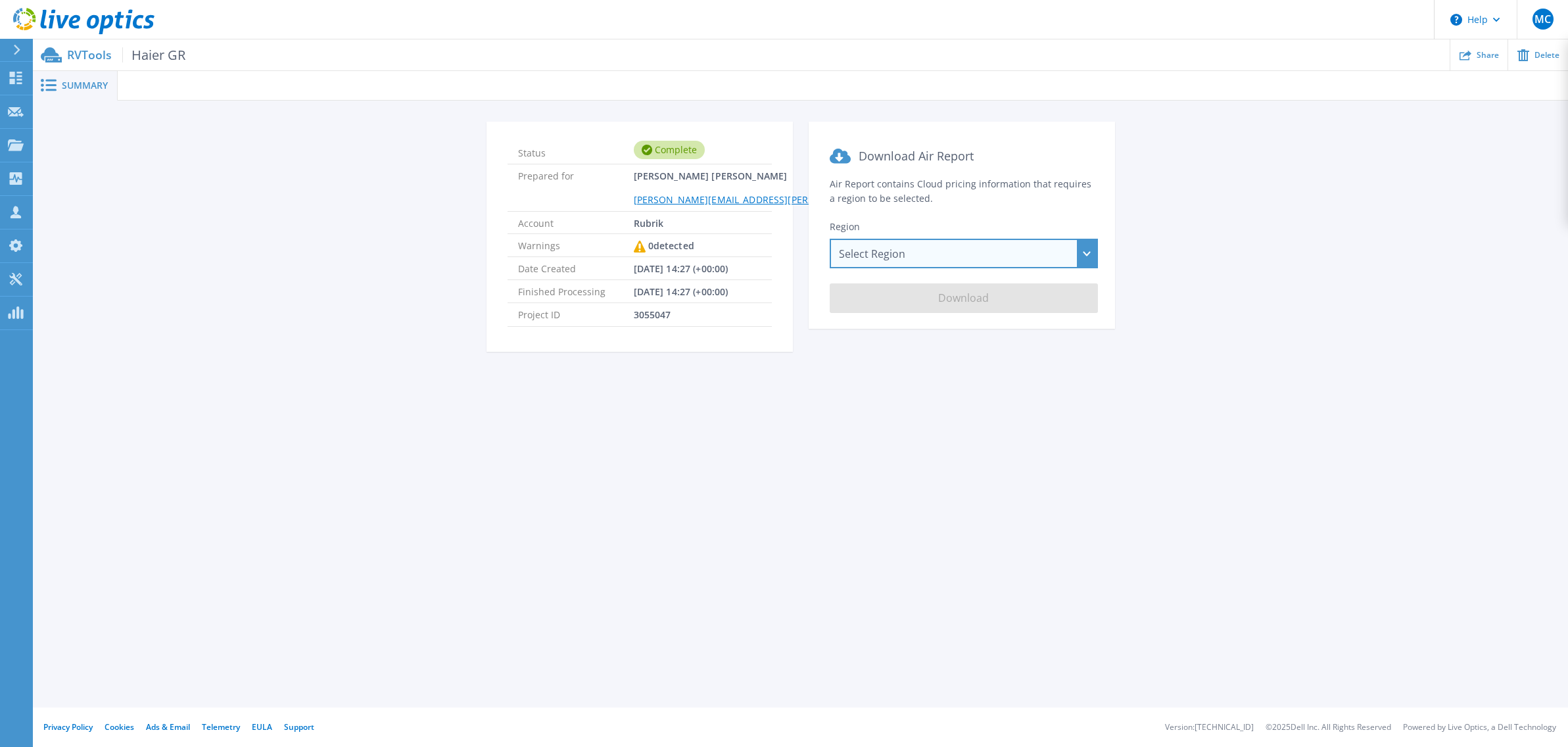
click at [946, 257] on div "Select Region [GEOGRAPHIC_DATA] ([GEOGRAPHIC_DATA]) [GEOGRAPHIC_DATA] ([GEOGRAP…" at bounding box center [964, 253] width 268 height 30
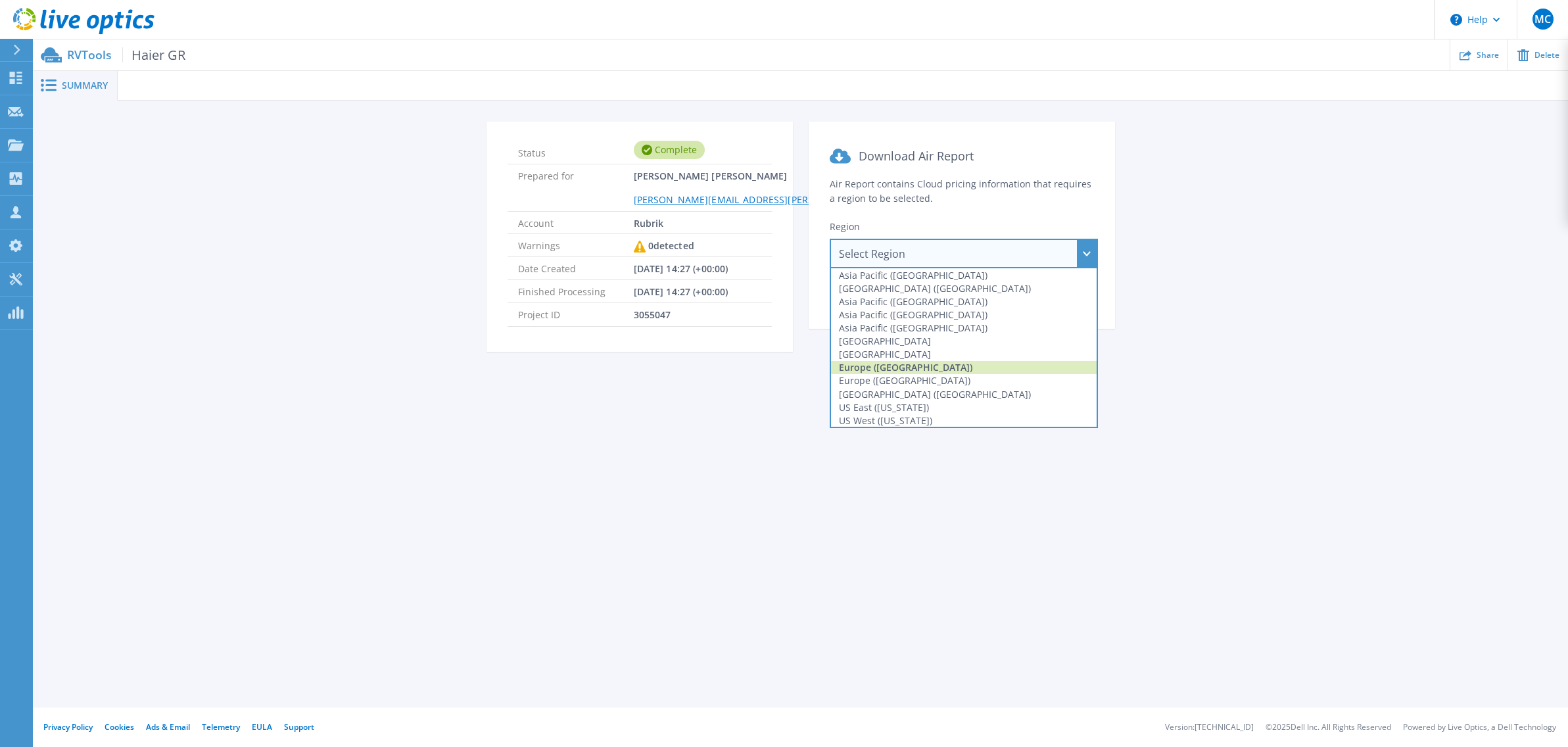
click at [908, 363] on div "Europe ([GEOGRAPHIC_DATA])" at bounding box center [964, 367] width 266 height 13
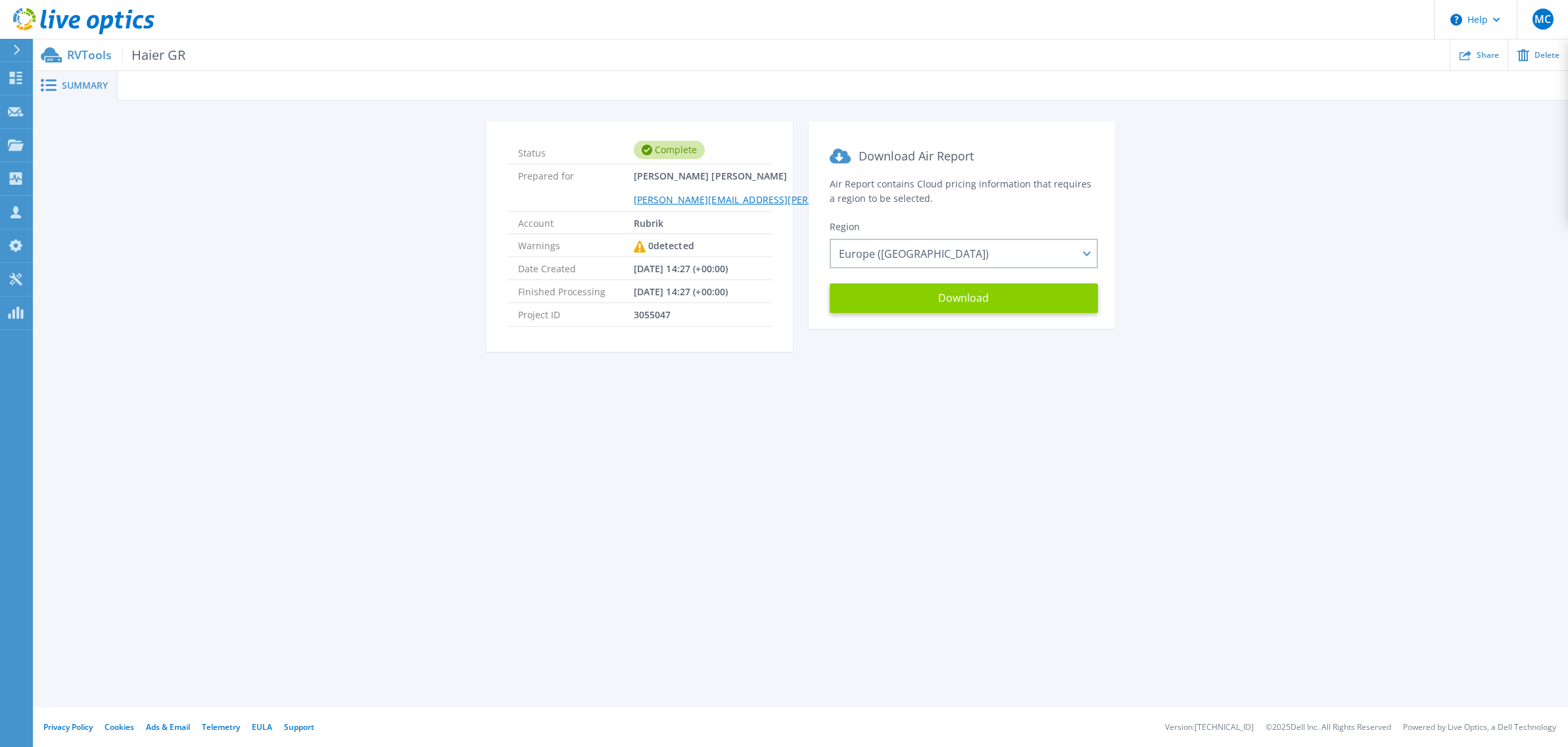
click at [945, 307] on button "Download" at bounding box center [964, 298] width 268 height 30
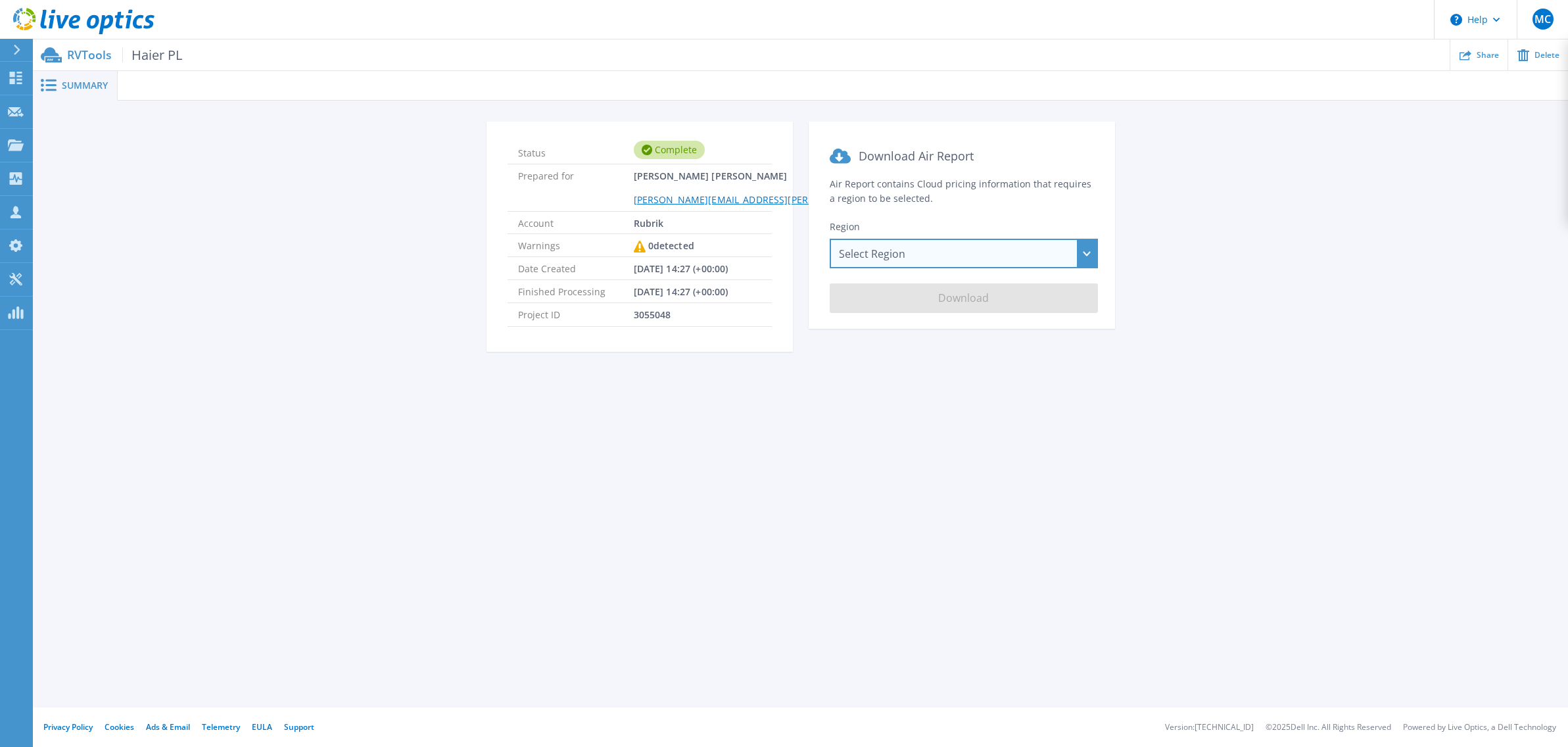
click at [953, 259] on div "Select Region [GEOGRAPHIC_DATA] ([GEOGRAPHIC_DATA]) [GEOGRAPHIC_DATA] ([GEOGRAP…" at bounding box center [964, 253] width 268 height 30
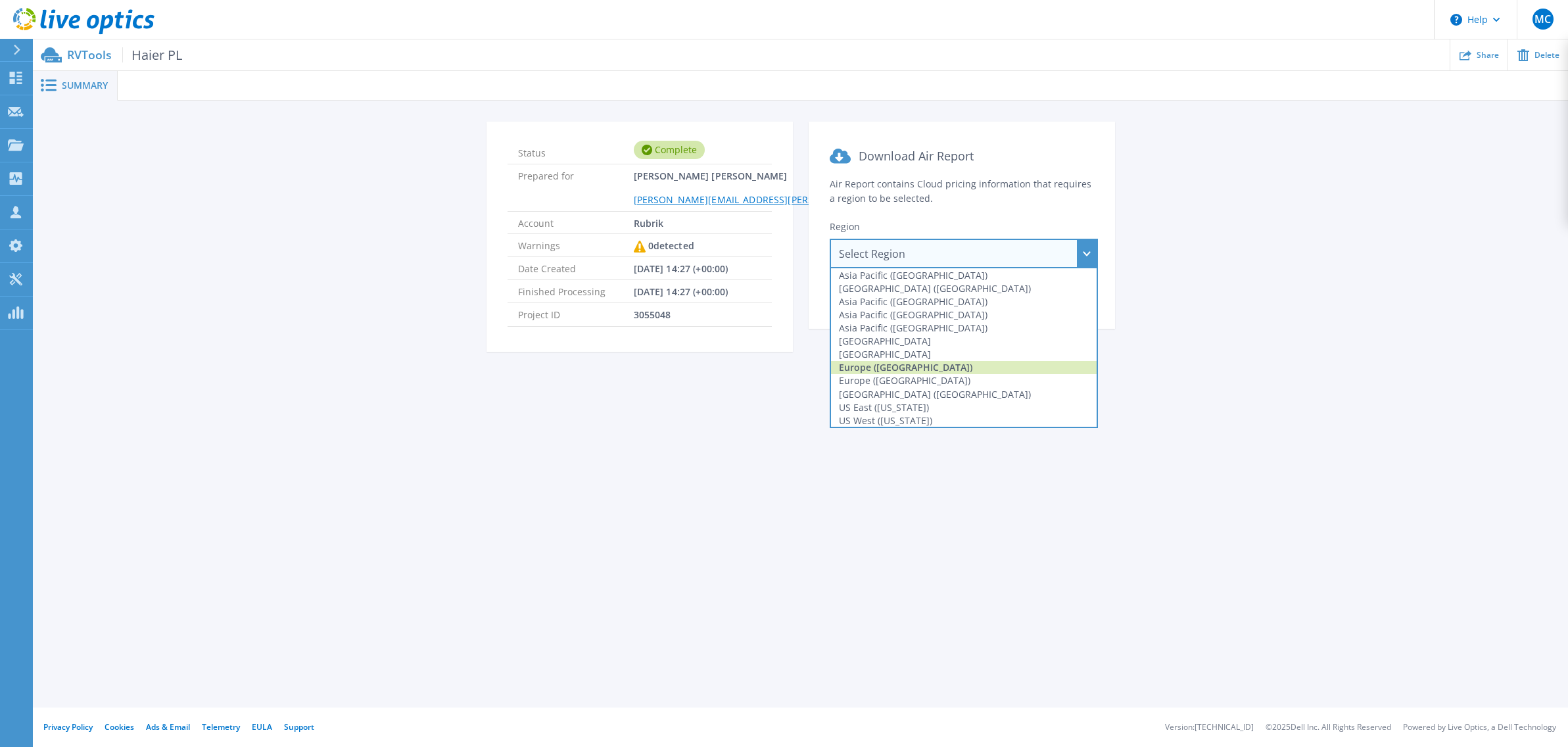
click at [909, 363] on div "Europe ([GEOGRAPHIC_DATA])" at bounding box center [964, 367] width 266 height 13
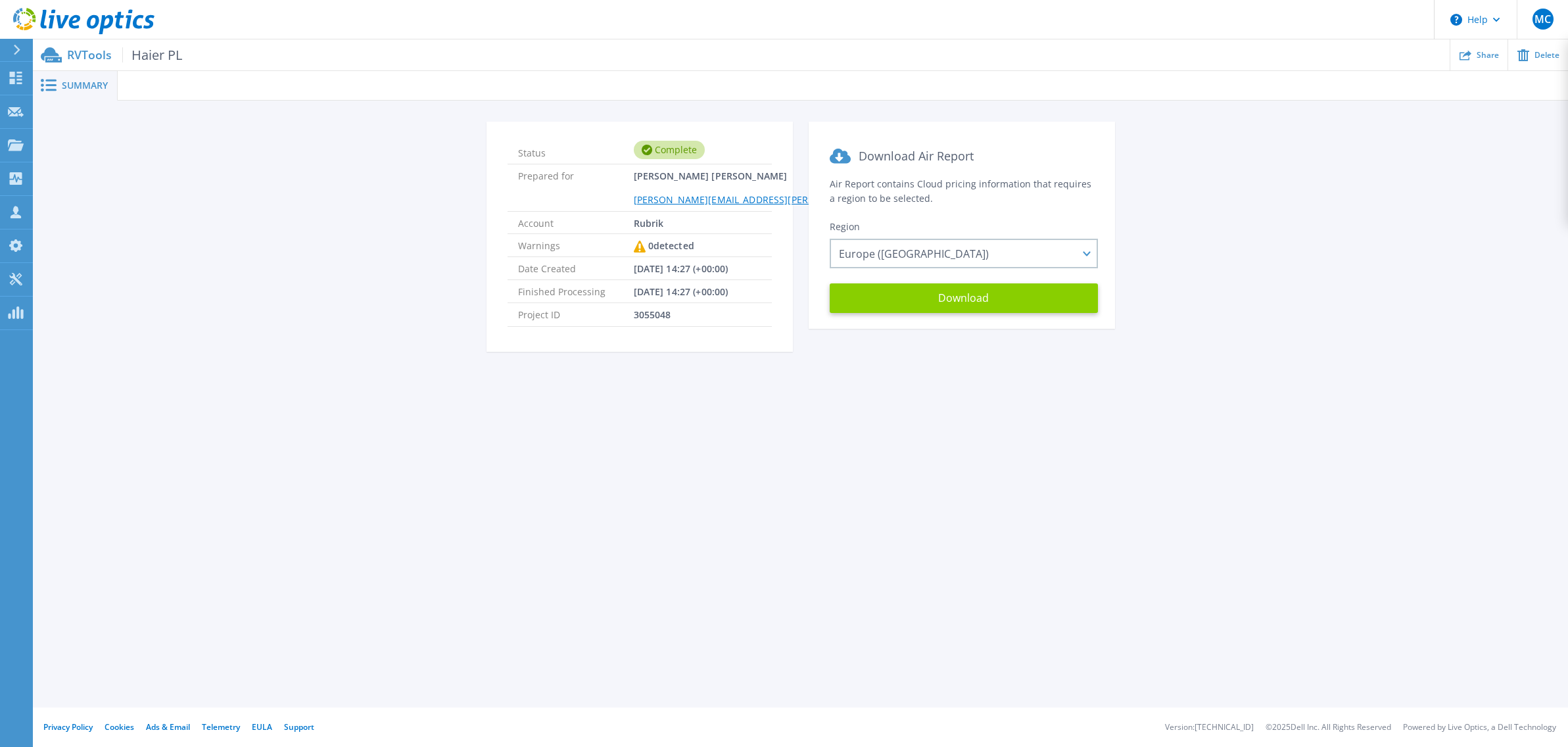
click at [938, 311] on button "Download" at bounding box center [964, 298] width 268 height 30
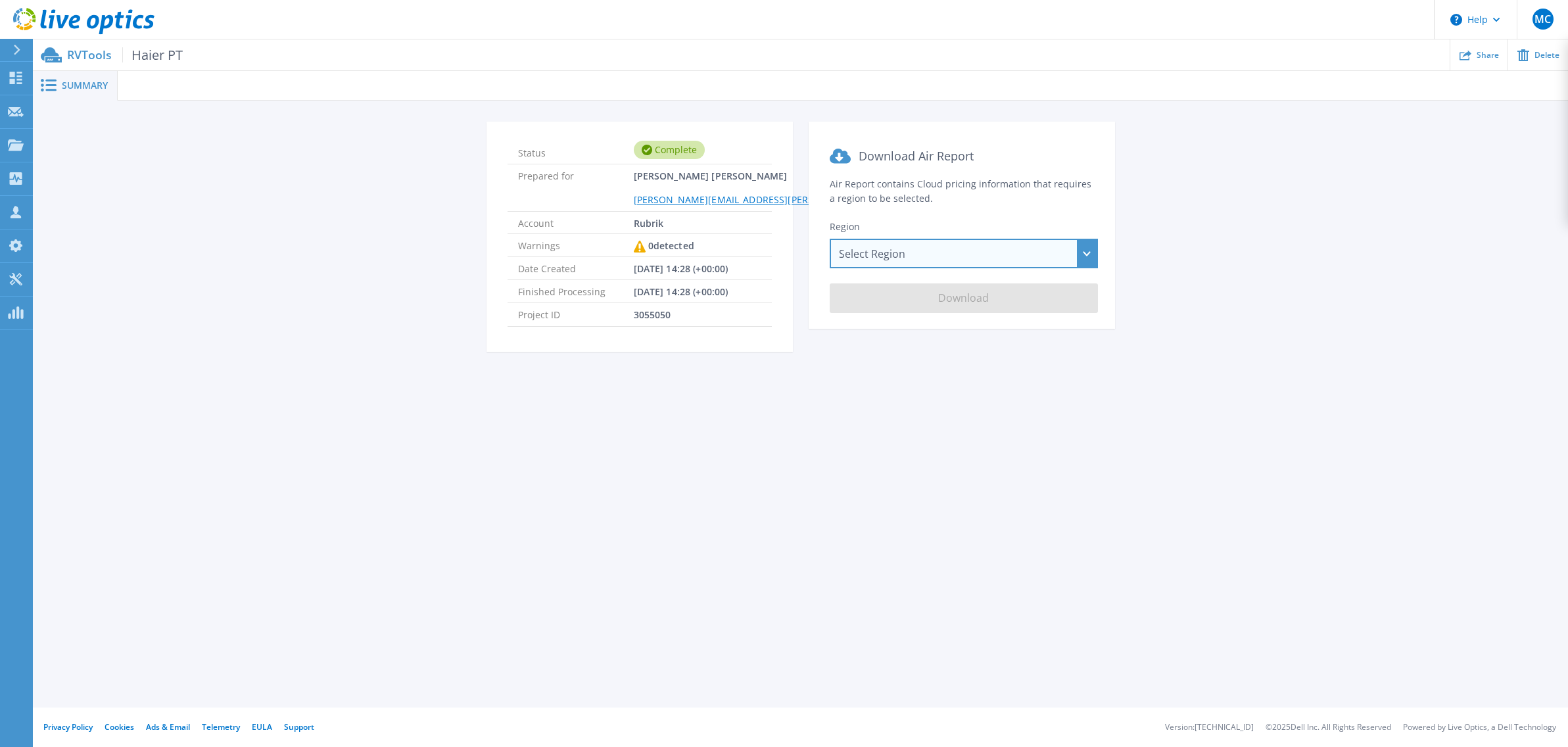
click at [944, 256] on div "Select Region [GEOGRAPHIC_DATA] ([GEOGRAPHIC_DATA]) [GEOGRAPHIC_DATA] ([GEOGRAP…" at bounding box center [964, 253] width 268 height 30
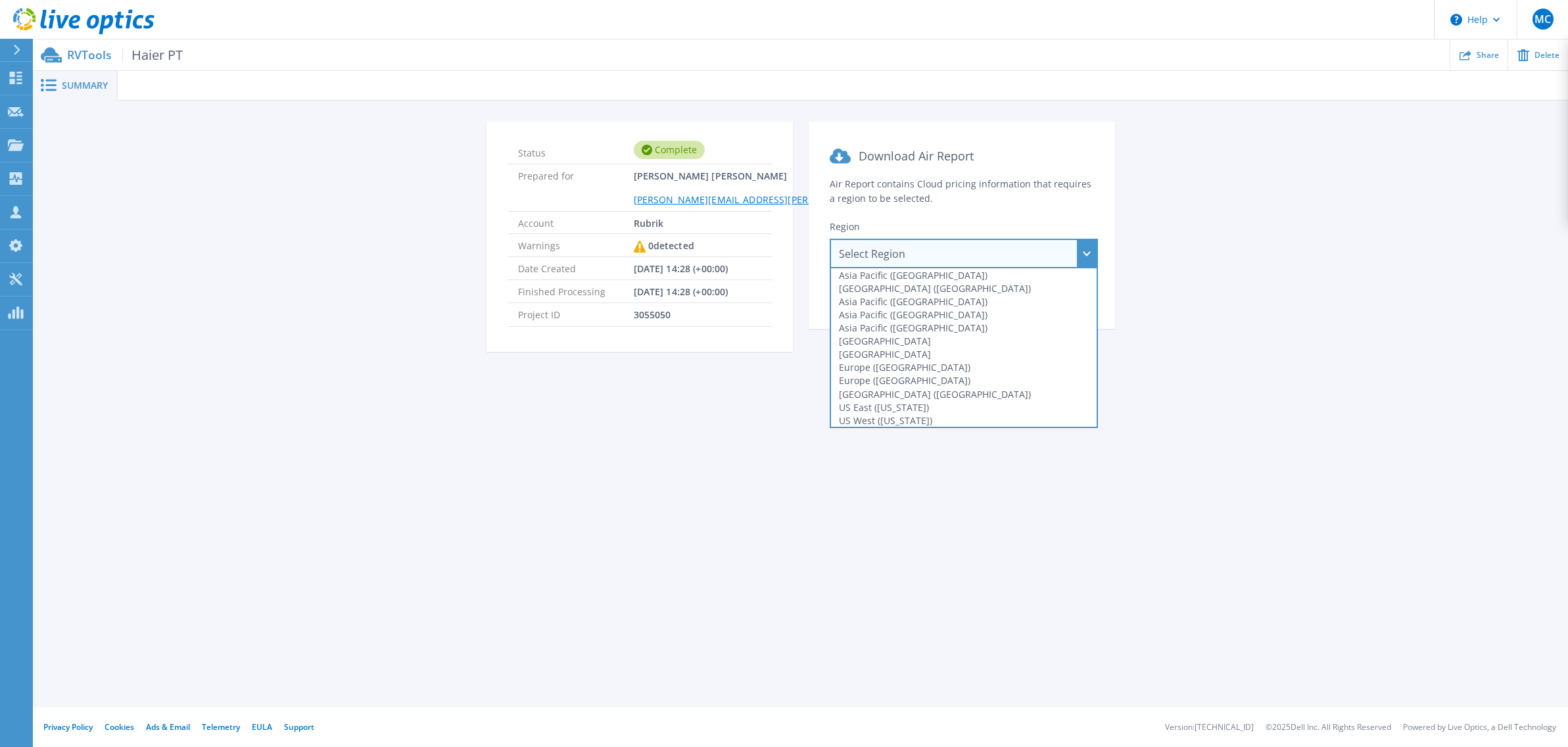
click at [930, 362] on div "Europe ([GEOGRAPHIC_DATA])" at bounding box center [964, 367] width 266 height 13
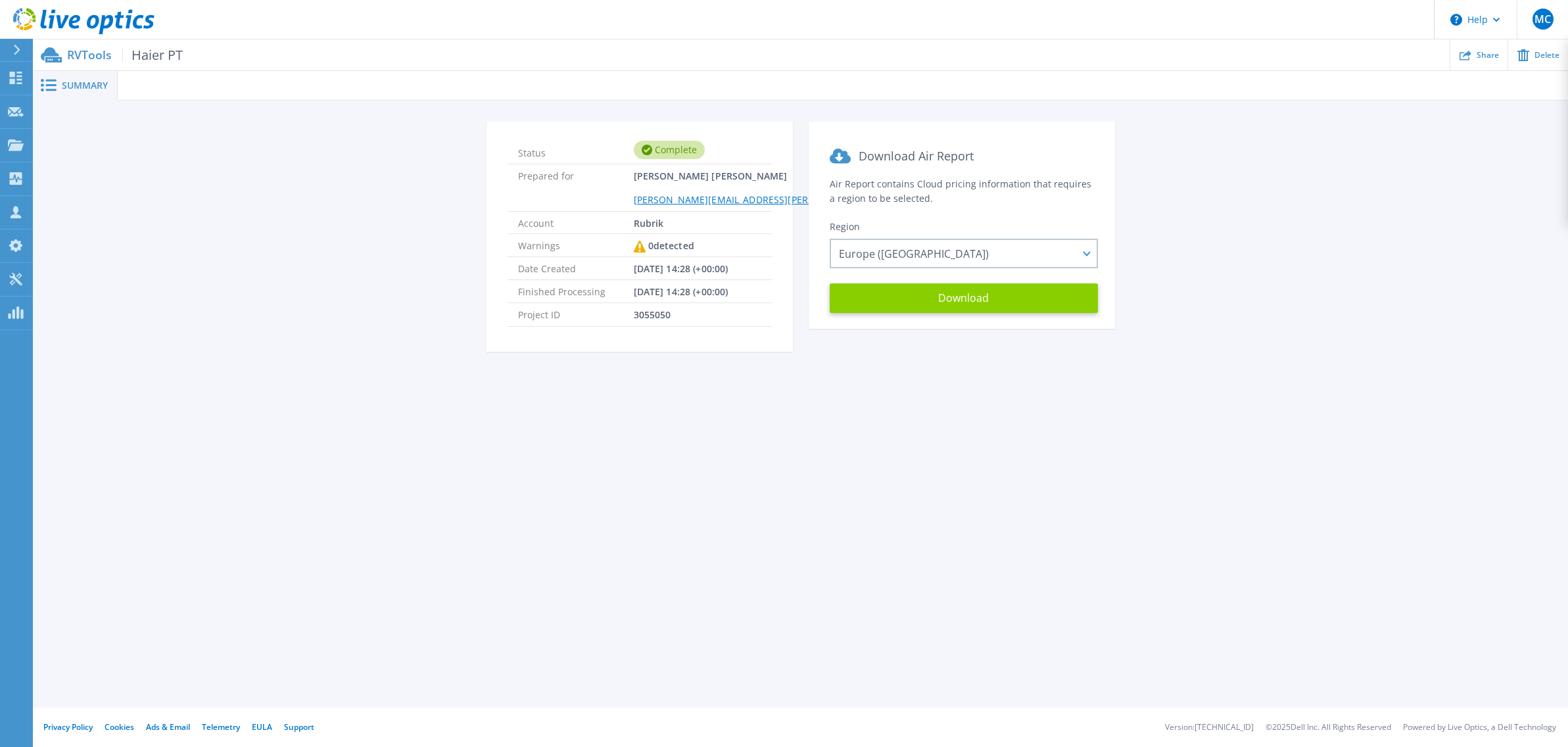
click at [983, 305] on button "Download" at bounding box center [964, 298] width 268 height 30
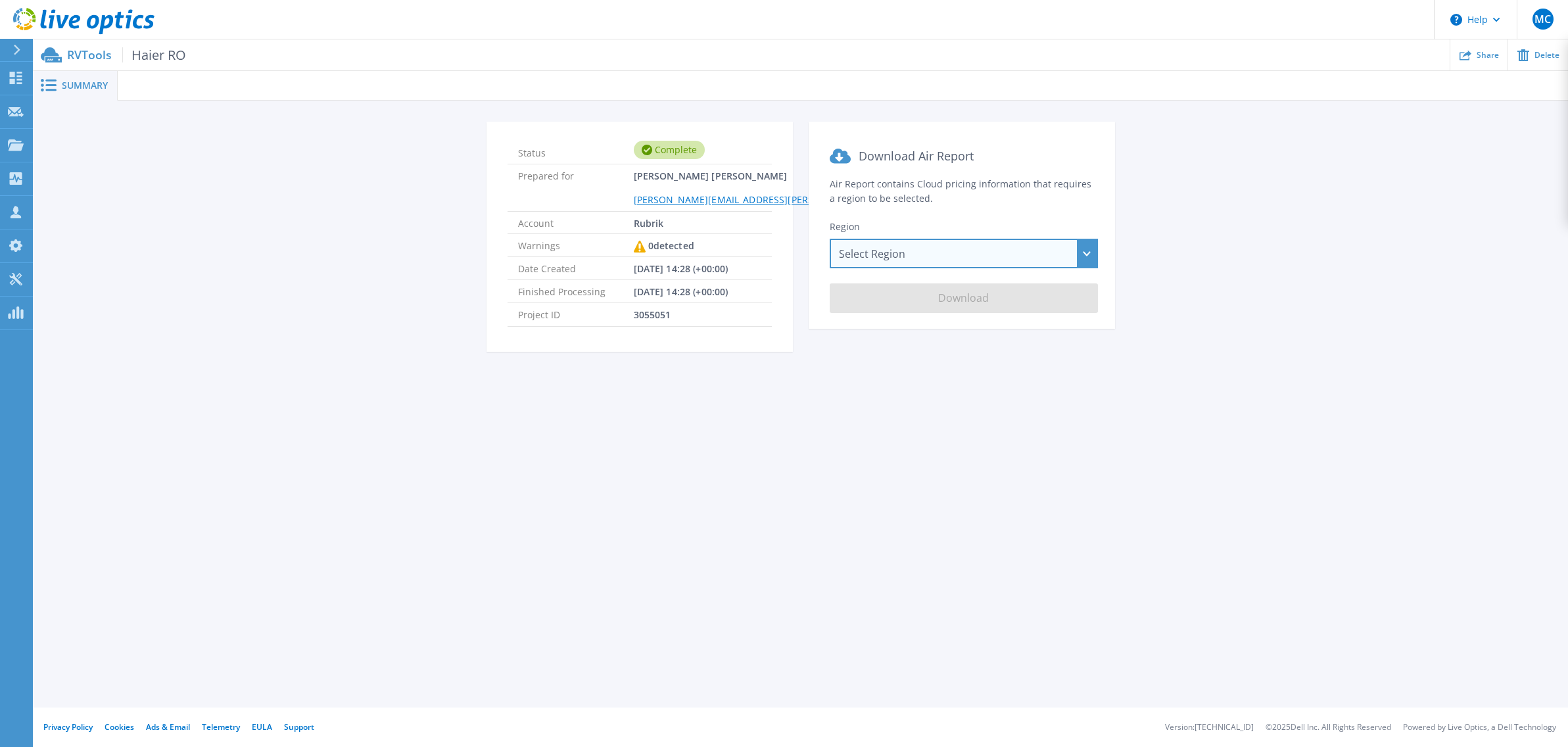
click at [965, 254] on div "Select Region [GEOGRAPHIC_DATA] ([GEOGRAPHIC_DATA]) [GEOGRAPHIC_DATA] ([GEOGRAP…" at bounding box center [964, 253] width 268 height 30
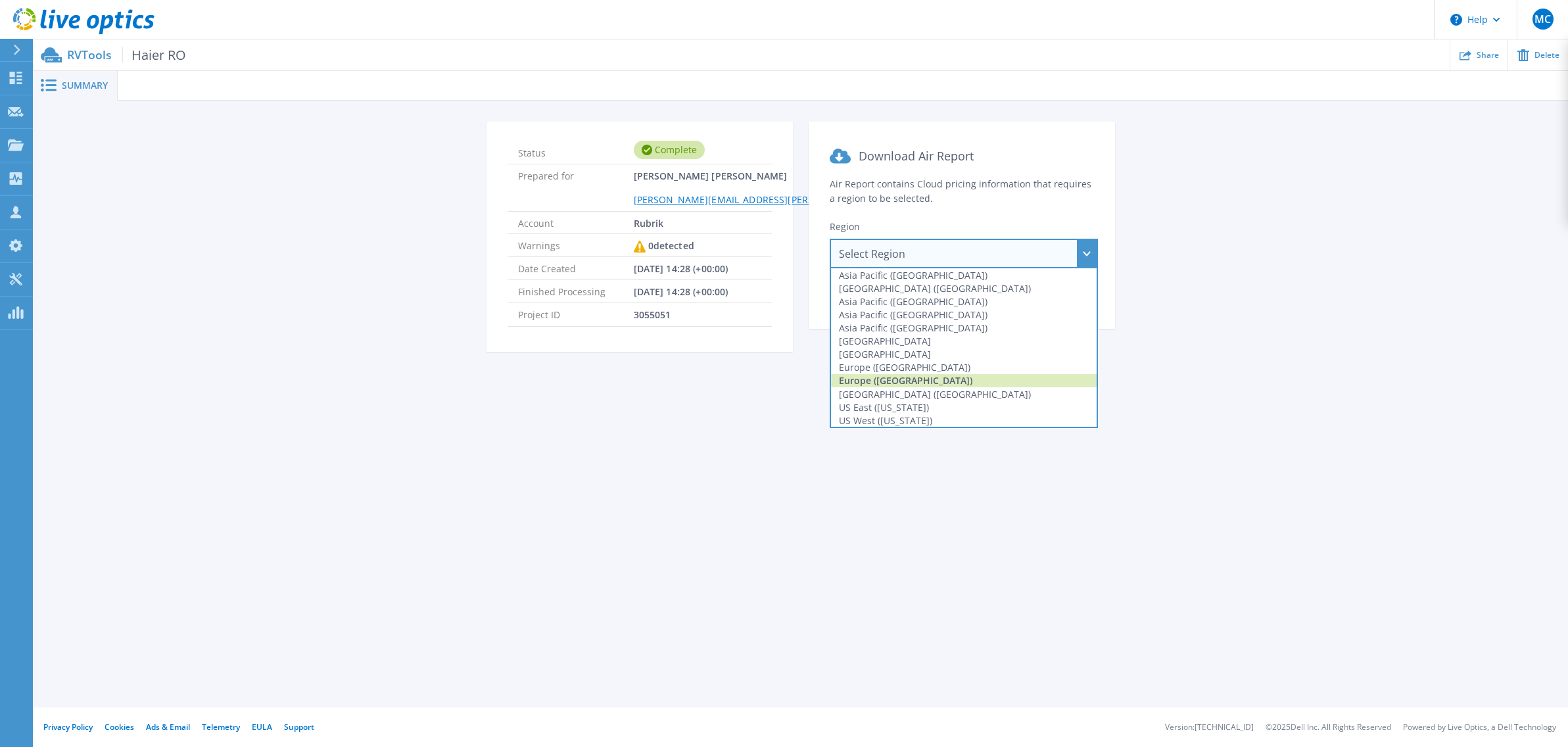
click at [917, 374] on div "Europe ([GEOGRAPHIC_DATA])" at bounding box center [964, 380] width 266 height 13
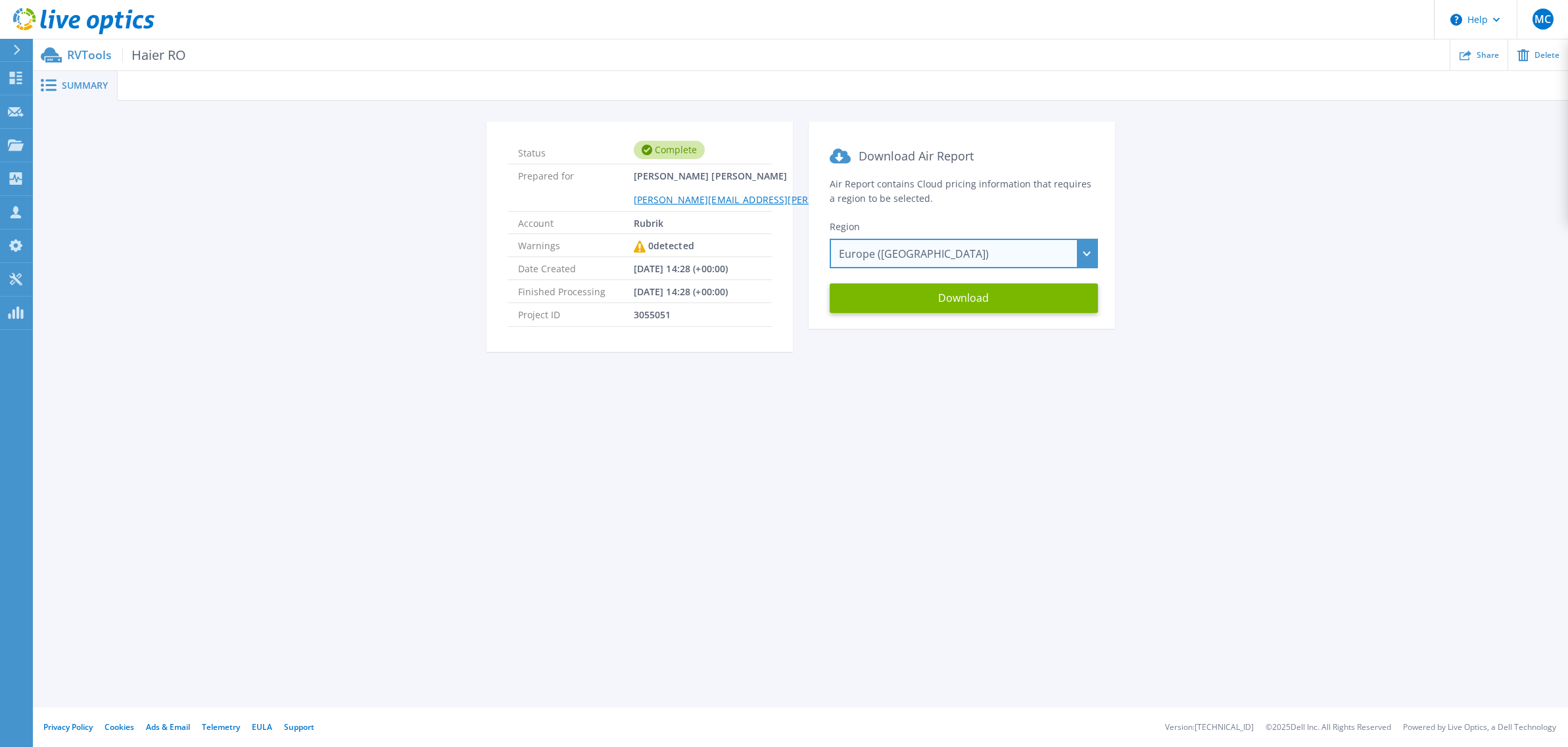
drag, startPoint x: 944, startPoint y: 256, endPoint x: 932, endPoint y: 287, distance: 33.2
click at [944, 256] on div "Europe ([GEOGRAPHIC_DATA]) [GEOGRAPHIC_DATA] ([GEOGRAPHIC_DATA]) [GEOGRAPHIC_DA…" at bounding box center [964, 253] width 268 height 30
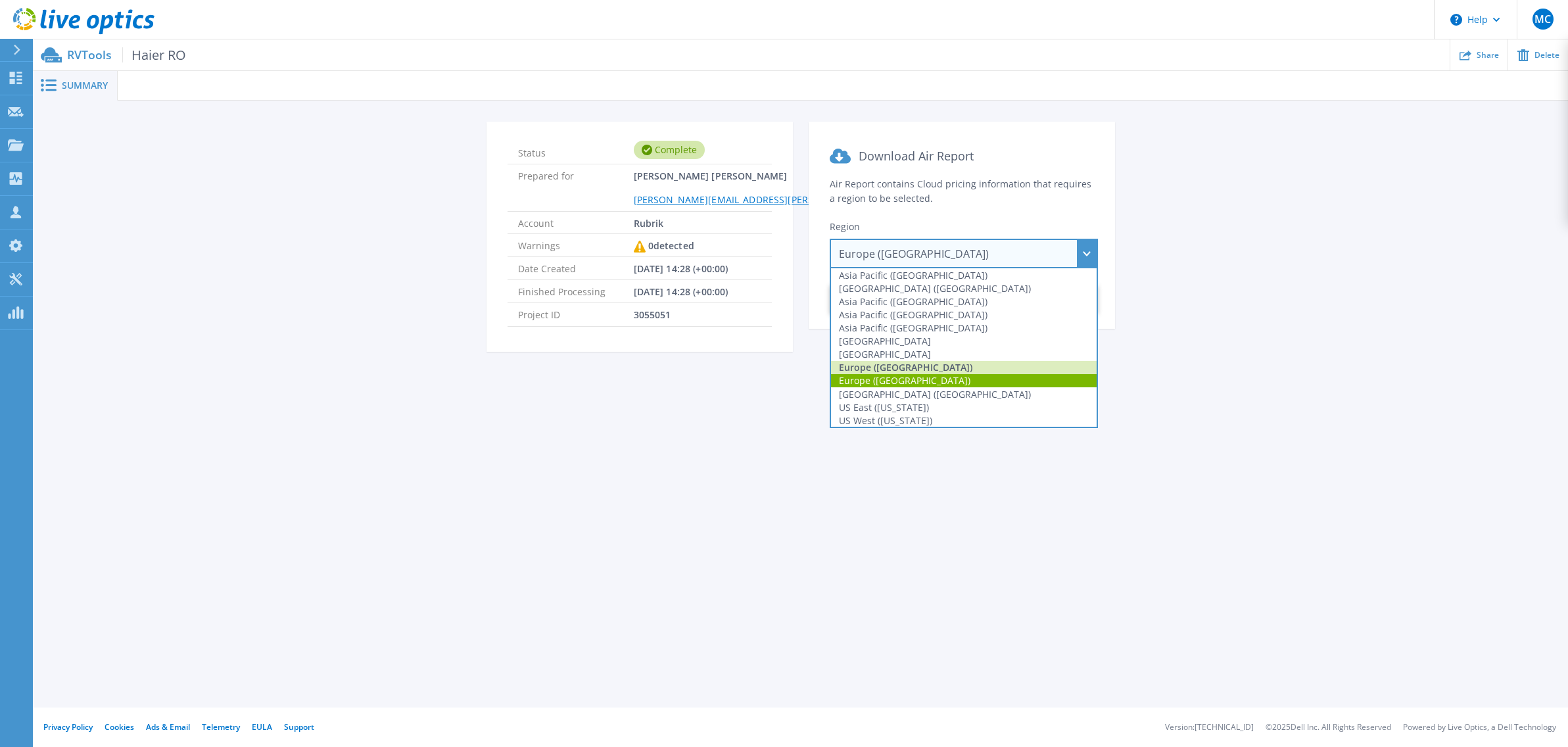
click at [914, 370] on div "Europe ([GEOGRAPHIC_DATA])" at bounding box center [964, 367] width 266 height 13
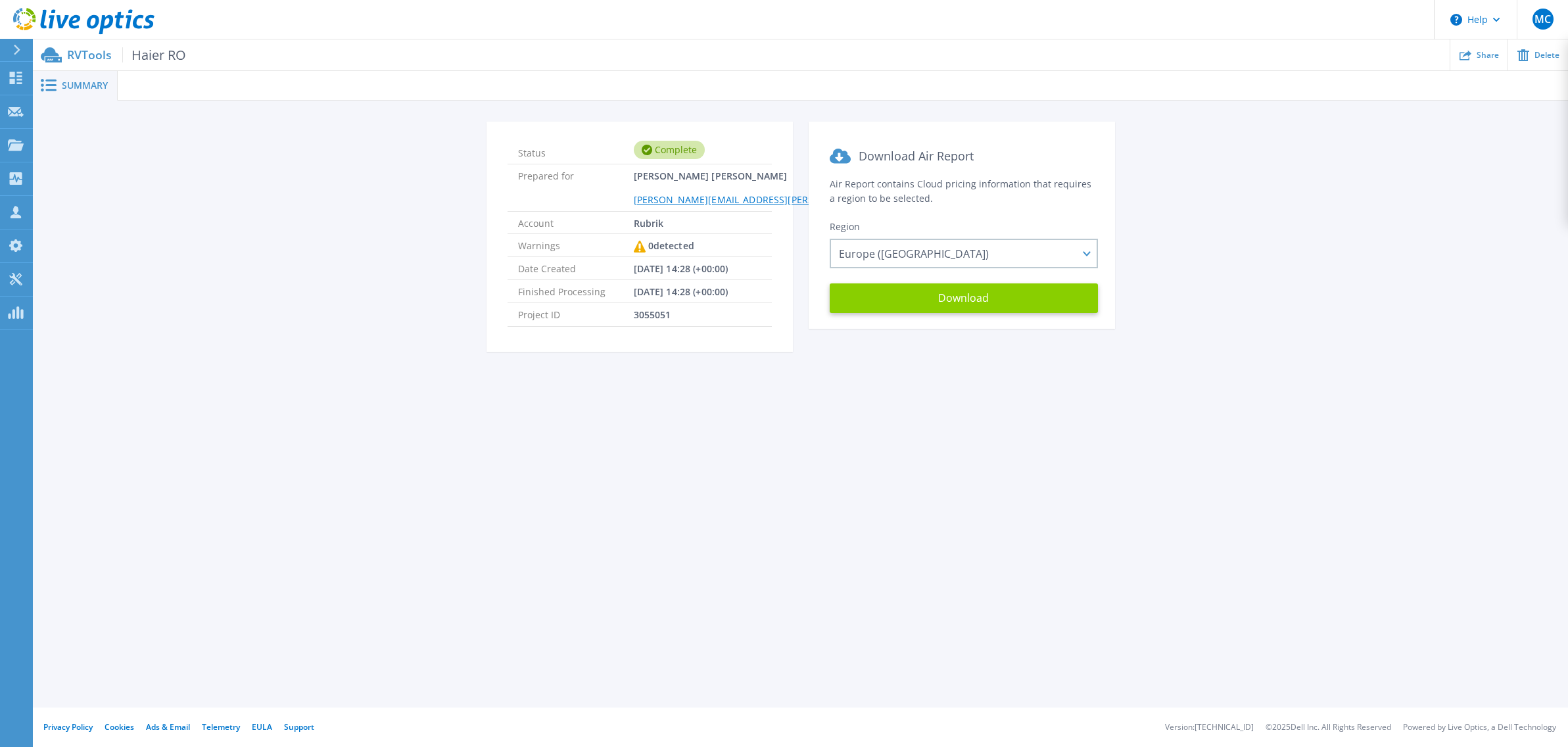
click at [950, 302] on button "Download" at bounding box center [964, 298] width 268 height 30
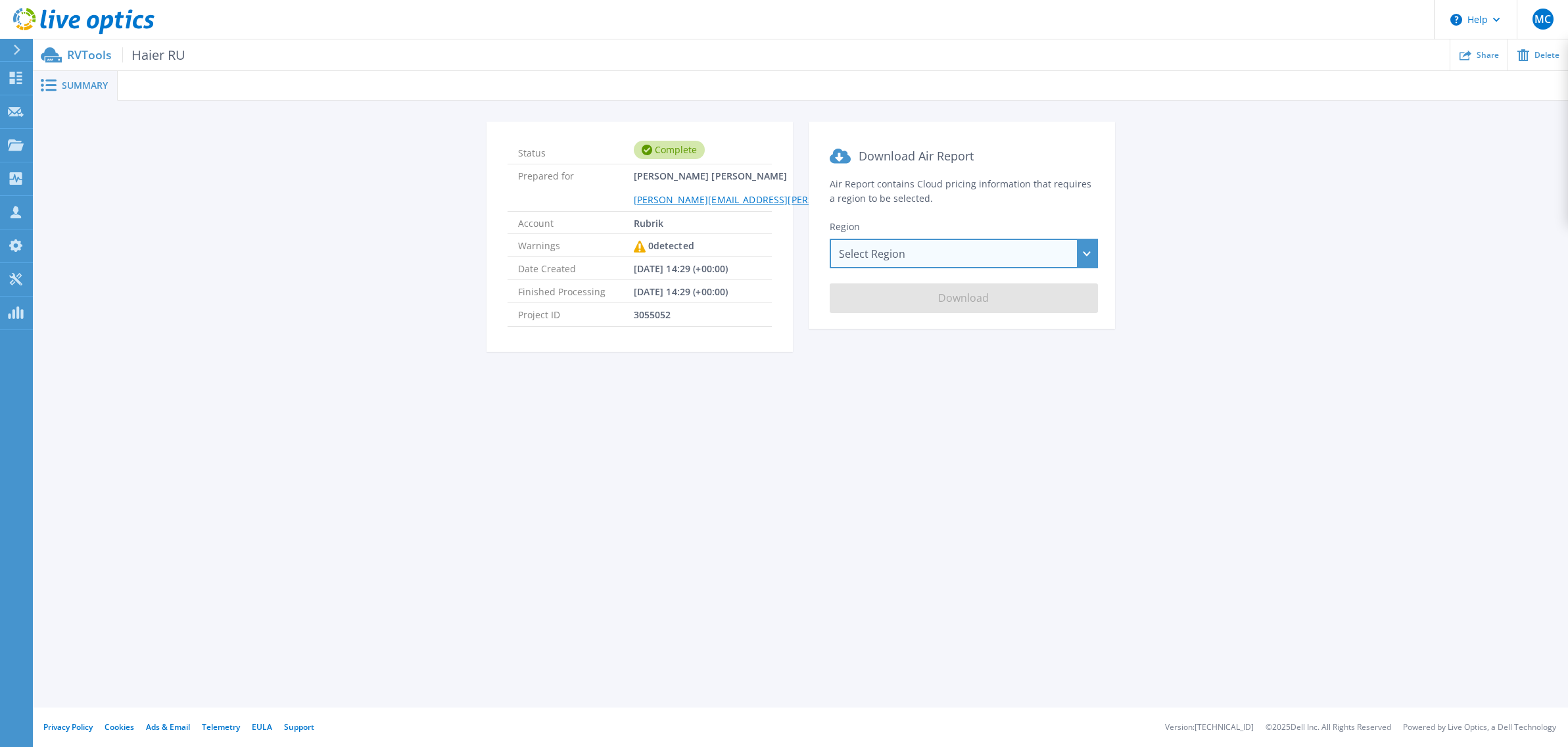
click at [911, 247] on div "Select Region [GEOGRAPHIC_DATA] ([GEOGRAPHIC_DATA]) [GEOGRAPHIC_DATA] ([GEOGRAP…" at bounding box center [964, 253] width 268 height 30
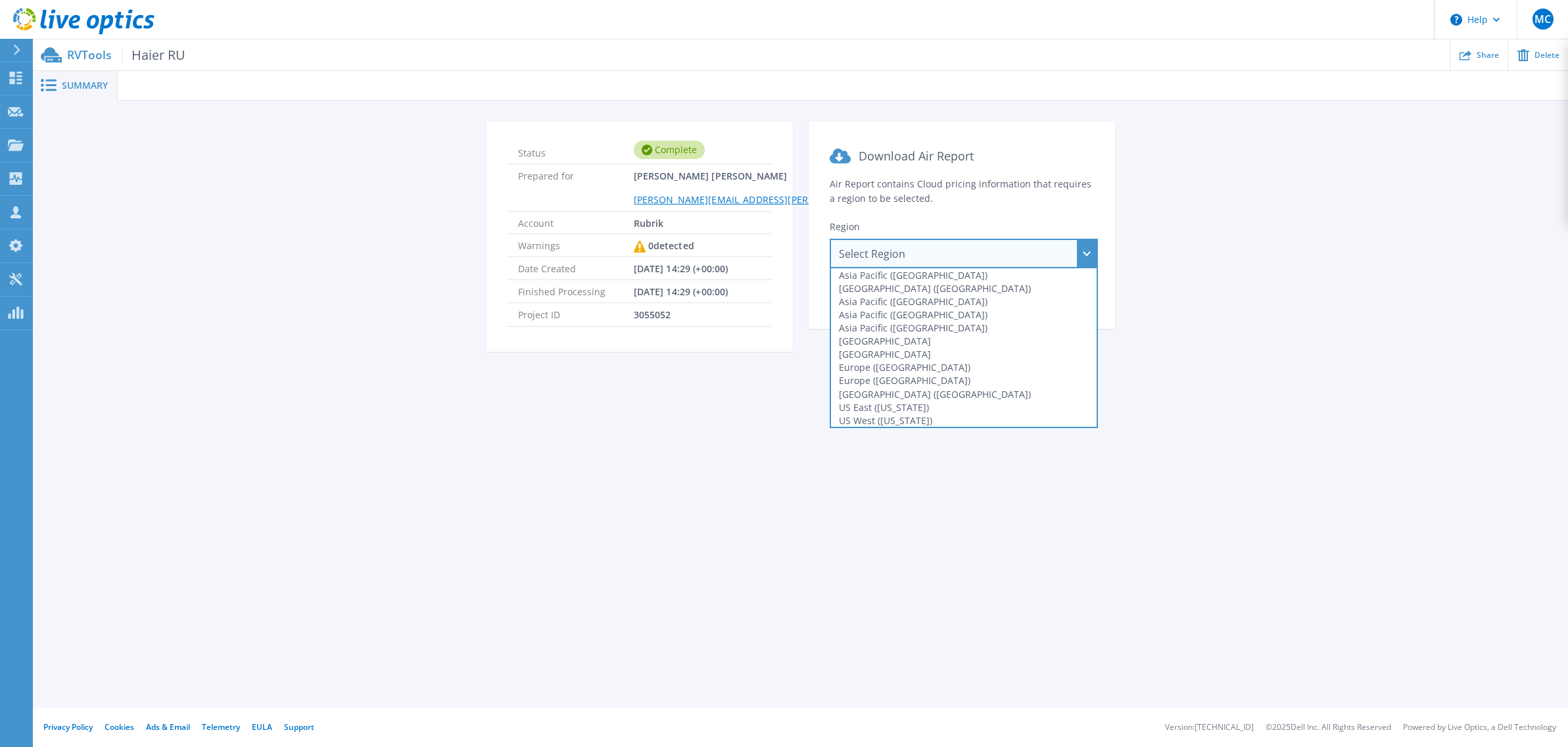
click at [915, 362] on div "Europe ([GEOGRAPHIC_DATA])" at bounding box center [964, 367] width 266 height 13
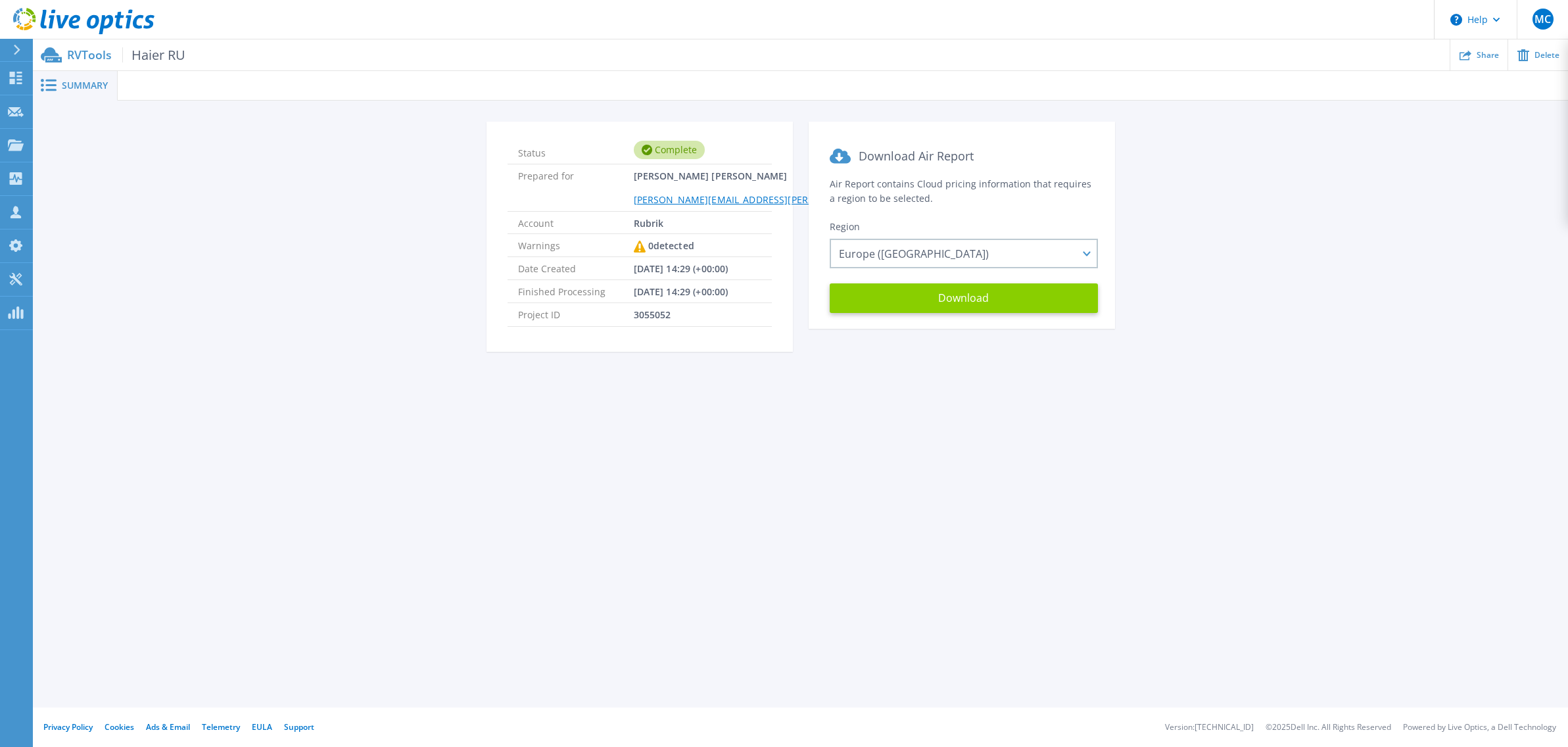
click at [981, 309] on button "Download" at bounding box center [964, 298] width 268 height 30
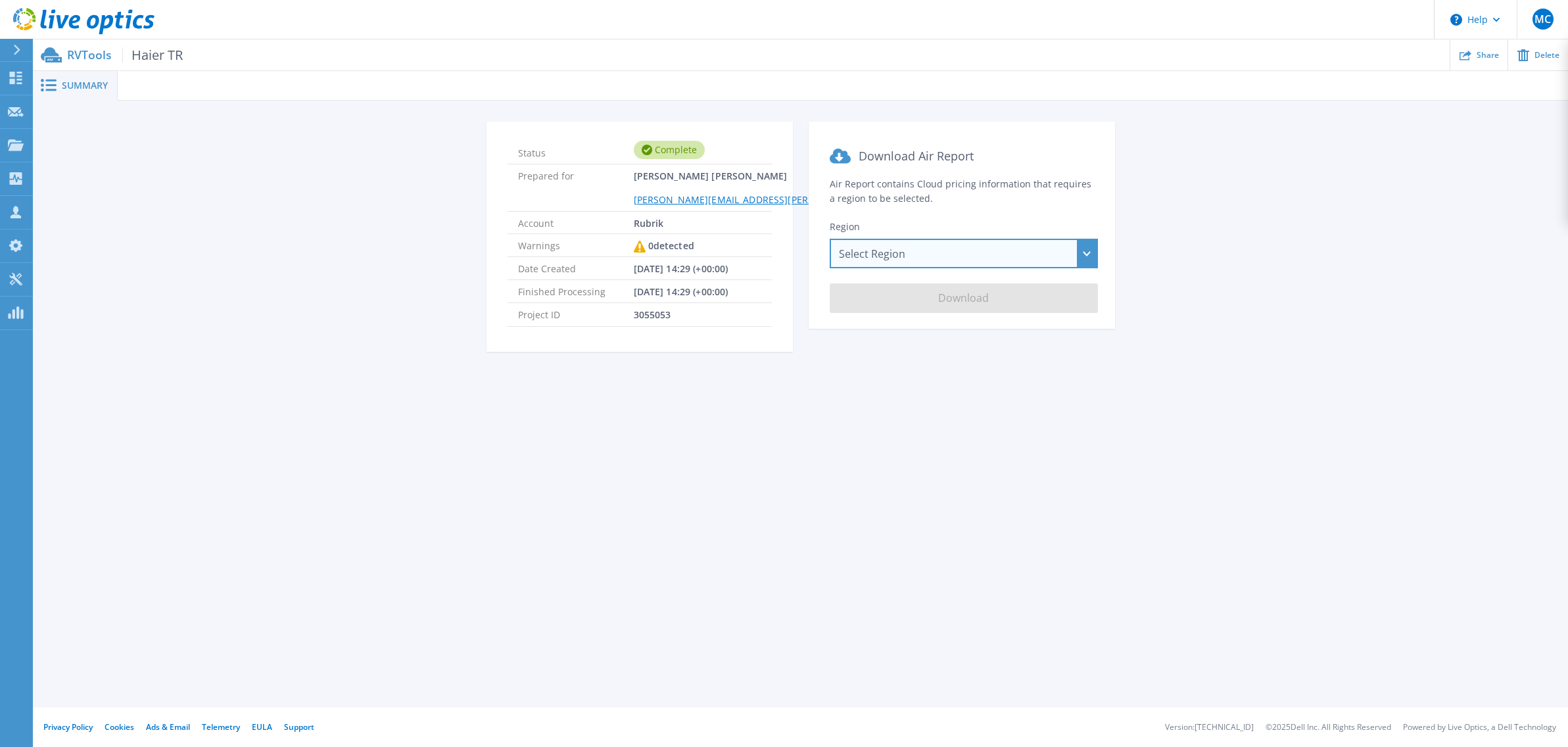
click at [894, 256] on div "Select Region [GEOGRAPHIC_DATA] ([GEOGRAPHIC_DATA]) [GEOGRAPHIC_DATA] ([GEOGRAP…" at bounding box center [964, 253] width 268 height 30
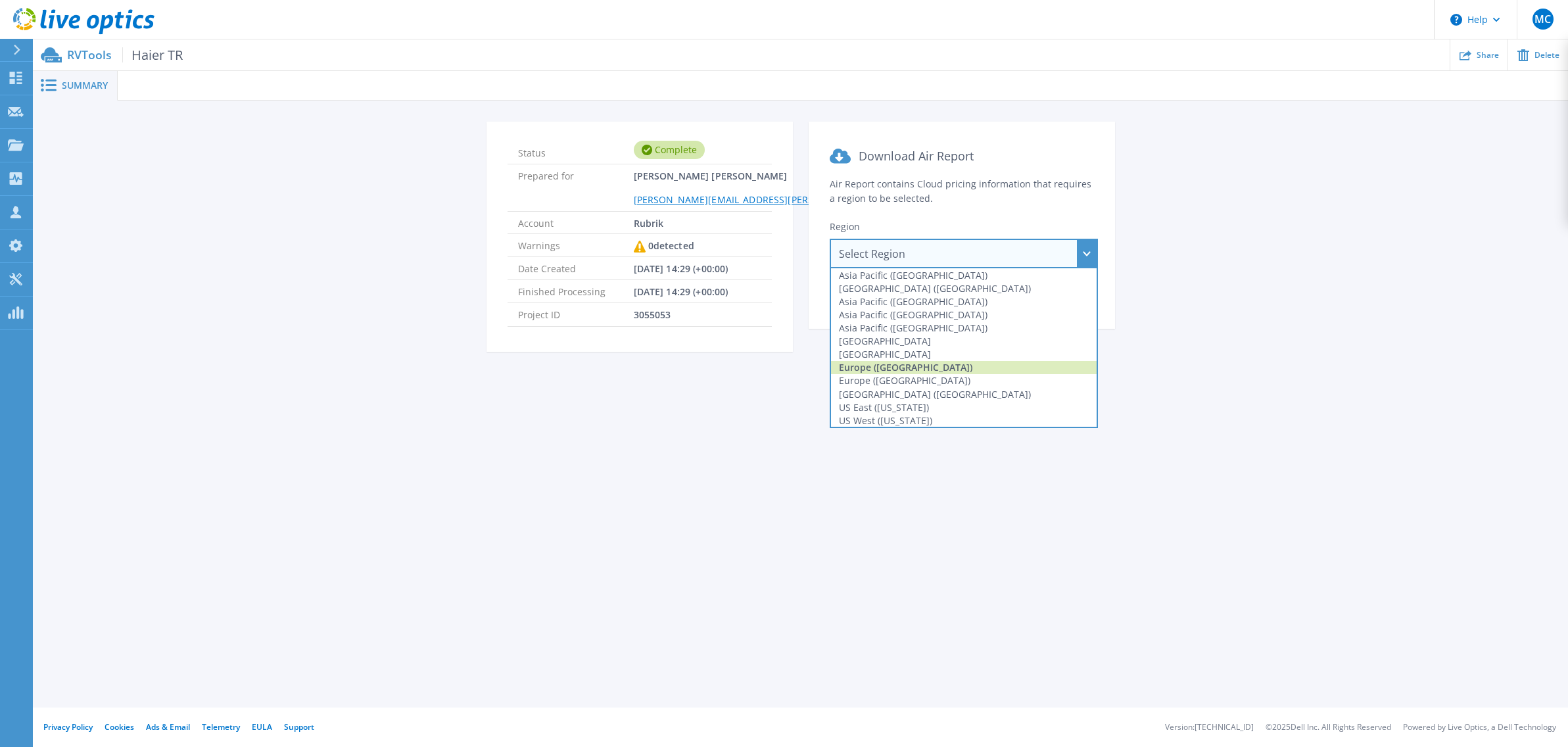
click at [885, 364] on div "Europe ([GEOGRAPHIC_DATA])" at bounding box center [964, 367] width 266 height 13
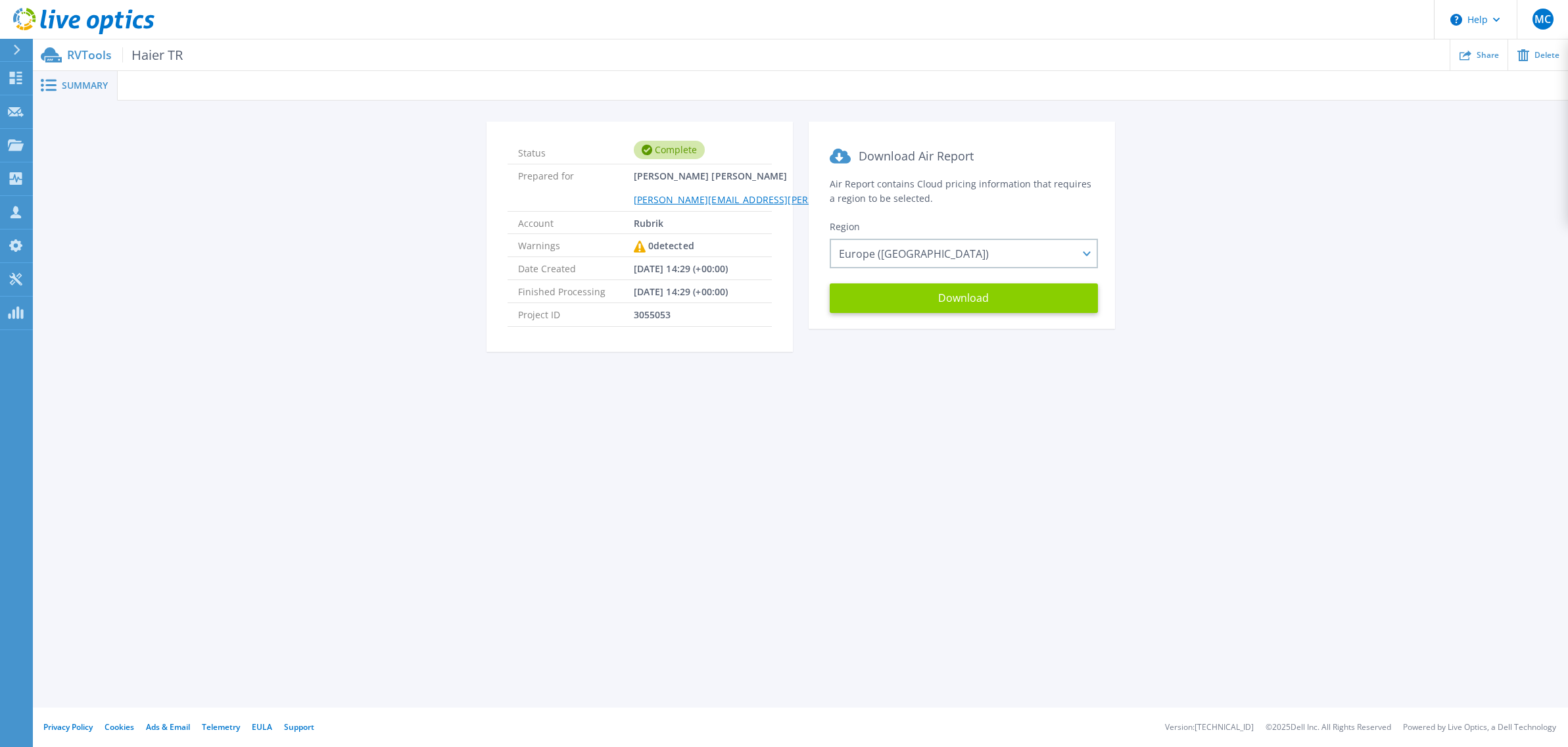
click at [1001, 303] on button "Download" at bounding box center [964, 298] width 268 height 30
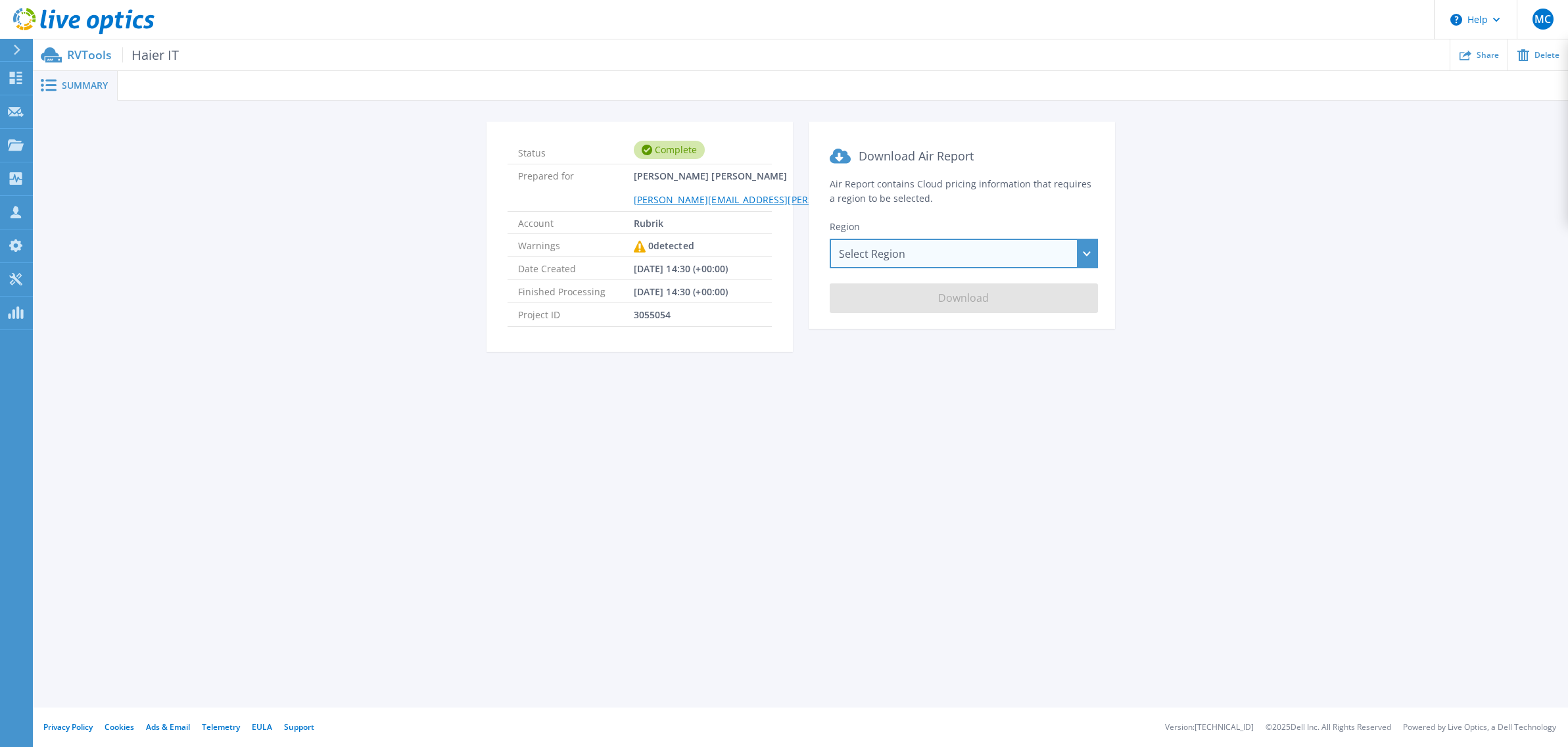
click at [911, 250] on div "Select Region [GEOGRAPHIC_DATA] ([GEOGRAPHIC_DATA]) [GEOGRAPHIC_DATA] ([GEOGRAP…" at bounding box center [964, 253] width 268 height 30
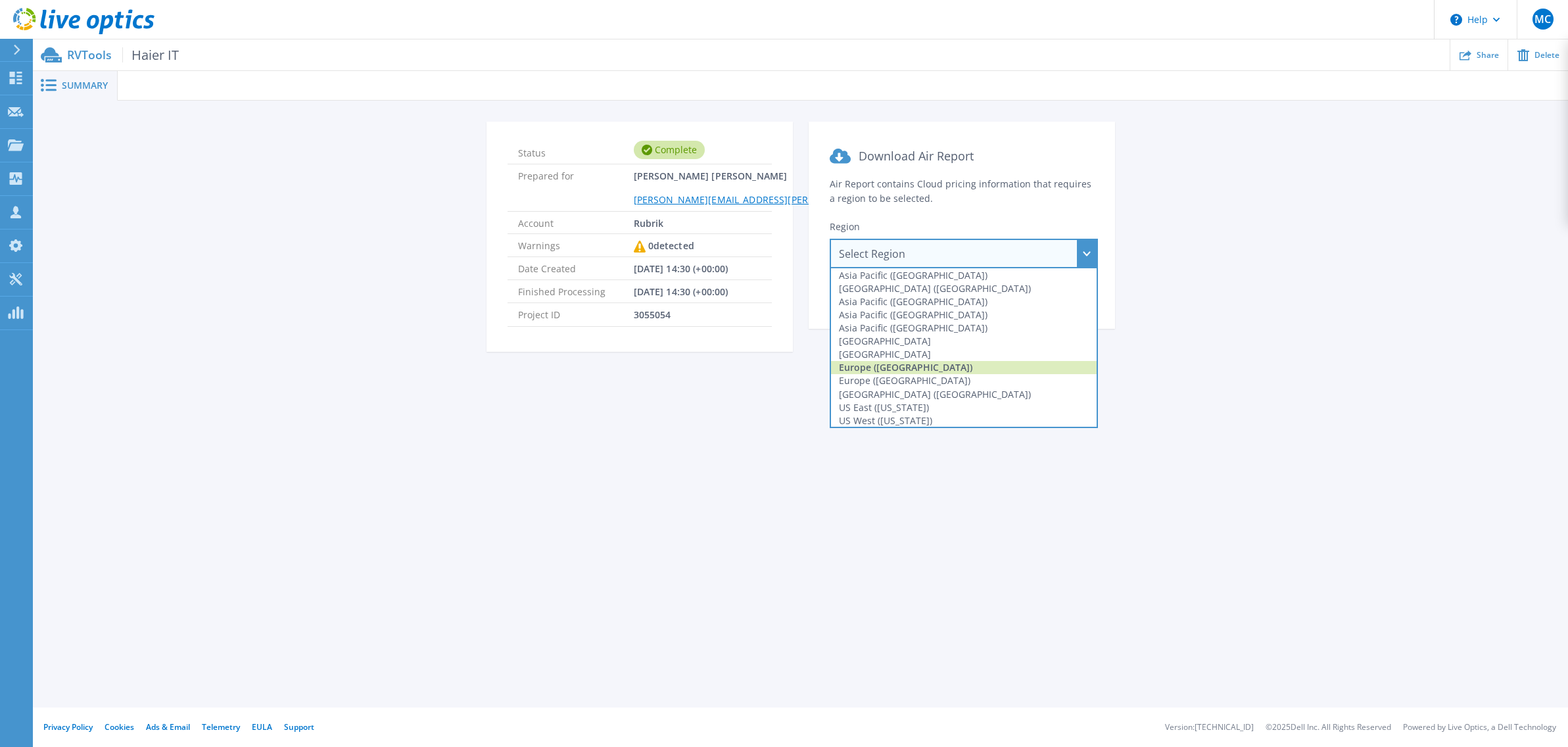
click at [910, 368] on div "Europe ([GEOGRAPHIC_DATA])" at bounding box center [964, 367] width 266 height 13
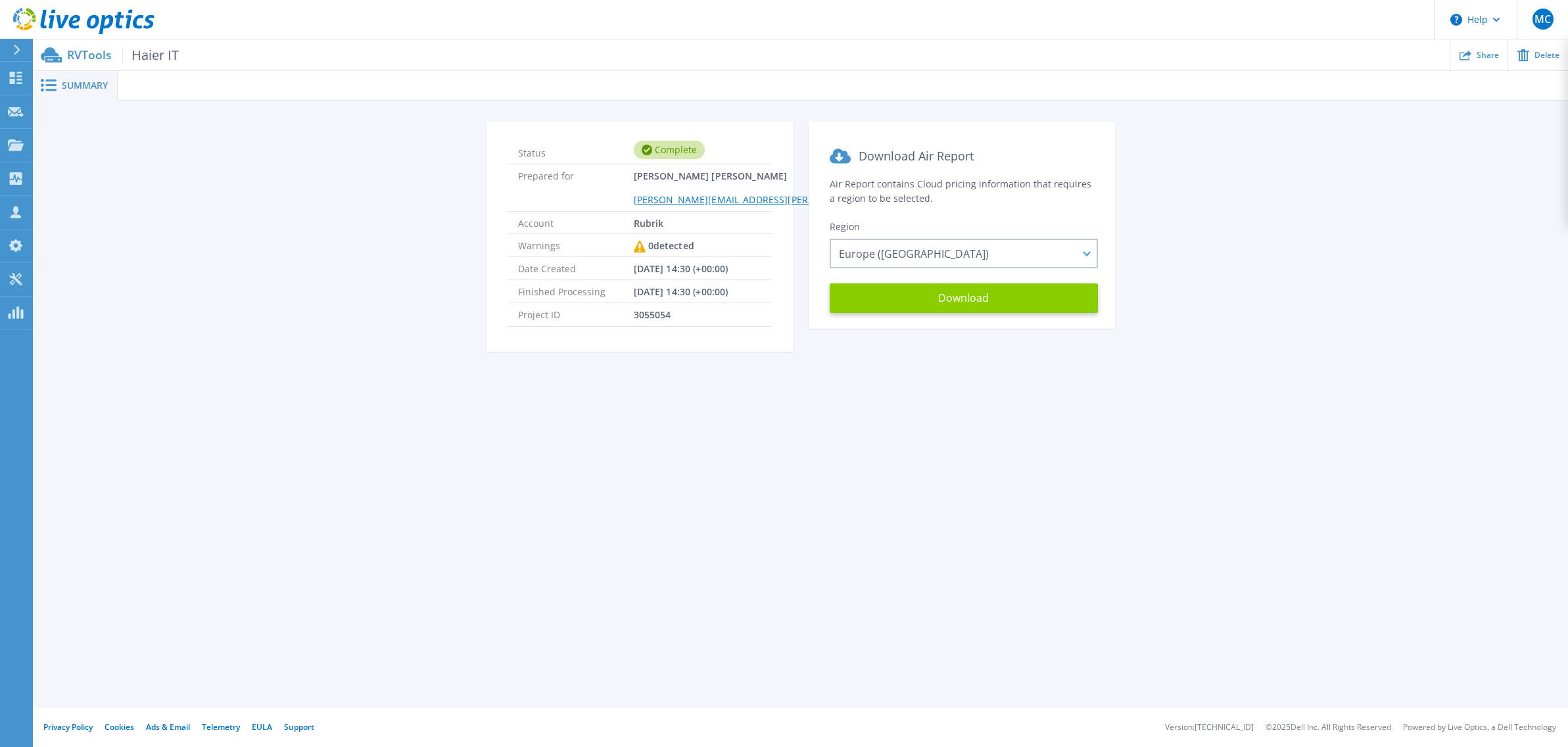
click at [985, 295] on button "Download" at bounding box center [964, 298] width 268 height 30
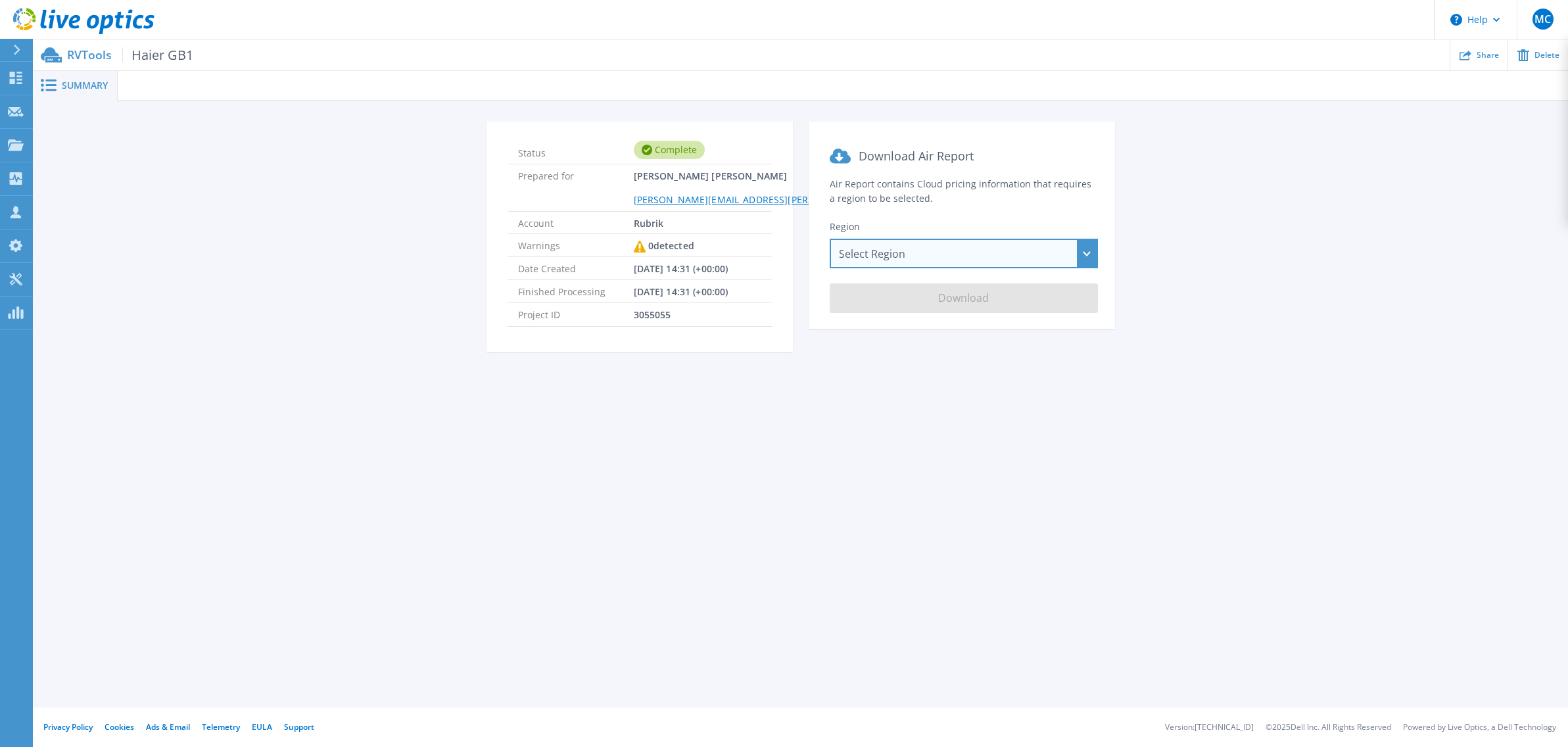
click at [947, 247] on div "Select Region [GEOGRAPHIC_DATA] ([GEOGRAPHIC_DATA]) [GEOGRAPHIC_DATA] ([GEOGRAP…" at bounding box center [964, 253] width 268 height 30
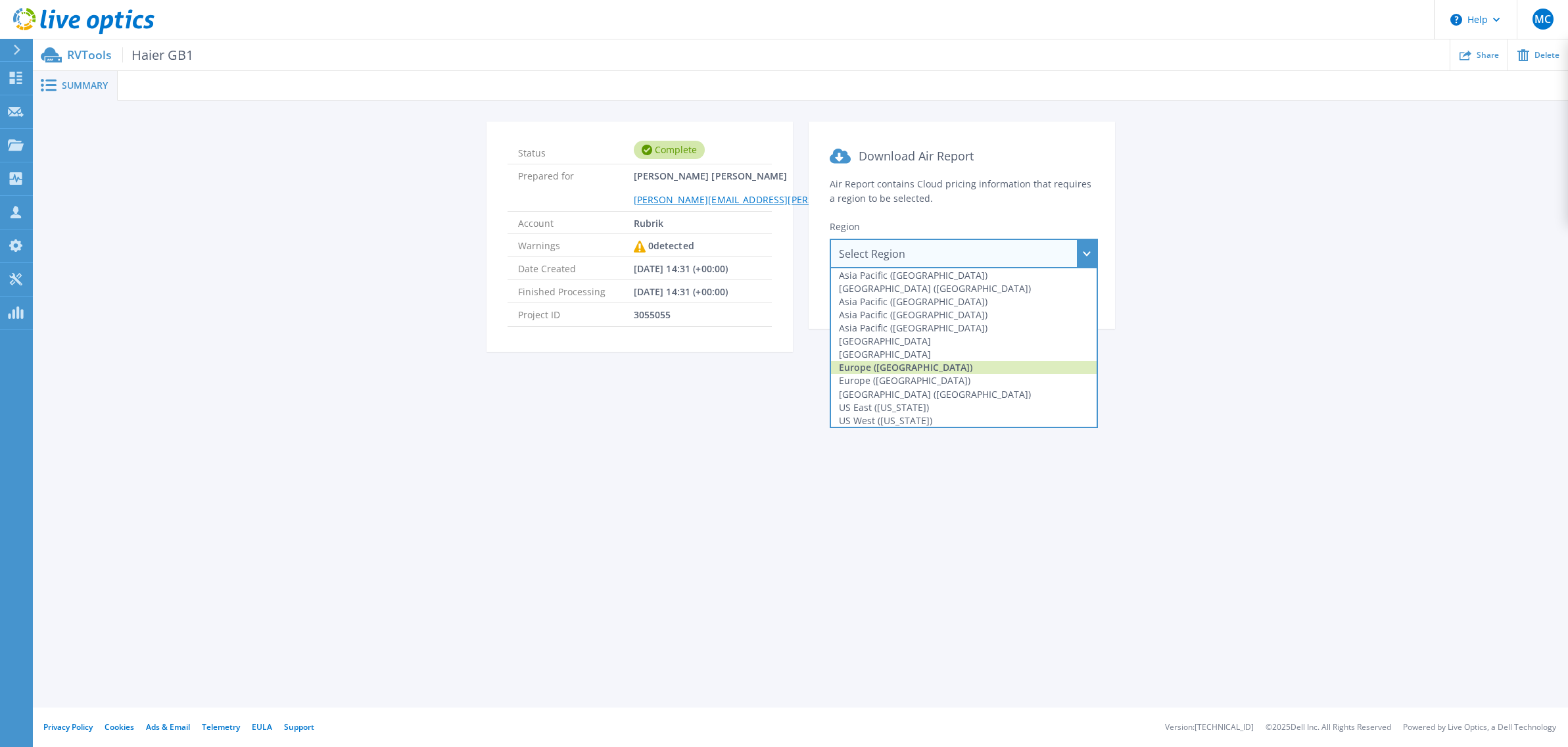
click at [911, 367] on div "Europe ([GEOGRAPHIC_DATA])" at bounding box center [964, 367] width 266 height 13
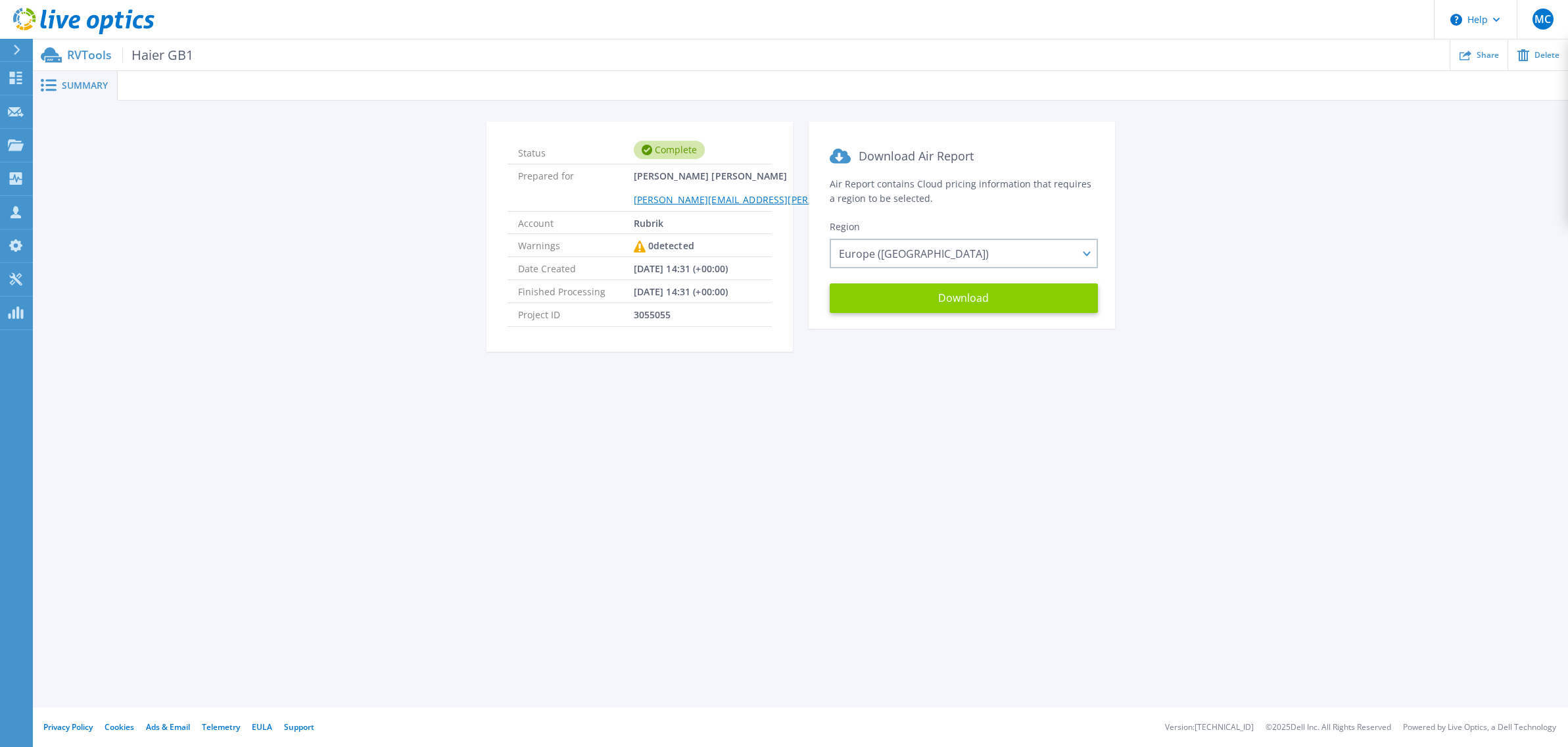
click at [959, 306] on button "Download" at bounding box center [964, 298] width 268 height 30
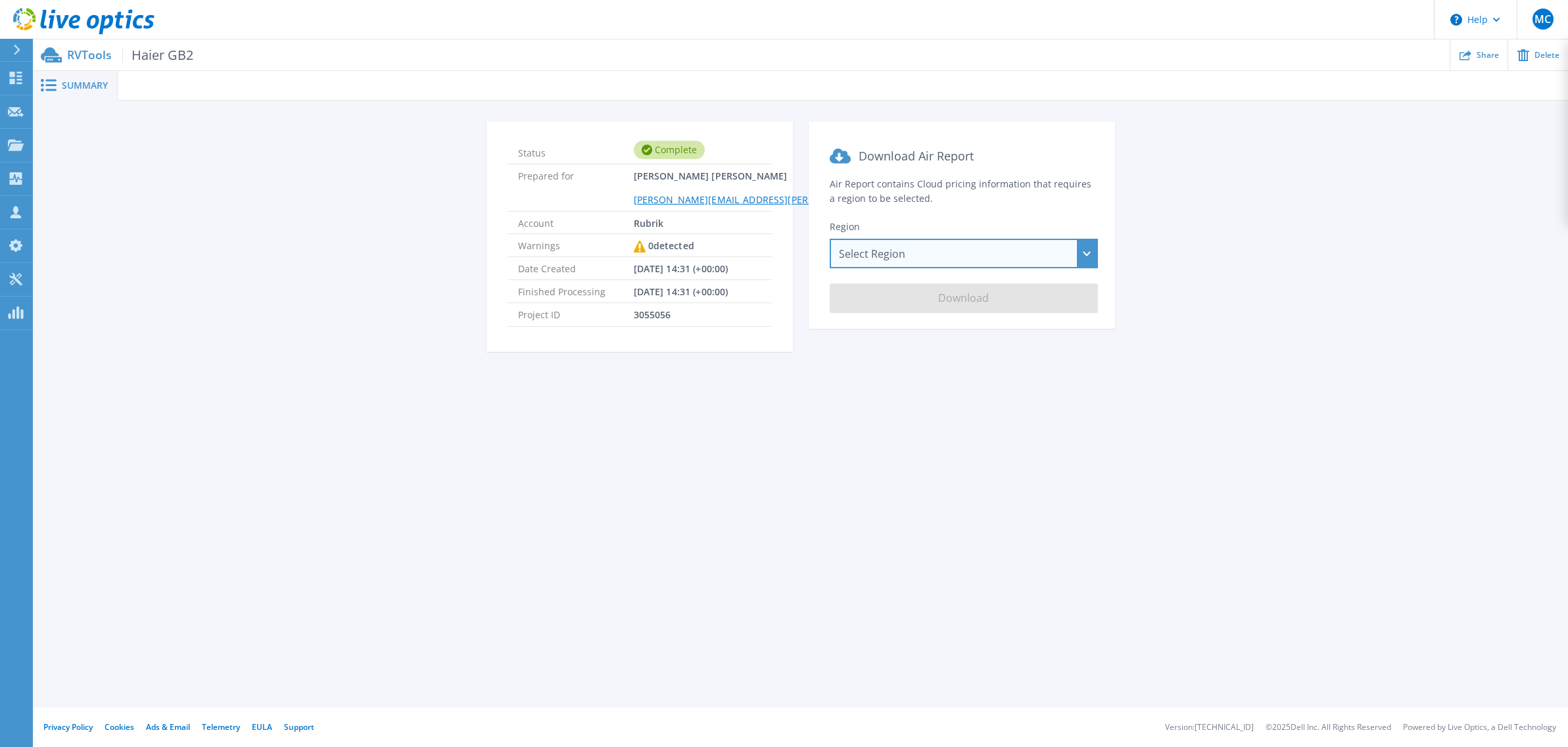
click at [956, 253] on div "Select Region [GEOGRAPHIC_DATA] ([GEOGRAPHIC_DATA]) [GEOGRAPHIC_DATA] ([GEOGRAP…" at bounding box center [964, 253] width 268 height 30
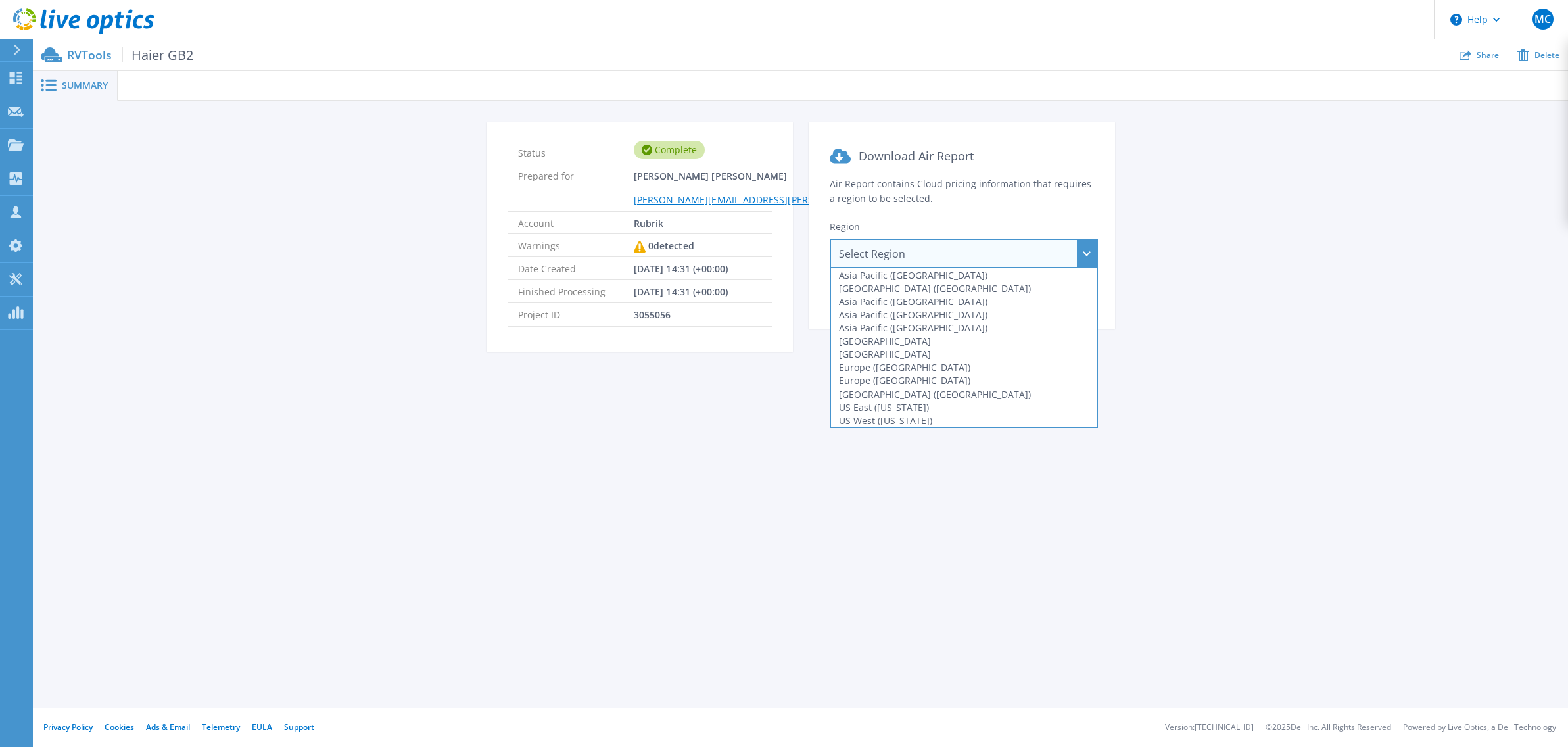
click at [937, 365] on div "Europe ([GEOGRAPHIC_DATA])" at bounding box center [964, 367] width 266 height 13
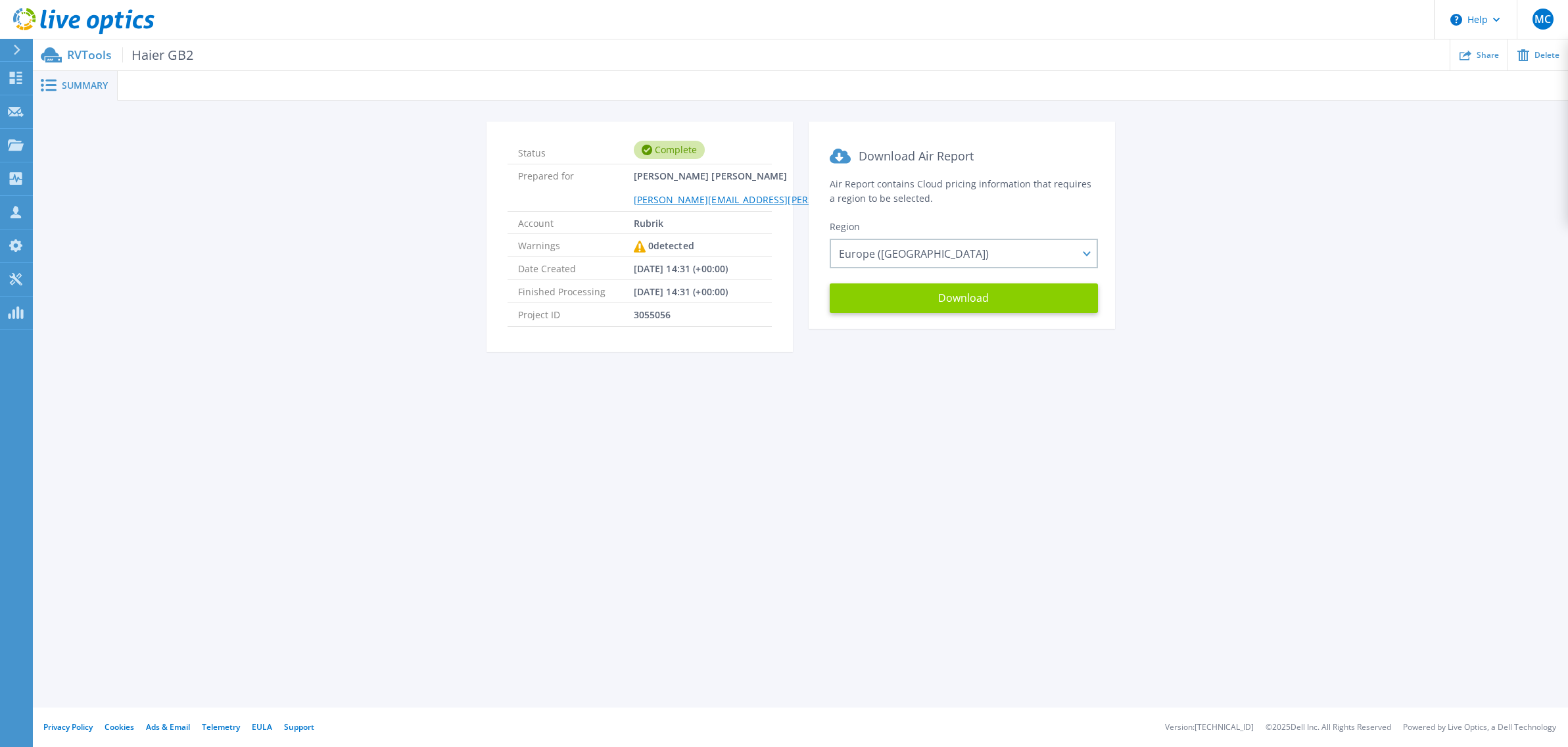
click at [948, 304] on button "Download" at bounding box center [964, 298] width 268 height 30
